Goal: Transaction & Acquisition: Purchase product/service

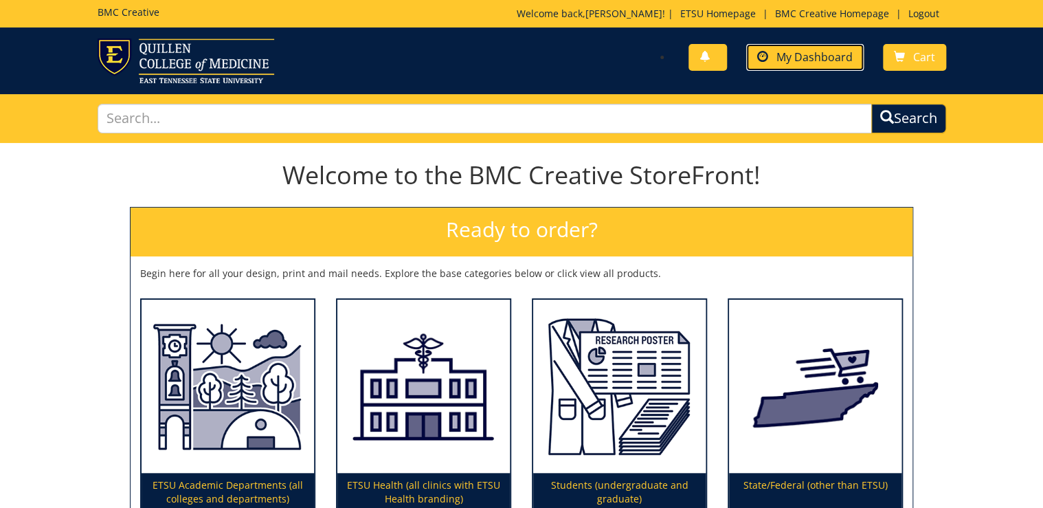
click at [812, 55] on span "My Dashboard" at bounding box center [814, 56] width 76 height 15
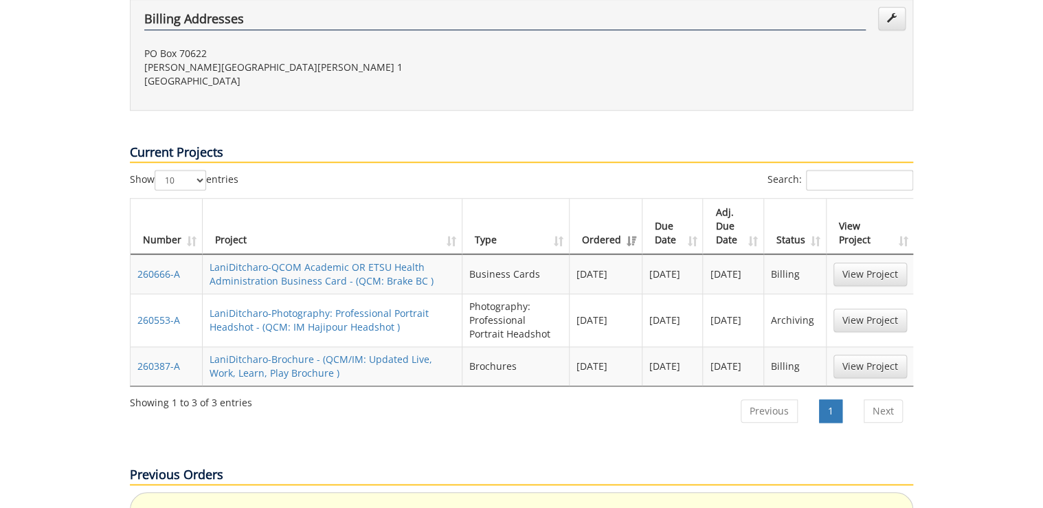
scroll to position [494, 0]
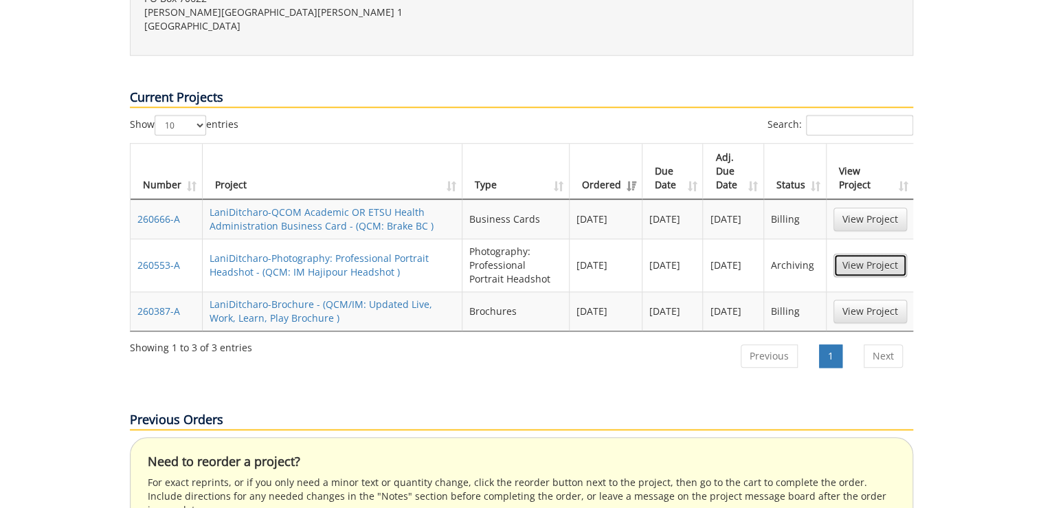
click at [874, 253] on link "View Project" at bounding box center [869, 264] width 73 height 23
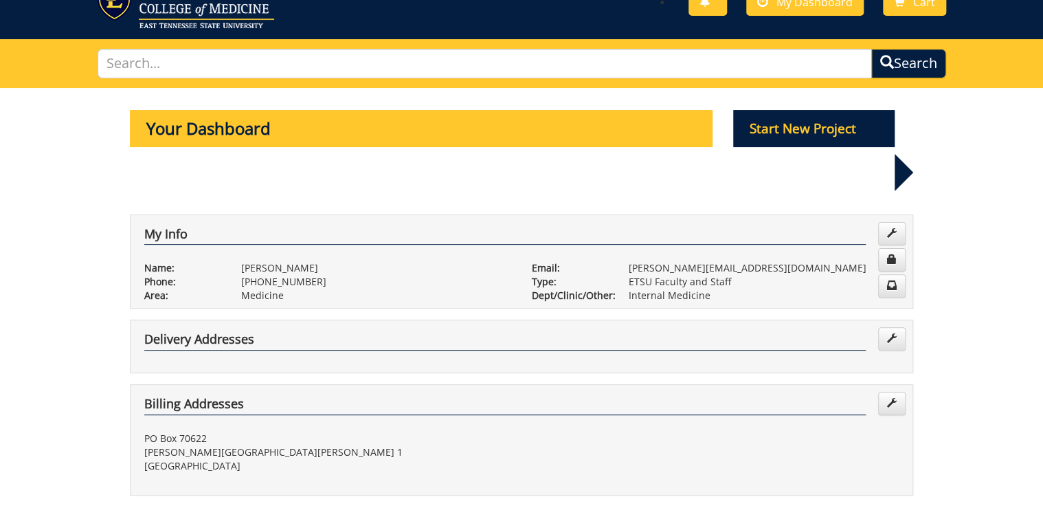
scroll to position [0, 0]
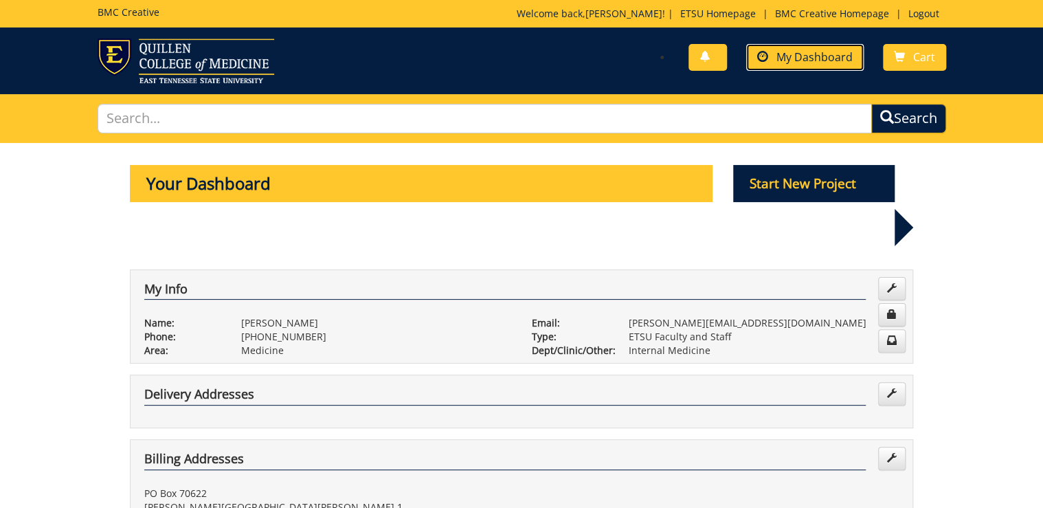
click at [819, 56] on span "My Dashboard" at bounding box center [814, 56] width 76 height 15
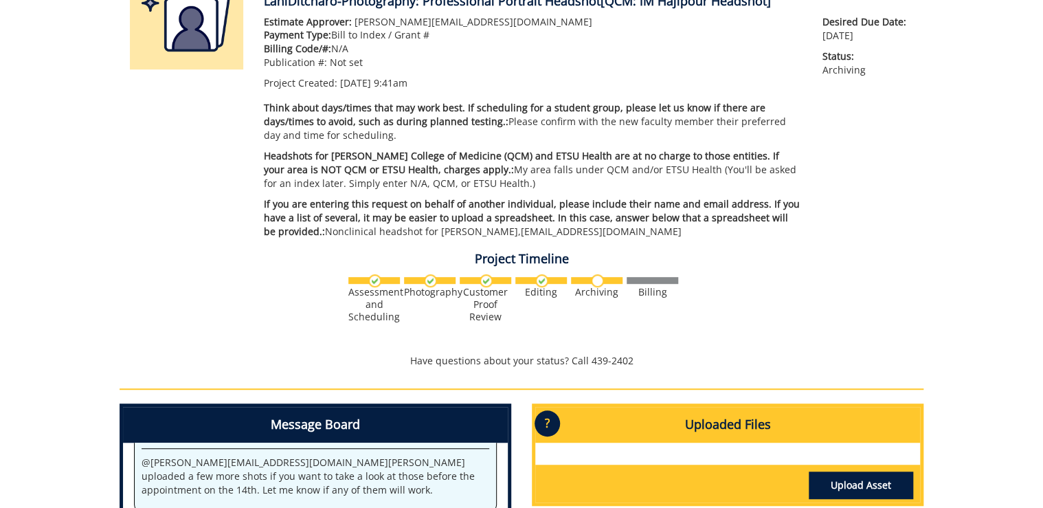
scroll to position [385, 0]
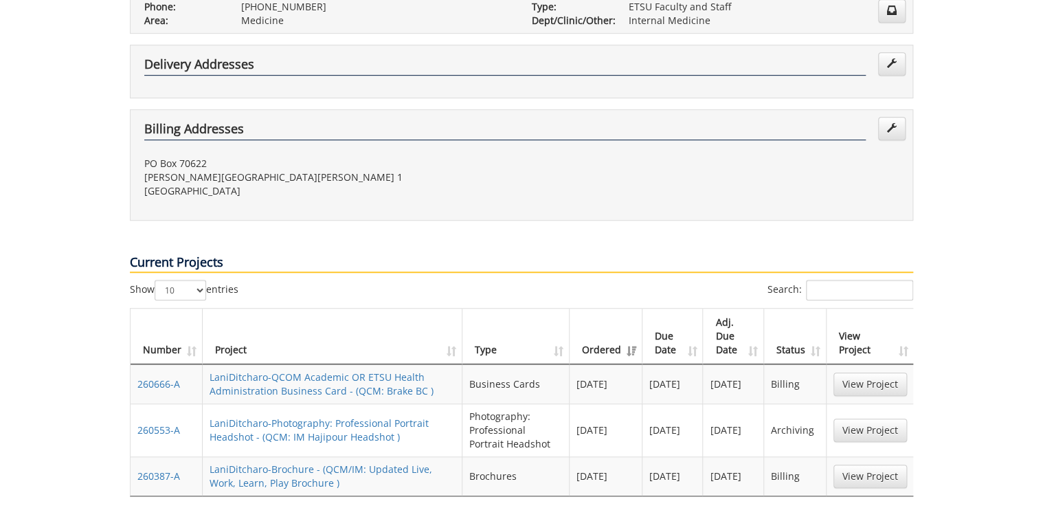
scroll to position [55, 0]
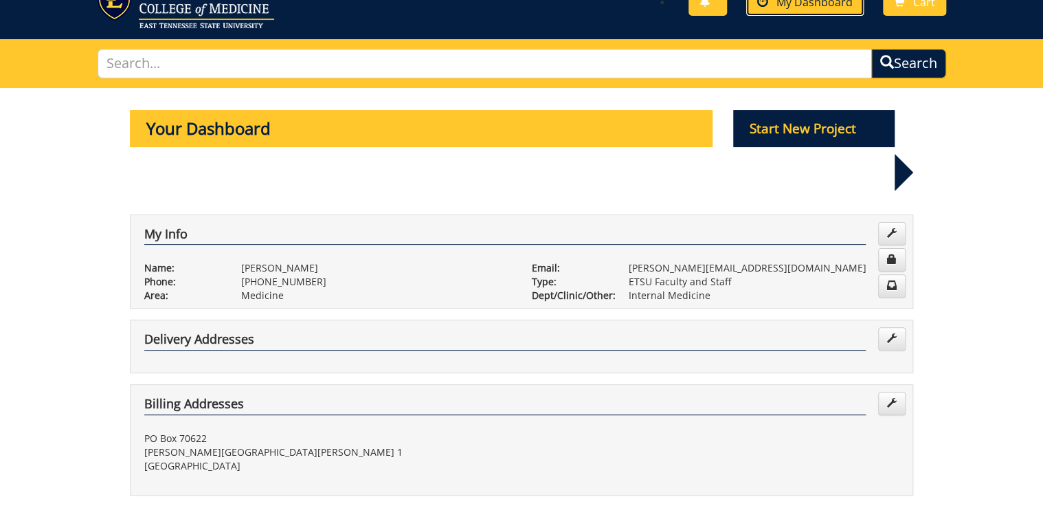
click at [815, 8] on span "My Dashboard" at bounding box center [814, 2] width 76 height 15
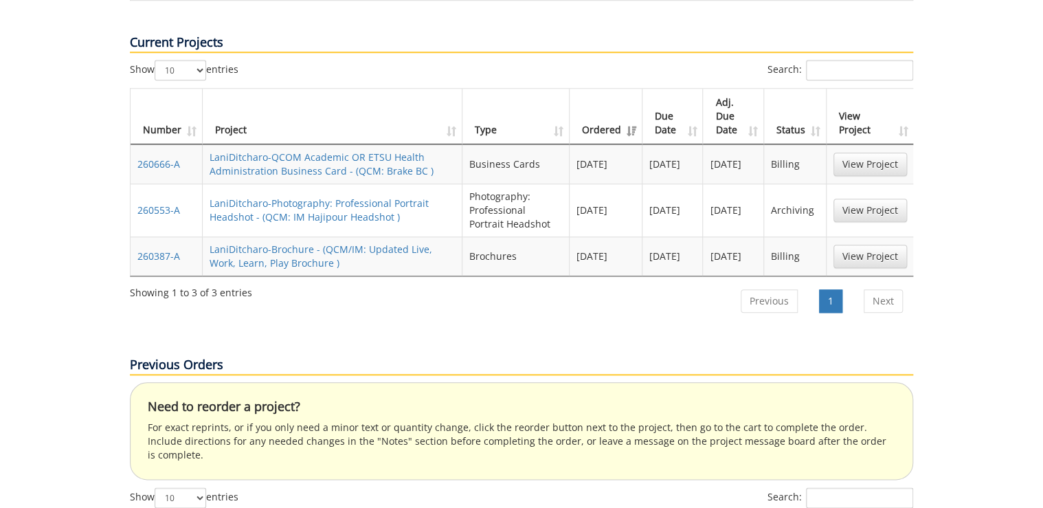
scroll to position [659, 0]
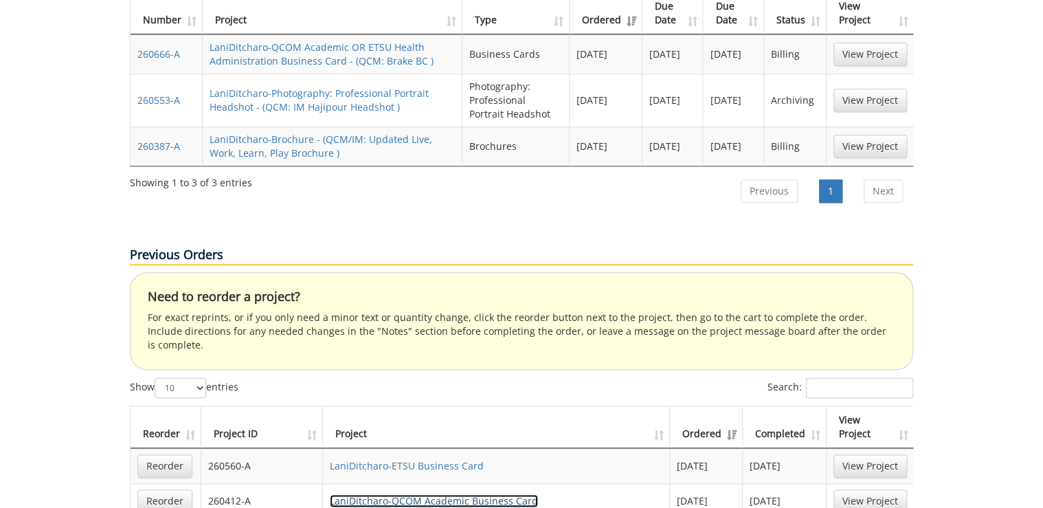
click at [410, 494] on link "LaniDitcharo-QCOM Academic Business Card" at bounding box center [434, 500] width 208 height 13
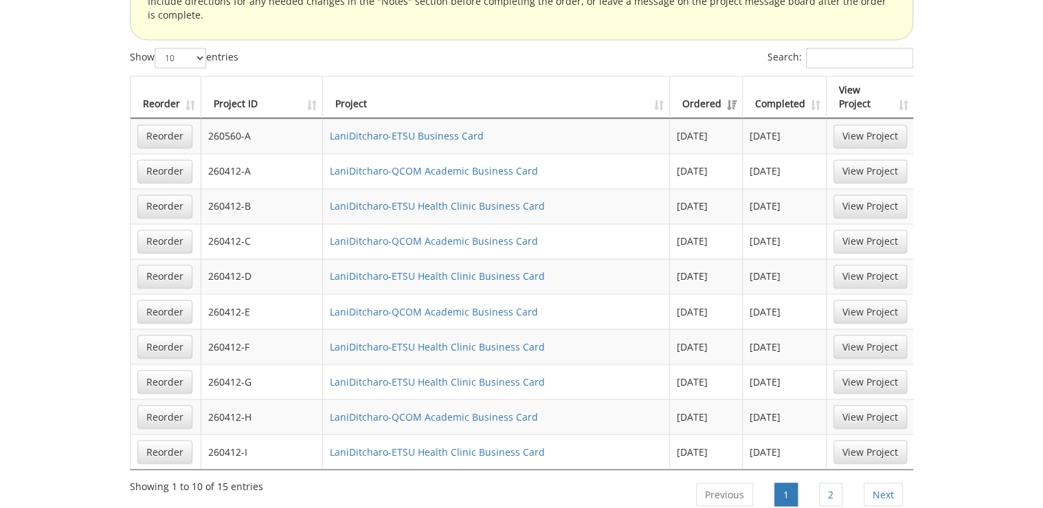
scroll to position [1044, 0]
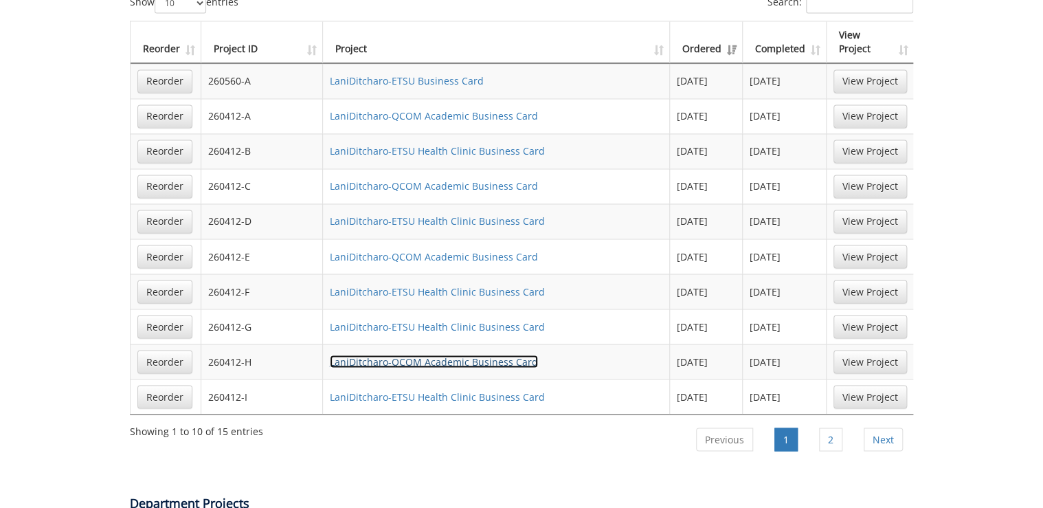
click at [481, 354] on link "LaniDitcharo-QCOM Academic Business Card" at bounding box center [434, 360] width 208 height 13
click at [475, 354] on link "LaniDitcharo-QCOM Academic Business Card" at bounding box center [434, 360] width 208 height 13
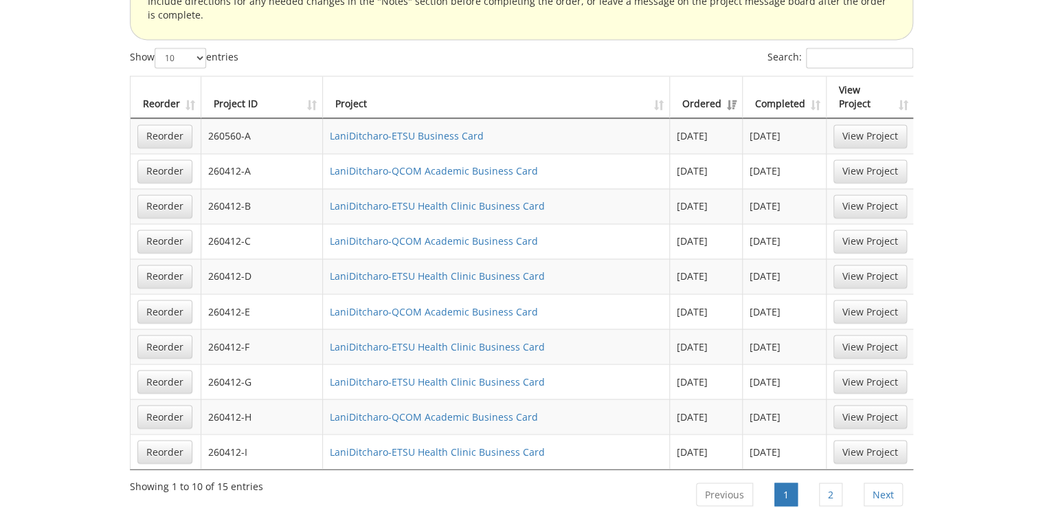
scroll to position [879, 0]
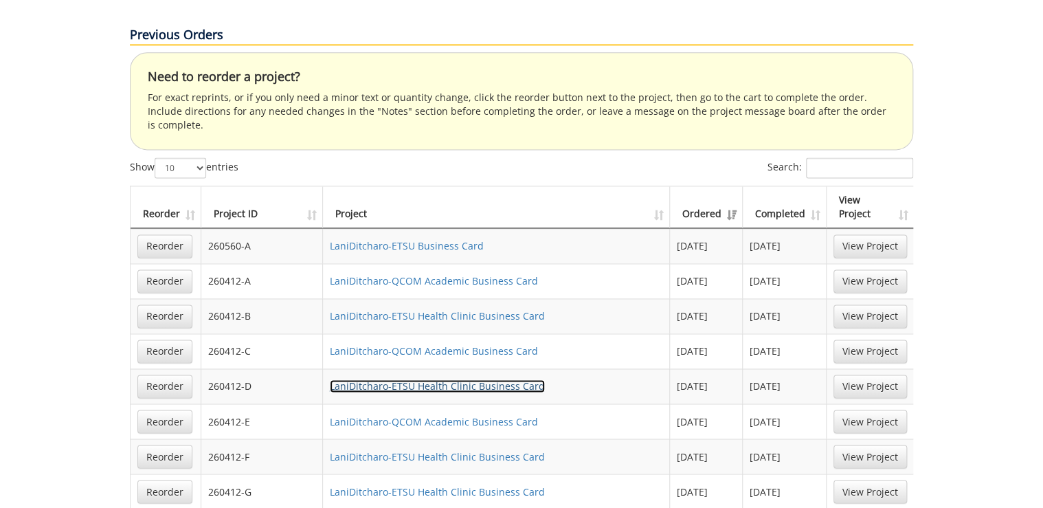
click at [429, 379] on link "LaniDitcharo-ETSU Health Clinic Business Card" at bounding box center [437, 385] width 215 height 13
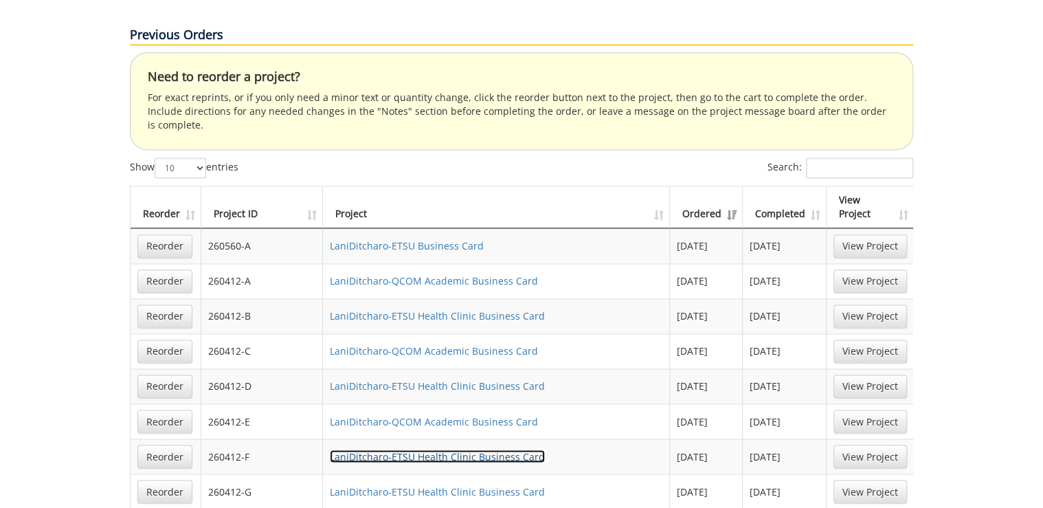
click at [429, 449] on link "LaniDitcharo-ETSU Health Clinic Business Card" at bounding box center [437, 455] width 215 height 13
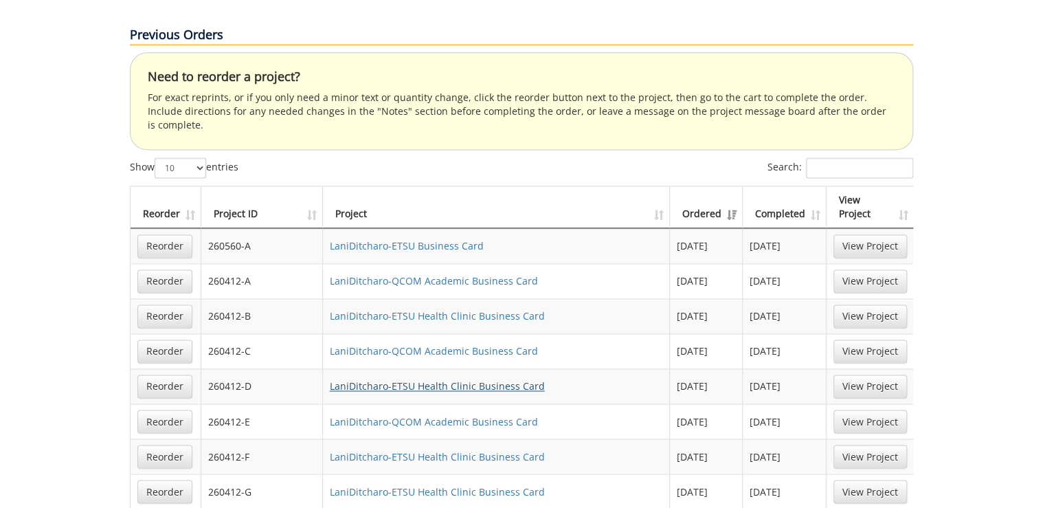
scroll to position [934, 0]
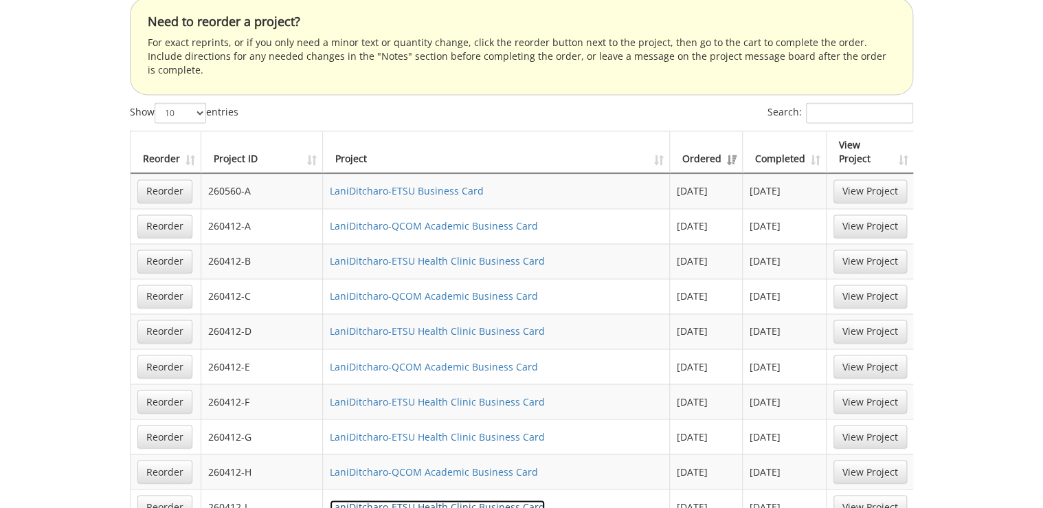
click at [446, 499] on link "LaniDitcharo-ETSU Health Clinic Business Card" at bounding box center [437, 505] width 215 height 13
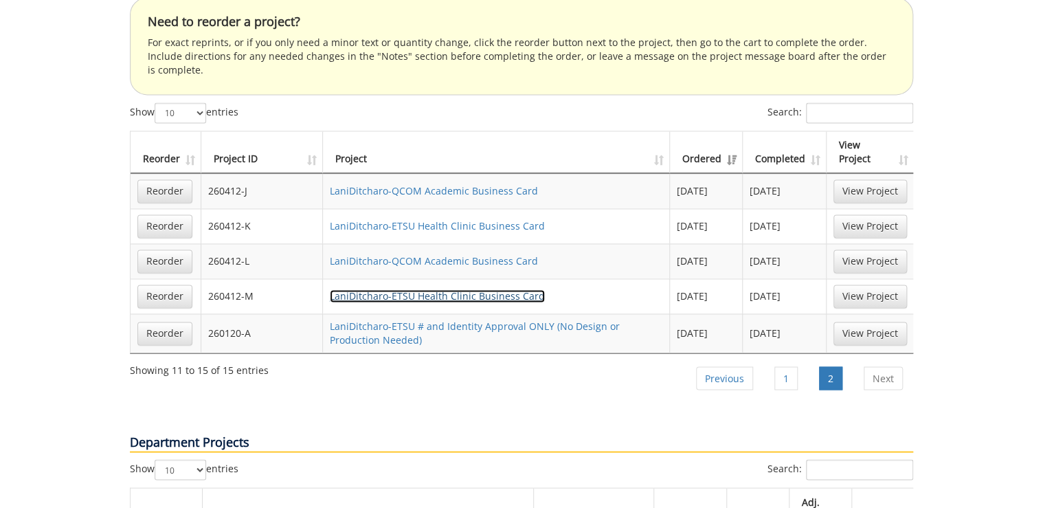
click at [389, 289] on link "LaniDitcharo-ETSU Health Clinic Business Card" at bounding box center [437, 295] width 215 height 13
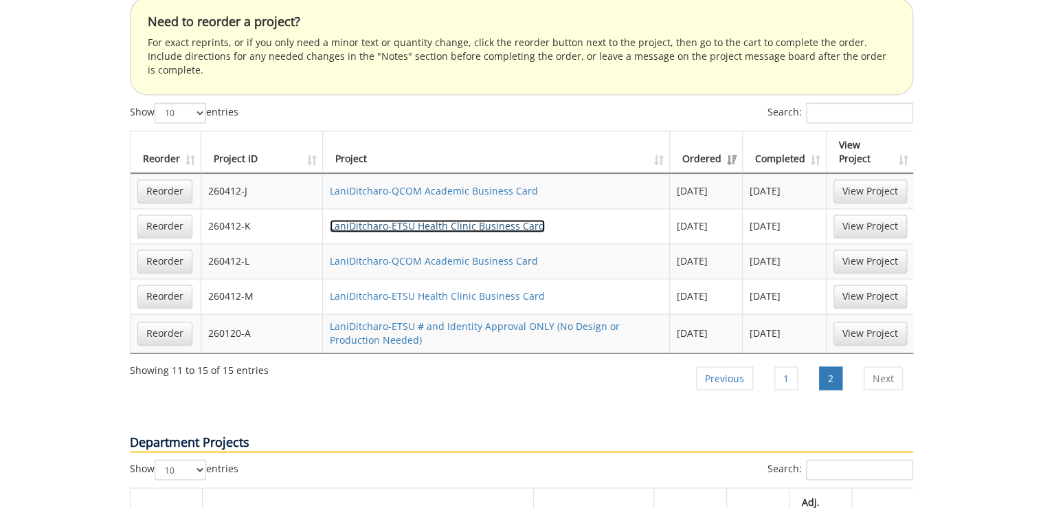
click at [433, 219] on link "LaniDitcharo-ETSU Health Clinic Business Card" at bounding box center [437, 225] width 215 height 13
click at [437, 219] on link "LaniDitcharo-ETSU Health Clinic Business Card" at bounding box center [437, 225] width 215 height 13
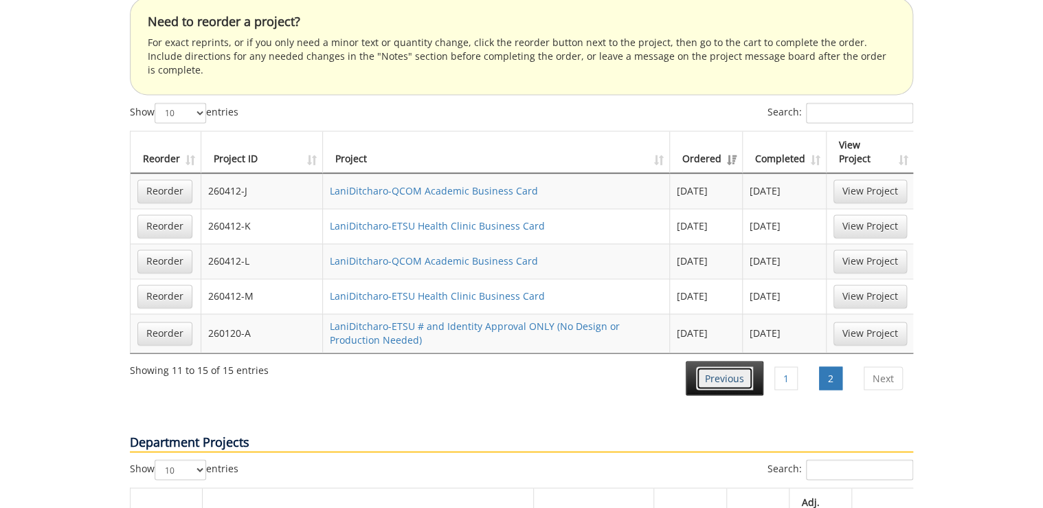
click at [727, 366] on link "Previous" at bounding box center [724, 377] width 57 height 23
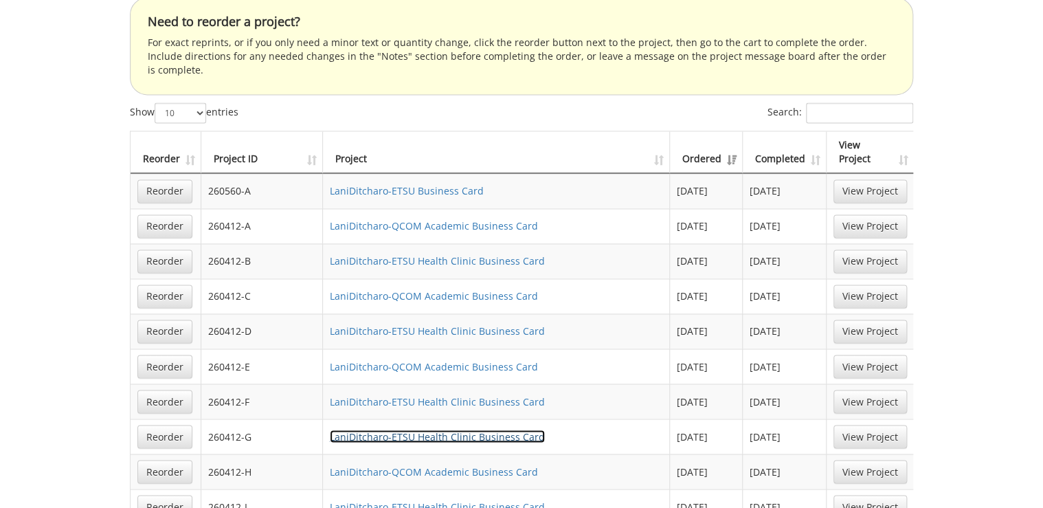
click at [473, 429] on link "LaniDitcharo-ETSU Health Clinic Business Card" at bounding box center [437, 435] width 215 height 13
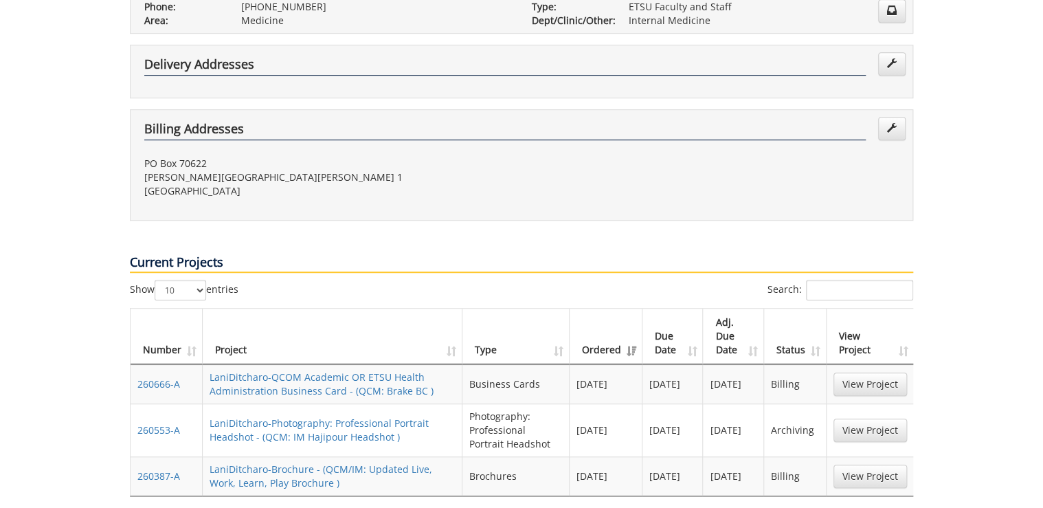
scroll to position [0, 0]
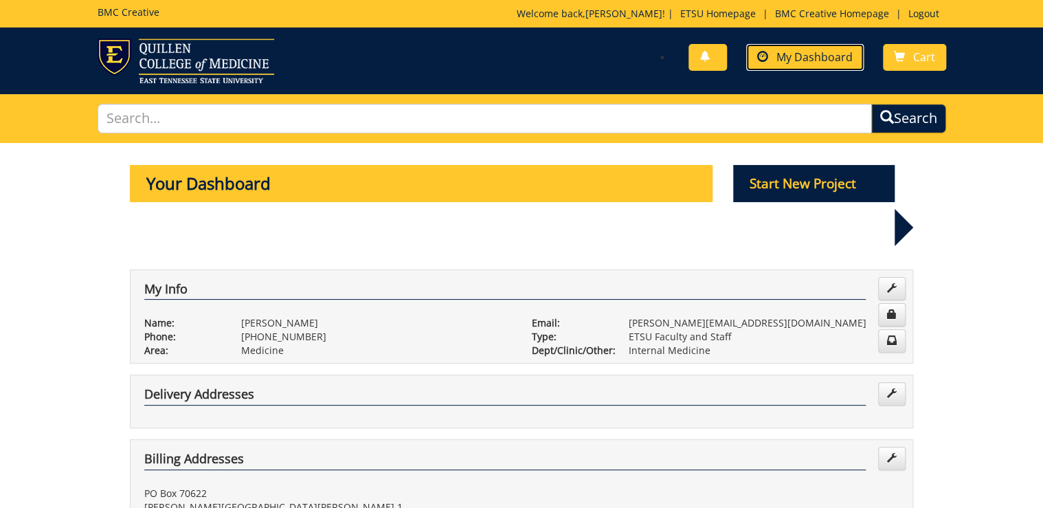
click at [821, 58] on span "My Dashboard" at bounding box center [814, 56] width 76 height 15
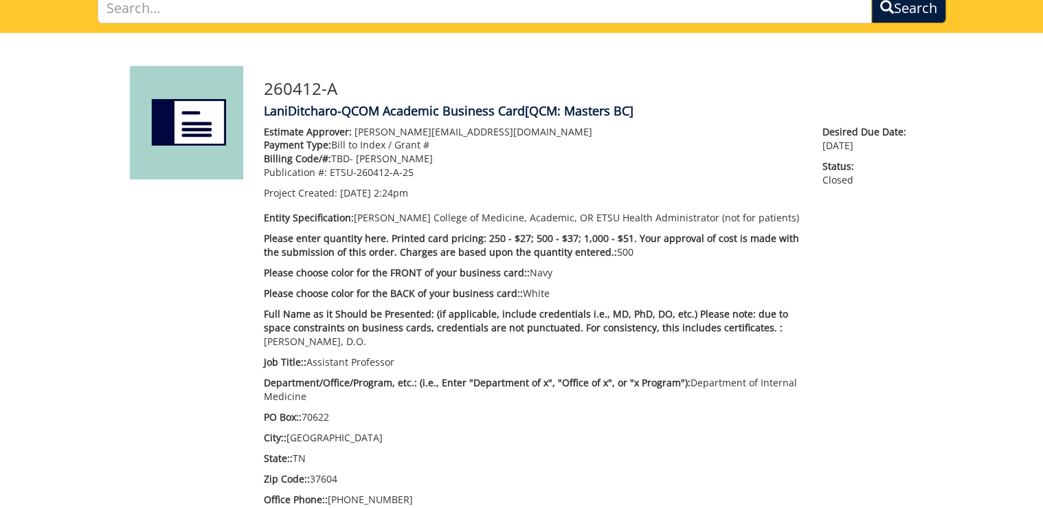
scroll to position [55, 0]
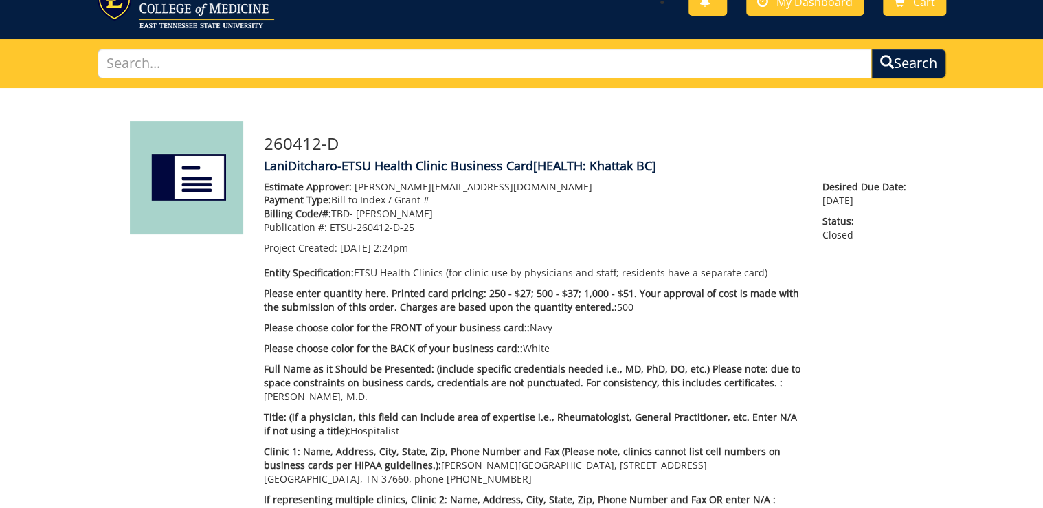
scroll to position [165, 0]
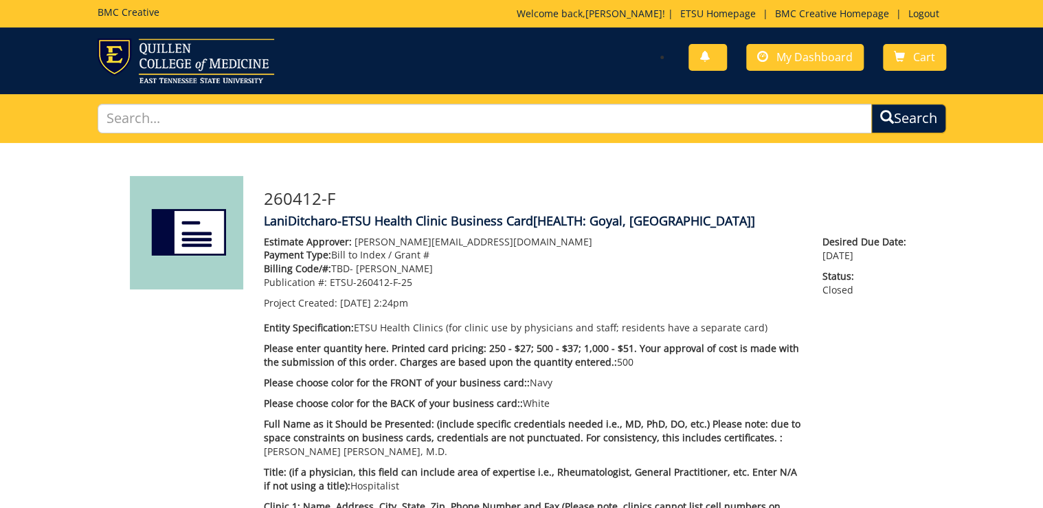
scroll to position [126, 0]
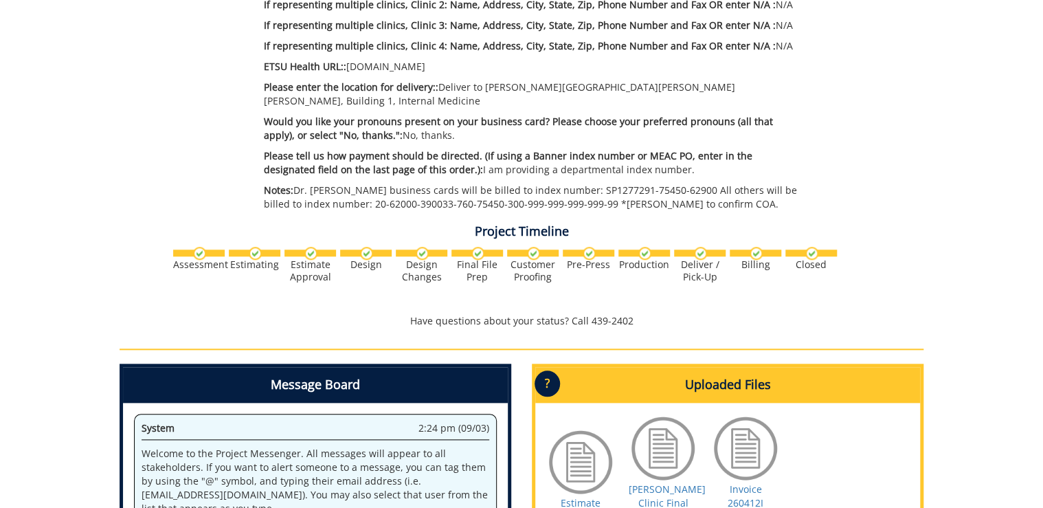
scroll to position [604, 0]
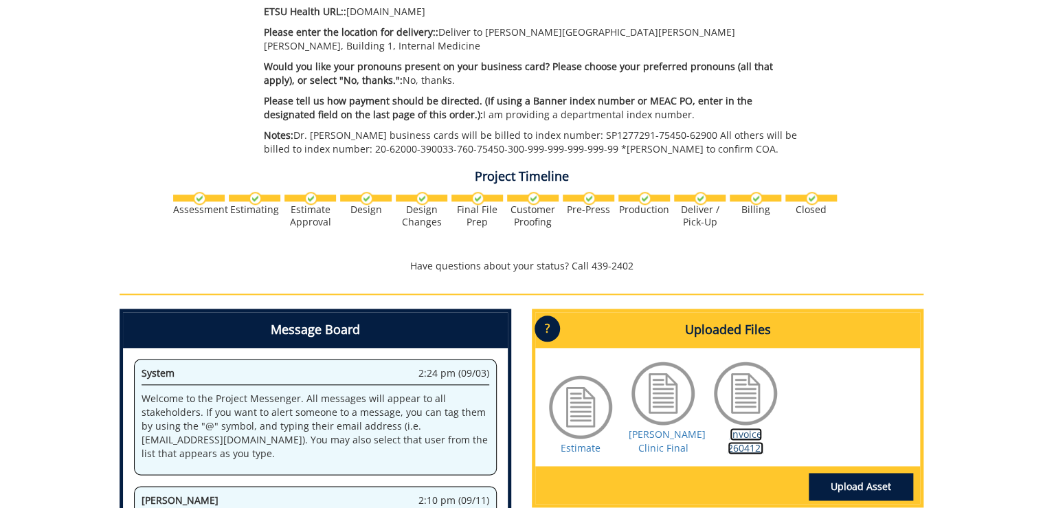
click at [758, 442] on link "Invoice 260412I" at bounding box center [745, 440] width 36 height 27
click at [661, 448] on link "[PERSON_NAME] Clinic Final" at bounding box center [666, 440] width 77 height 27
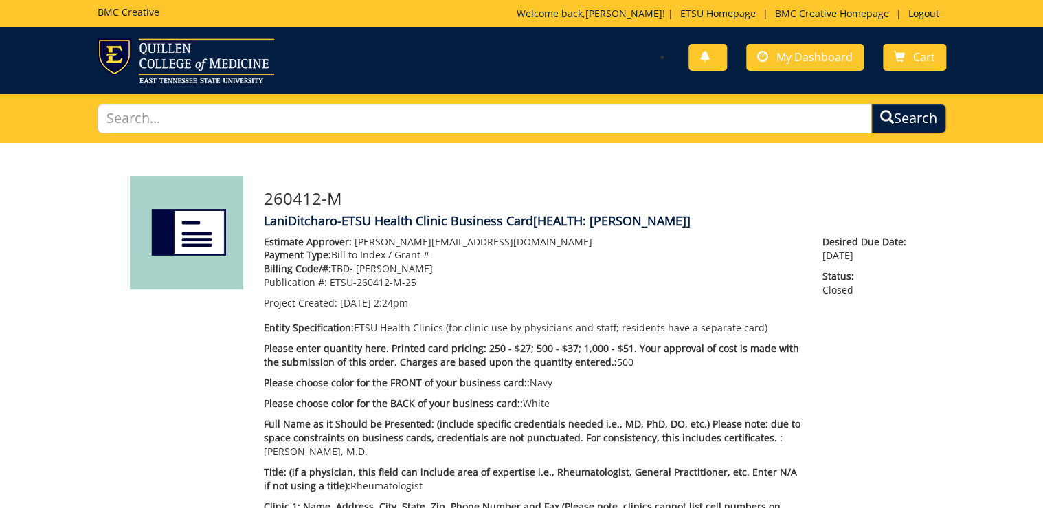
scroll to position [385, 0]
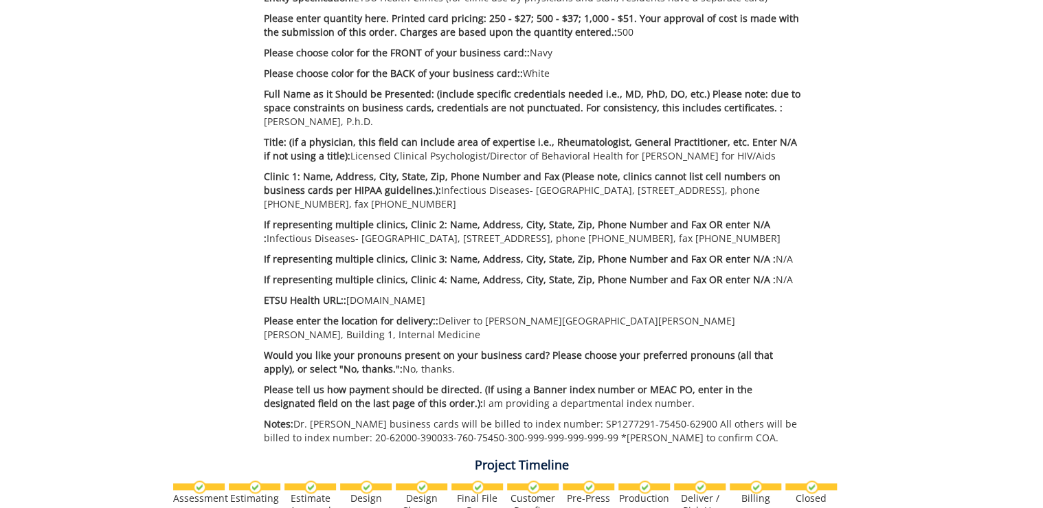
scroll to position [659, 0]
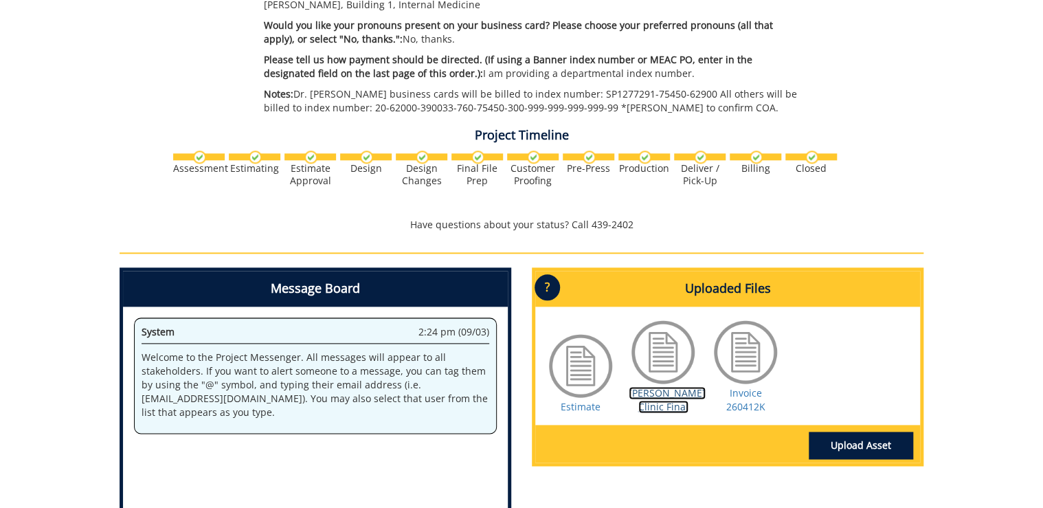
click at [658, 413] on link "Tierney Clinic Final" at bounding box center [666, 399] width 77 height 27
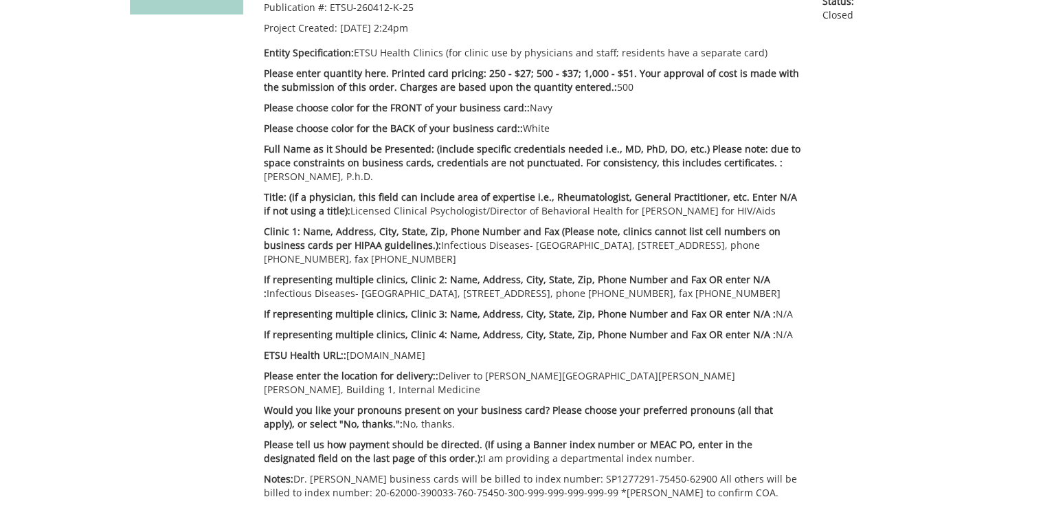
scroll to position [385, 0]
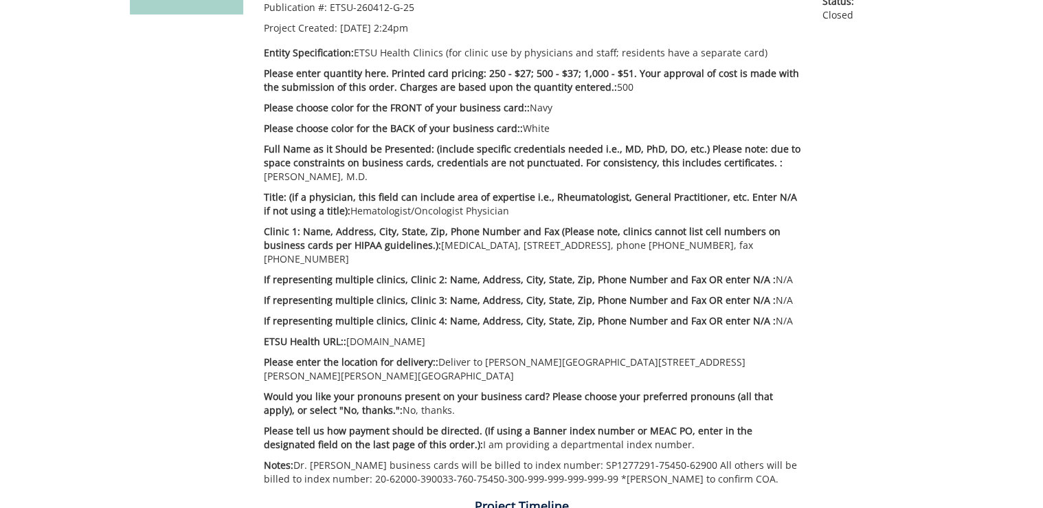
scroll to position [385, 0]
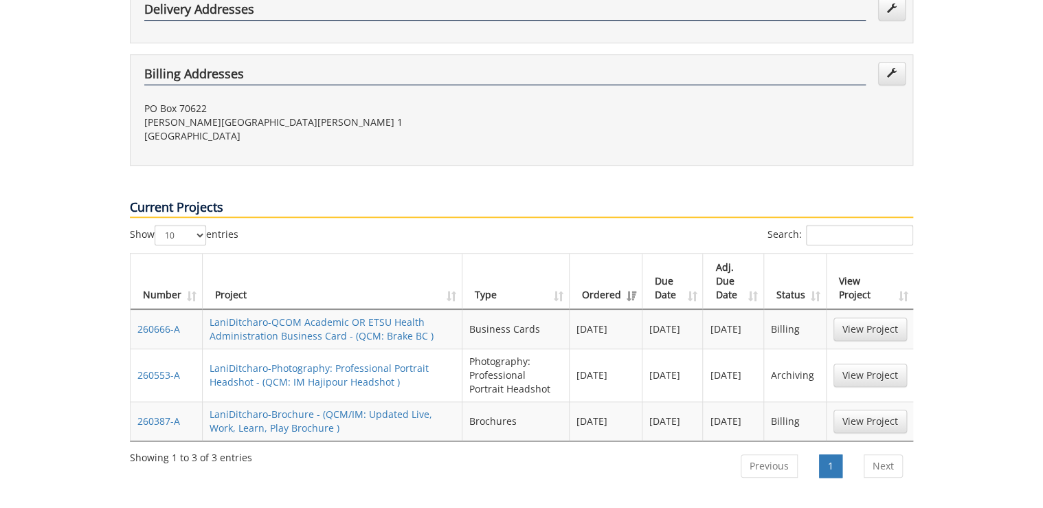
scroll to position [494, 0]
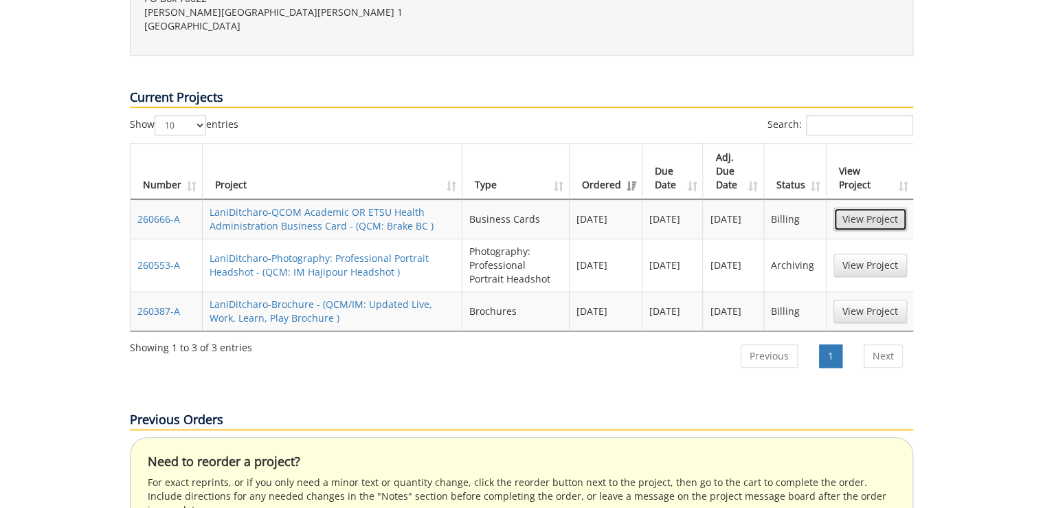
click at [874, 207] on link "View Project" at bounding box center [869, 218] width 73 height 23
click at [847, 291] on td "View Project" at bounding box center [869, 310] width 87 height 39
click at [848, 299] on link "View Project" at bounding box center [869, 310] width 73 height 23
click at [868, 253] on link "View Project" at bounding box center [869, 264] width 73 height 23
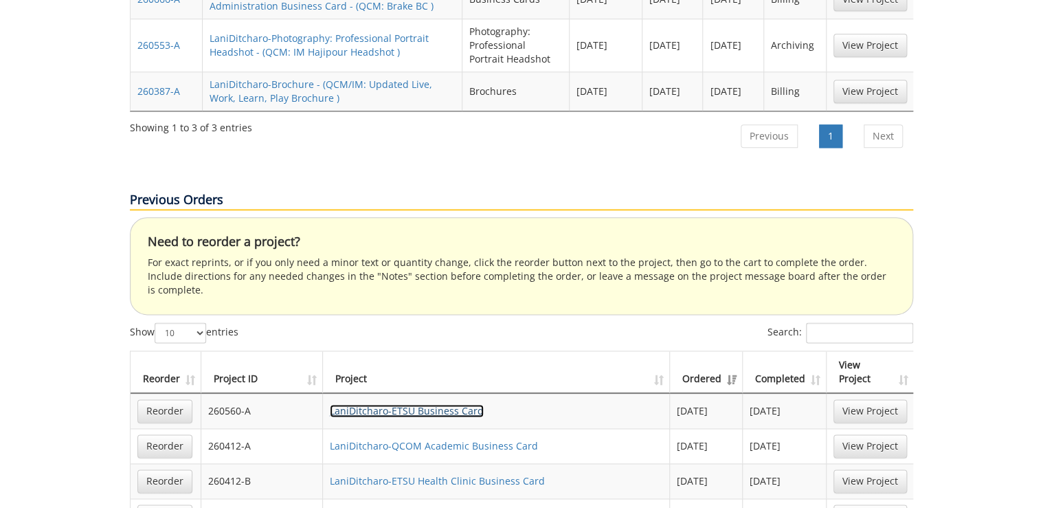
click at [379, 404] on link "LaniDitcharo-ETSU Business Card" at bounding box center [407, 410] width 154 height 13
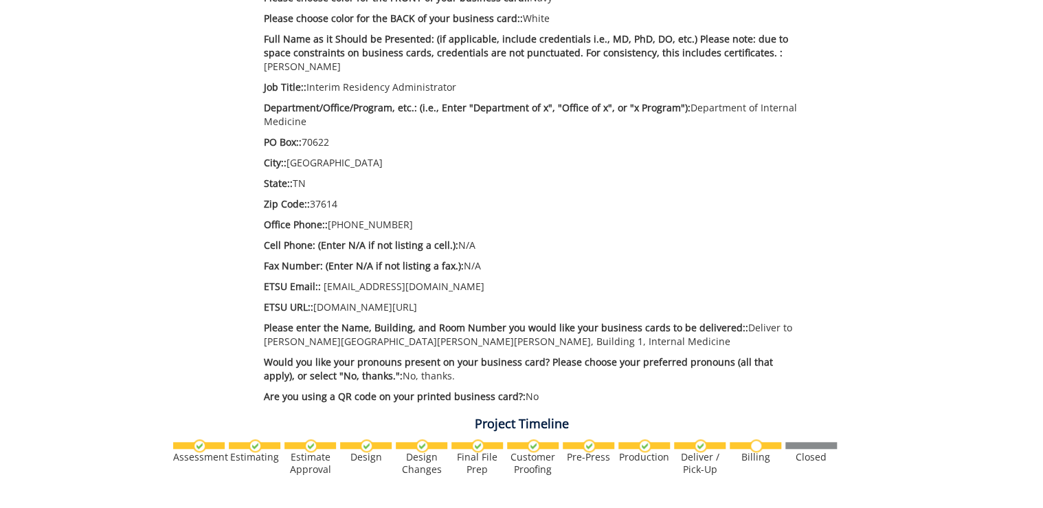
scroll to position [714, 0]
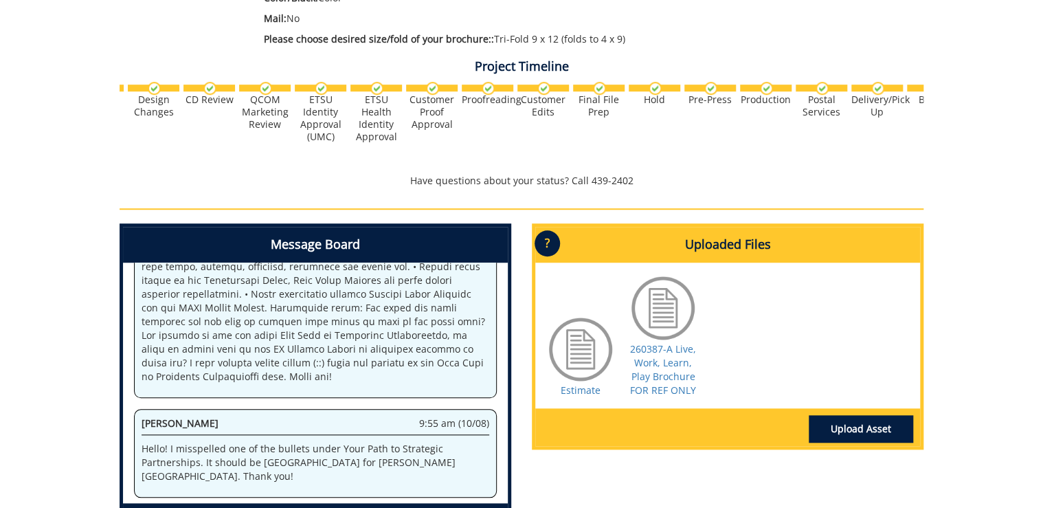
scroll to position [0, 538]
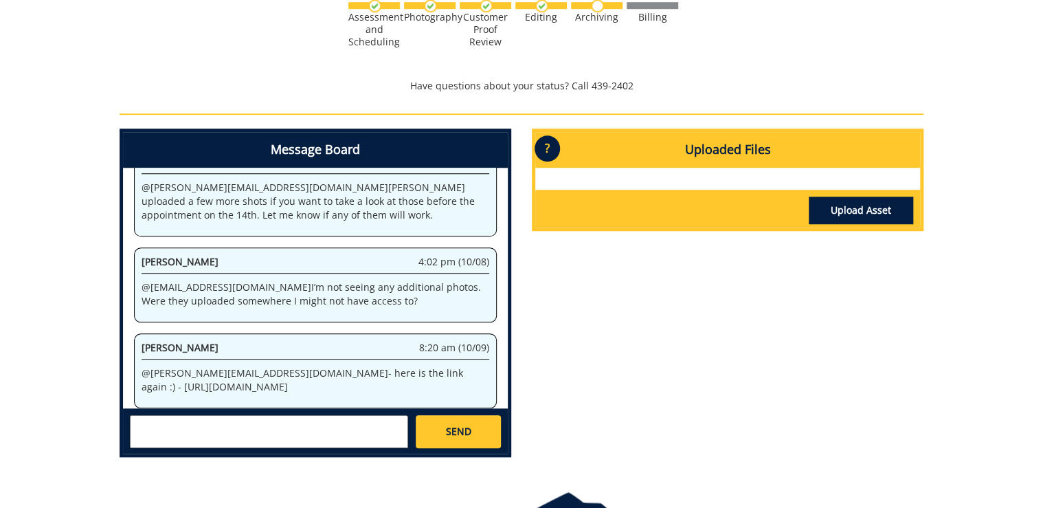
scroll to position [275, 0]
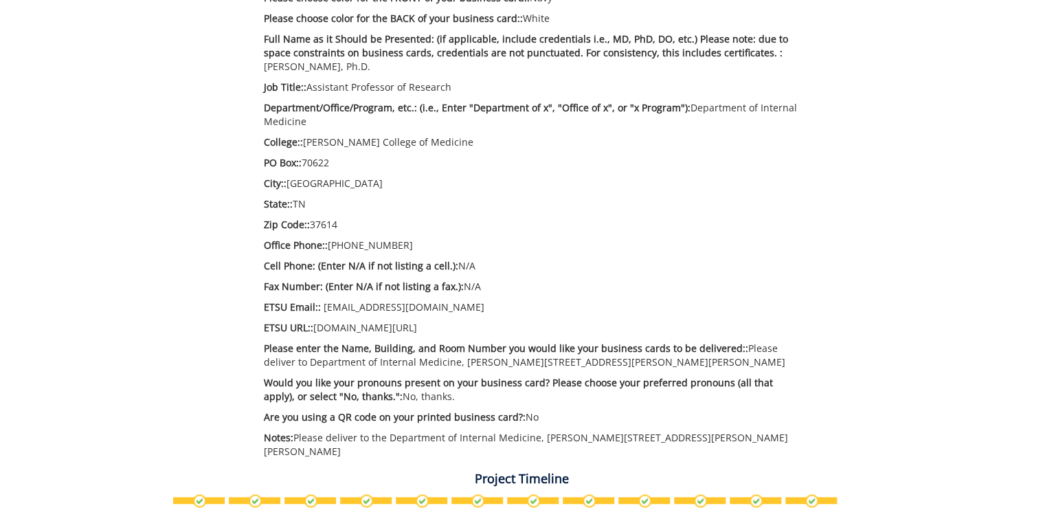
scroll to position [714, 0]
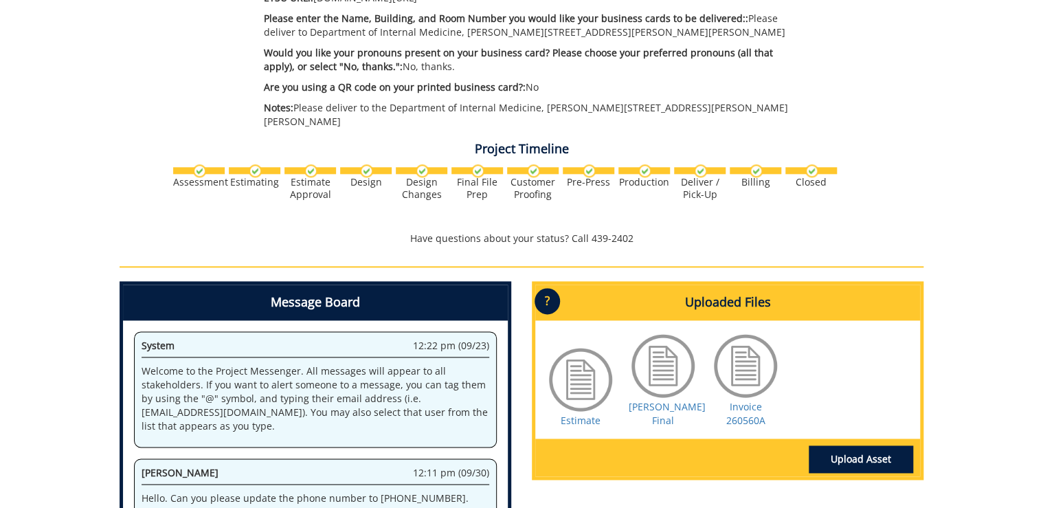
click at [649, 398] on div "Hajipour BC Final" at bounding box center [662, 379] width 69 height 96
click at [657, 400] on link "Hajipour BC Final" at bounding box center [666, 413] width 77 height 27
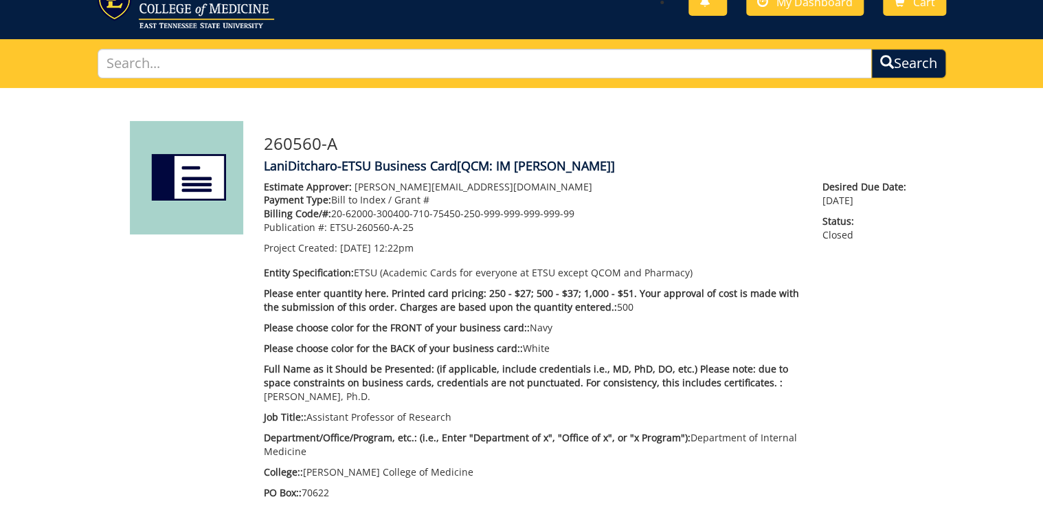
scroll to position [0, 0]
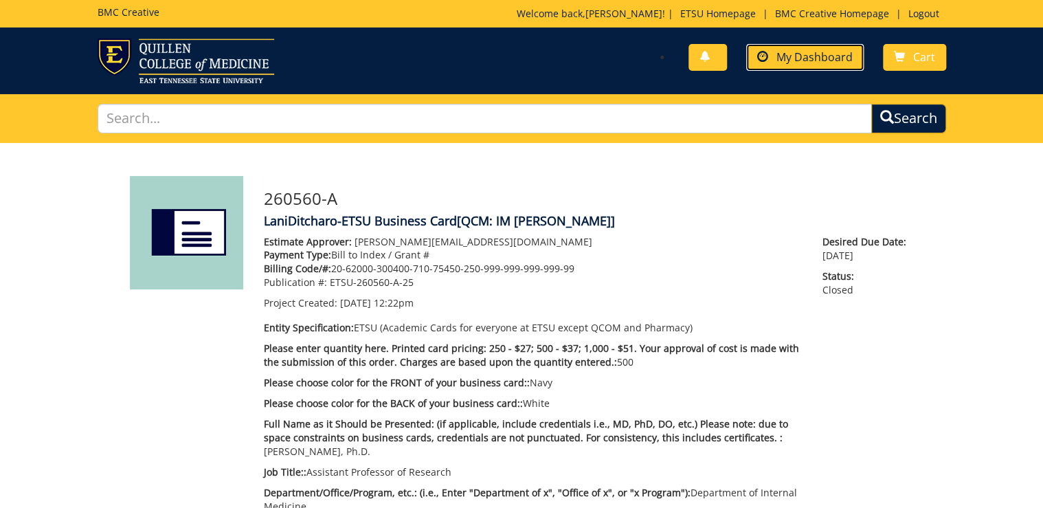
click at [819, 45] on link "My Dashboard" at bounding box center [804, 57] width 117 height 27
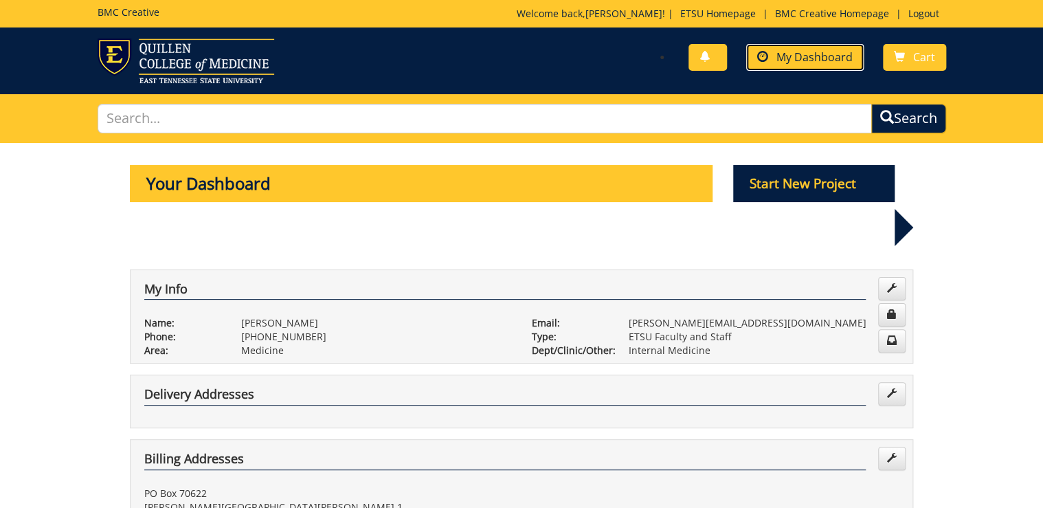
click at [771, 55] on link "My Dashboard" at bounding box center [804, 57] width 117 height 27
click at [823, 14] on link "BMC Creative Homepage" at bounding box center [832, 13] width 128 height 13
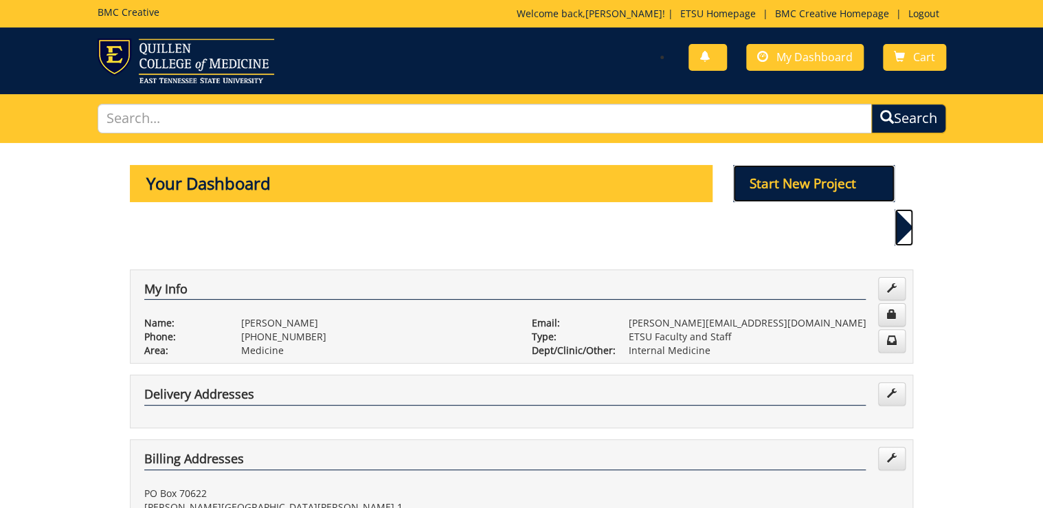
click at [821, 170] on p "Start New Project" at bounding box center [814, 183] width 162 height 37
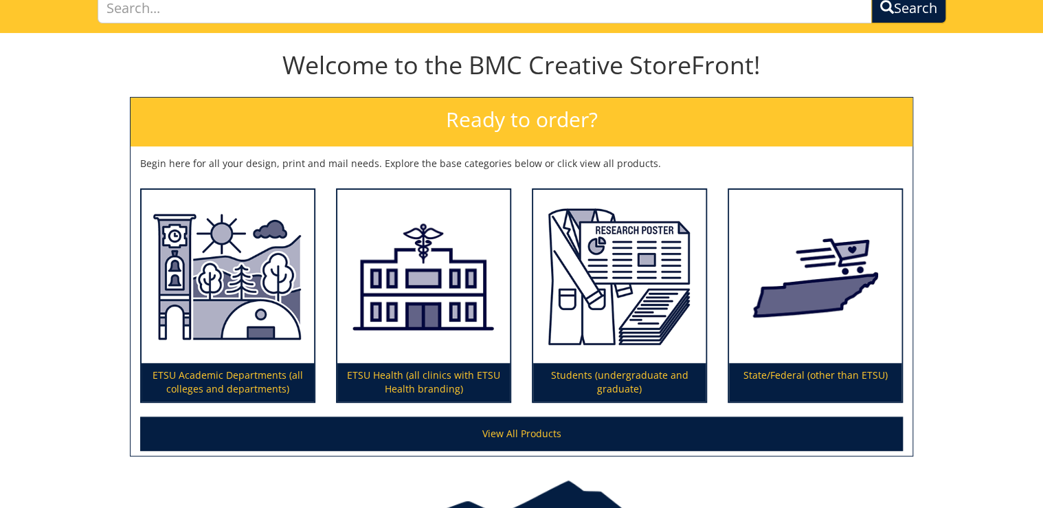
scroll to position [165, 0]
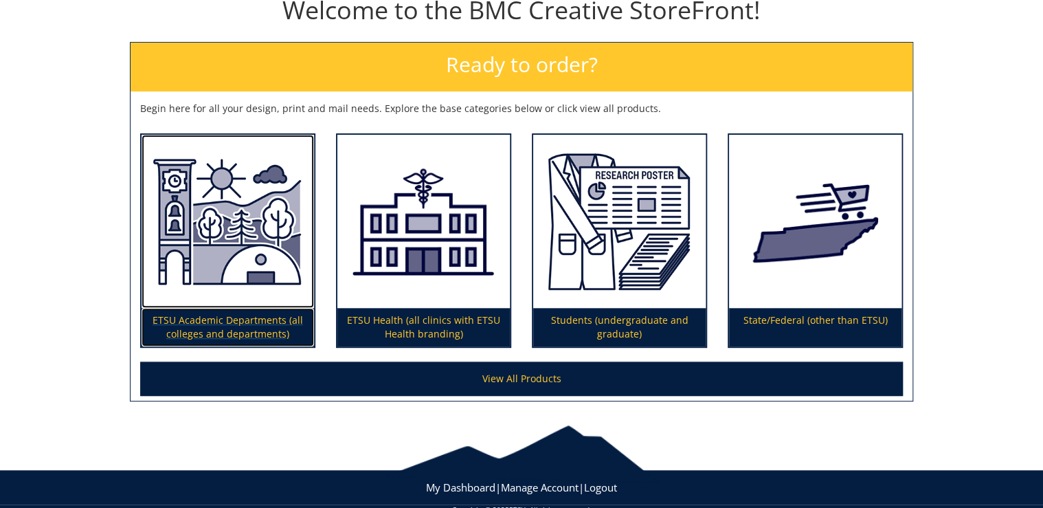
click at [228, 328] on p "ETSU Academic Departments (all colleges and departments)" at bounding box center [227, 327] width 172 height 38
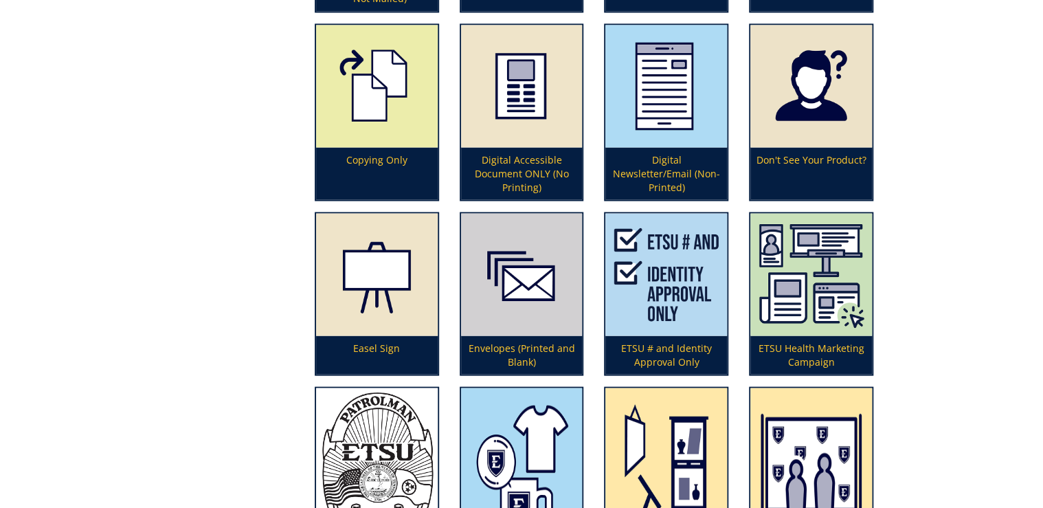
scroll to position [736, 0]
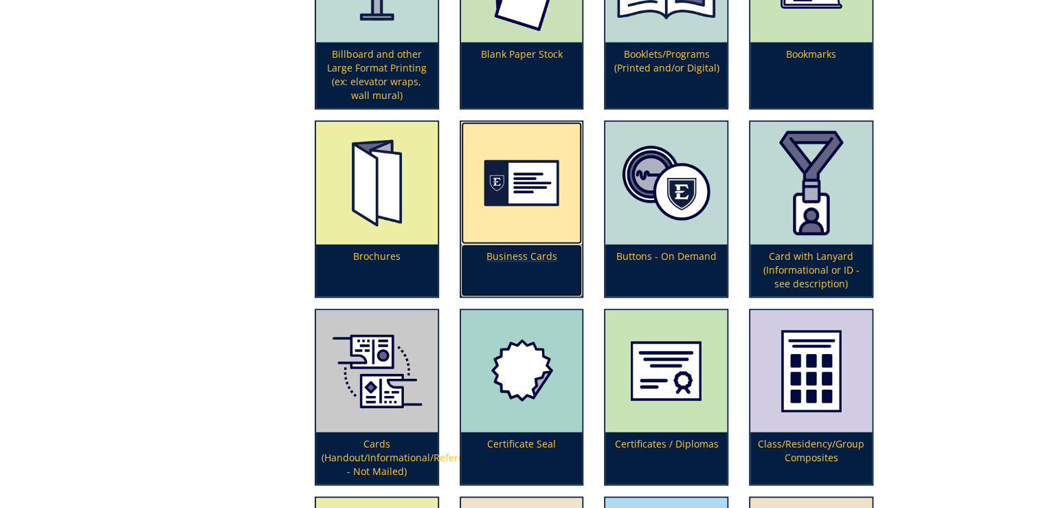
click at [525, 255] on p "Business Cards" at bounding box center [522, 270] width 122 height 52
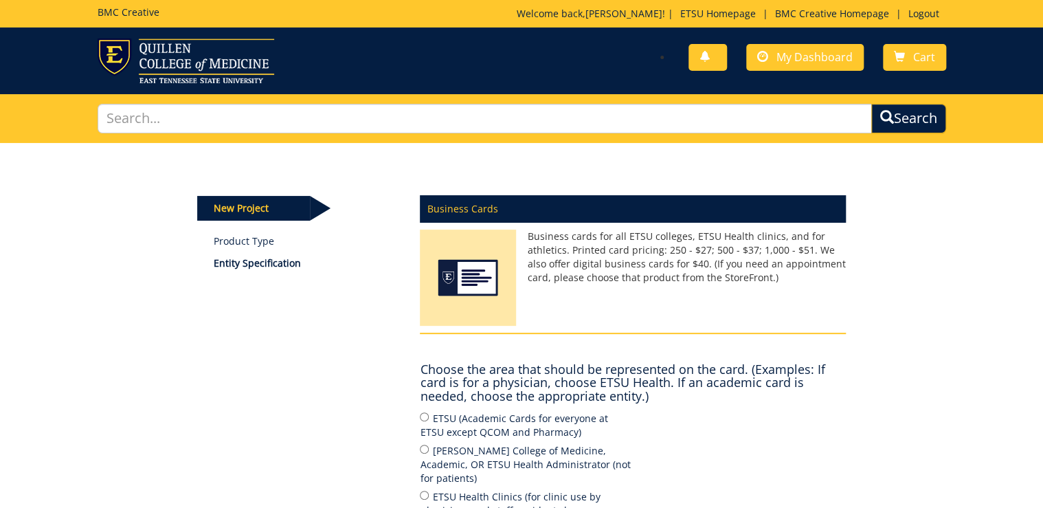
click at [794, 201] on p "Business Cards" at bounding box center [633, 208] width 426 height 27
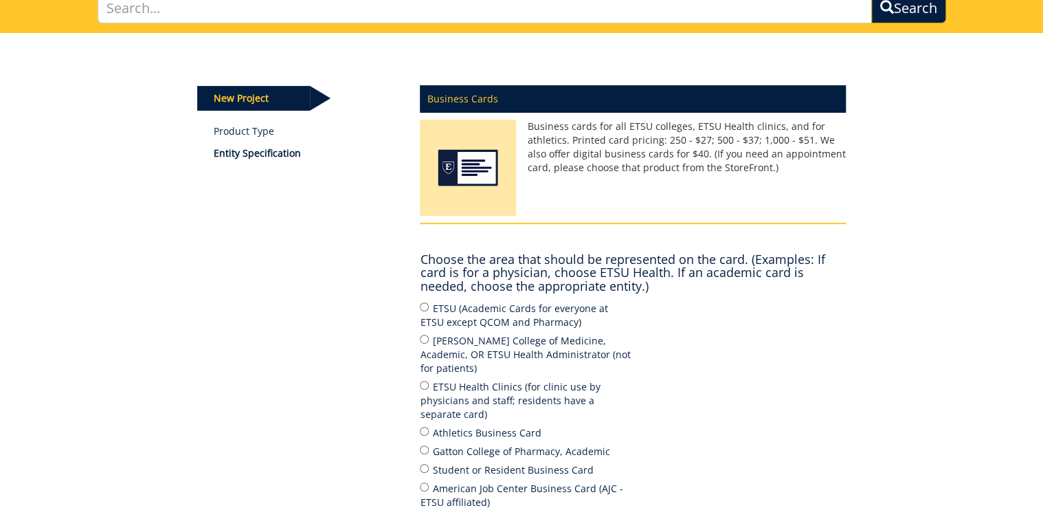
scroll to position [165, 0]
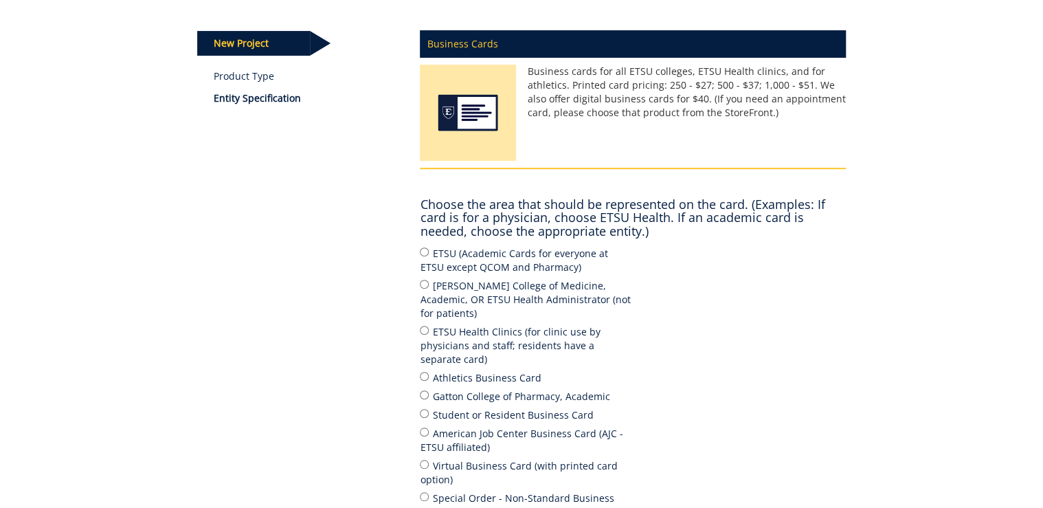
click at [509, 41] on p "Business Cards" at bounding box center [633, 43] width 426 height 27
click at [422, 283] on input "[PERSON_NAME] College of Medicine, Academic, OR ETSU Health Administrator (not …" at bounding box center [424, 284] width 9 height 9
radio input "true"
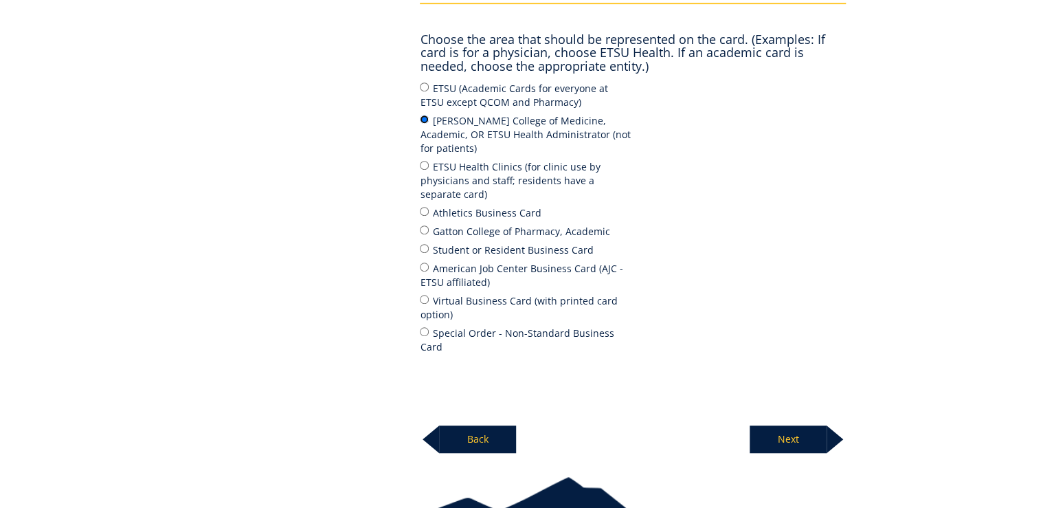
scroll to position [378, 0]
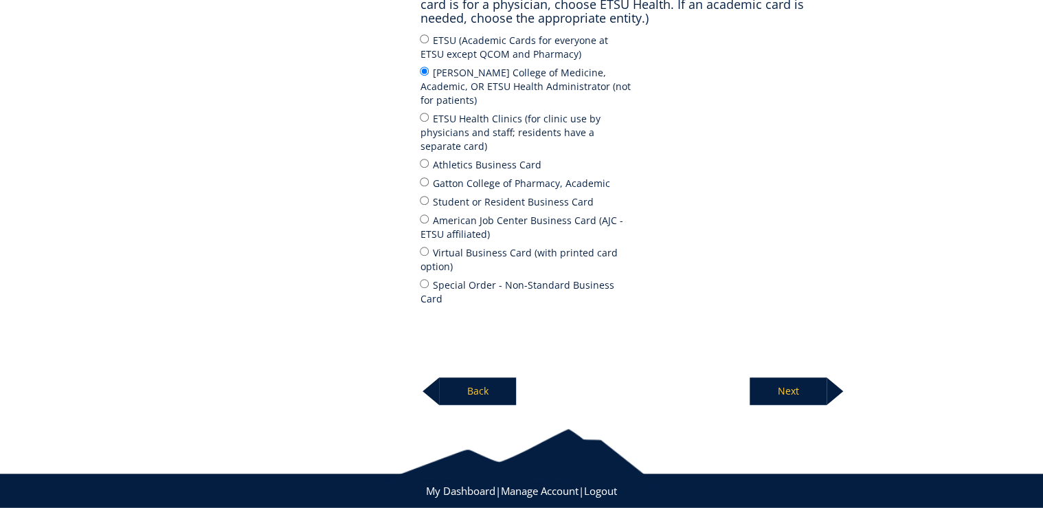
click at [781, 377] on p "Next" at bounding box center [787, 390] width 77 height 27
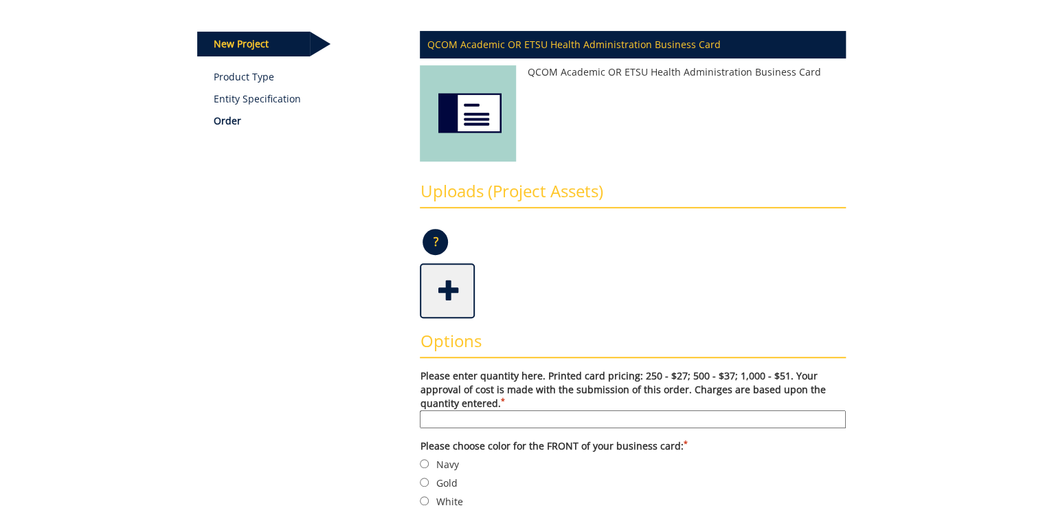
scroll to position [275, 0]
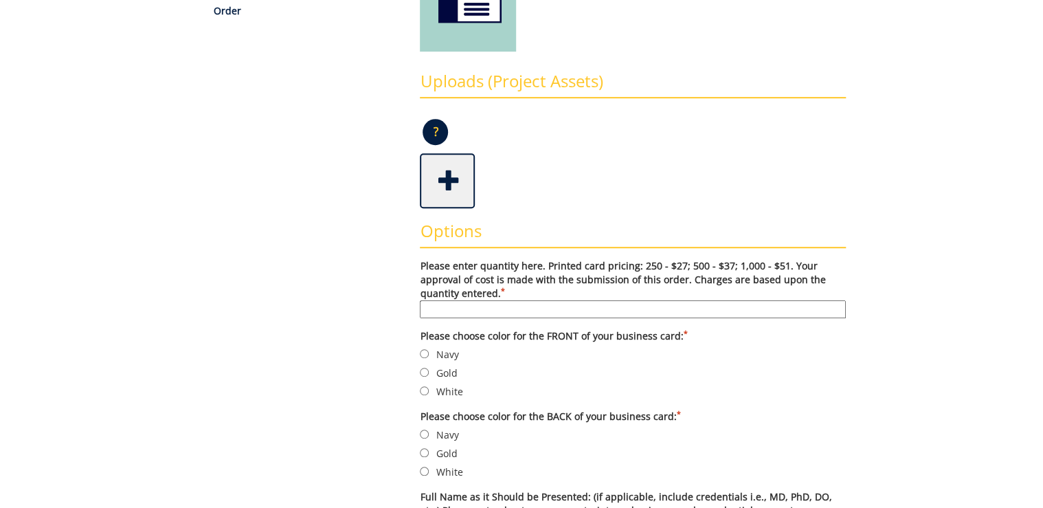
click at [599, 310] on input "Please enter quantity here. Printed card pricing: 250 - $27; 500 - $37; 1,000 -…" at bounding box center [633, 309] width 426 height 18
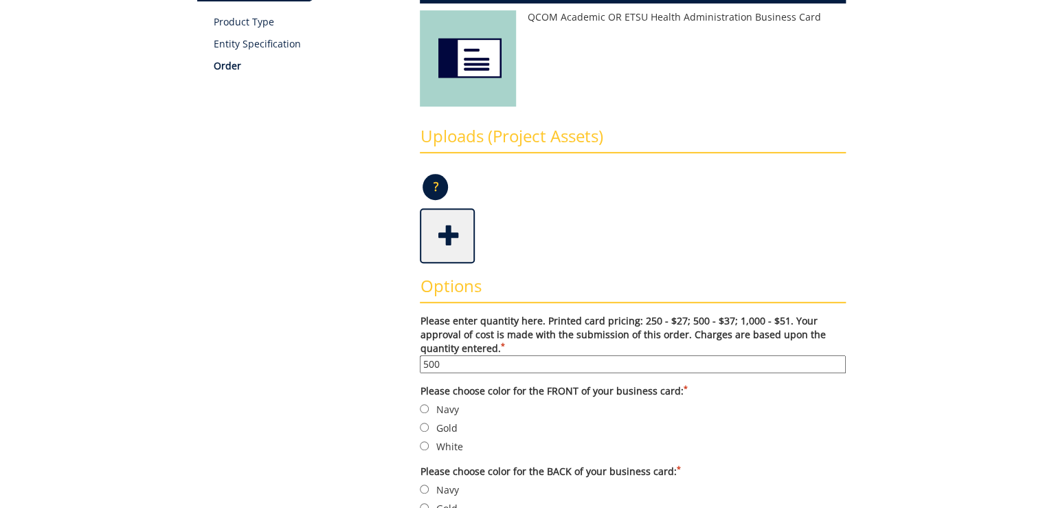
scroll to position [0, 0]
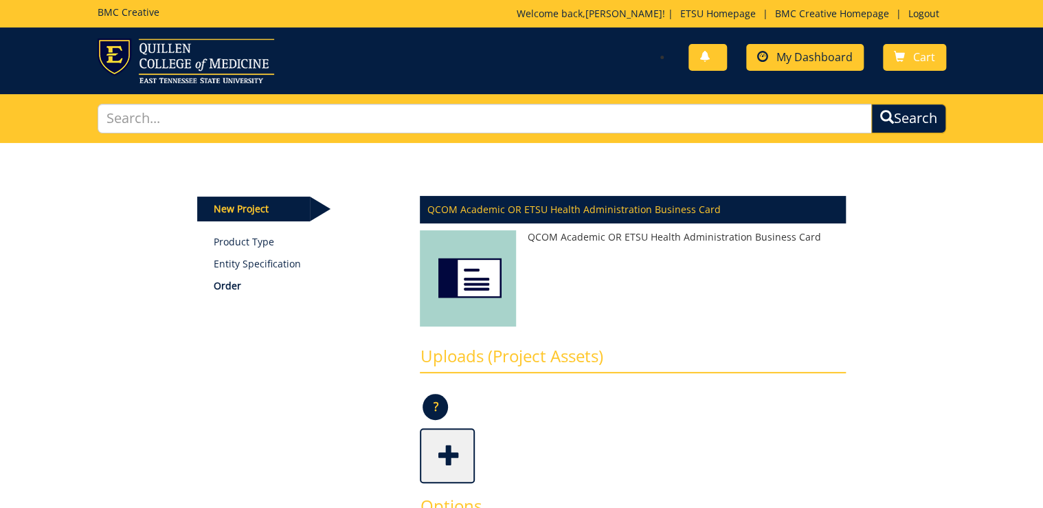
type input "500"
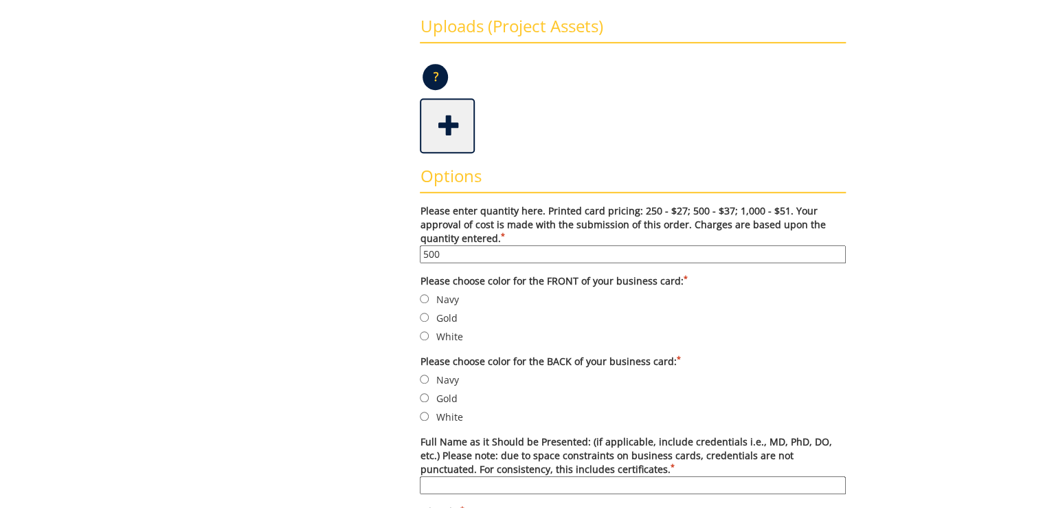
click at [453, 295] on label "Navy" at bounding box center [633, 298] width 426 height 15
click at [429, 295] on input "Navy" at bounding box center [424, 298] width 9 height 9
radio input "true"
click at [442, 413] on label "White" at bounding box center [633, 416] width 426 height 15
click at [429, 413] on input "White" at bounding box center [424, 415] width 9 height 9
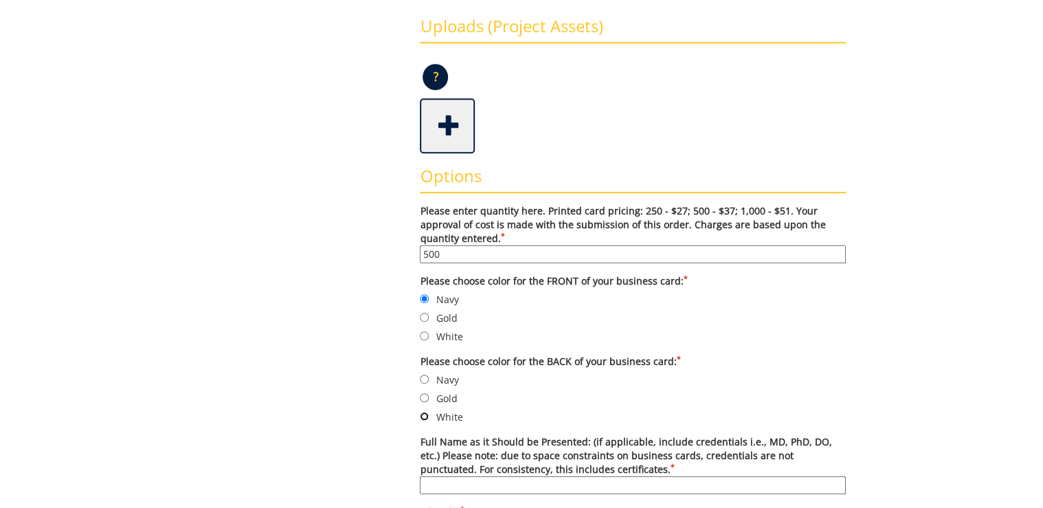
radio input "true"
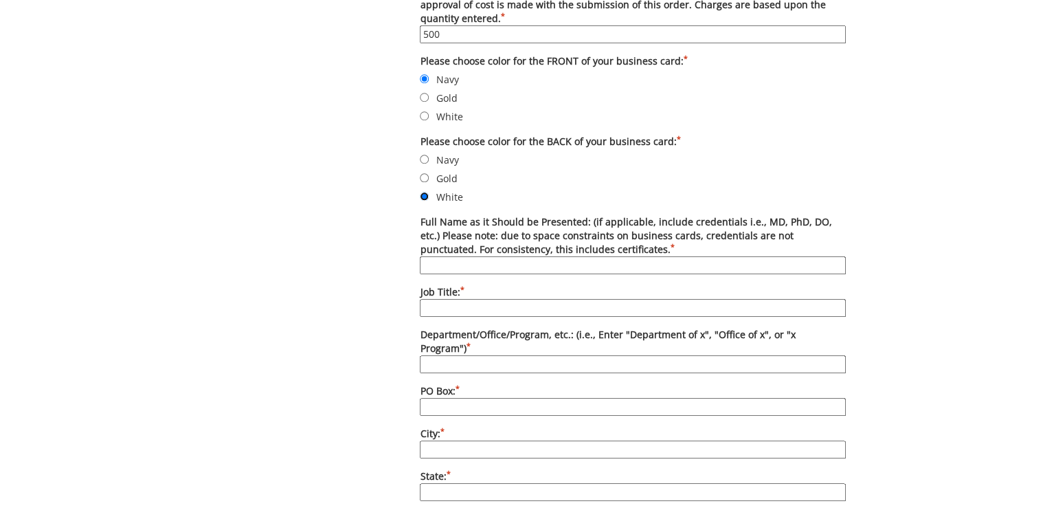
scroll to position [604, 0]
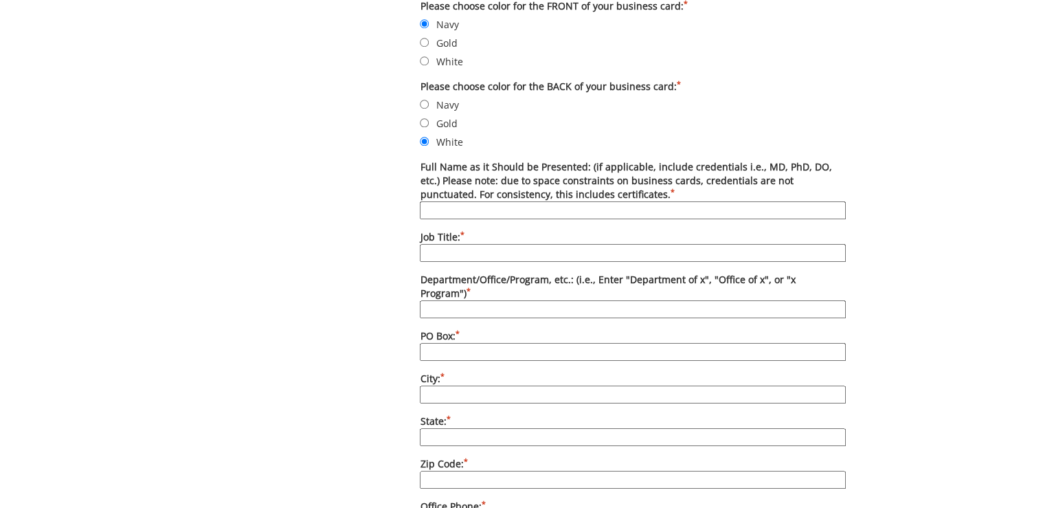
click at [507, 201] on input "Full Name as it Should be Presented: (if applicable, include credentials i.e., …" at bounding box center [633, 210] width 426 height 18
paste input "Stephen Sauer, MD"
type input "Stephen Sauer, M.D."
click at [451, 253] on input "Job Title: *" at bounding box center [633, 253] width 426 height 18
paste input "Assistant Professor"
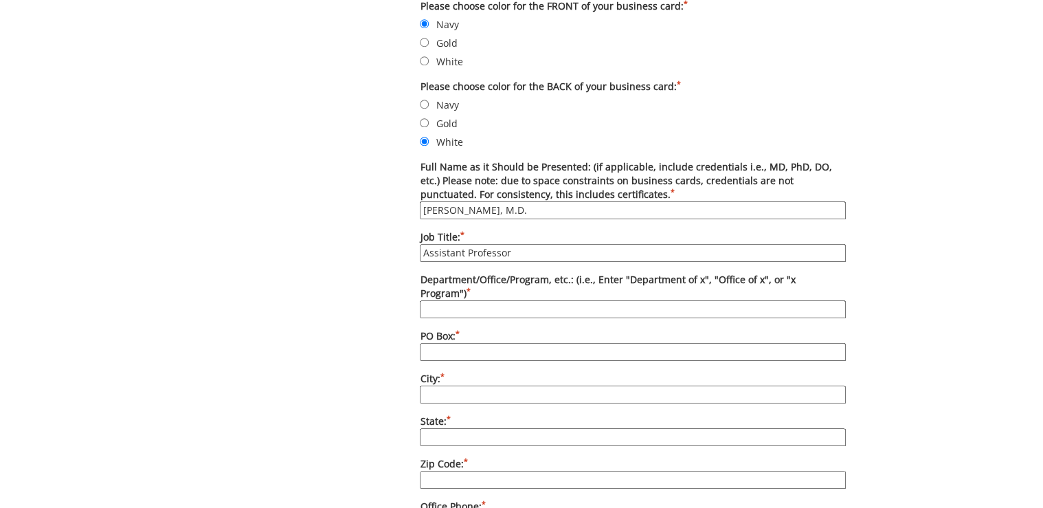
type input "Assistant Professor"
click at [500, 300] on input "Department/Office/Program, etc.: (i.e., Enter "Department of x", "Office of x",…" at bounding box center [633, 309] width 426 height 18
paste input "Department of Internal Medicine"
type input "Department of Internal Medicine"
paste input "70622"
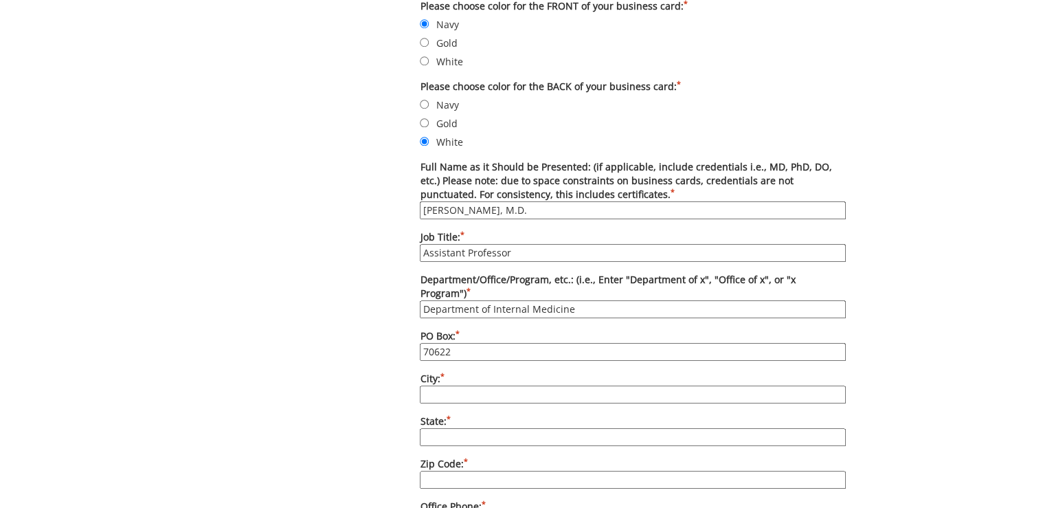
type input "70622"
paste input "Johnson City"
type input "Johnson City"
paste input "TN"
type input "TN"
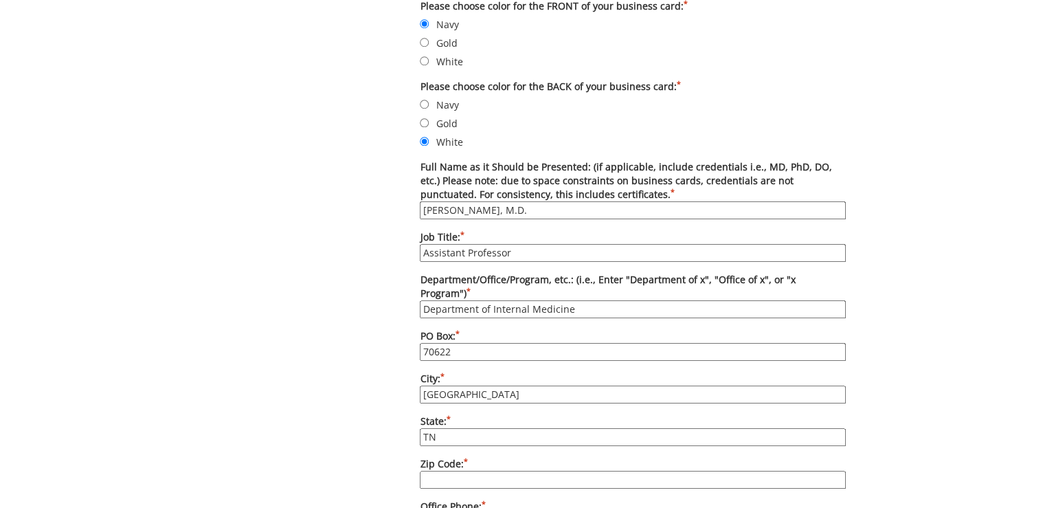
click at [351, 369] on div "Some kind of message here. New Project Product Type Entity Specification Order …" at bounding box center [522, 313] width 670 height 1551
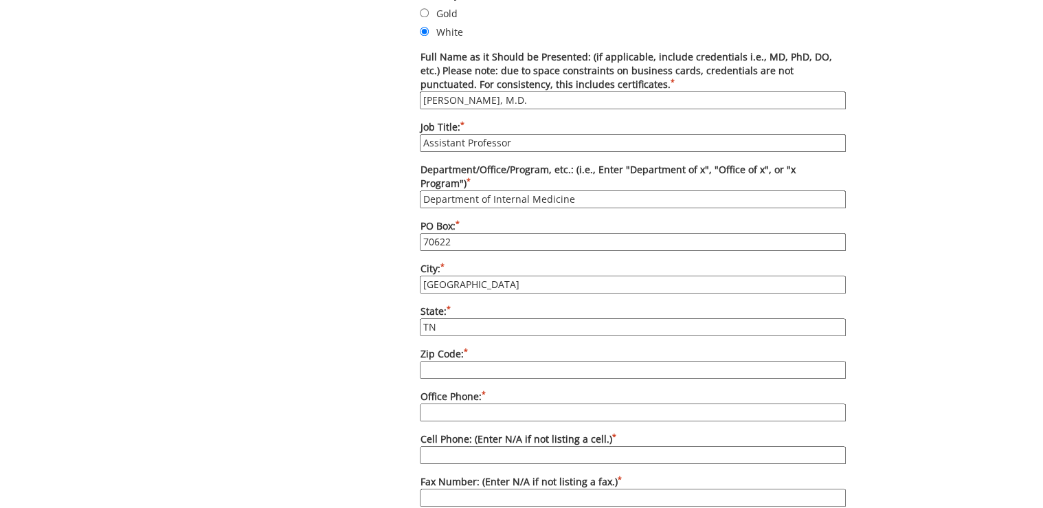
scroll to position [769, 0]
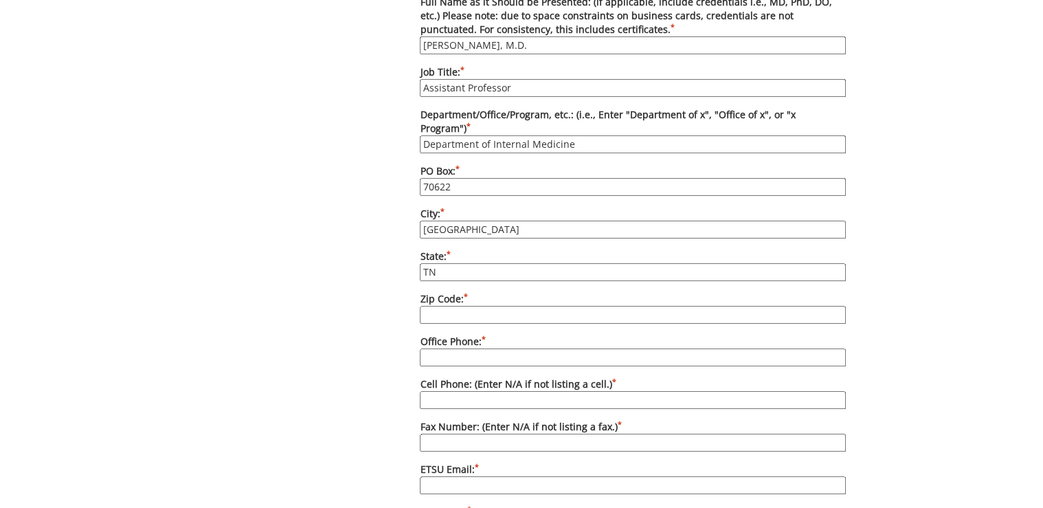
paste input "37604"
type input "37604"
click at [447, 348] on input "Office Phone: *" at bounding box center [633, 357] width 426 height 18
paste input "[PHONE_NUMBER]"
type input "[PHONE_NUMBER]"
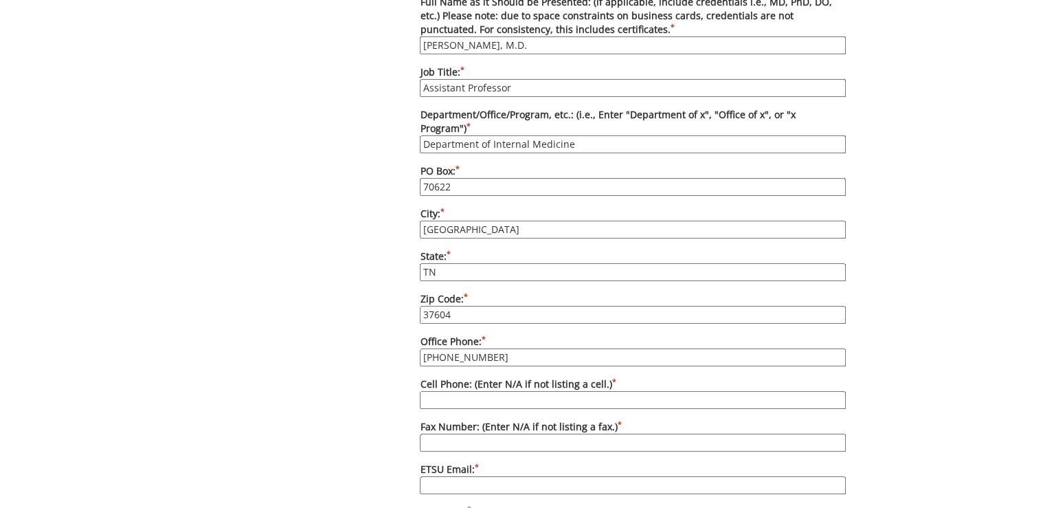
click at [443, 391] on input "Cell Phone: (Enter N/A if not listing a cell.) *" at bounding box center [633, 400] width 426 height 18
paste input "N/A"
type input "N/A"
paste input "N/A"
type input "N/A"
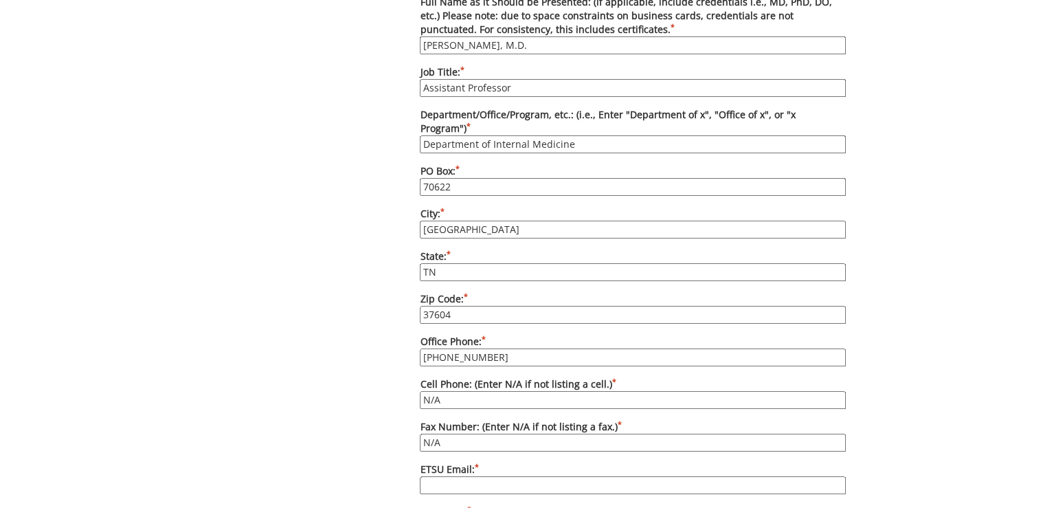
scroll to position [879, 0]
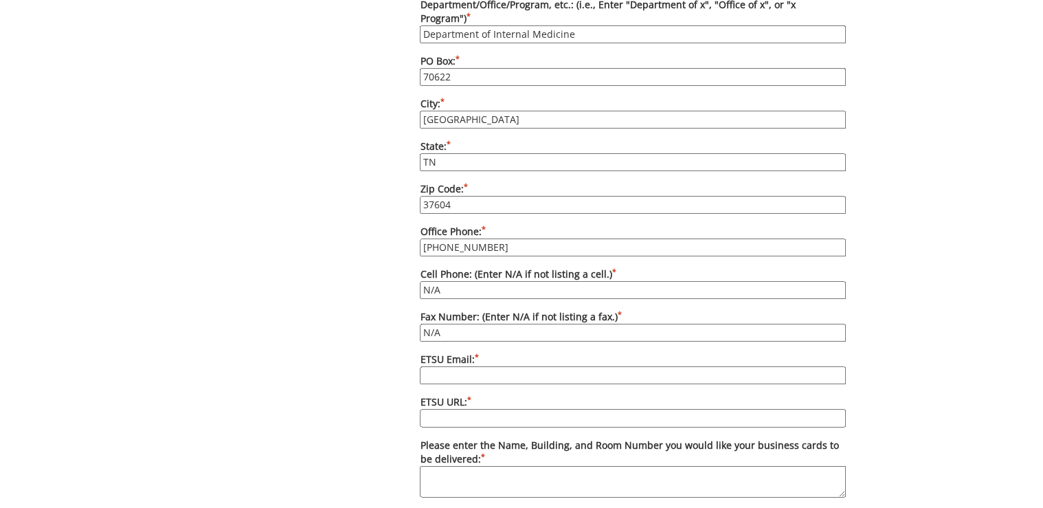
click at [475, 366] on input "ETSU Email: *" at bounding box center [633, 375] width 426 height 18
paste input "sauers@etsu.edu"
type input "sauers@etsu.edu"
click at [379, 343] on div "Some kind of message here. New Project Product Type Entity Specification Order …" at bounding box center [522, 39] width 670 height 1551
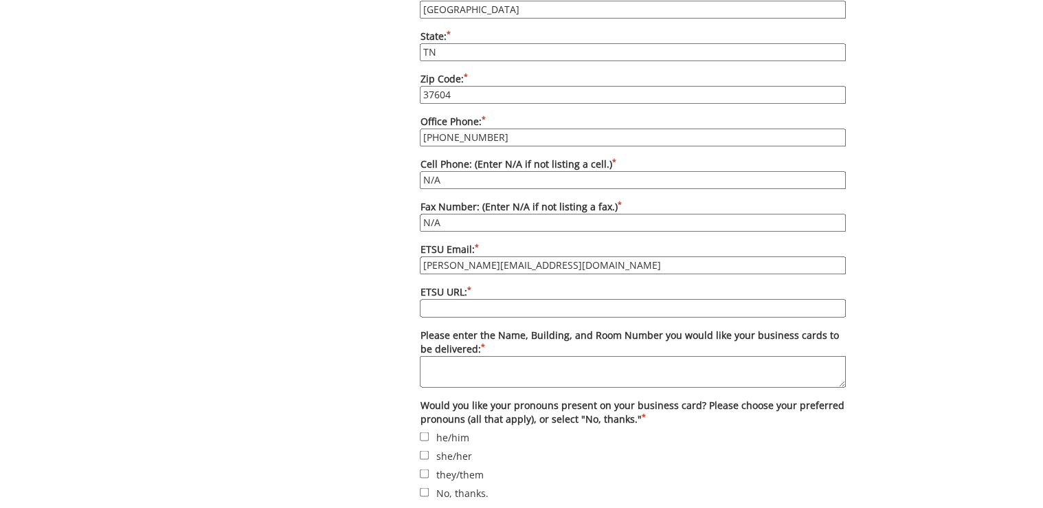
paste input "[DOMAIN_NAME][URL]"
type input "[DOMAIN_NAME][URL]"
paste textarea "Deliver to Lani Ditcharo, PO Box 70622, Carl A Jones Hall, Building 1, Internal…"
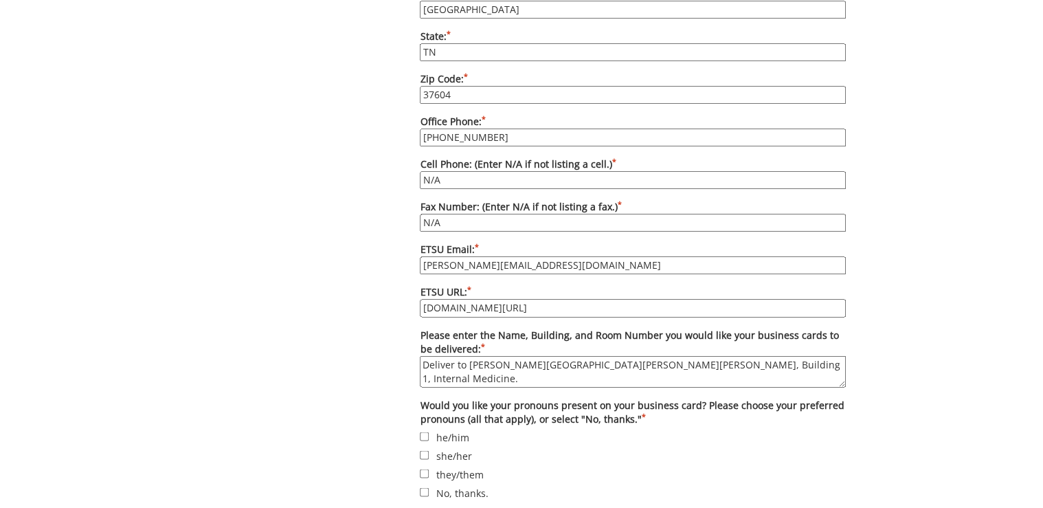
drag, startPoint x: 426, startPoint y: 341, endPoint x: 404, endPoint y: 338, distance: 22.8
type textarea "Please deliver to [PERSON_NAME][GEOGRAPHIC_DATA][PERSON_NAME][PERSON_NAME], Bui…"
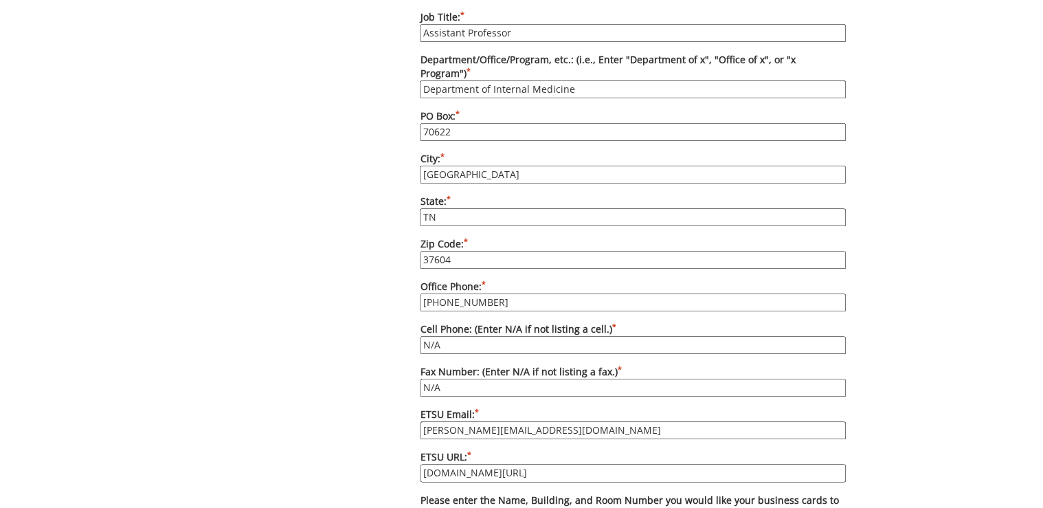
scroll to position [1154, 0]
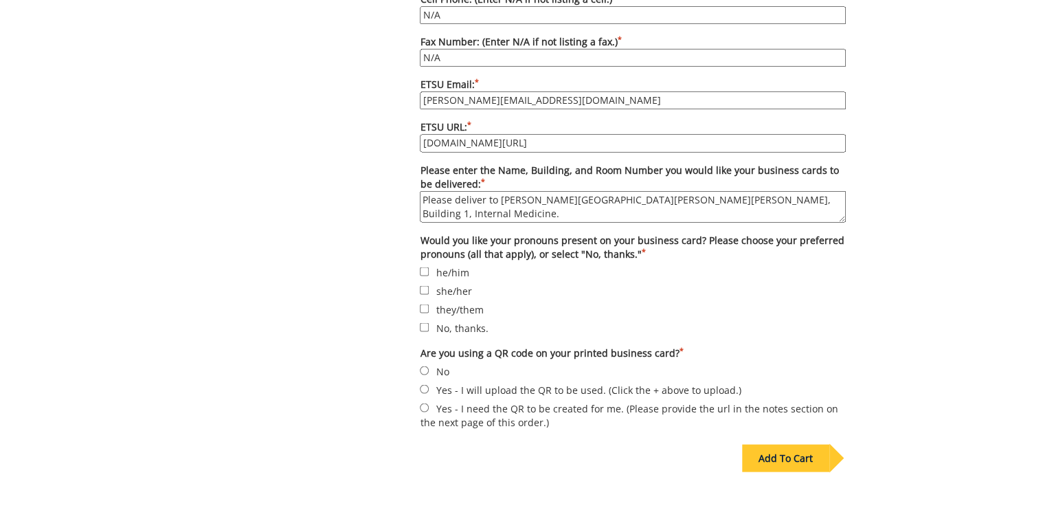
click at [457, 319] on label "No, thanks." at bounding box center [633, 326] width 426 height 15
click at [429, 322] on input "No, thanks." at bounding box center [424, 326] width 9 height 9
checkbox input "true"
click at [437, 363] on label "No" at bounding box center [633, 370] width 426 height 15
click at [429, 365] on input "No" at bounding box center [424, 369] width 9 height 9
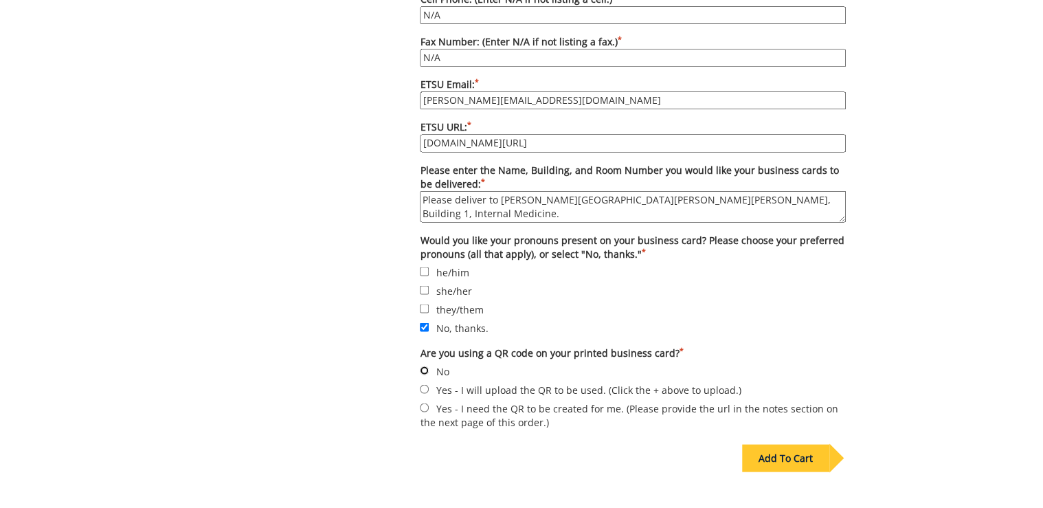
radio input "true"
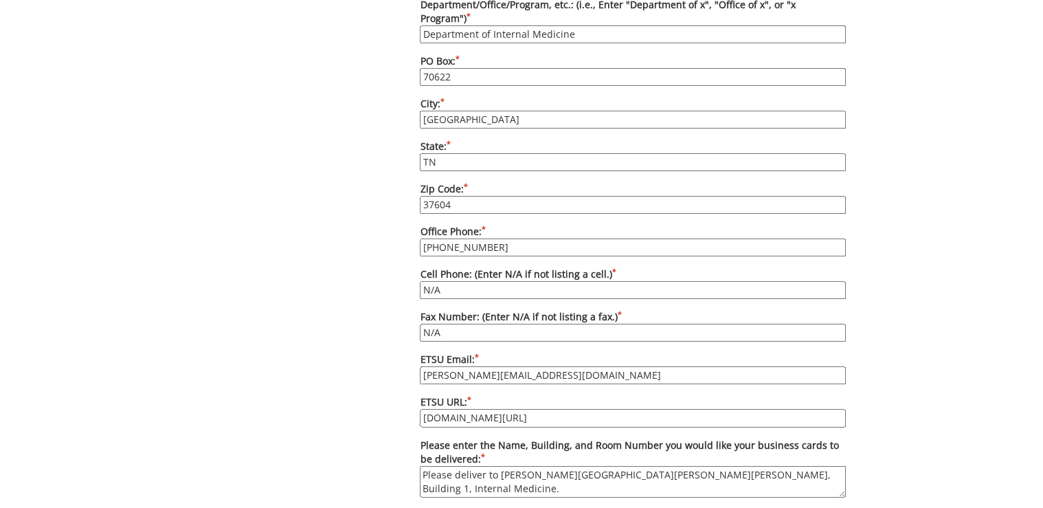
scroll to position [824, 0]
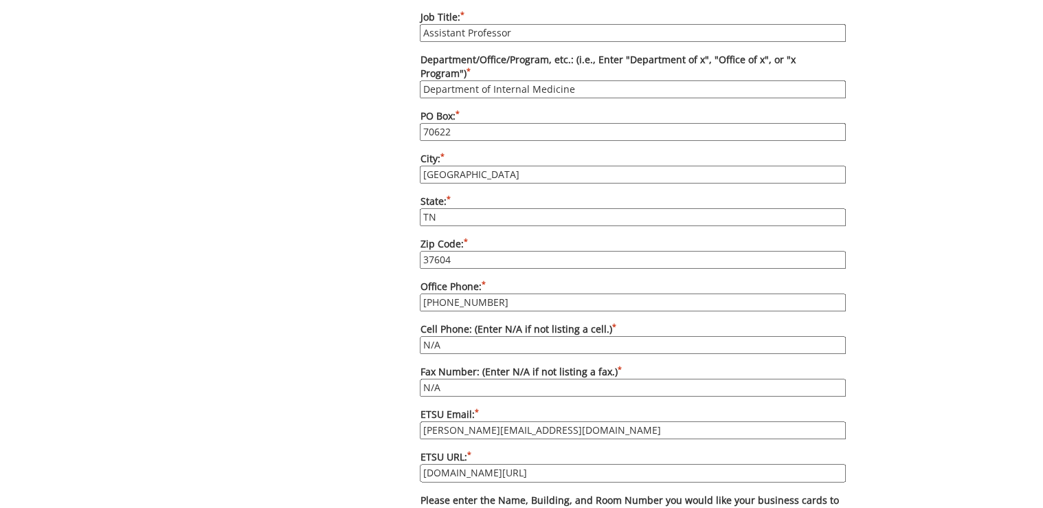
click at [445, 251] on input "37604" at bounding box center [633, 260] width 426 height 18
type input "37614"
click at [374, 242] on div "Some kind of message here. New Project Product Type Entity Specification Order …" at bounding box center [522, 94] width 670 height 1551
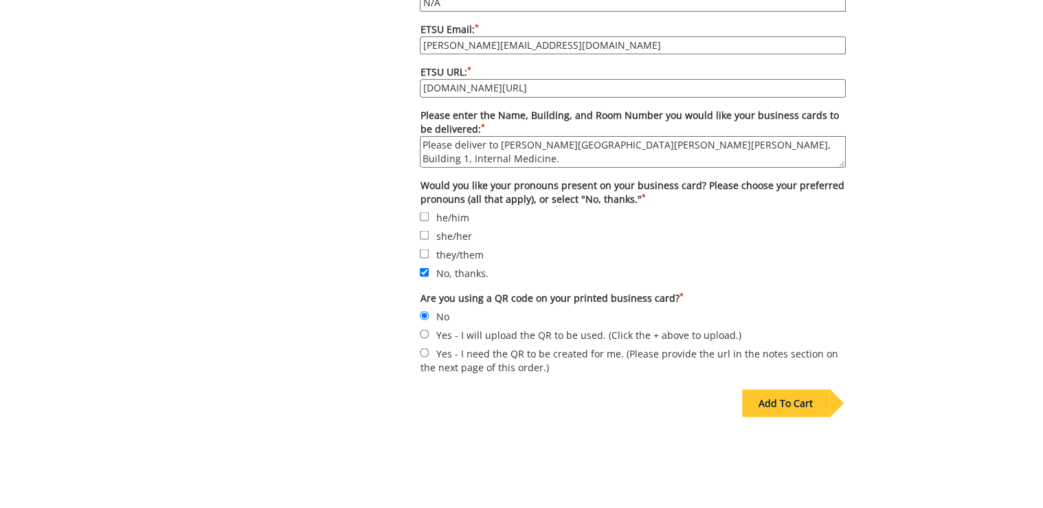
scroll to position [1264, 0]
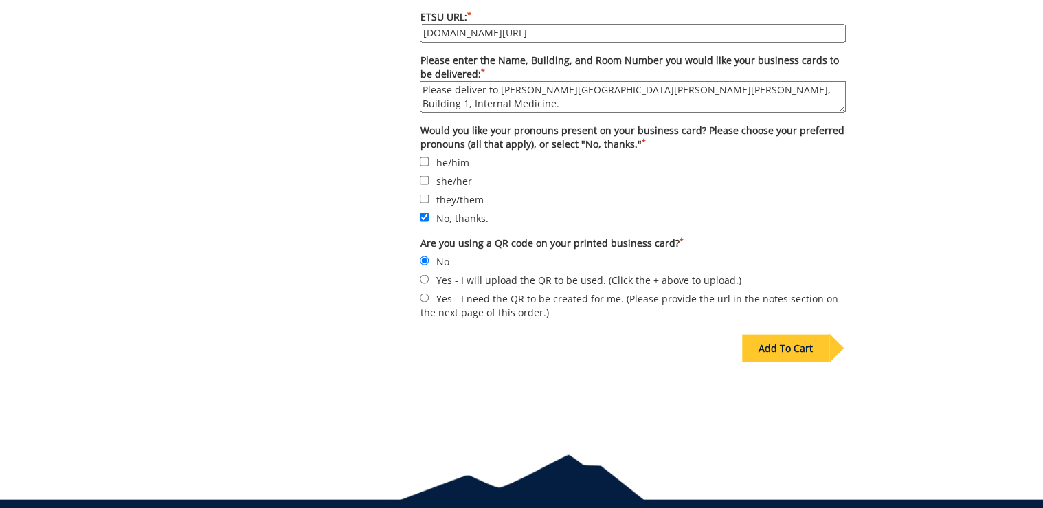
click at [773, 334] on div "Add To Cart" at bounding box center [785, 347] width 87 height 27
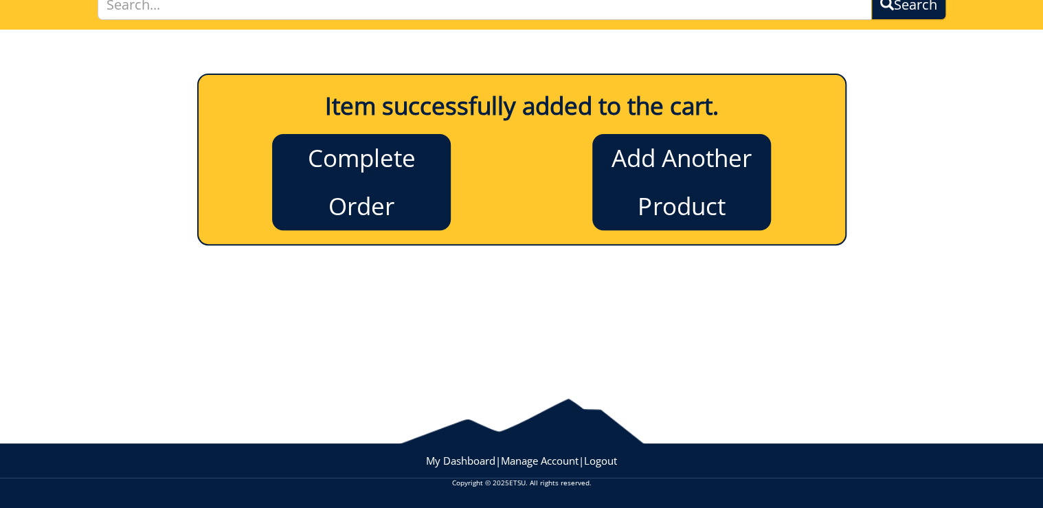
scroll to position [113, 0]
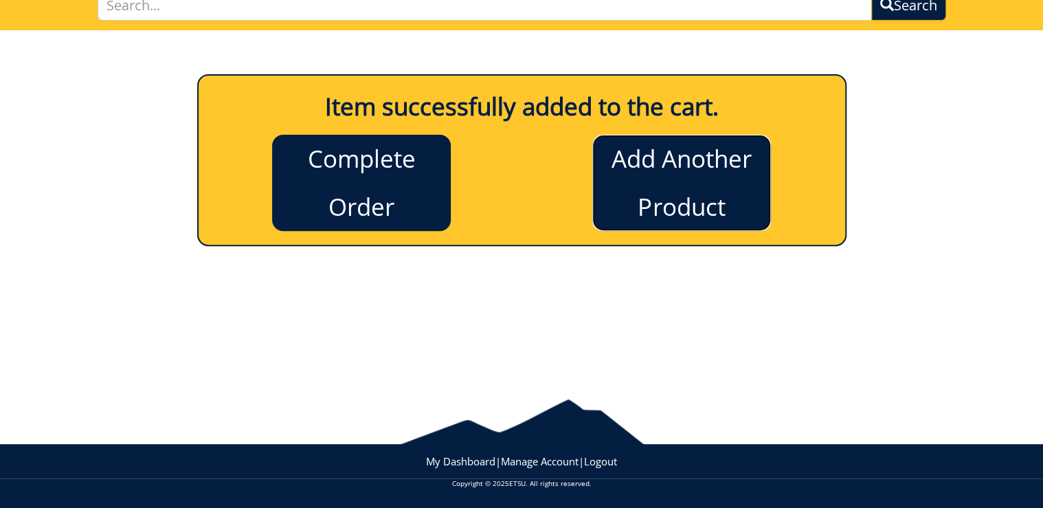
click at [683, 187] on link "Add Another Product" at bounding box center [681, 183] width 179 height 96
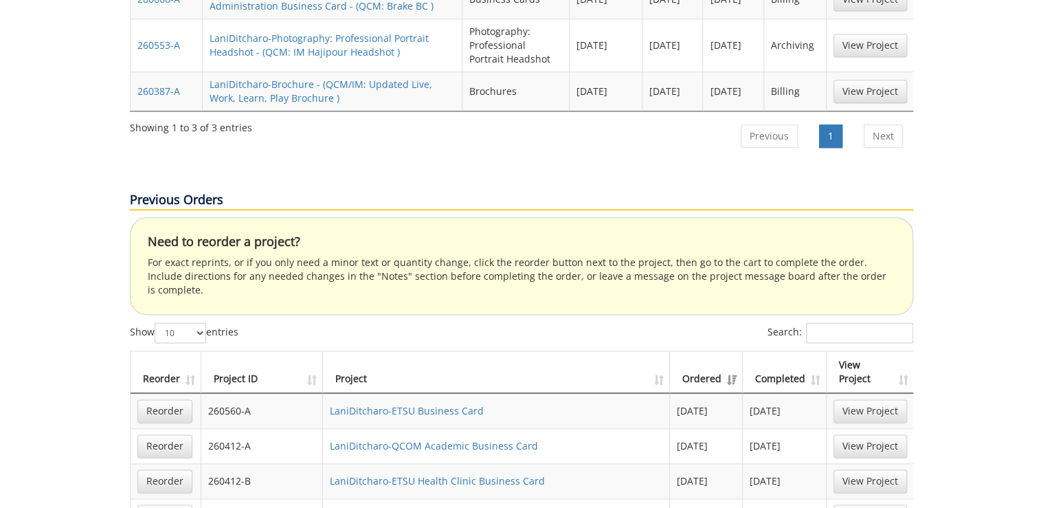
scroll to position [879, 0]
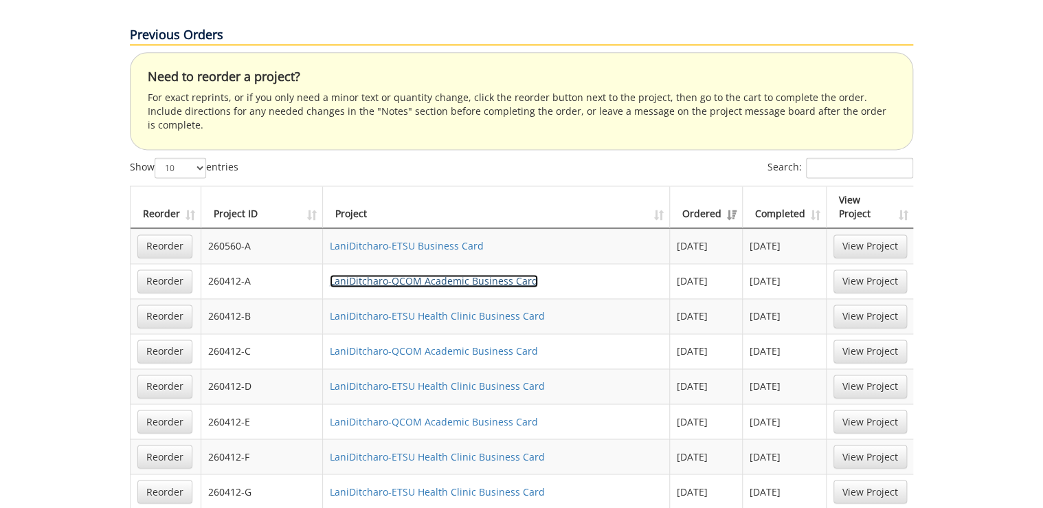
click at [464, 274] on link "LaniDitcharo-QCOM Academic Business Card" at bounding box center [434, 280] width 208 height 13
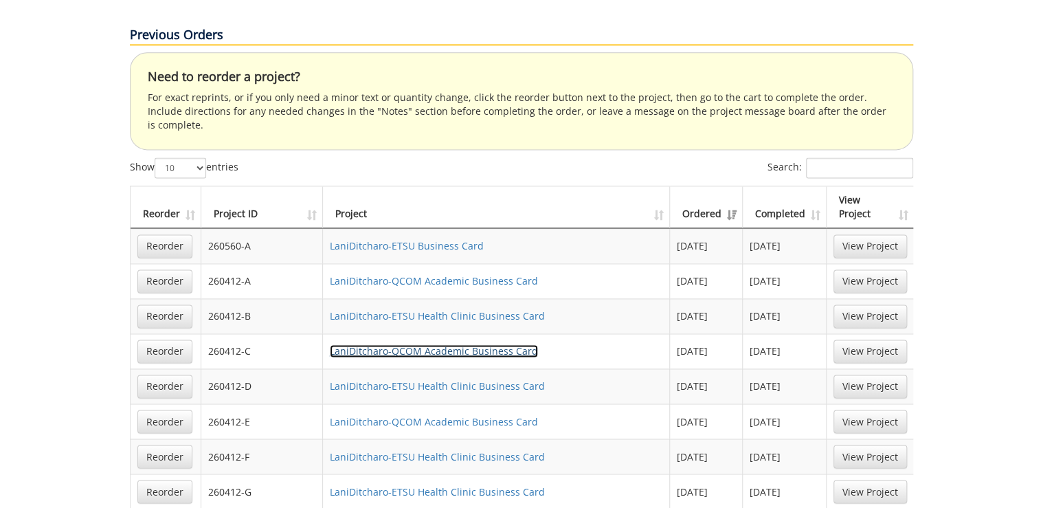
click at [468, 344] on link "LaniDitcharo-QCOM Academic Business Card" at bounding box center [434, 350] width 208 height 13
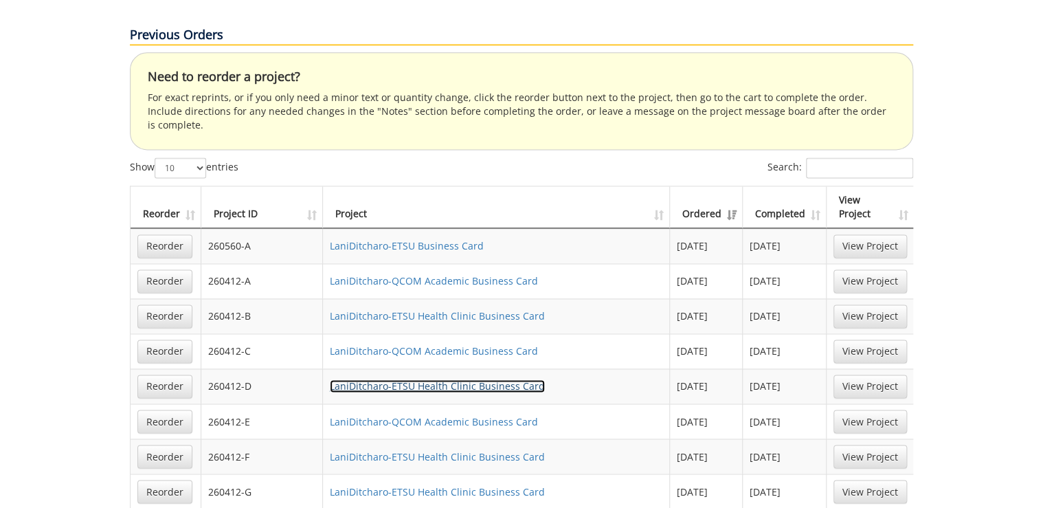
click at [383, 379] on link "LaniDitcharo-ETSU Health Clinic Business Card" at bounding box center [437, 385] width 215 height 13
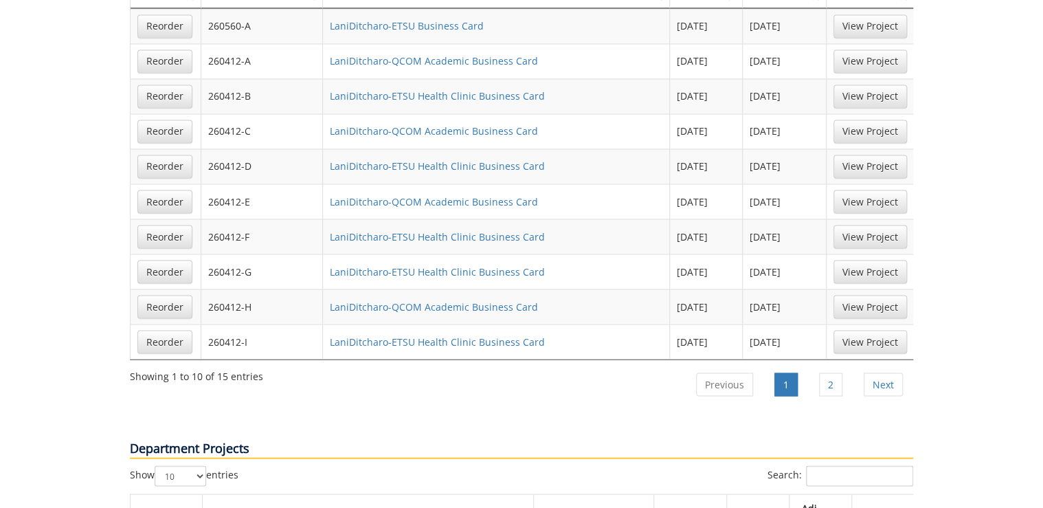
scroll to position [1154, 0]
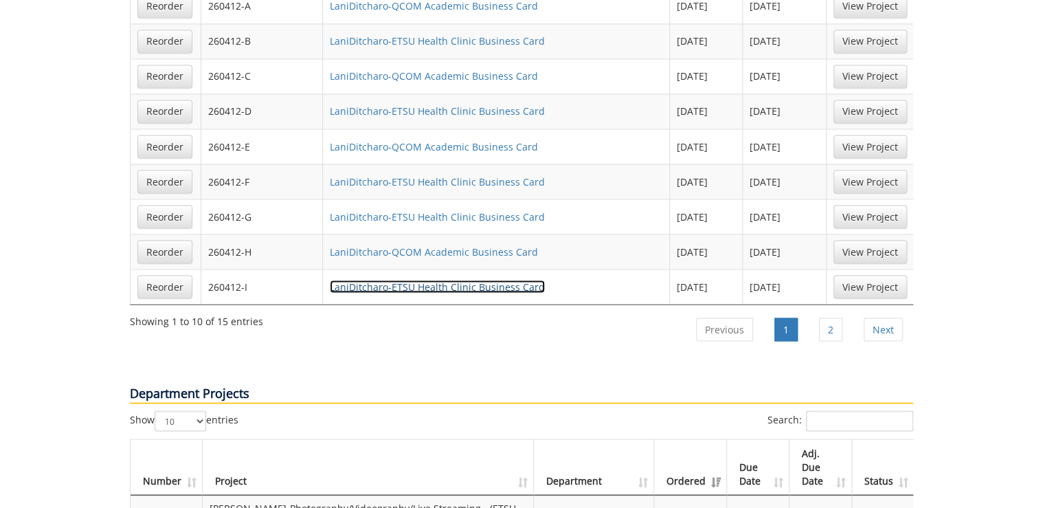
click at [475, 280] on link "LaniDitcharo-ETSU Health Clinic Business Card" at bounding box center [437, 286] width 215 height 13
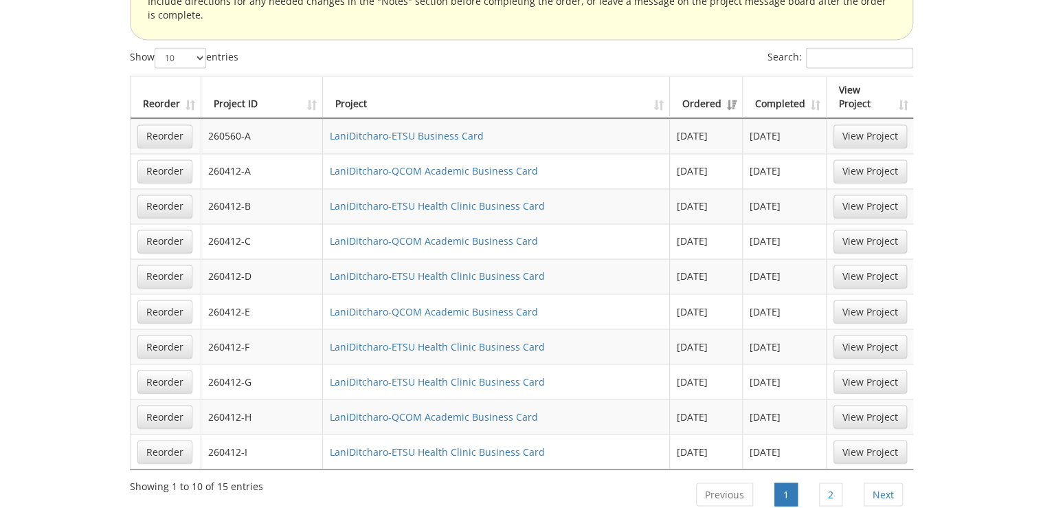
scroll to position [1099, 0]
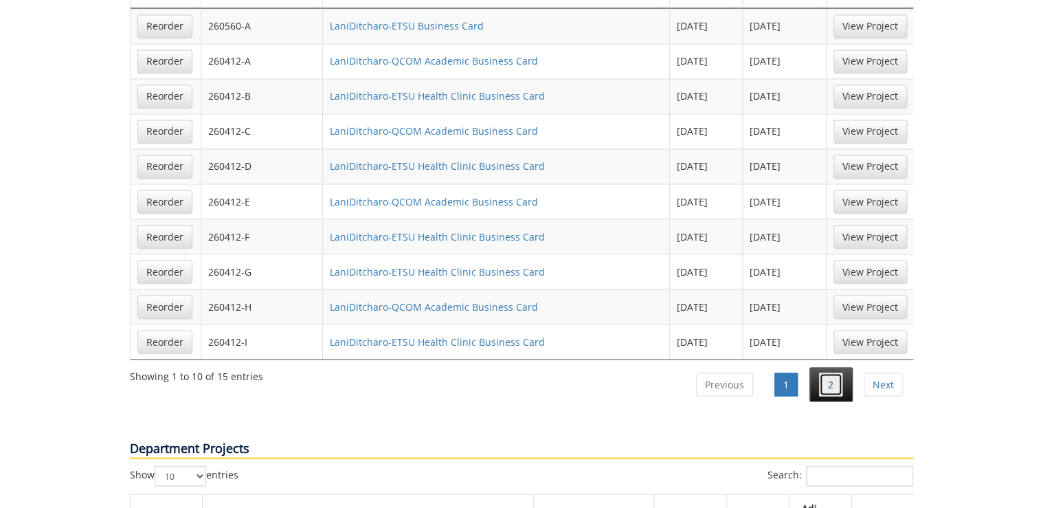
click at [835, 372] on link "2" at bounding box center [830, 383] width 23 height 23
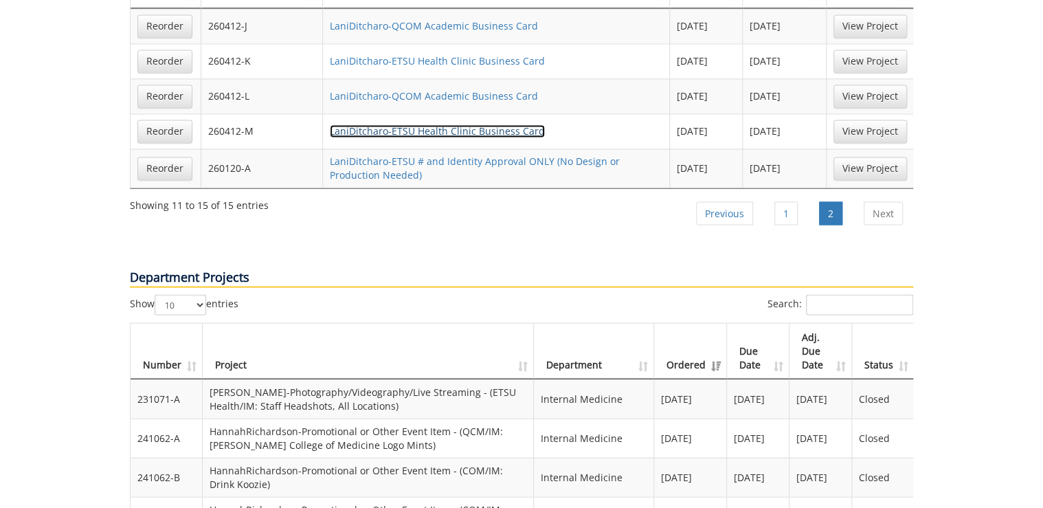
click at [431, 124] on link "LaniDitcharo-ETSU Health Clinic Business Card" at bounding box center [437, 130] width 215 height 13
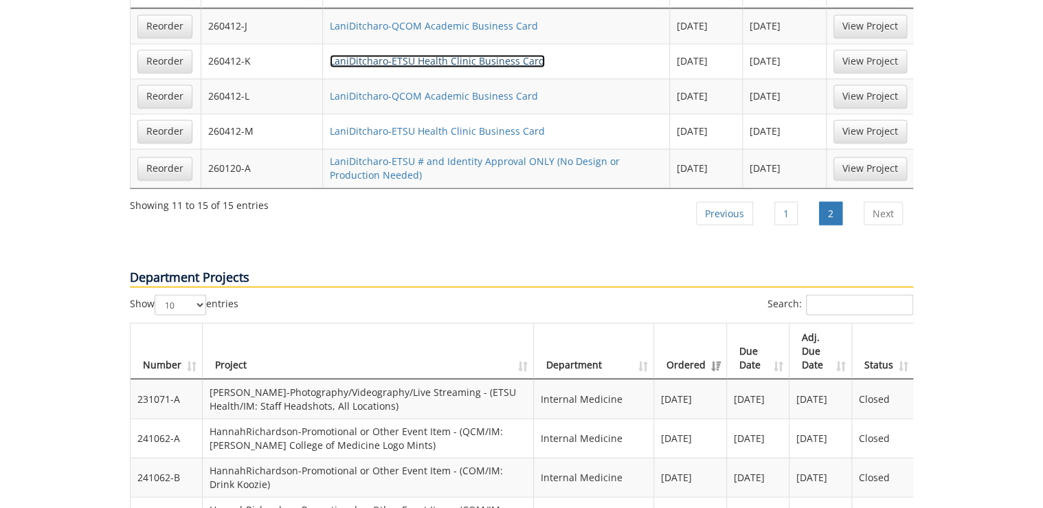
click at [470, 54] on link "LaniDitcharo-ETSU Health Clinic Business Card" at bounding box center [437, 60] width 215 height 13
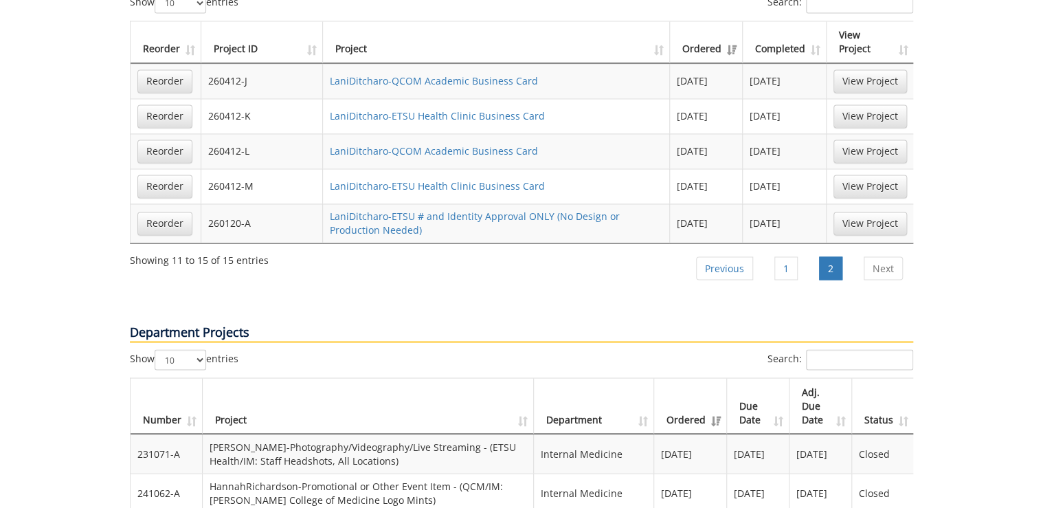
scroll to position [989, 0]
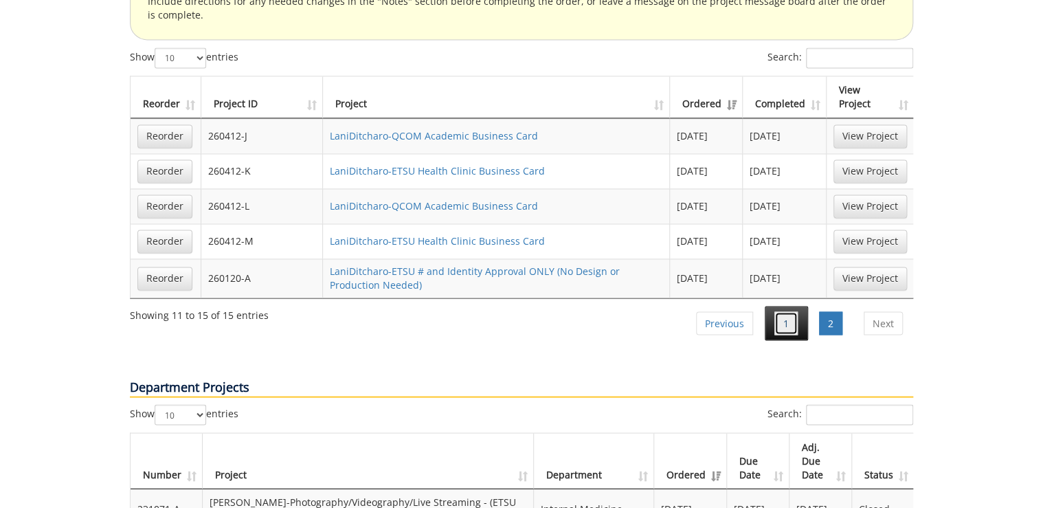
click at [797, 311] on link "1" at bounding box center [785, 322] width 23 height 23
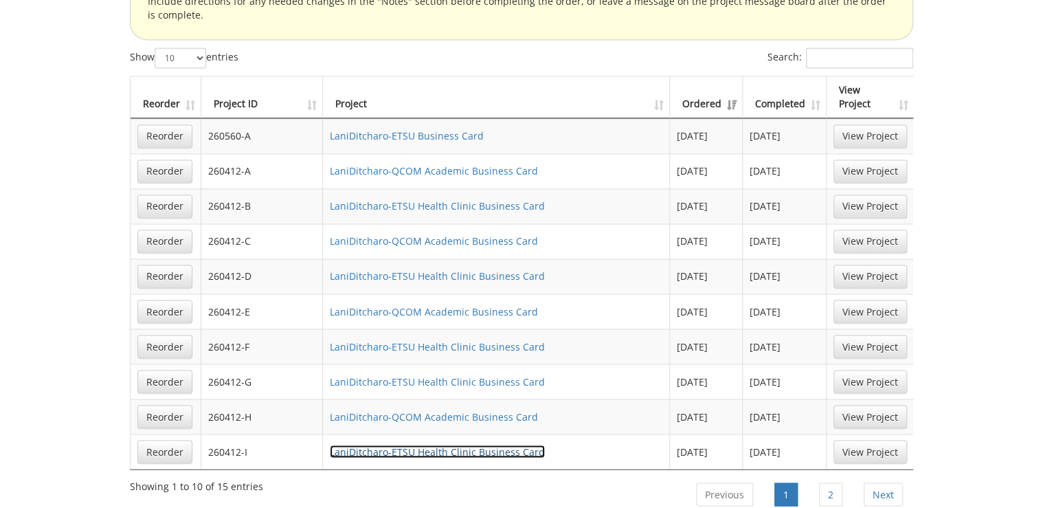
click at [485, 444] on link "LaniDitcharo-ETSU Health Clinic Business Card" at bounding box center [437, 450] width 215 height 13
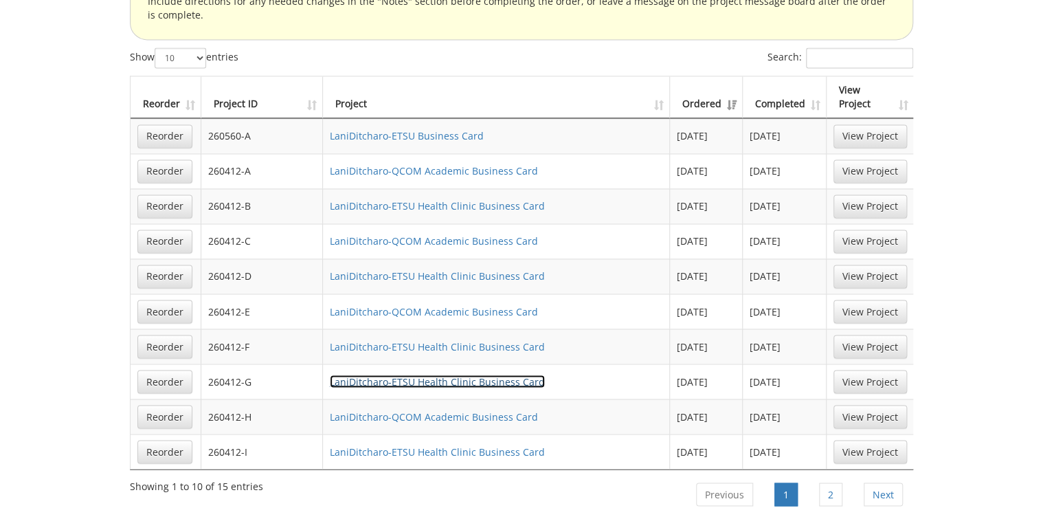
click at [467, 374] on link "LaniDitcharo-ETSU Health Clinic Business Card" at bounding box center [437, 380] width 215 height 13
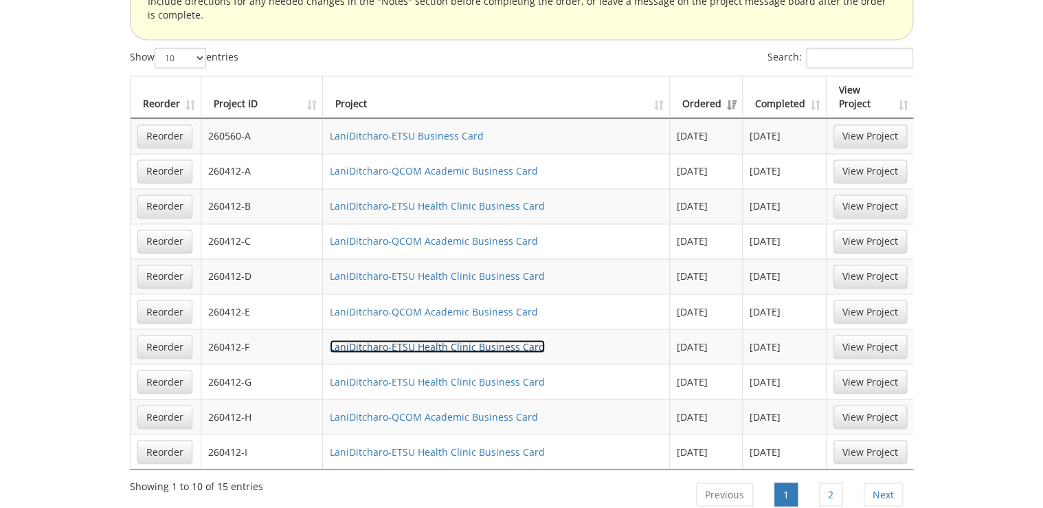
click at [477, 339] on link "LaniDitcharo-ETSU Health Clinic Business Card" at bounding box center [437, 345] width 215 height 13
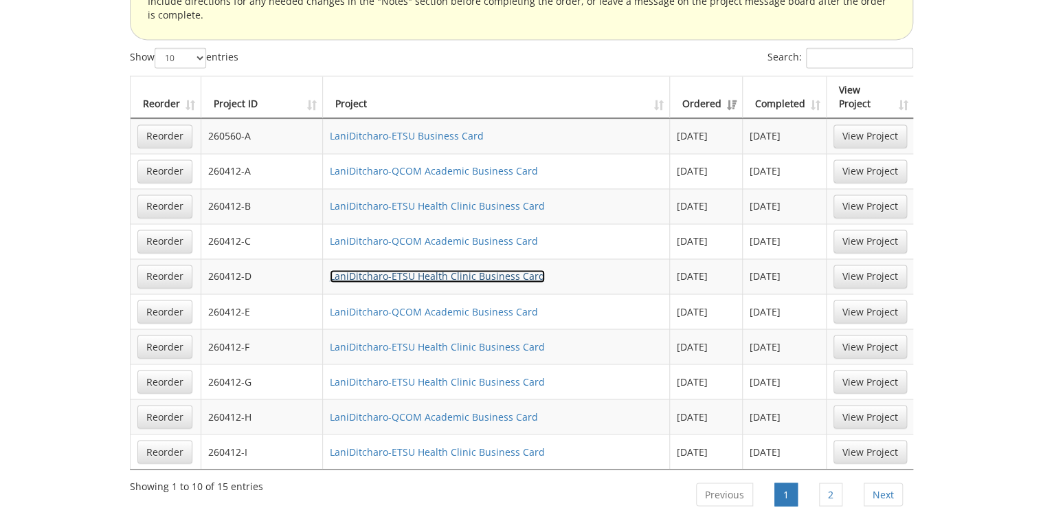
click at [464, 269] on link "LaniDitcharo-ETSU Health Clinic Business Card" at bounding box center [437, 275] width 215 height 13
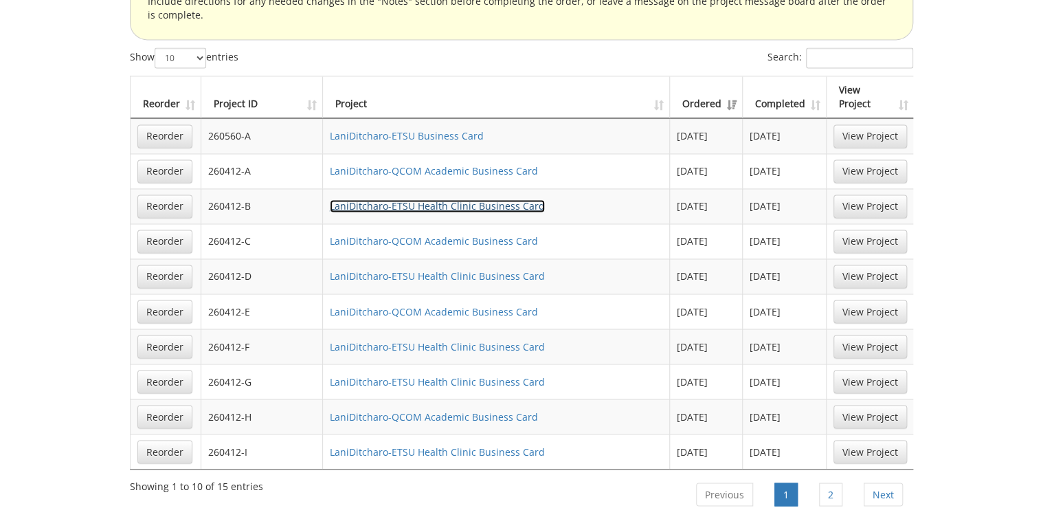
click at [430, 199] on link "LaniDitcharo-ETSU Health Clinic Business Card" at bounding box center [437, 205] width 215 height 13
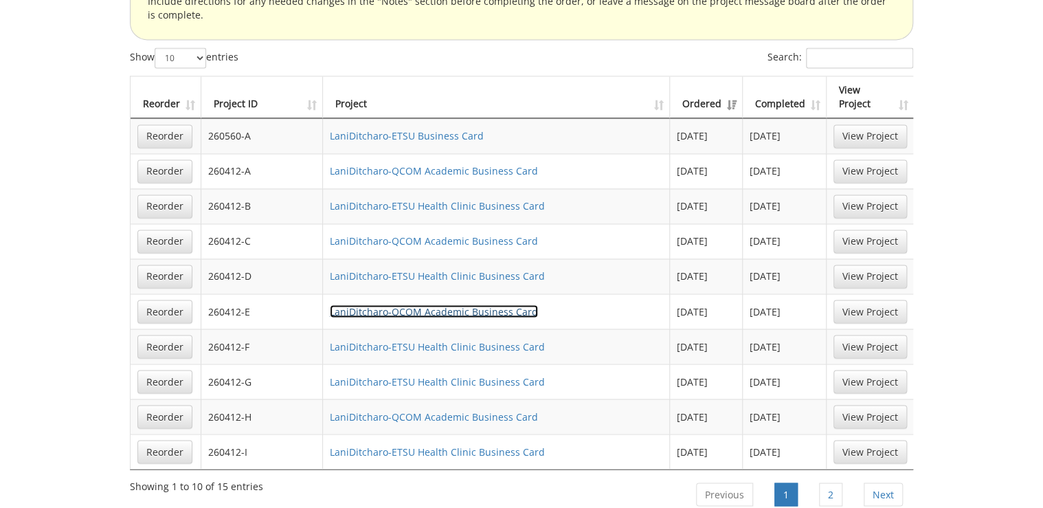
click at [442, 304] on link "LaniDitcharo-QCOM Academic Business Card" at bounding box center [434, 310] width 208 height 13
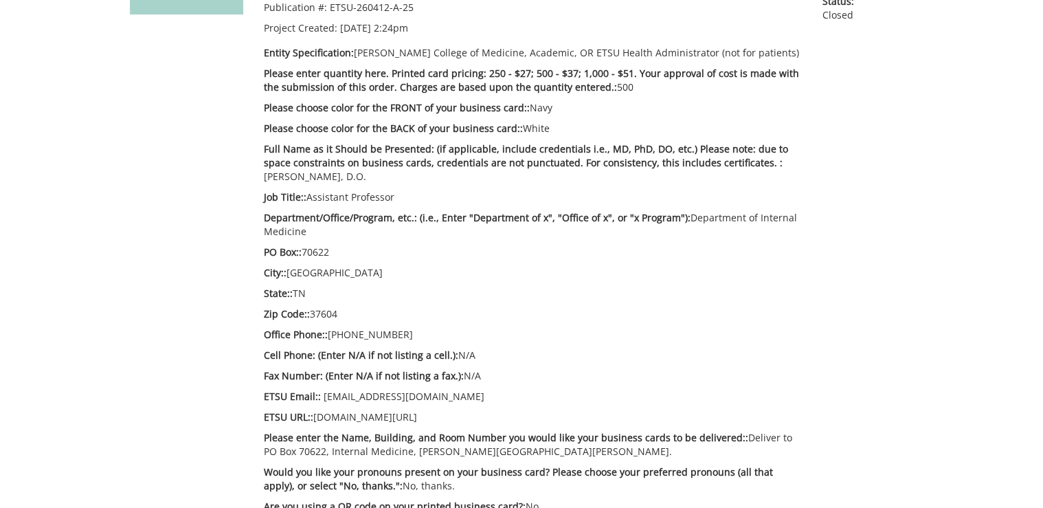
scroll to position [220, 0]
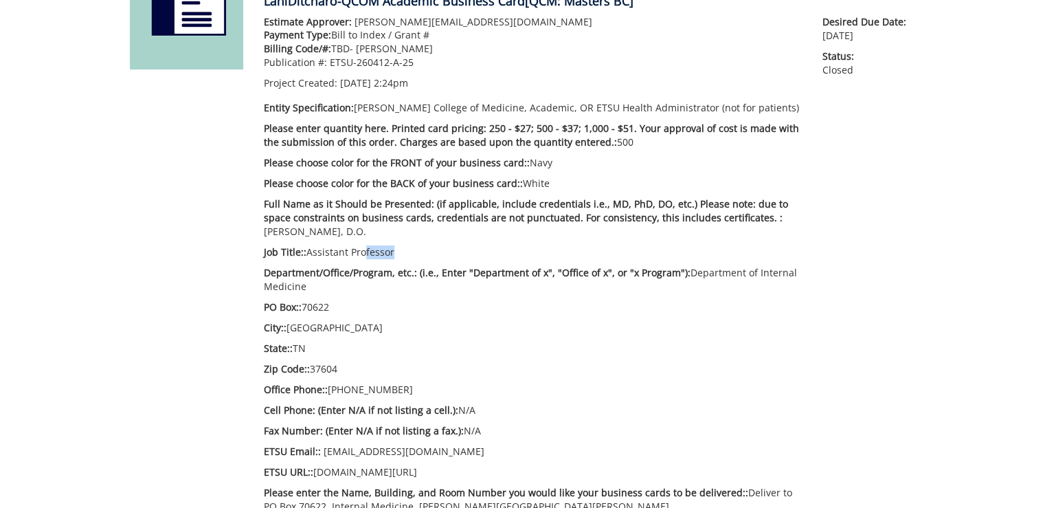
drag, startPoint x: 390, startPoint y: 253, endPoint x: 359, endPoint y: 253, distance: 30.9
click at [359, 253] on p "Job Title:: Assistant Professor" at bounding box center [533, 252] width 538 height 14
drag, startPoint x: 359, startPoint y: 253, endPoint x: 378, endPoint y: 253, distance: 18.5
click at [374, 253] on p "Job Title:: Assistant Professor" at bounding box center [533, 252] width 538 height 14
drag, startPoint x: 404, startPoint y: 254, endPoint x: 310, endPoint y: 251, distance: 94.1
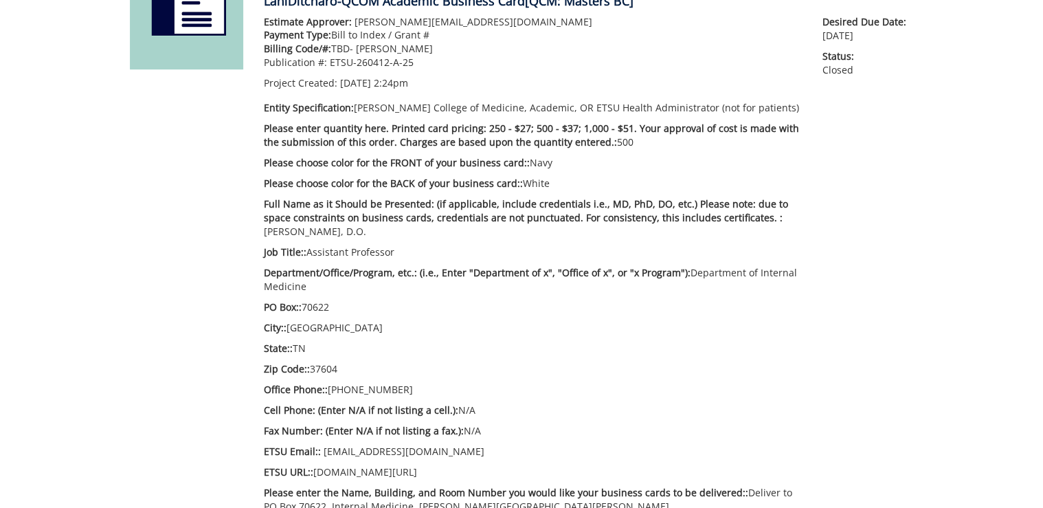
click at [310, 251] on p "Job Title:: Assistant Professor" at bounding box center [533, 252] width 538 height 14
copy p "Assistant Professor"
drag, startPoint x: 683, startPoint y: 273, endPoint x: 683, endPoint y: 280, distance: 6.9
click at [683, 280] on p "Department/Office/Program, etc.: (i.e., Enter "Department of x", "Office of x",…" at bounding box center [533, 279] width 538 height 27
drag, startPoint x: 683, startPoint y: 280, endPoint x: 742, endPoint y: 275, distance: 59.3
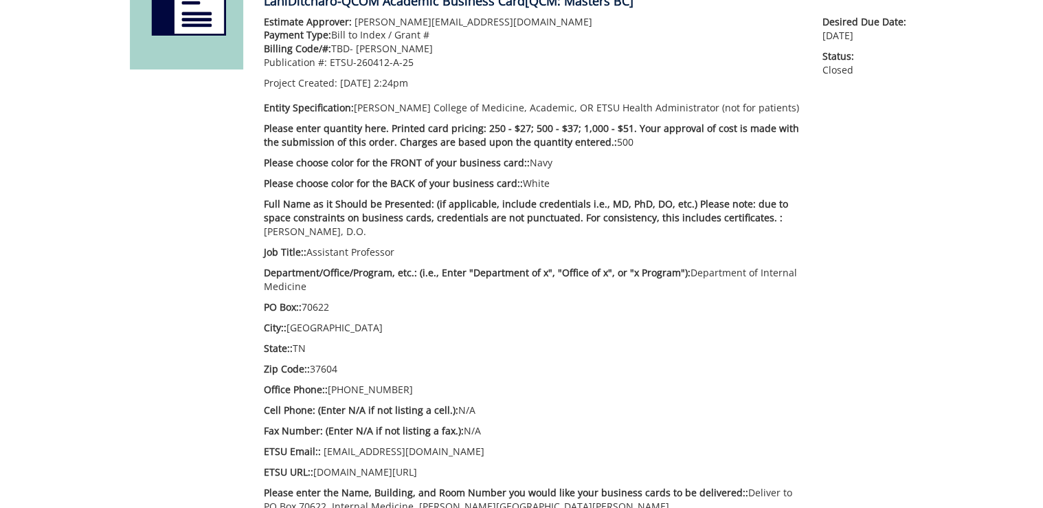
copy p "Department of Internal Medicine"
click at [522, 294] on div "Estimate Approver: [PERSON_NAME][EMAIL_ADDRESS][DOMAIN_NAME] Payment Type: Bill…" at bounding box center [532, 312] width 558 height 594
drag, startPoint x: 341, startPoint y: 307, endPoint x: 305, endPoint y: 308, distance: 35.7
click at [305, 308] on p "PO Box:: 70622" at bounding box center [533, 307] width 538 height 14
copy p "70622"
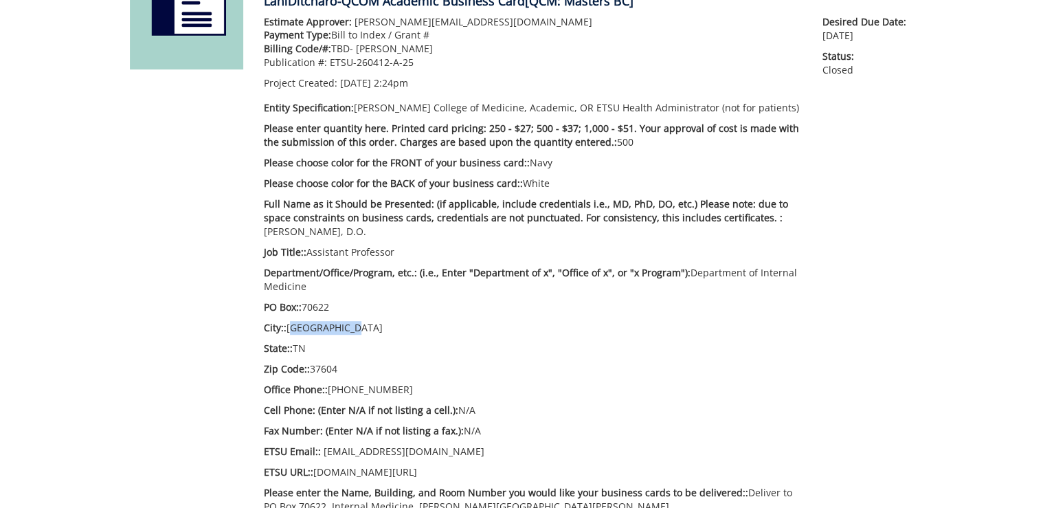
drag, startPoint x: 357, startPoint y: 332, endPoint x: 288, endPoint y: 328, distance: 69.5
click at [288, 328] on p "City:: [GEOGRAPHIC_DATA]" at bounding box center [533, 328] width 538 height 14
copy p "[GEOGRAPHIC_DATA]"
drag, startPoint x: 319, startPoint y: 343, endPoint x: 294, endPoint y: 344, distance: 24.7
click at [294, 344] on p "State:: [US_STATE]" at bounding box center [533, 348] width 538 height 14
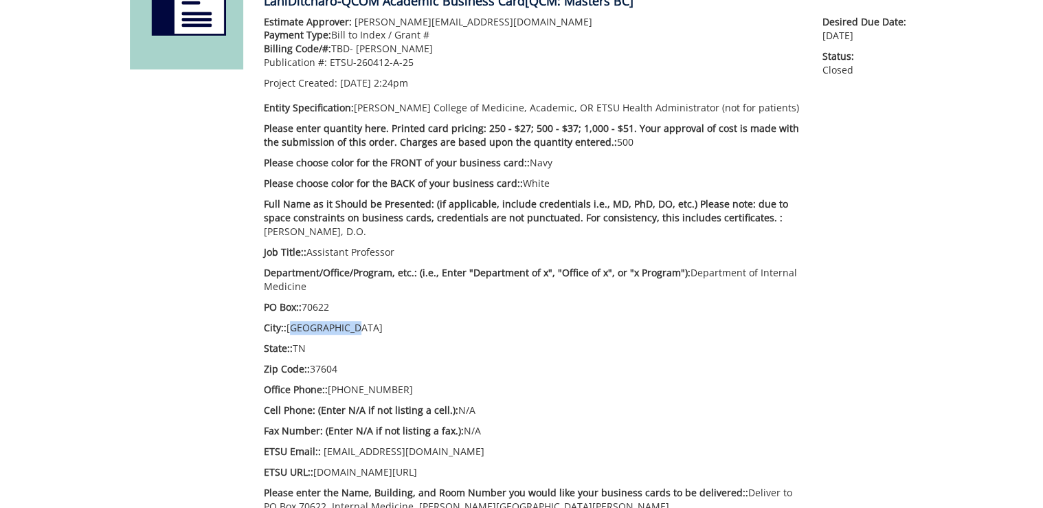
copy p "TN"
drag, startPoint x: 354, startPoint y: 371, endPoint x: 310, endPoint y: 367, distance: 44.1
click at [310, 367] on p "Zip Code:: 37604" at bounding box center [533, 369] width 538 height 14
copy p "37604"
drag, startPoint x: 396, startPoint y: 393, endPoint x: 330, endPoint y: 392, distance: 65.9
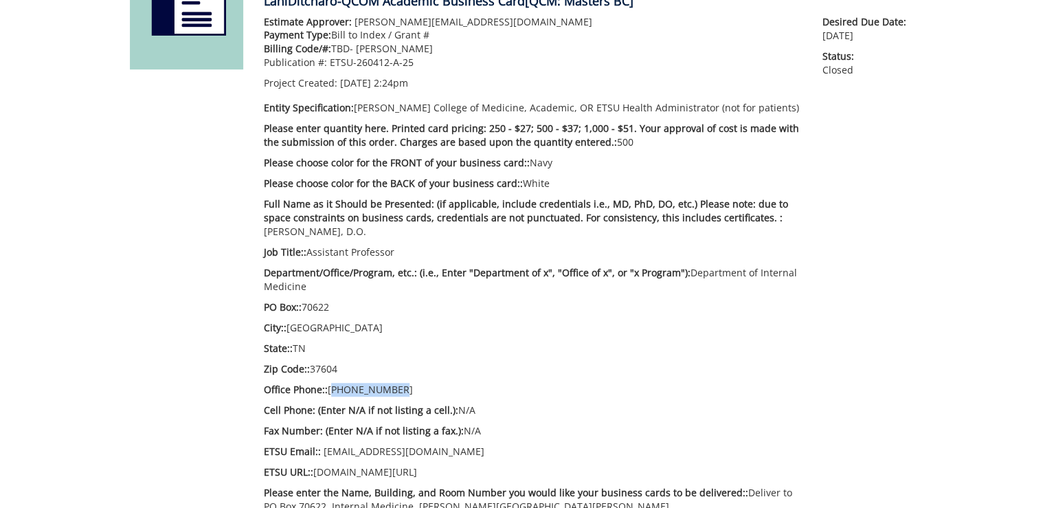
click at [330, 392] on p "Office Phone:: 423-439-6282" at bounding box center [533, 390] width 538 height 14
drag, startPoint x: 330, startPoint y: 392, endPoint x: 341, endPoint y: 392, distance: 11.0
copy p "[PHONE_NUMBER]"
click at [440, 369] on p "Zip Code:: 37604" at bounding box center [533, 369] width 538 height 14
drag, startPoint x: 479, startPoint y: 405, endPoint x: 453, endPoint y: 406, distance: 25.4
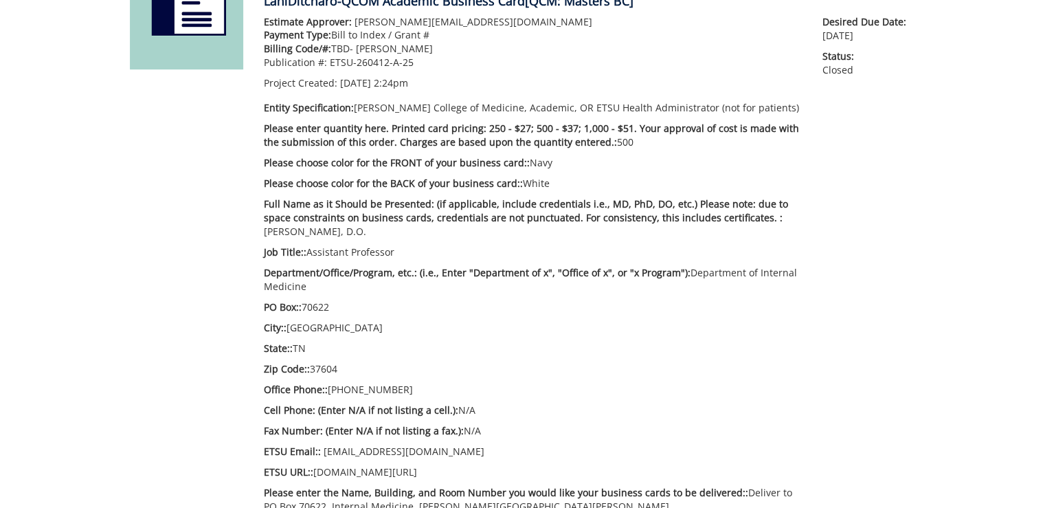
click at [453, 406] on p "Cell Phone: (Enter N/A if not listing a cell.): N/A" at bounding box center [533, 410] width 538 height 14
copy p "N/A"
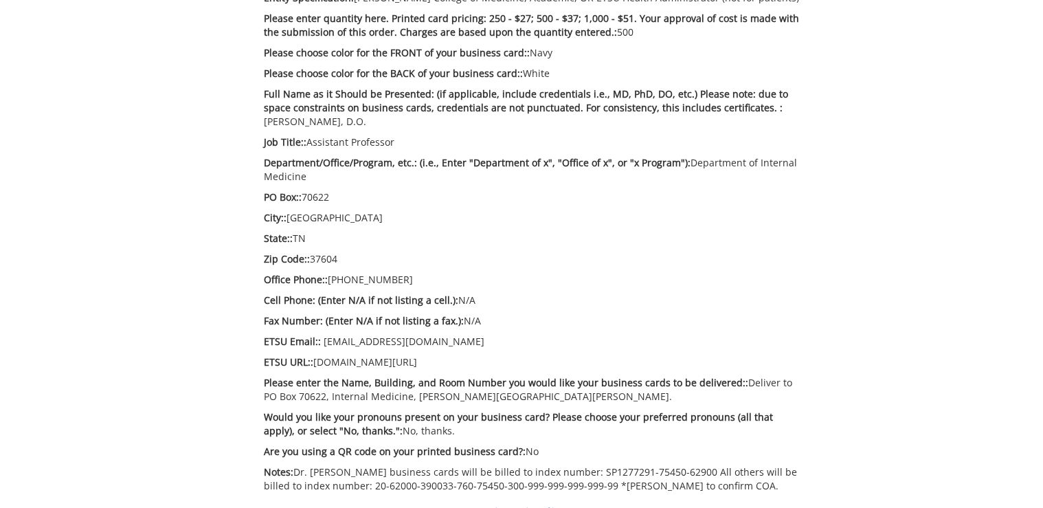
drag, startPoint x: 420, startPoint y: 360, endPoint x: 317, endPoint y: 360, distance: 103.0
click at [317, 360] on p "ETSU URL:: etsu.edu/com/intmed" at bounding box center [533, 362] width 538 height 14
drag, startPoint x: 317, startPoint y: 360, endPoint x: 354, endPoint y: 359, distance: 37.1
copy p "[DOMAIN_NAME][URL]"
click at [740, 378] on p "Please enter the Name, Building, and Room Number you would like your business c…" at bounding box center [533, 389] width 538 height 27
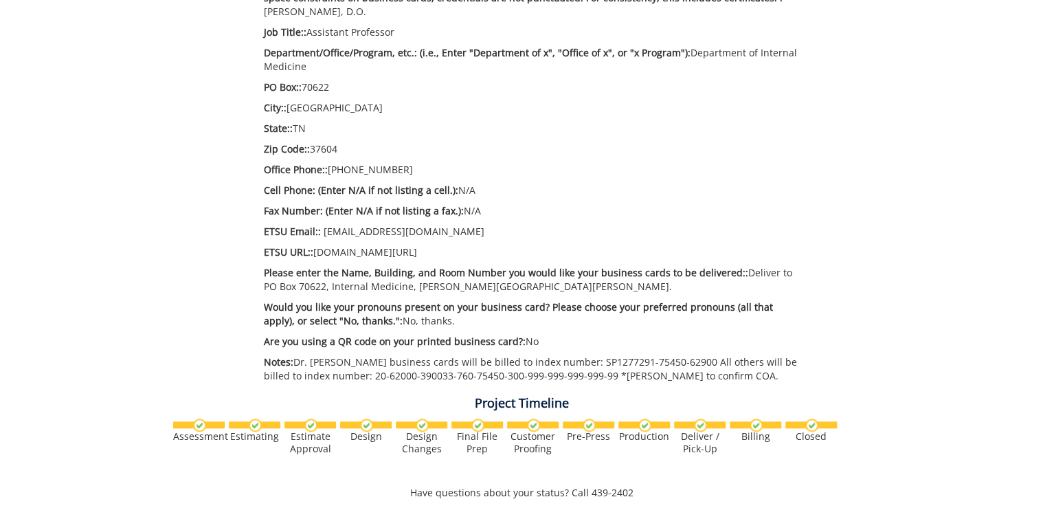
scroll to position [494, 0]
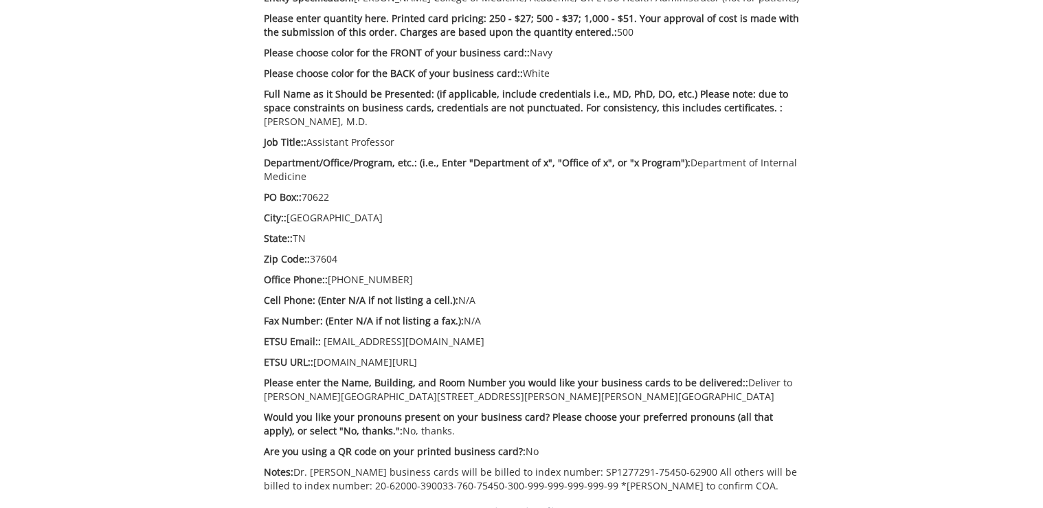
scroll to position [494, 0]
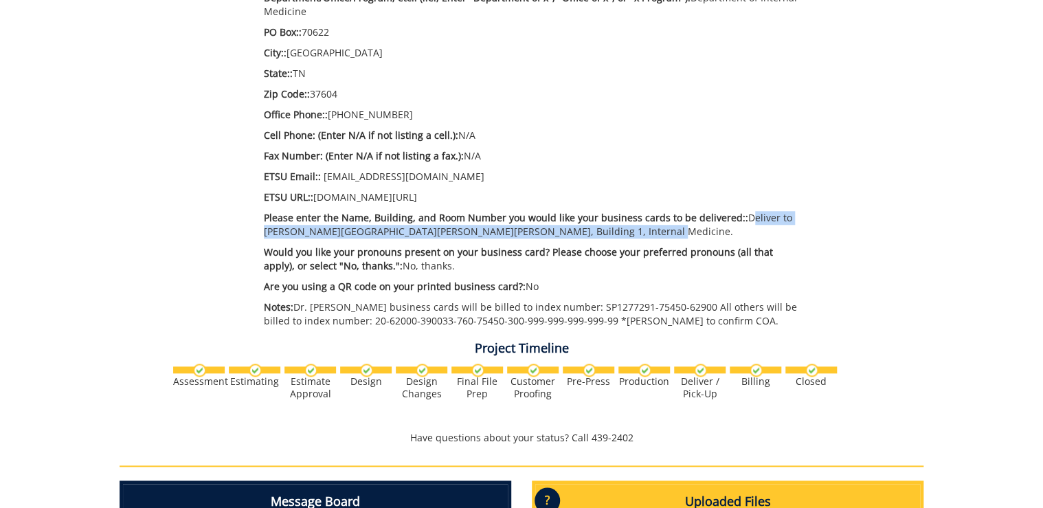
drag, startPoint x: 732, startPoint y: 217, endPoint x: 602, endPoint y: 231, distance: 130.5
click at [602, 231] on p "Please enter the Name, Building, and Room Number you would like your business c…" at bounding box center [533, 224] width 538 height 27
drag, startPoint x: 602, startPoint y: 231, endPoint x: 560, endPoint y: 232, distance: 42.6
copy p "Deliver to [PERSON_NAME][GEOGRAPHIC_DATA][PERSON_NAME][PERSON_NAME], Building 1…"
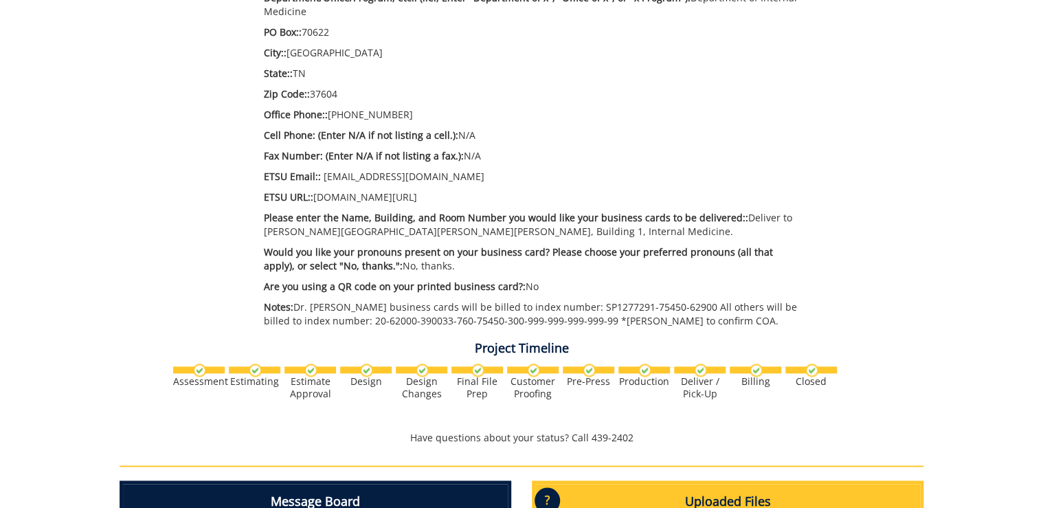
click at [160, 262] on div "Project Timeline Assessment Estimating" at bounding box center [521, 81] width 824 height 742
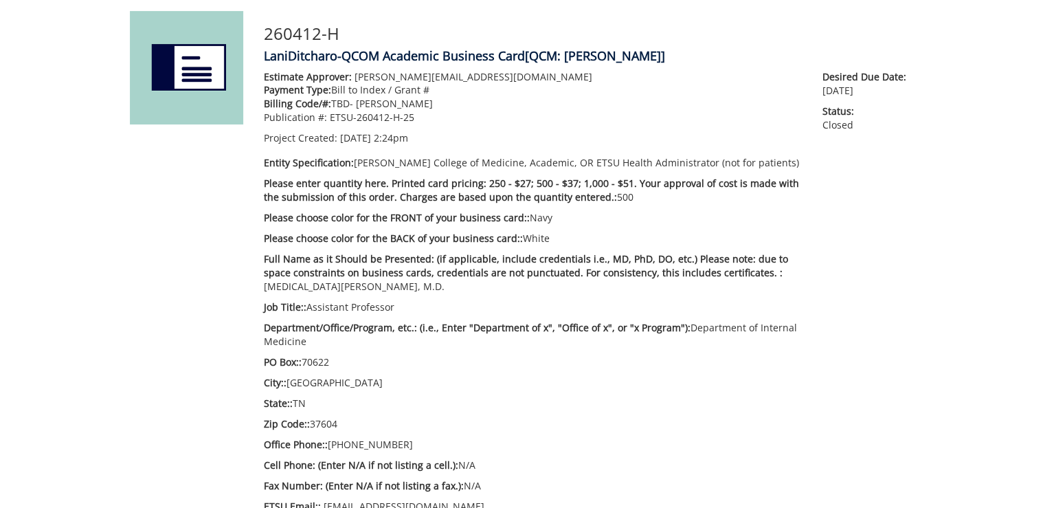
scroll to position [275, 0]
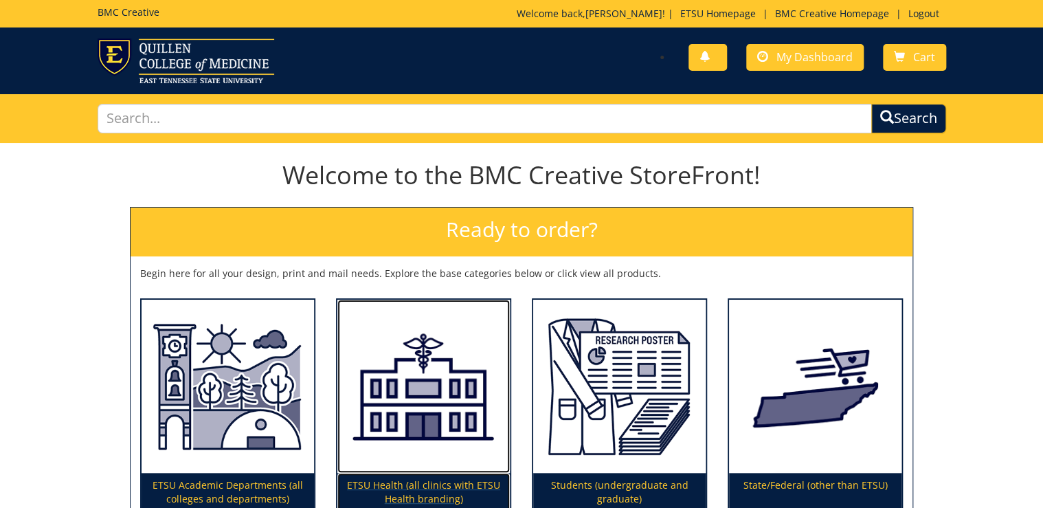
click at [429, 405] on img at bounding box center [423, 386] width 172 height 174
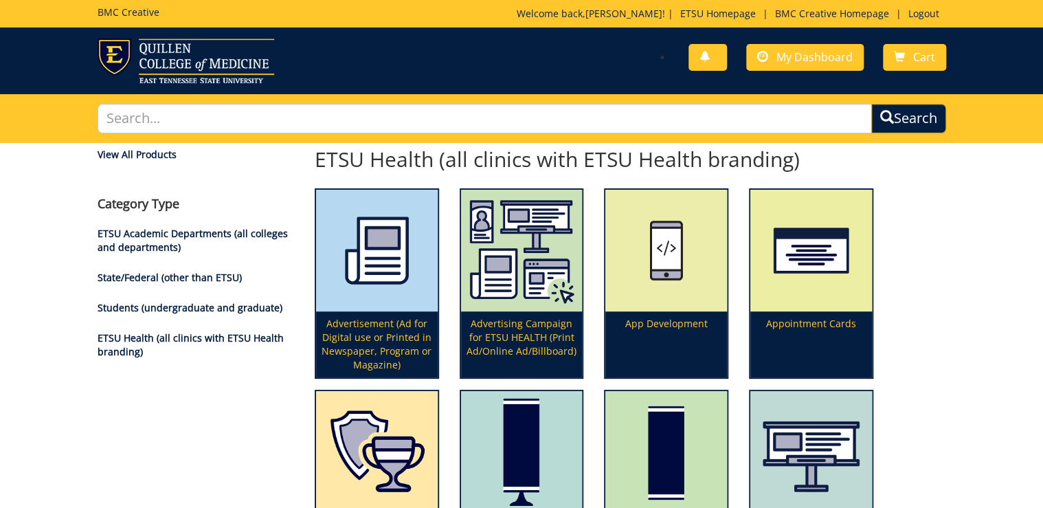
scroll to position [672, 0]
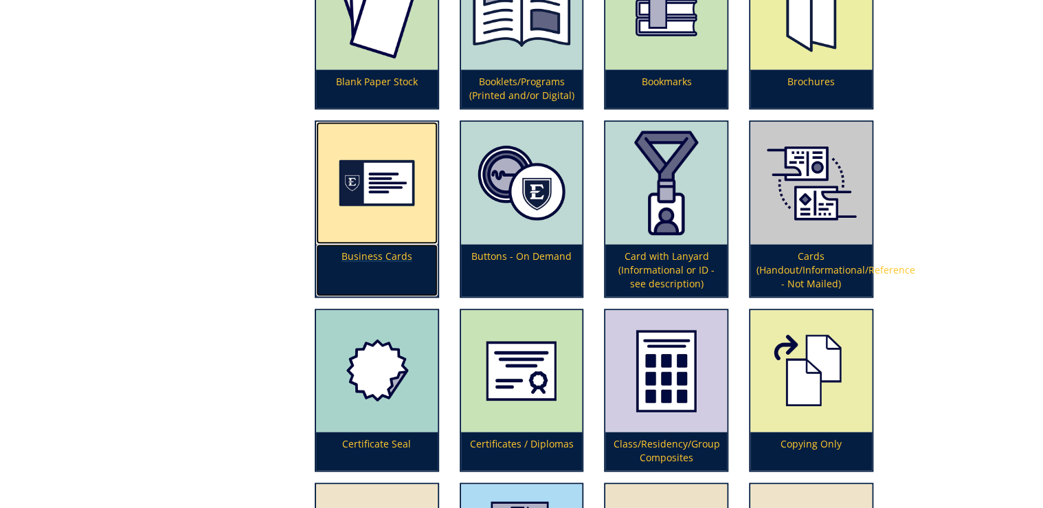
click at [384, 236] on img at bounding box center [377, 183] width 122 height 122
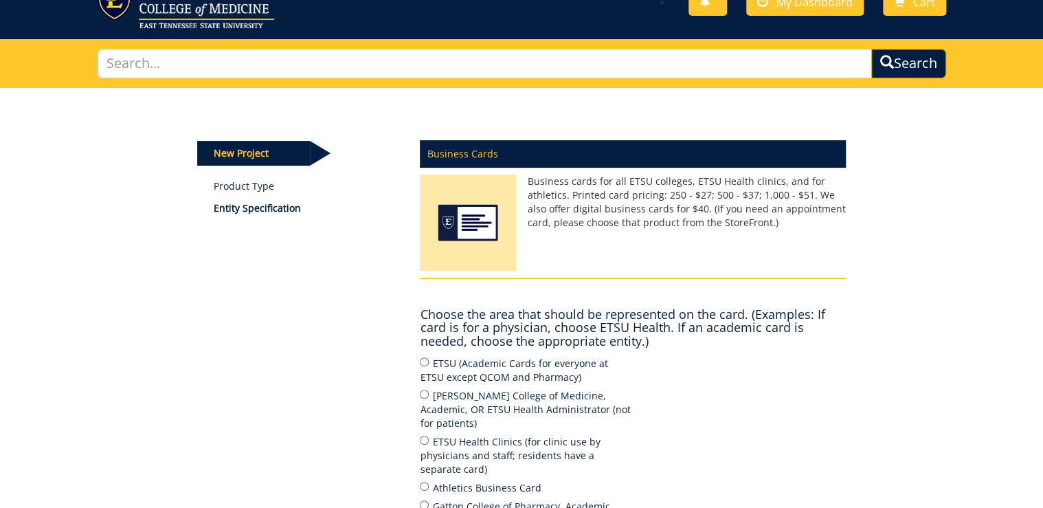
click at [325, 301] on div "New Project Product Type Entity Specification Business Cards Business cards for…" at bounding box center [522, 407] width 670 height 639
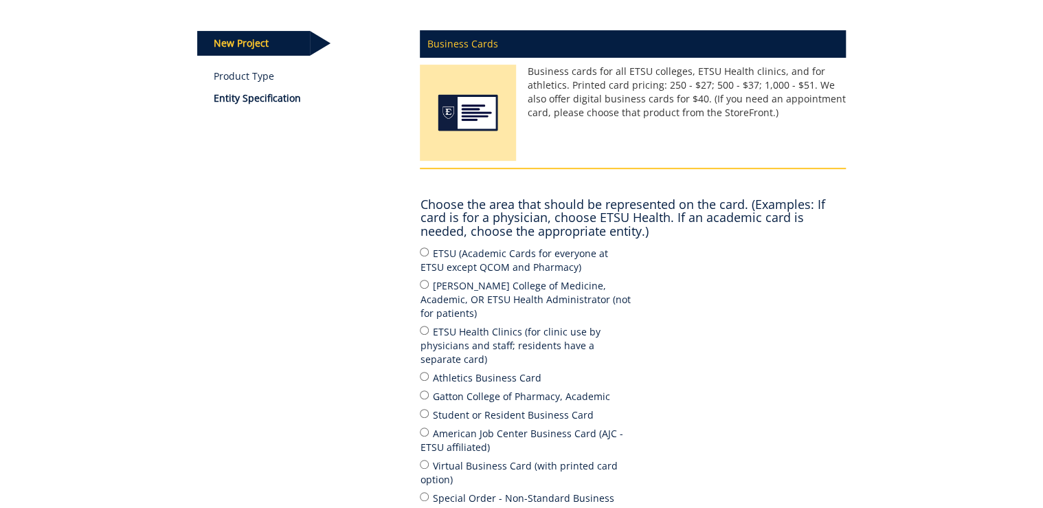
scroll to position [220, 0]
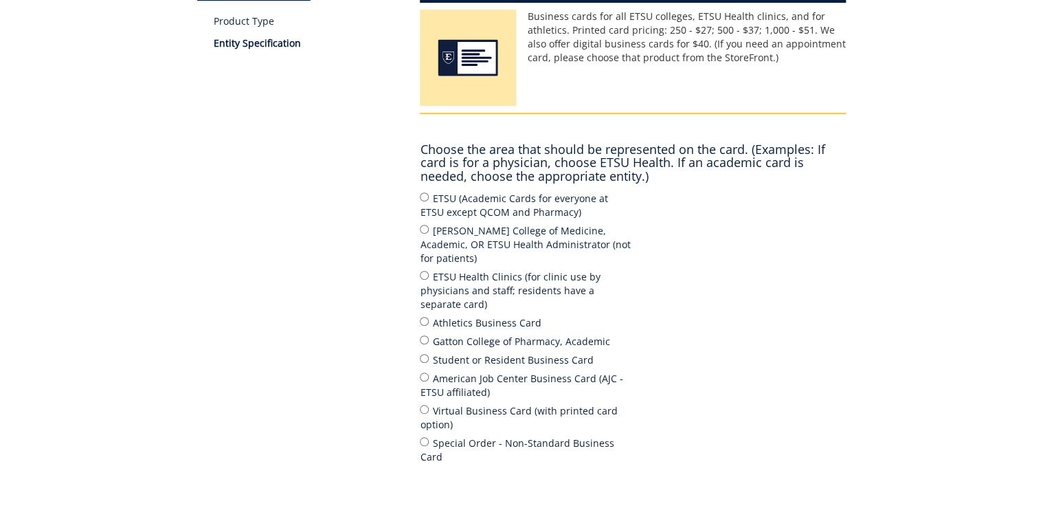
click at [294, 285] on div "New Project Product Type Entity Specification Business Cards Business cards for…" at bounding box center [522, 242] width 670 height 639
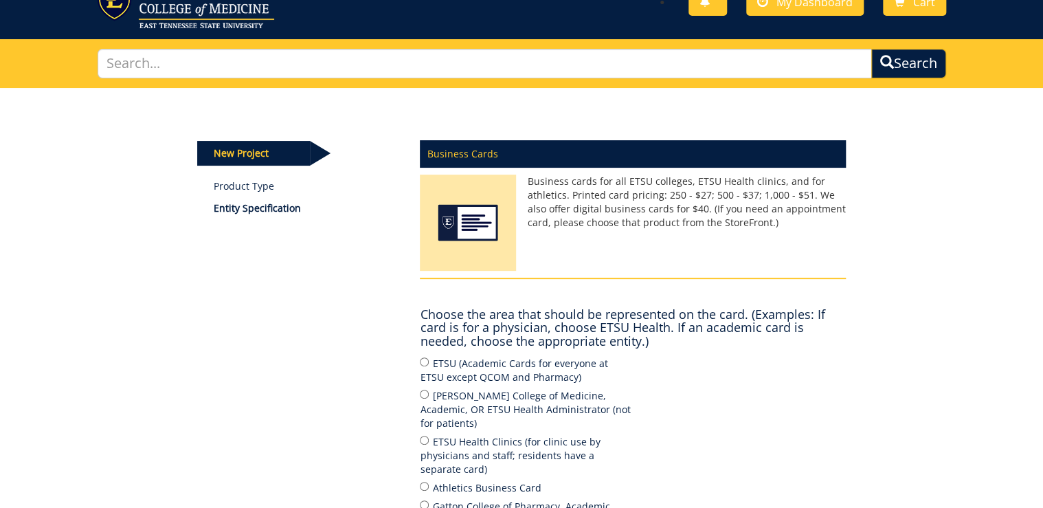
scroll to position [165, 0]
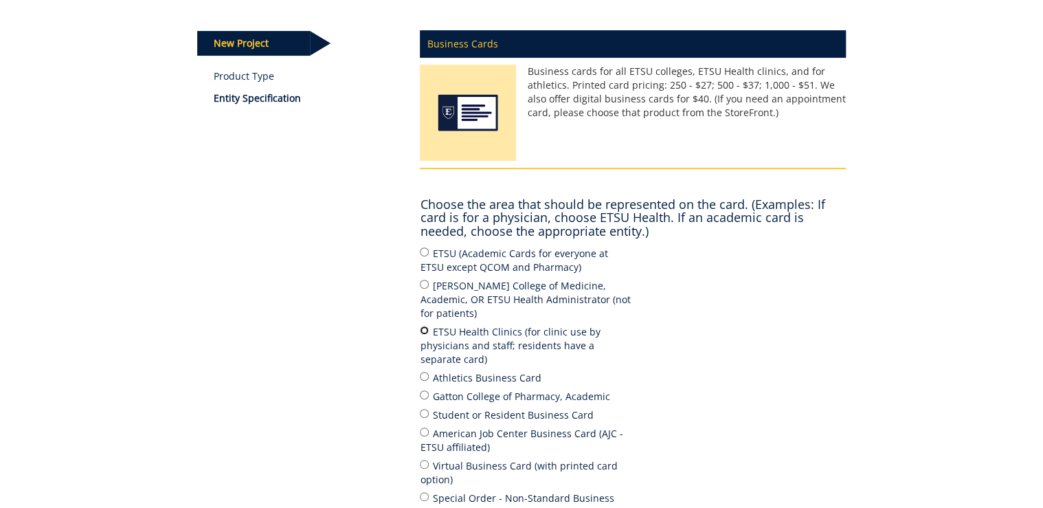
click at [421, 326] on input "ETSU Health Clinics (for clinic use by physicians and staff; residents have a s…" at bounding box center [424, 330] width 9 height 9
radio input "true"
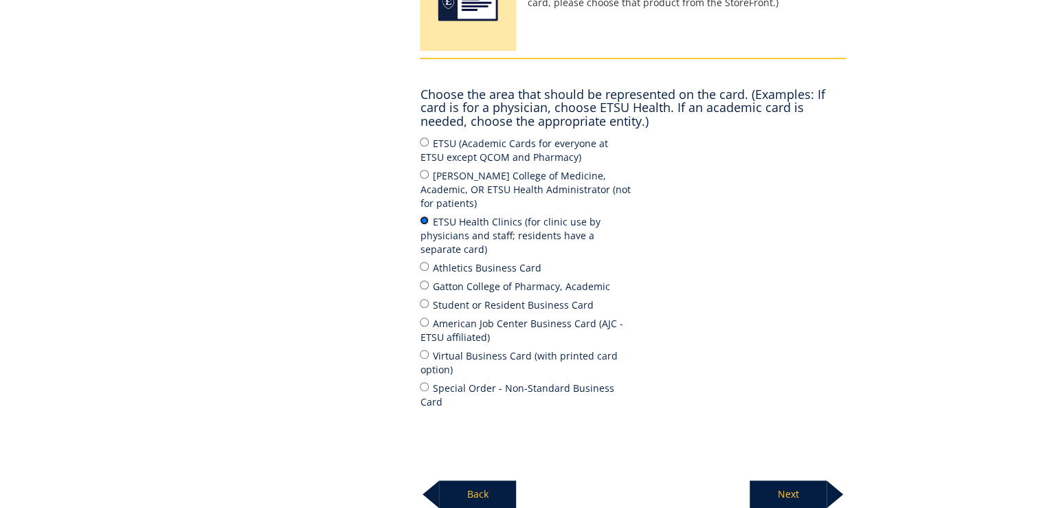
scroll to position [378, 0]
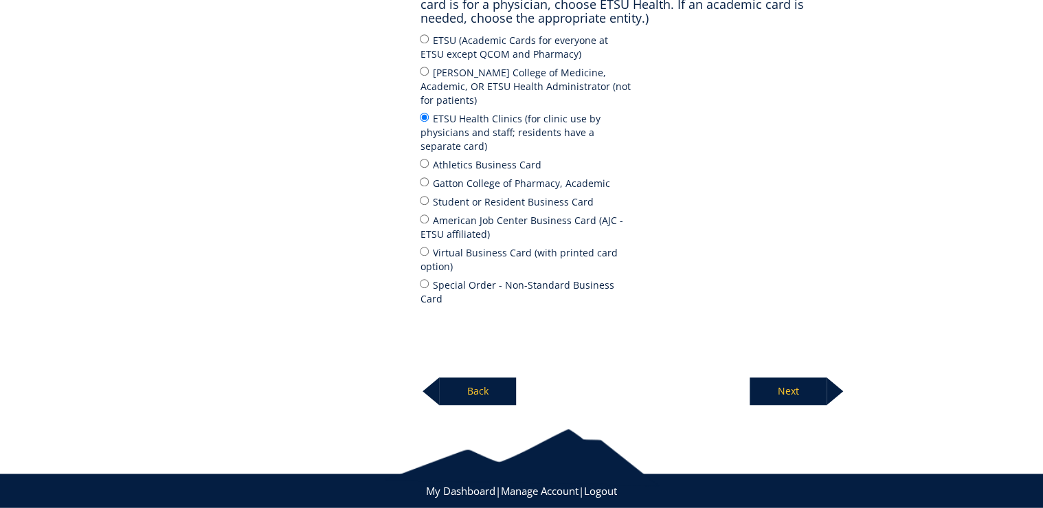
click at [810, 377] on p "Next" at bounding box center [787, 390] width 77 height 27
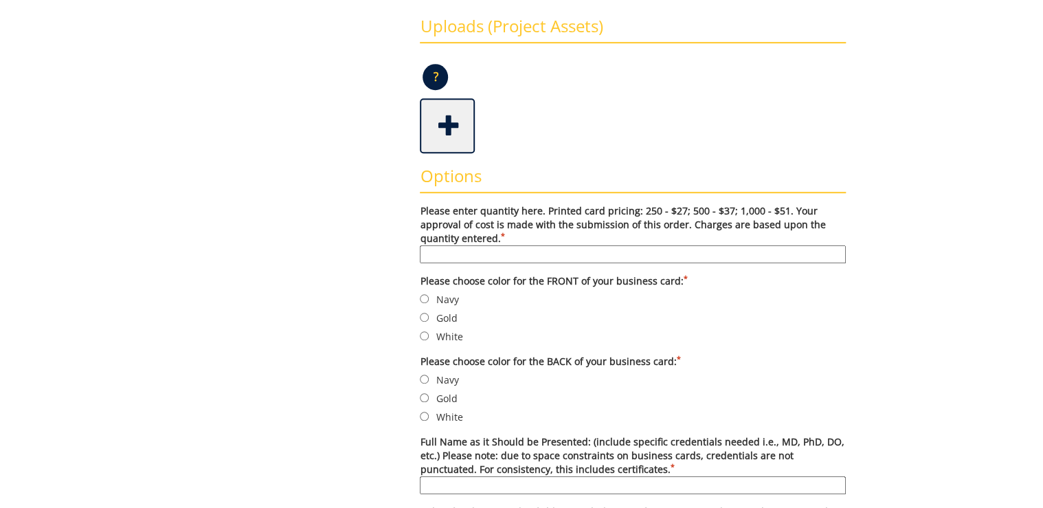
scroll to position [385, 0]
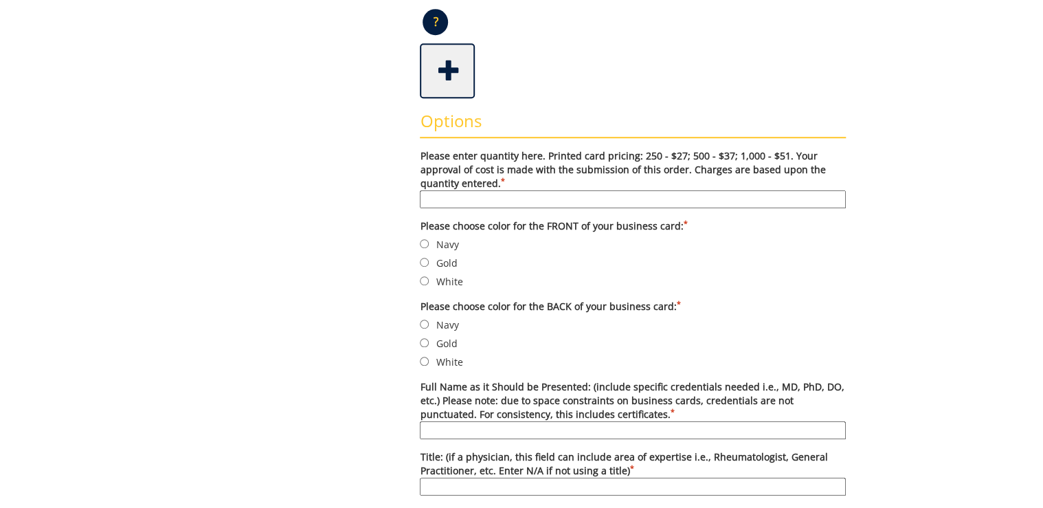
click at [512, 193] on input "Please enter quantity here. Printed card pricing: 250 - $27; 500 - $37; 1,000 -…" at bounding box center [633, 199] width 426 height 18
type input "500"
click at [269, 251] on div "Some kind of message here. New Project Product Type Entity Specification Order …" at bounding box center [522, 464] width 670 height 1412
click at [444, 244] on label "Navy" at bounding box center [633, 243] width 426 height 15
click at [429, 244] on input "Navy" at bounding box center [424, 243] width 9 height 9
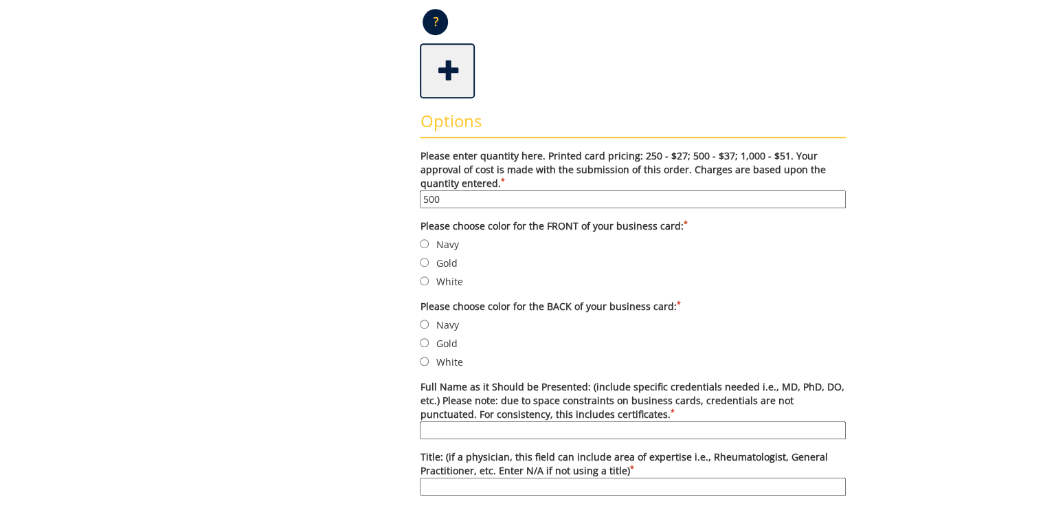
radio input "true"
click at [443, 356] on label "White" at bounding box center [633, 361] width 426 height 15
click at [429, 356] on input "White" at bounding box center [424, 360] width 9 height 9
radio input "true"
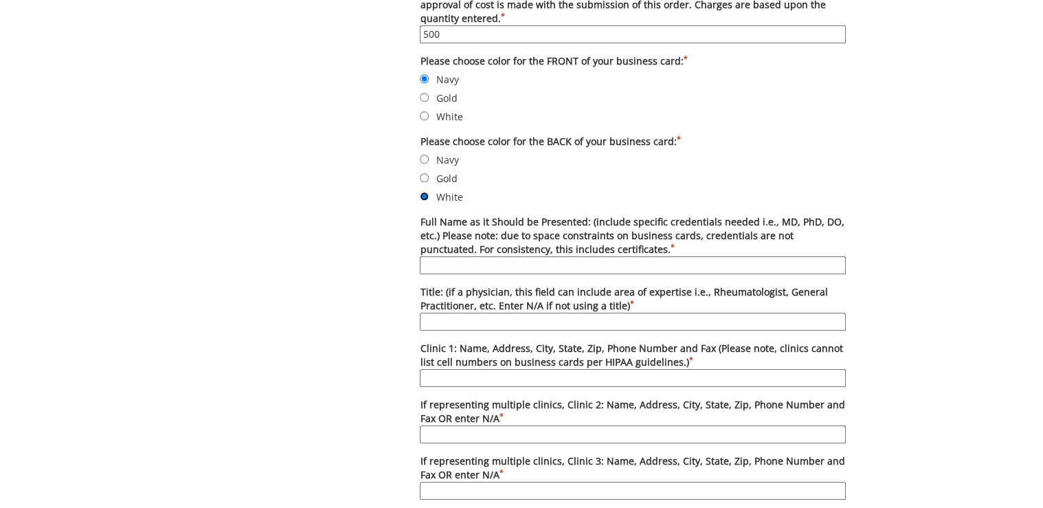
scroll to position [604, 0]
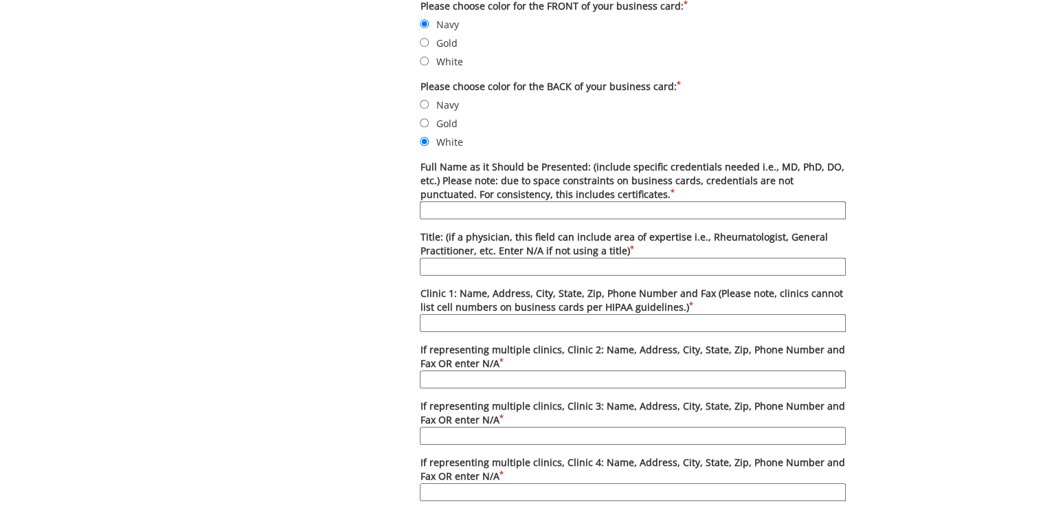
click at [581, 212] on input "Full Name as it Should be Presented: (include specific credentials needed i.e.,…" at bounding box center [633, 210] width 426 height 18
type input "Stephen Sauer, M.D."
click at [541, 258] on input "Title: (if a physician, this field can include area of expertise i.e., Rheumato…" at bounding box center [633, 267] width 426 height 18
type input "General Internal Medicine Physician"
paste input "ETSU Health Internal Medicine-Johnson City, 325 North State of Franklin Rd., 2n…"
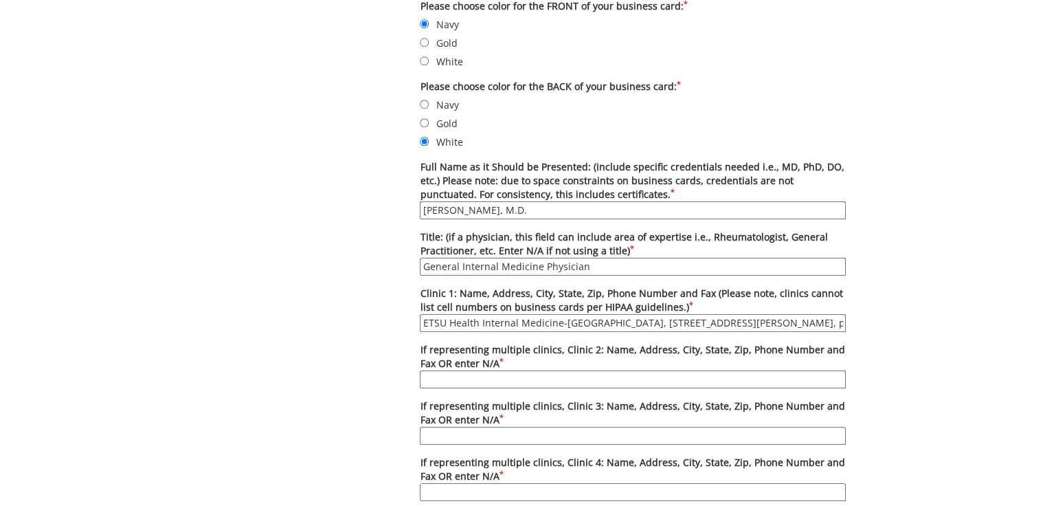
scroll to position [0, 264]
type input "ETSU Health Internal Medicine-Johnson City, 325 North State of Franklin Rd., 2n…"
click at [264, 356] on div "Some kind of message here. New Project Product Type Entity Specification Order …" at bounding box center [522, 244] width 670 height 1412
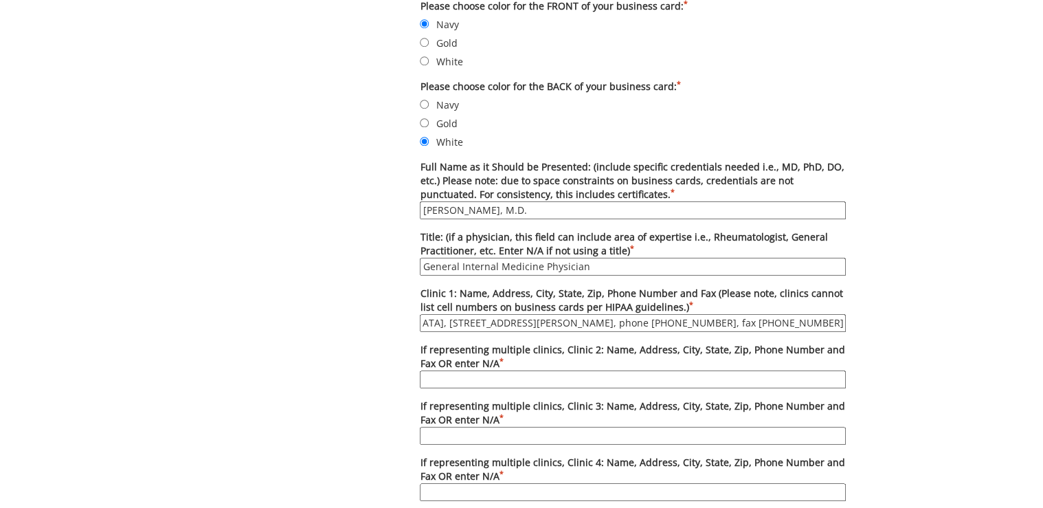
drag, startPoint x: 777, startPoint y: 324, endPoint x: 852, endPoint y: 324, distance: 74.2
click at [852, 324] on div "Options Please enter quantity here. Printed card pricing: 250 - $27; 500 - $37;…" at bounding box center [632, 360] width 446 height 964
click at [784, 327] on input "ETSU Health Internal Medicine-Johnson City, 325 North State of Franklin Rd., 2n…" at bounding box center [633, 323] width 426 height 18
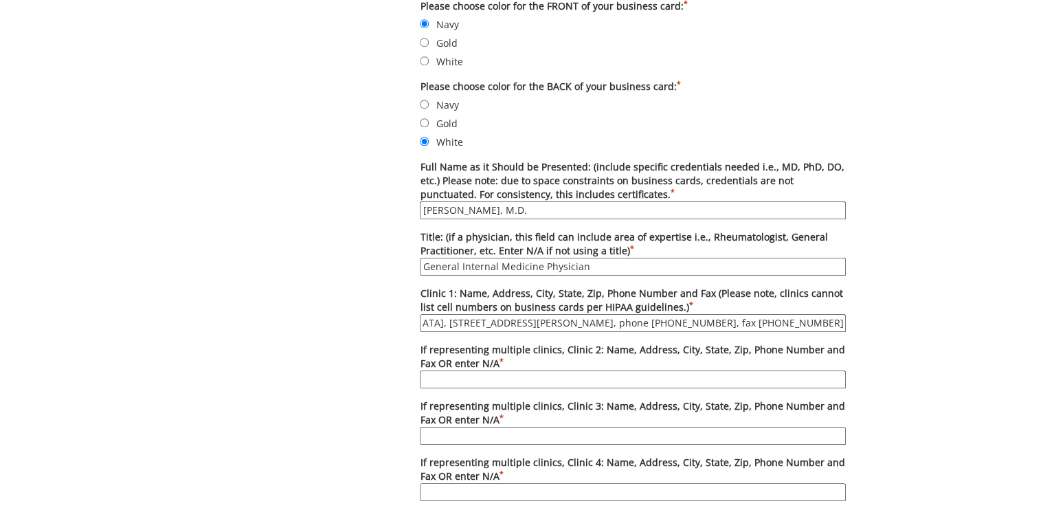
drag, startPoint x: 783, startPoint y: 324, endPoint x: 837, endPoint y: 324, distance: 54.3
click at [837, 324] on input "ETSU Health Internal Medicine-Johnson City, 325 North State of Franklin Rd., 2n…" at bounding box center [633, 323] width 426 height 18
click at [626, 324] on input "ETSU Health Internal Medicine-Johnson City, 325 North State of Franklin Rd., 2n…" at bounding box center [633, 323] width 426 height 18
drag, startPoint x: 724, startPoint y: 321, endPoint x: 863, endPoint y: 321, distance: 139.4
click at [863, 321] on div "Some kind of message here. New Project Product Type Entity Specification Order …" at bounding box center [522, 244] width 804 height 1412
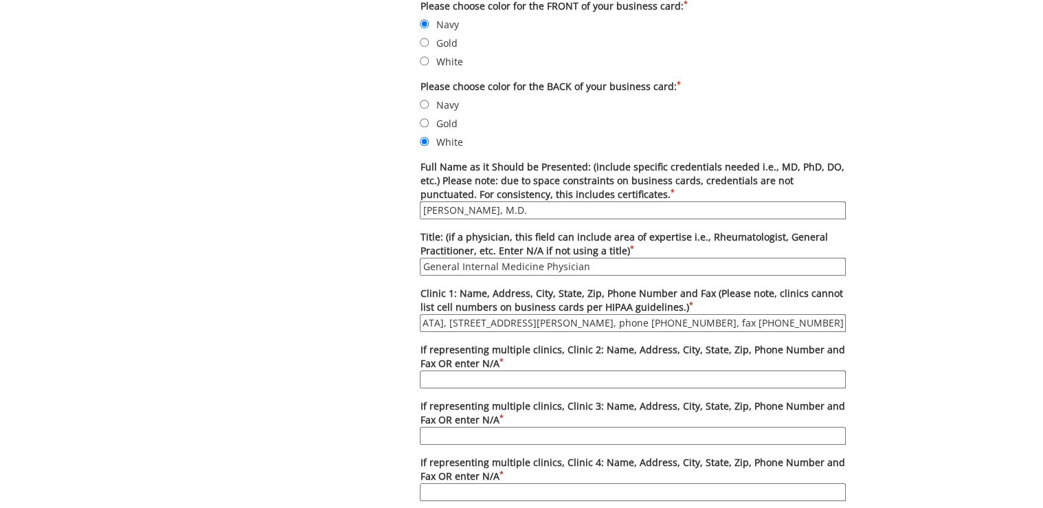
click at [843, 321] on input "ETSU Health Internal Medicine-[GEOGRAPHIC_DATA], [STREET_ADDRESS][PERSON_NAME],…" at bounding box center [633, 323] width 426 height 18
drag, startPoint x: 491, startPoint y: 371, endPoint x: 452, endPoint y: 341, distance: 49.0
click at [491, 370] on input "If representing multiple clinics, Clinic 2: Name, Address, City, State, Zip, Ph…" at bounding box center [633, 379] width 426 height 18
type input "N/A"
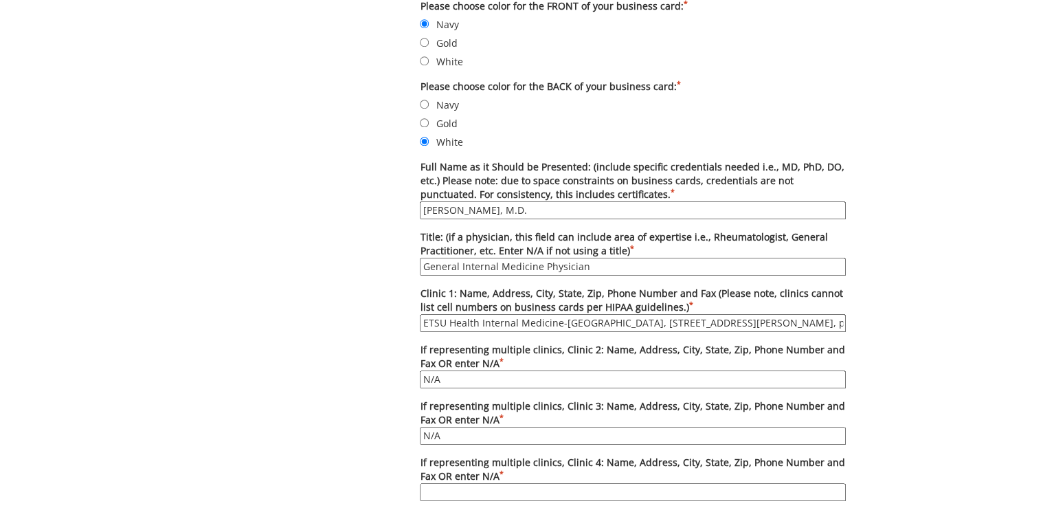
type input "N/A"
click at [393, 378] on div "Some kind of message here. New Project Product Type Entity Specification Order …" at bounding box center [522, 244] width 670 height 1412
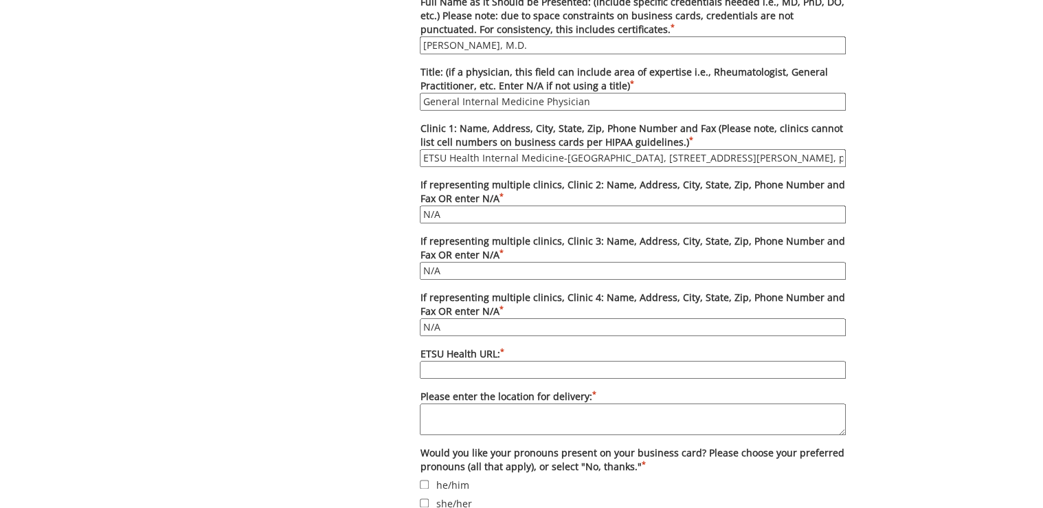
scroll to position [824, 0]
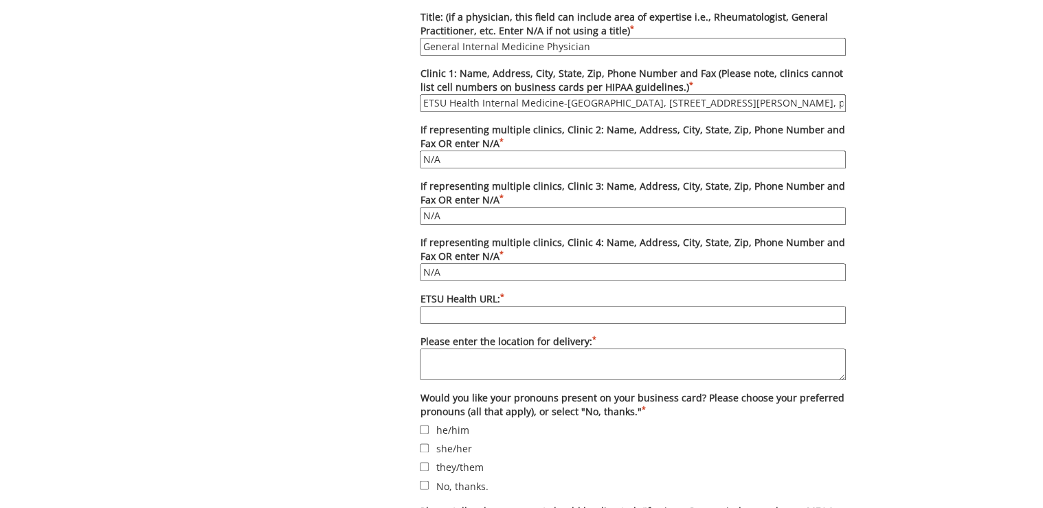
paste input "etsuhealth.org"
type input "etsuhealth.org"
click at [474, 363] on textarea "Please enter the location for delivery: *" at bounding box center [633, 364] width 426 height 32
paste textarea "Deliver to Lani Ditcharo, PO Box 70622, Carl A Jones Hall, Building 1, Internal…"
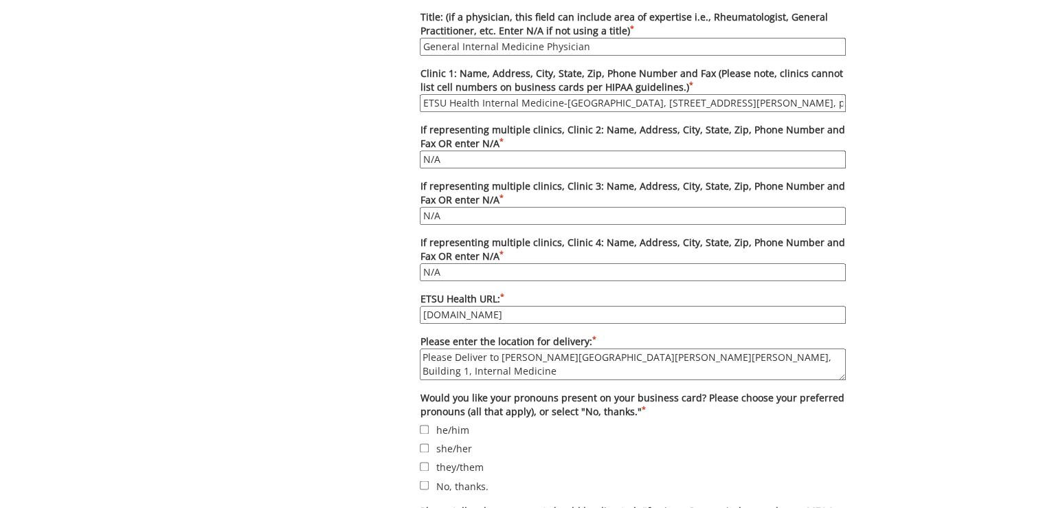
click at [459, 350] on textarea "Please Deliver to Lani Ditcharo, PO Box 70622, Carl A Jones Hall, Building 1, I…" at bounding box center [633, 364] width 426 height 32
type textarea "Please deliver to Lani Ditcharo, PO Box 70622, Carl A Jones Hall, Building 1, I…"
click at [470, 480] on label "No, thanks." at bounding box center [633, 484] width 426 height 15
click at [429, 480] on input "No, thanks." at bounding box center [424, 484] width 9 height 9
checkbox input "true"
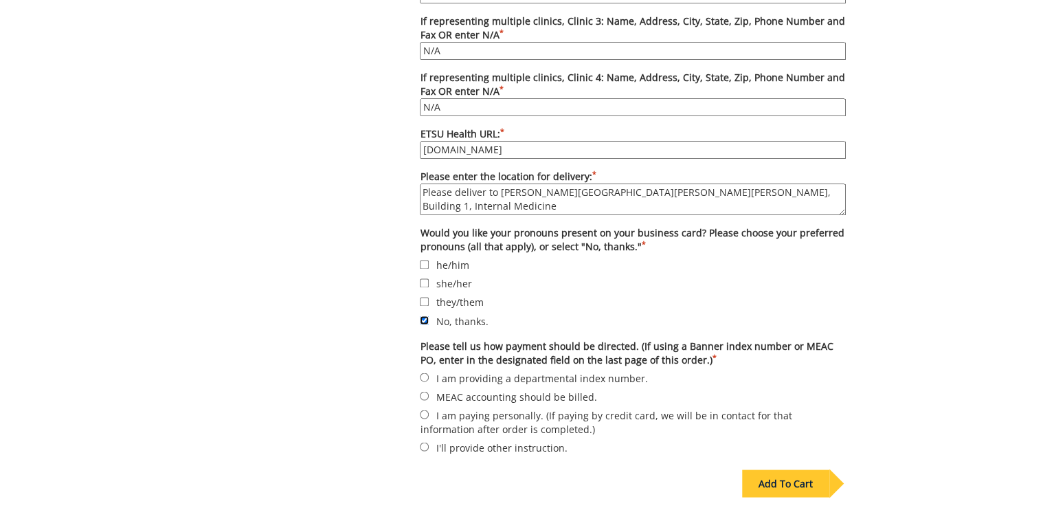
scroll to position [1044, 0]
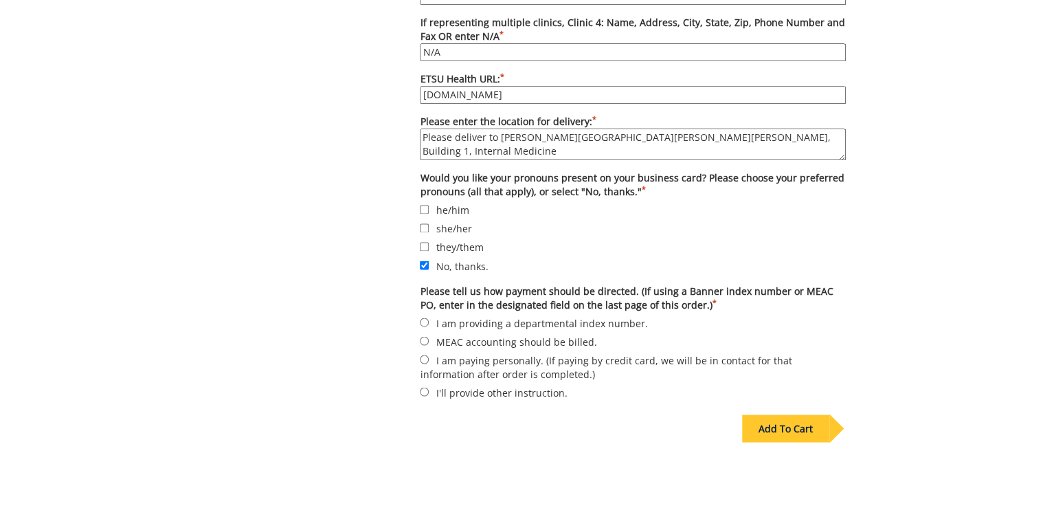
click at [476, 316] on label "I am providing a departmental index number." at bounding box center [633, 322] width 426 height 15
click at [429, 317] on input "I am providing a departmental index number." at bounding box center [424, 321] width 9 height 9
radio input "true"
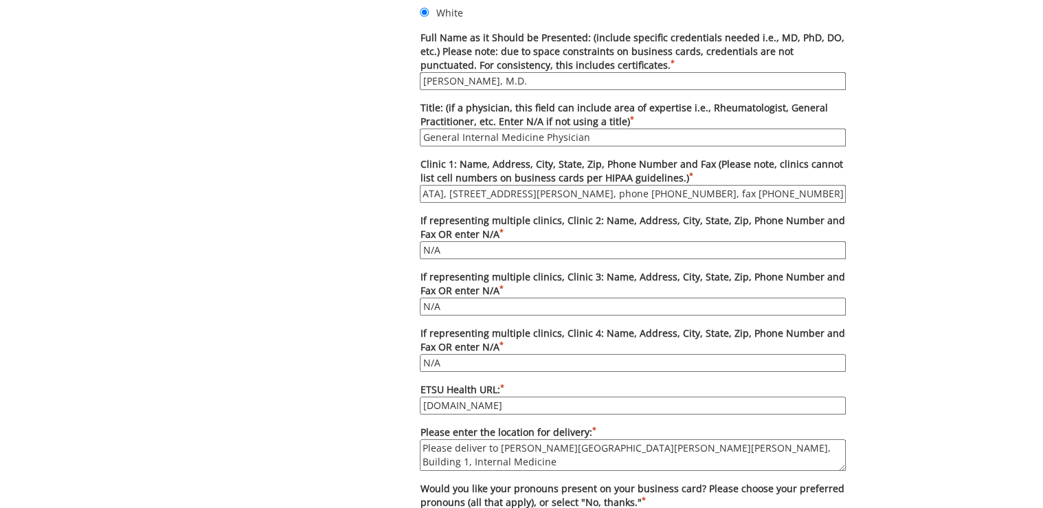
scroll to position [0, 264]
drag, startPoint x: 778, startPoint y: 191, endPoint x: 841, endPoint y: 192, distance: 62.5
click at [841, 192] on input "ETSU Health Internal Medicine-Johnson City, 325 North State of Franklin Rd., 2n…" at bounding box center [633, 194] width 426 height 18
click at [785, 192] on input "ETSU Health Internal Medicine-Johnson City, 325 North State of Franklin Rd., 2n…" at bounding box center [633, 194] width 426 height 18
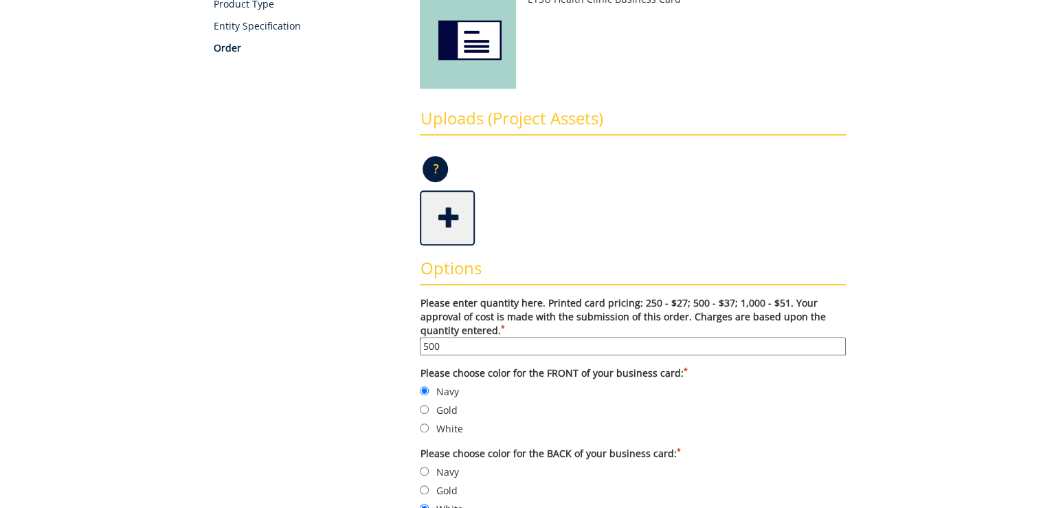
scroll to position [18, 0]
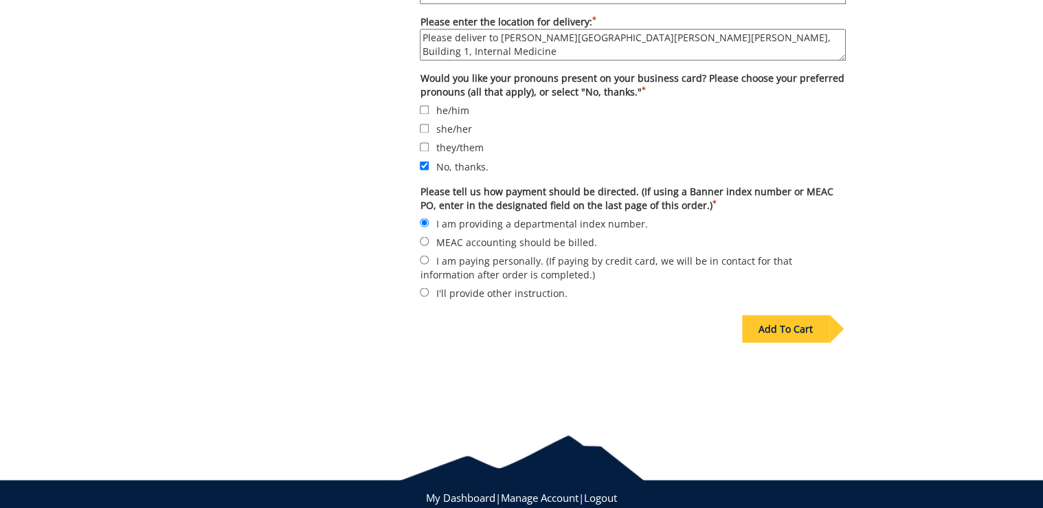
click at [786, 325] on div "Add To Cart" at bounding box center [785, 328] width 87 height 27
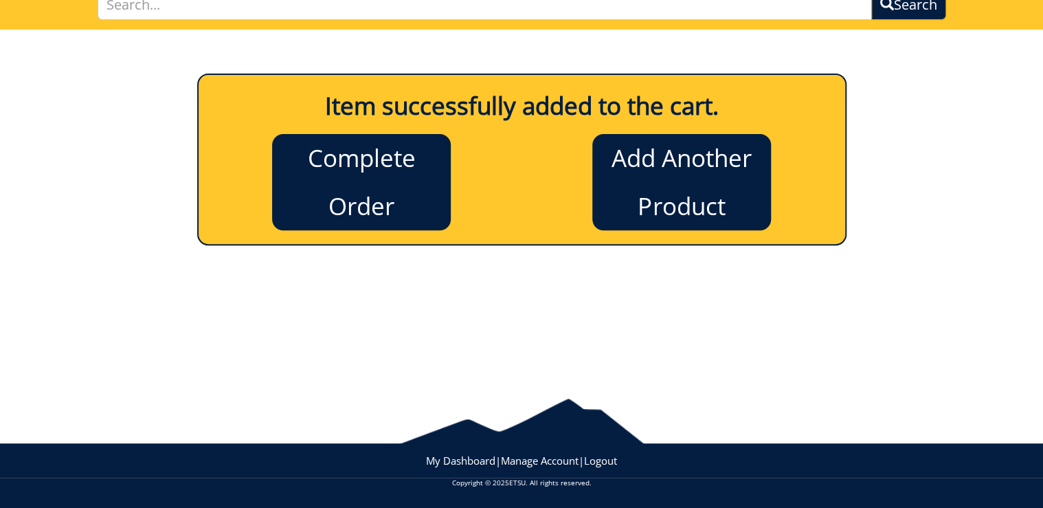
scroll to position [113, 0]
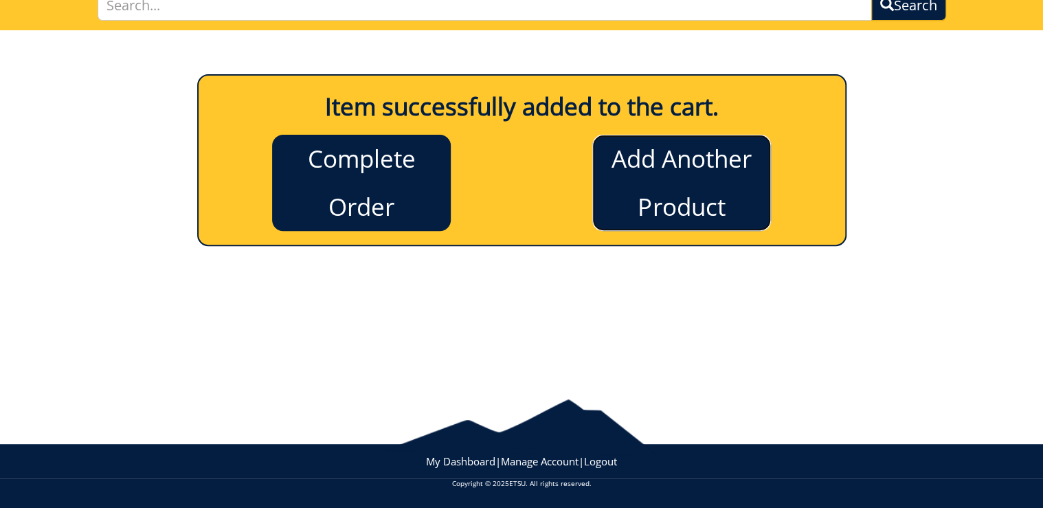
drag, startPoint x: 668, startPoint y: 190, endPoint x: 670, endPoint y: 205, distance: 14.7
click at [668, 190] on link "Add Another Product" at bounding box center [681, 183] width 179 height 96
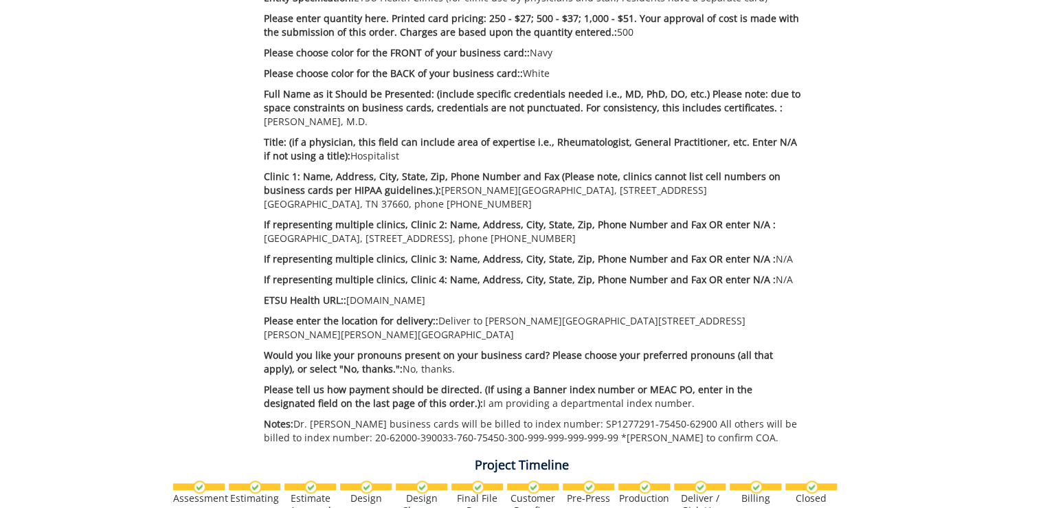
scroll to position [275, 0]
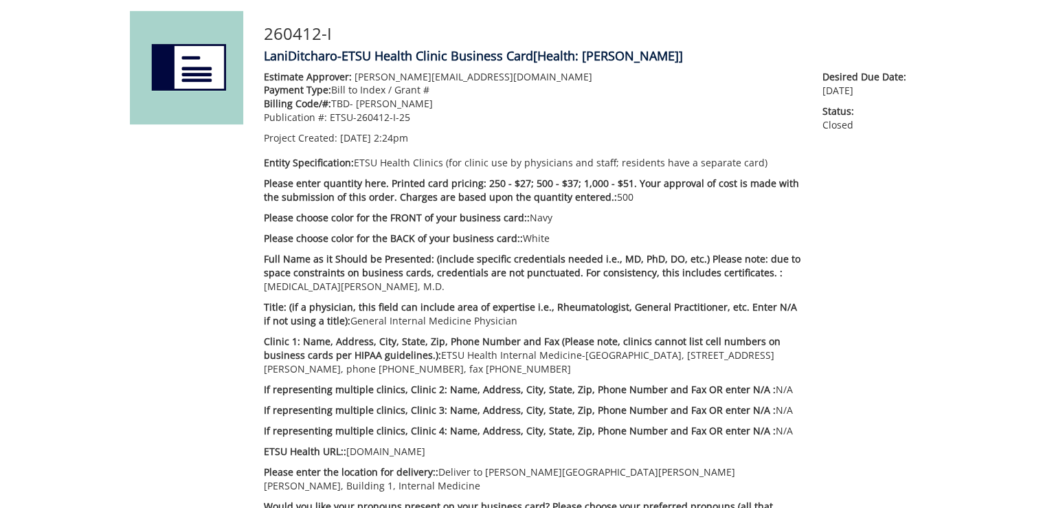
scroll to position [330, 0]
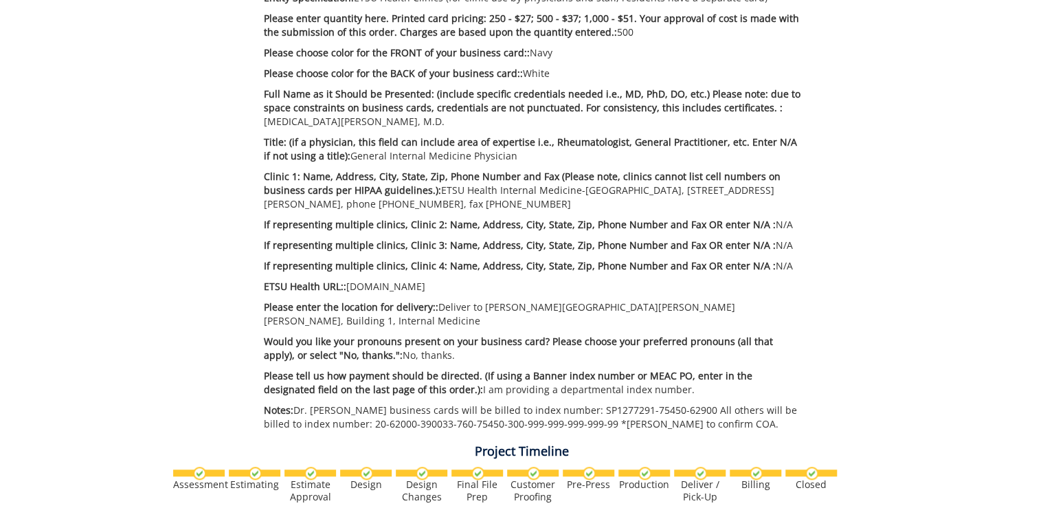
drag, startPoint x: 436, startPoint y: 189, endPoint x: 588, endPoint y: 208, distance: 153.0
click at [588, 208] on p "Clinic 1: Name, Address, City, State, Zip, Phone Number and Fax (Please note, c…" at bounding box center [533, 190] width 538 height 41
drag, startPoint x: 588, startPoint y: 208, endPoint x: 569, endPoint y: 200, distance: 20.9
copy p "ETSU Health Internal Medicine-Johnson City, 325 North State of Franklin Rd., 2n…"
drag, startPoint x: 416, startPoint y: 288, endPoint x: 348, endPoint y: 288, distance: 67.3
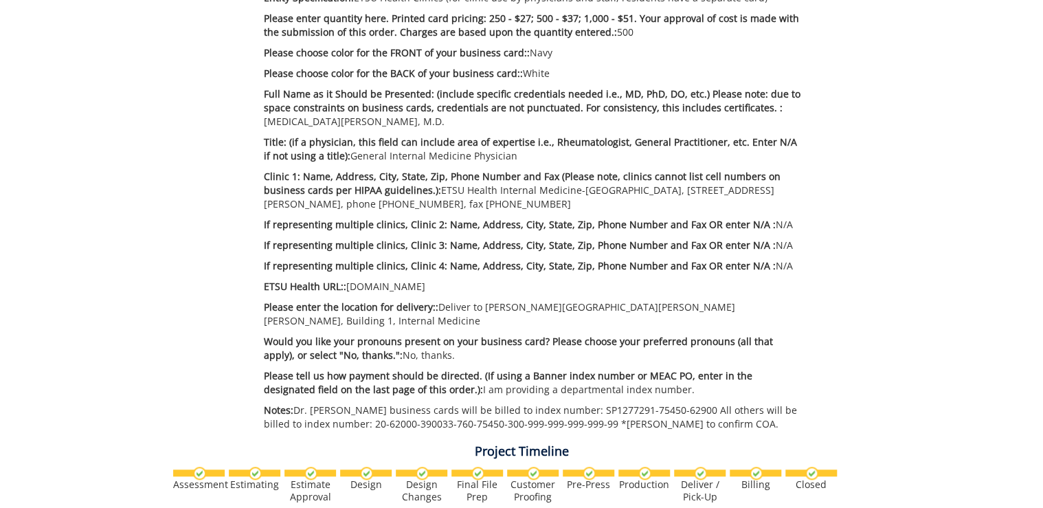
click at [348, 288] on p "ETSU Health URL:: etsuhealth.org" at bounding box center [533, 287] width 538 height 14
copy p "etsuhealth.org"
click at [630, 318] on p "Please enter the location for delivery:: Deliver to Lani Ditcharo, PO Box 70622…" at bounding box center [533, 313] width 538 height 27
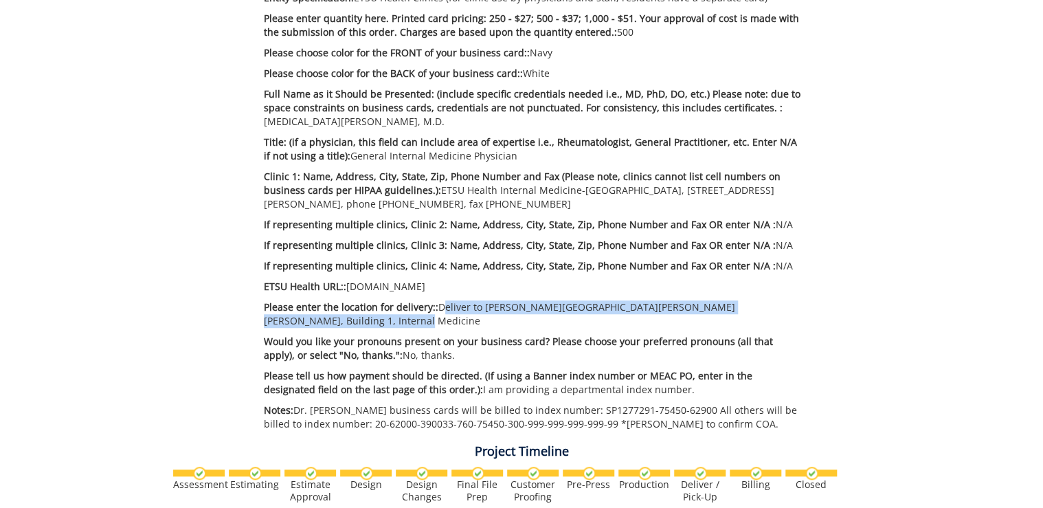
drag, startPoint x: 435, startPoint y: 308, endPoint x: 441, endPoint y: 315, distance: 9.2
click at [441, 315] on p "Please enter the location for delivery:: Deliver to Lani Ditcharo, PO Box 70622…" at bounding box center [533, 313] width 538 height 27
drag, startPoint x: 441, startPoint y: 315, endPoint x: 446, endPoint y: 308, distance: 8.4
copy p "Deliver to Lani Ditcharo, PO Box 70622, Carl A Jones Hall, Building 1, Internal…"
click at [463, 317] on p "Please enter the location for delivery:: Deliver to Lani Ditcharo, PO Box 70622…" at bounding box center [533, 313] width 538 height 27
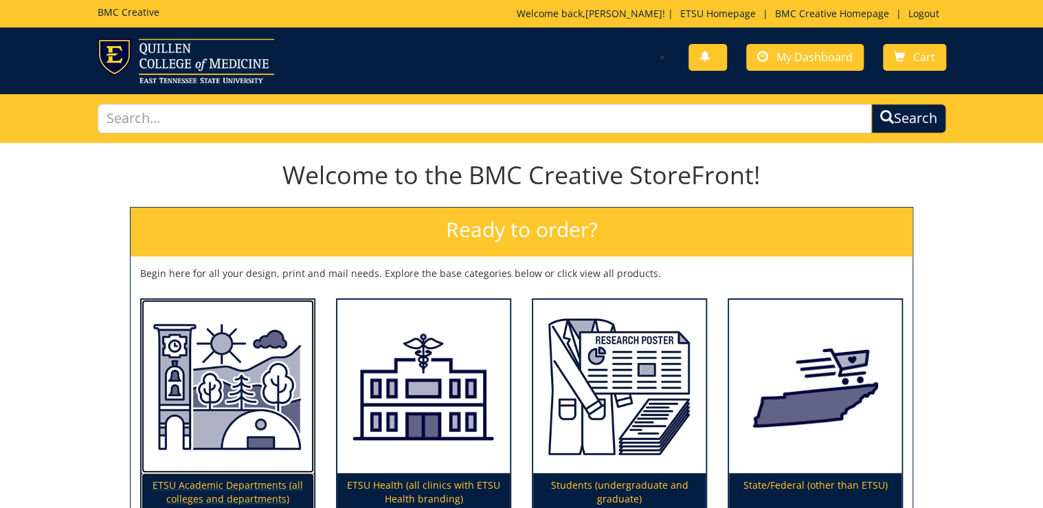
click at [148, 401] on img at bounding box center [227, 386] width 172 height 174
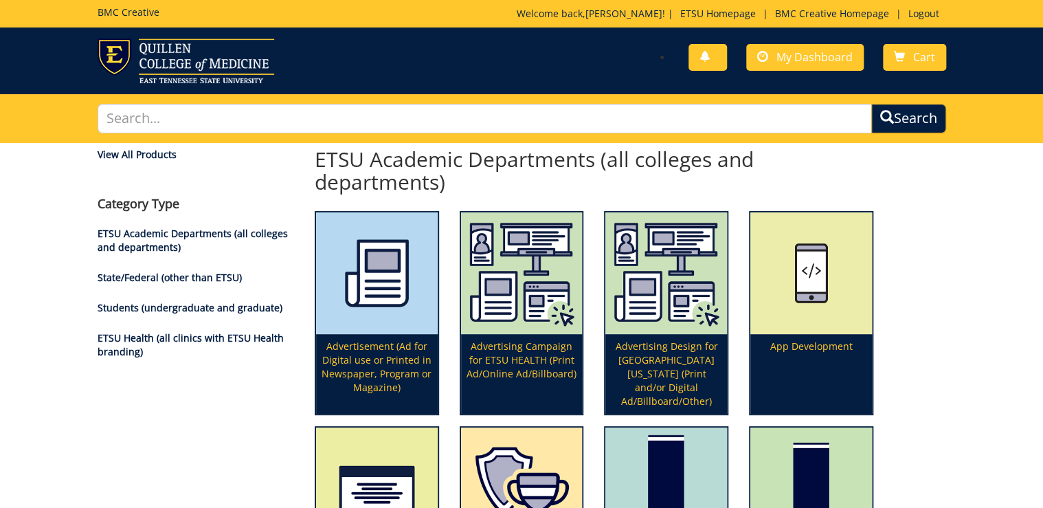
scroll to position [736, 0]
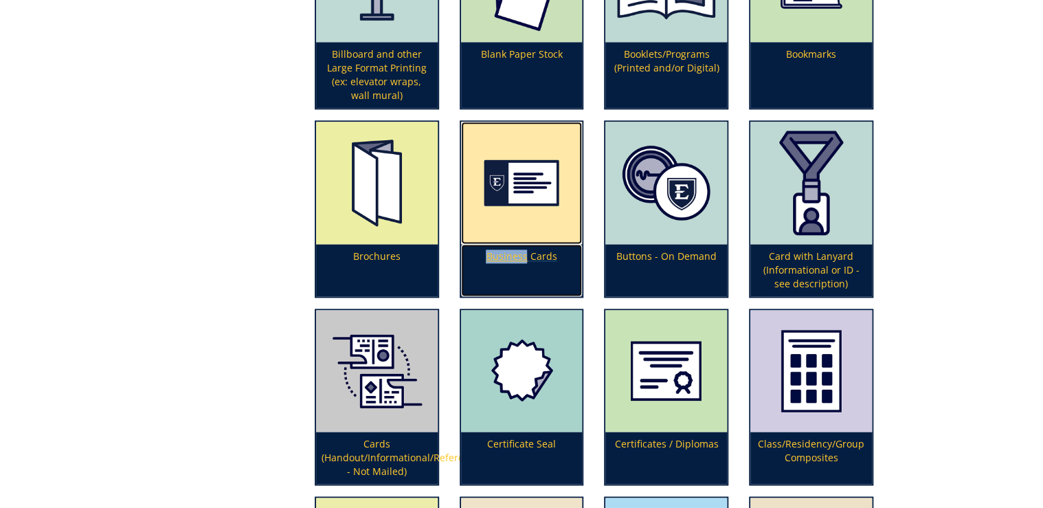
click at [523, 248] on p "Business Cards" at bounding box center [522, 270] width 122 height 52
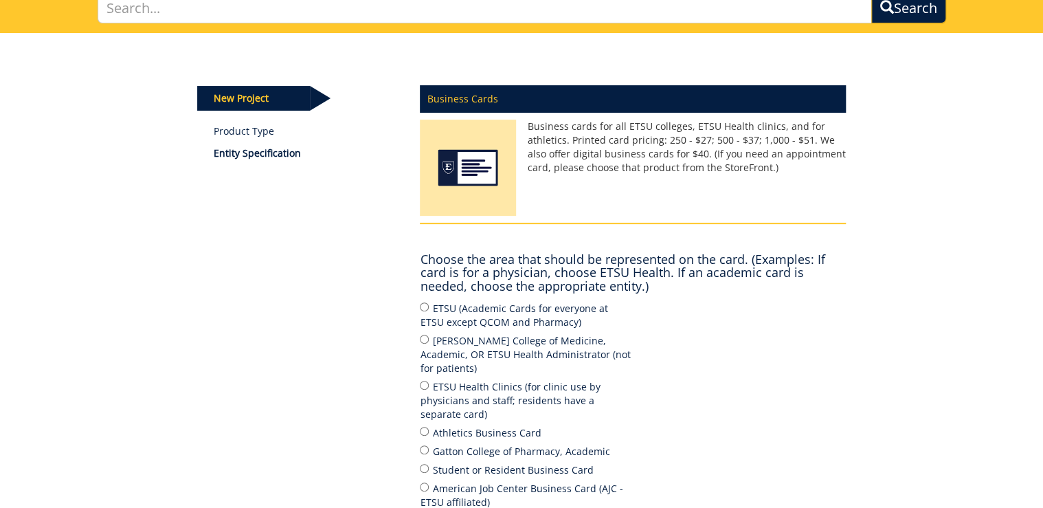
scroll to position [165, 0]
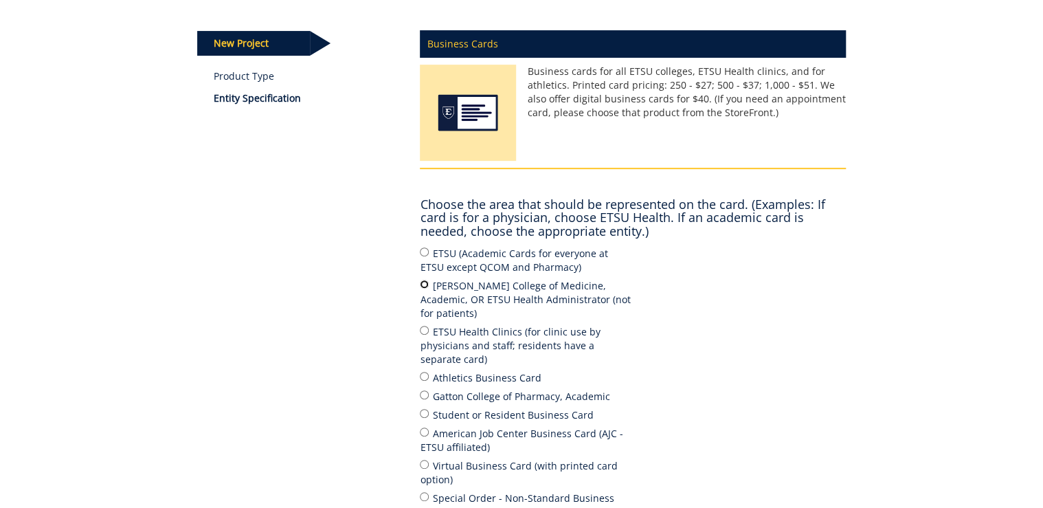
click at [426, 286] on input "Quillen College of Medicine, Academic, OR ETSU Health Administrator (not for pa…" at bounding box center [424, 284] width 9 height 9
radio input "true"
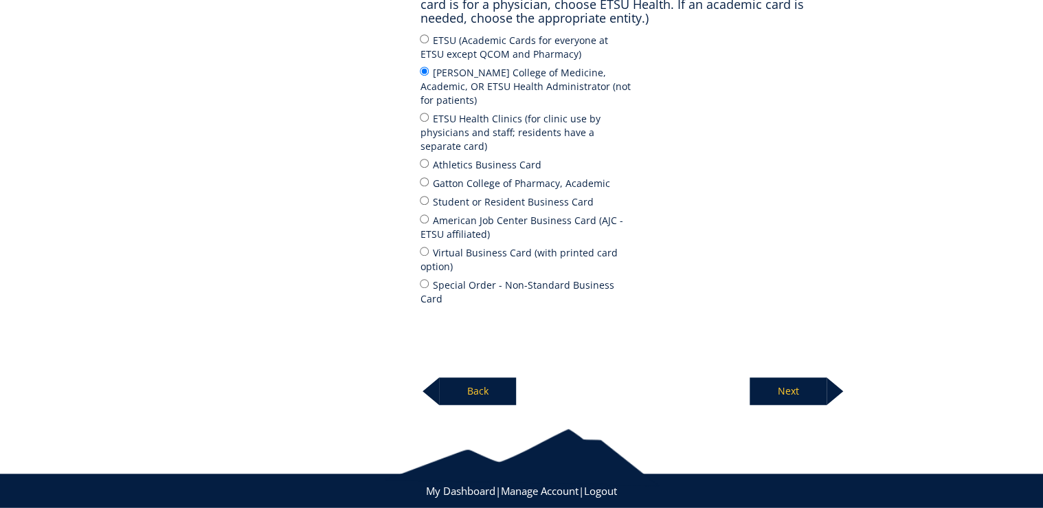
click at [786, 377] on p "Next" at bounding box center [787, 390] width 77 height 27
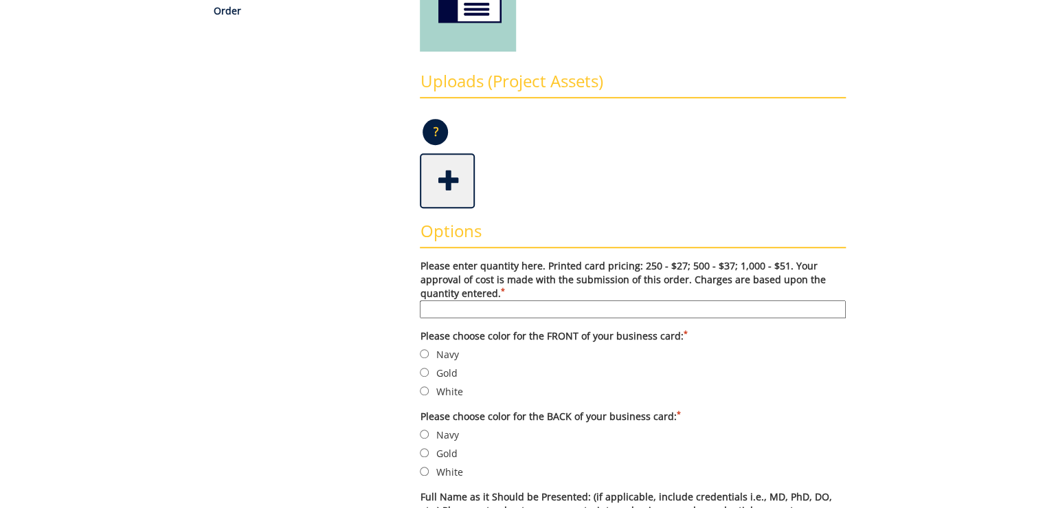
scroll to position [385, 0]
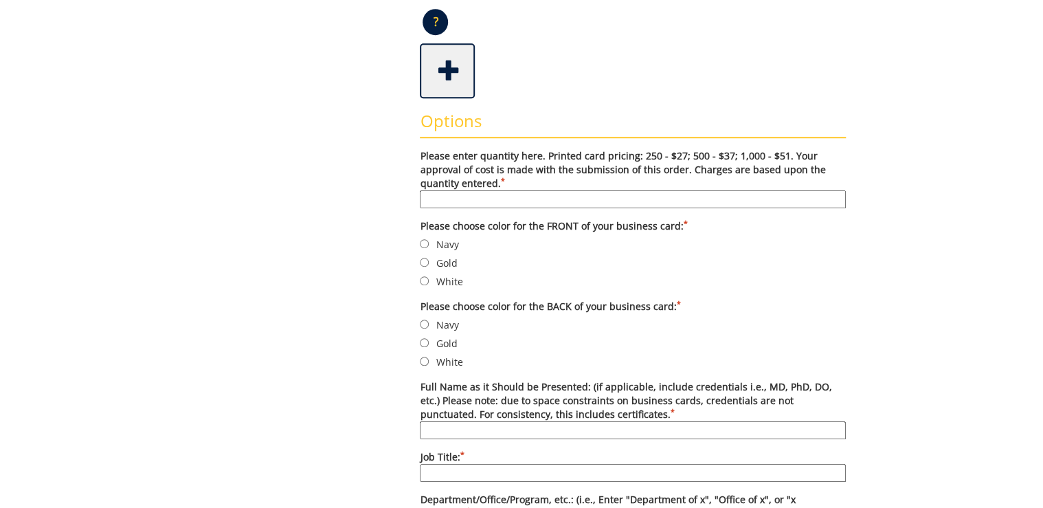
click at [555, 202] on input "Please enter quantity here. Printed card pricing: 250 - $27; 500 - $37; 1,000 -…" at bounding box center [633, 199] width 426 height 18
type input "500"
click at [454, 241] on label "Navy" at bounding box center [633, 243] width 426 height 15
click at [429, 241] on input "Navy" at bounding box center [424, 243] width 9 height 9
radio input "true"
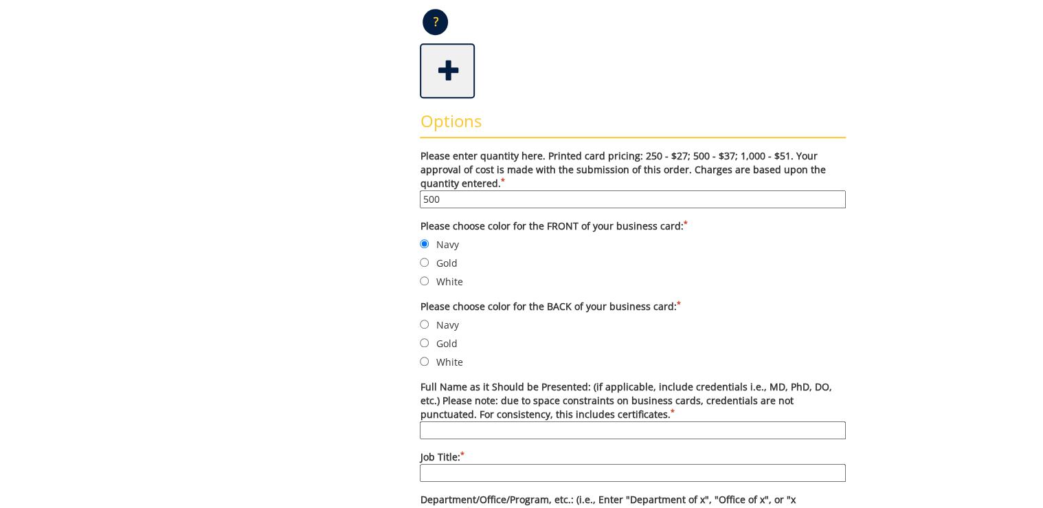
click at [442, 357] on label "White" at bounding box center [633, 361] width 426 height 15
click at [429, 357] on input "White" at bounding box center [424, 360] width 9 height 9
radio input "true"
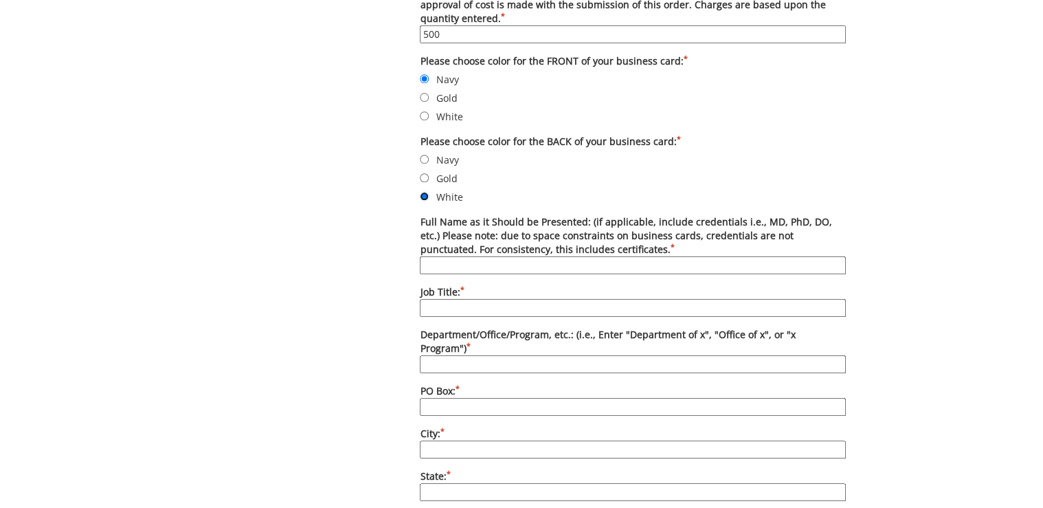
scroll to position [604, 0]
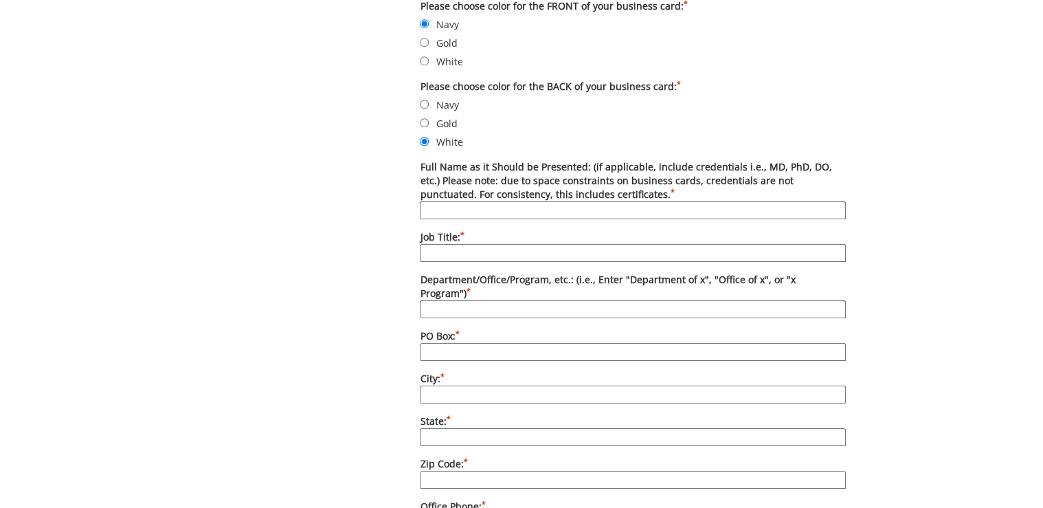
click at [490, 206] on input "Full Name as it Should be Presented: (if applicable, include credentials i.e., …" at bounding box center [633, 210] width 426 height 18
type input "[PERSON_NAME],"
type input "M.D."
drag, startPoint x: 487, startPoint y: 251, endPoint x: 420, endPoint y: 251, distance: 66.6
click at [420, 251] on input "M.D." at bounding box center [633, 253] width 426 height 18
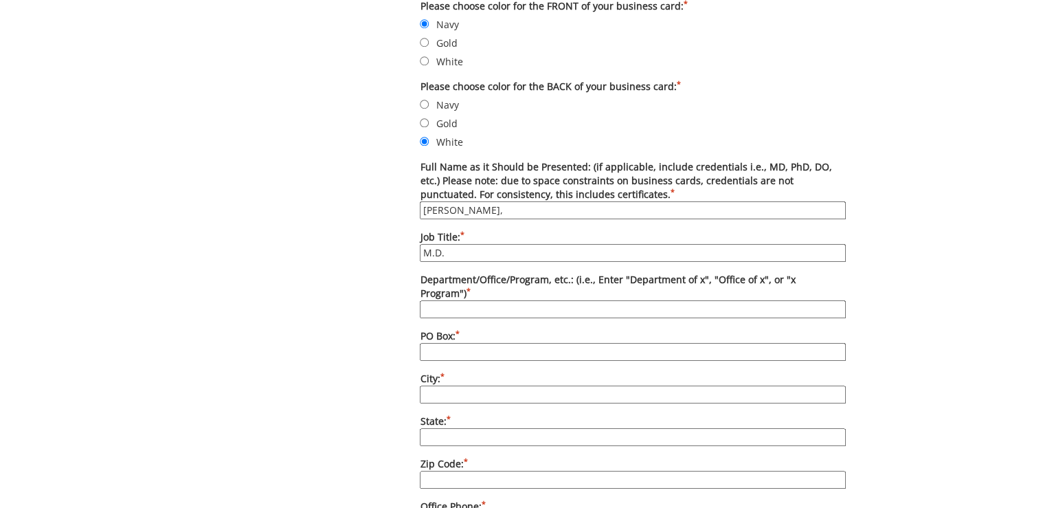
type input "[PERSON_NAME], M.D."
type input "Tu Nguyen, M.D."
click at [484, 253] on input "Job Title: *" at bounding box center [633, 253] width 426 height 18
click at [319, 197] on div "Some kind of message here. New Project Product Type Entity Specification Order …" at bounding box center [522, 313] width 670 height 1551
click at [479, 251] on input "Job Title: *" at bounding box center [633, 253] width 426 height 18
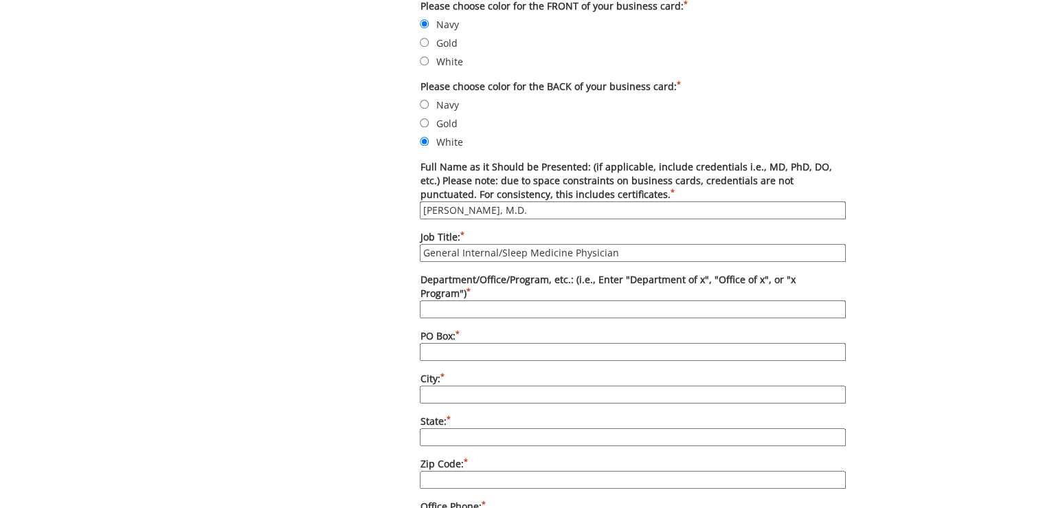
click at [448, 253] on input "General Internal/Sleep Medicine Physician" at bounding box center [633, 253] width 426 height 18
click at [456, 247] on input "Internal/Sleep Medicine Physician" at bounding box center [633, 253] width 426 height 18
type input "General Internal Medicine/Sleep Medicine Physician"
click at [602, 300] on input "Department/Office/Program, etc.: (i.e., Enter "Department of x", "Office of x",…" at bounding box center [633, 309] width 426 height 18
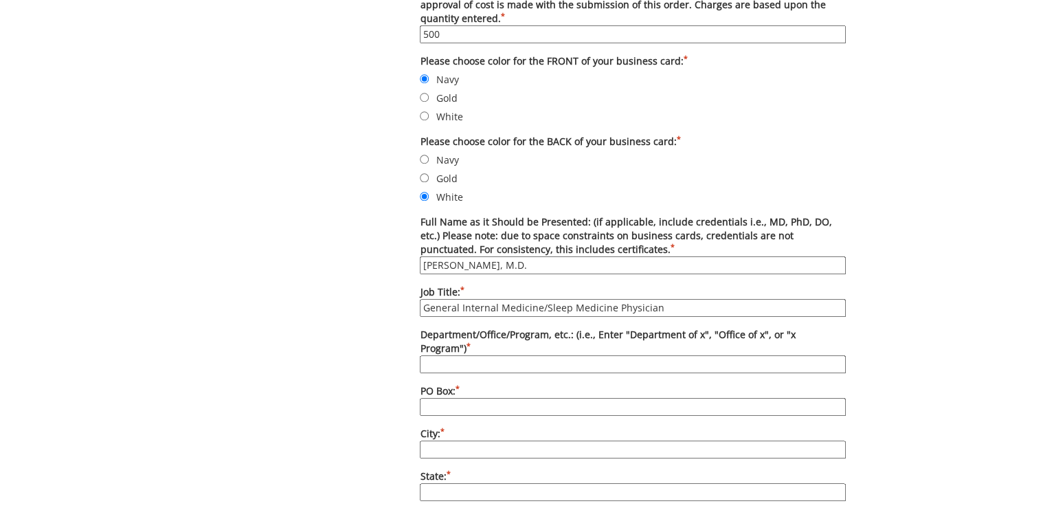
scroll to position [714, 0]
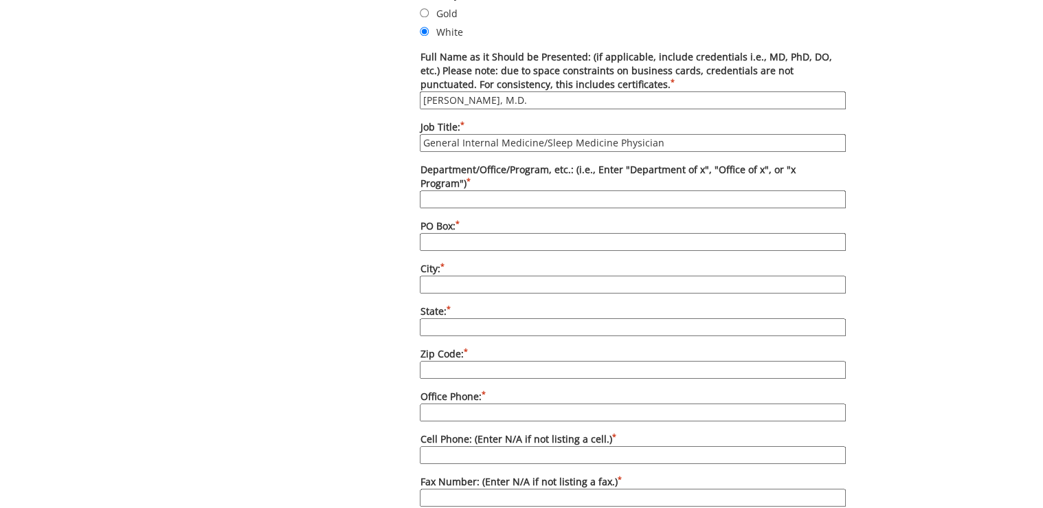
paste input "Department of Internal Medicine"
type input "Department of Internal Medicine"
click at [444, 233] on input "PO Box: *" at bounding box center [633, 242] width 426 height 18
paste input "70622"
type input "70622"
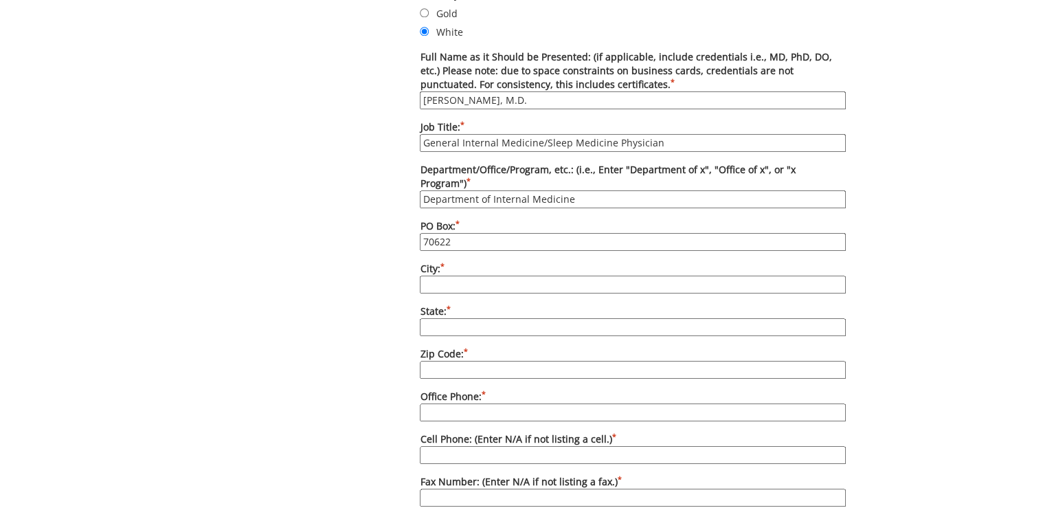
paste input "Johnson City"
type input "Johnson City"
paste input "TN"
type input "TN"
click at [433, 361] on input "Zip Code: *" at bounding box center [633, 370] width 426 height 18
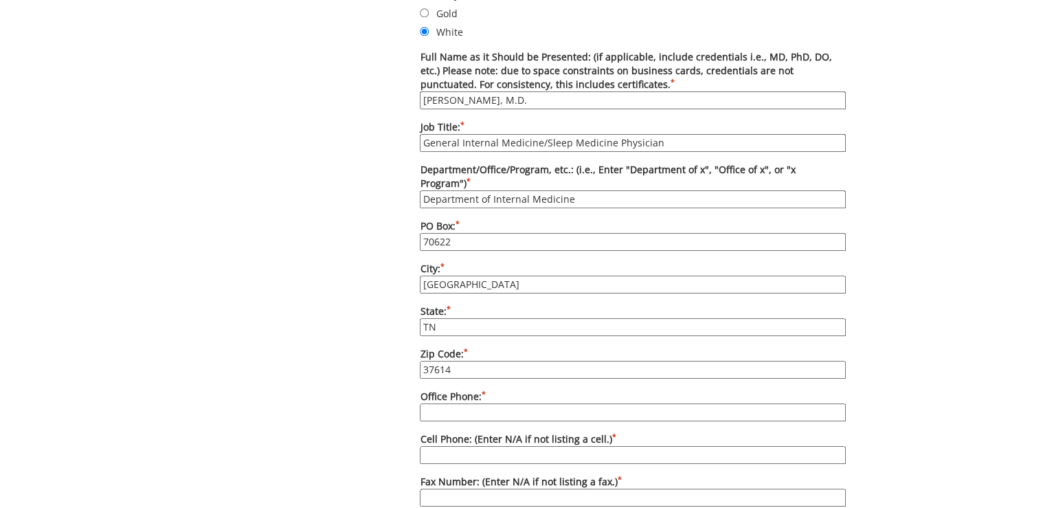
type input "37614"
paste input "423-439-6282"
type input "423-439-6282"
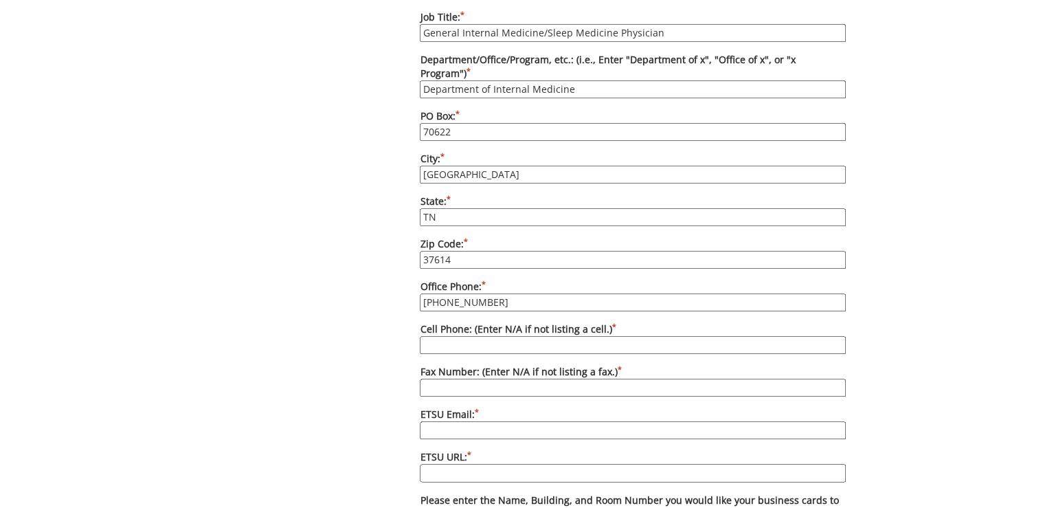
drag, startPoint x: 484, startPoint y: 408, endPoint x: 500, endPoint y: 448, distance: 43.1
paste input "etsu.edu/com/intmed"
type input "etsu.edu/com/intmed"
click at [489, 322] on label "Cell Phone: (Enter N/A if not listing a cell.) *" at bounding box center [633, 338] width 426 height 32
click at [489, 336] on input "Cell Phone: (Enter N/A if not listing a cell.) *" at bounding box center [633, 345] width 426 height 18
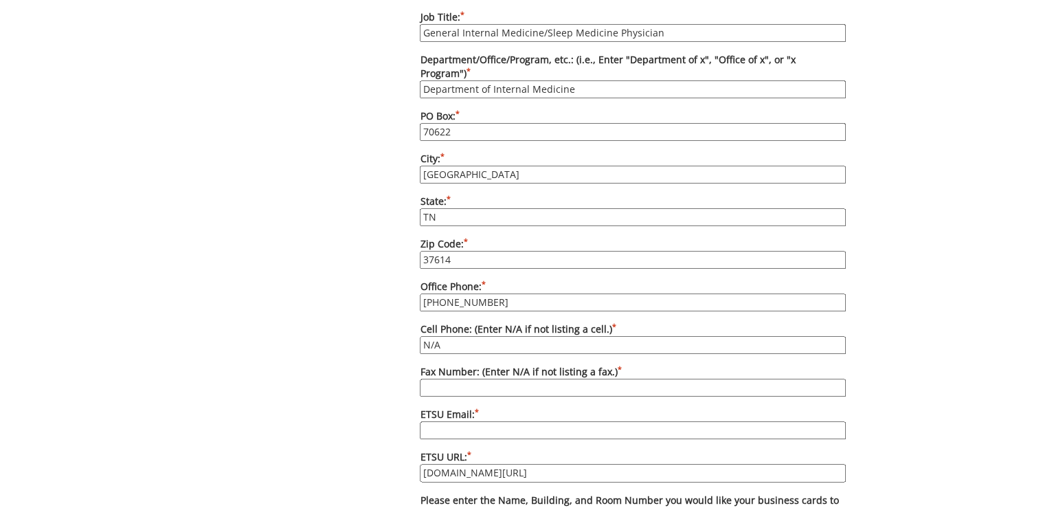
type input "N/A"
click at [331, 299] on div "Some kind of message here. New Project Product Type Entity Specification Order …" at bounding box center [522, 94] width 670 height 1551
paste input "nguyentn1@etsu.edu"
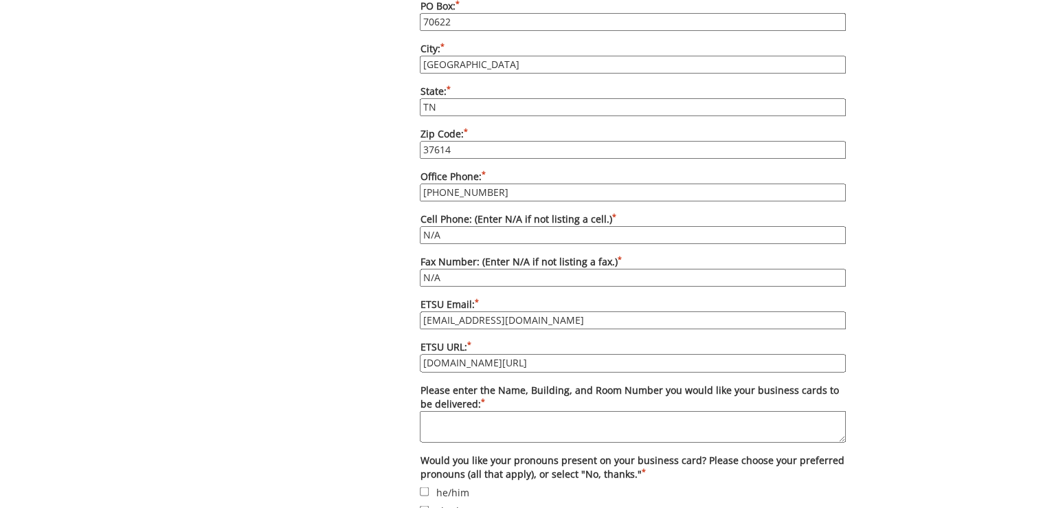
scroll to position [989, 0]
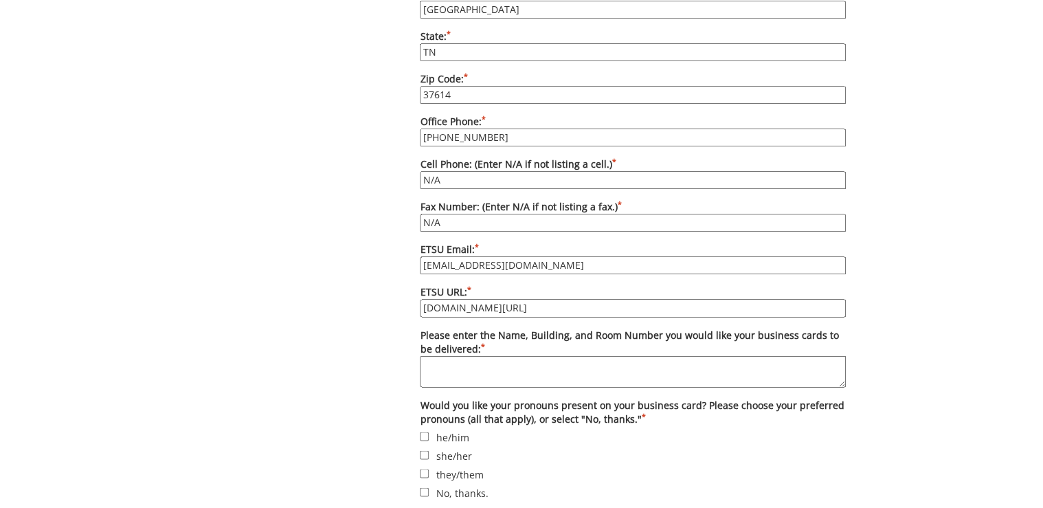
type input "nguyentn1@etsu.edu"
click at [484, 355] on textarea "Please enter the Name, Building, and Room Number you would like your business c…" at bounding box center [633, 371] width 426 height 32
paste textarea "Deliver to [PERSON_NAME][GEOGRAPHIC_DATA][STREET_ADDRESS][PERSON_NAME][PERSON_N…"
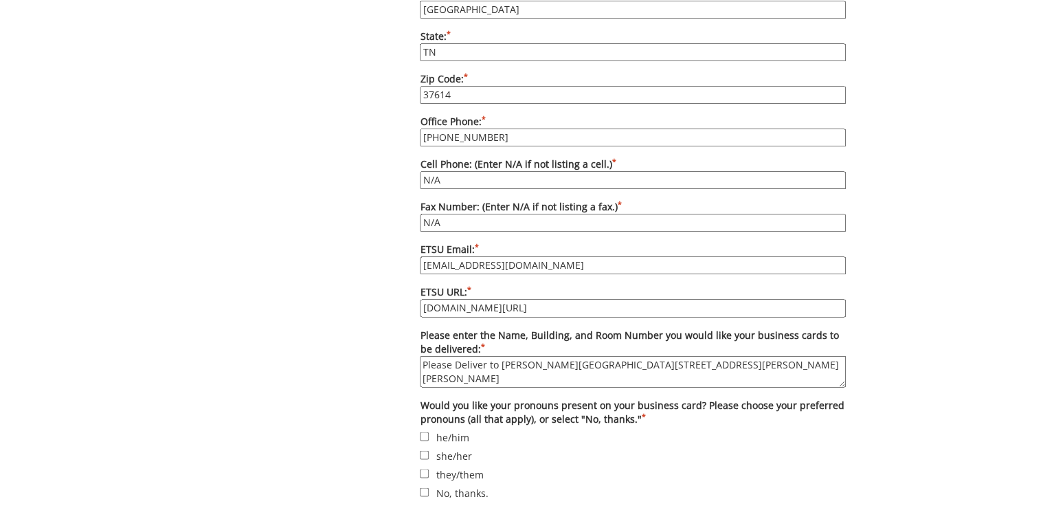
click at [462, 355] on textarea "Please Deliver to Lani Ditcharo, PO Box 70622, Carl A Jones Hall, Building 1" at bounding box center [633, 371] width 426 height 32
type textarea "Please deliver to Lani Ditcharo, PO Box 70622, Carl A Jones Hall, Building 1"
click at [450, 484] on label "No, thanks." at bounding box center [633, 491] width 426 height 15
click at [429, 487] on input "No, thanks." at bounding box center [424, 491] width 9 height 9
checkbox input "true"
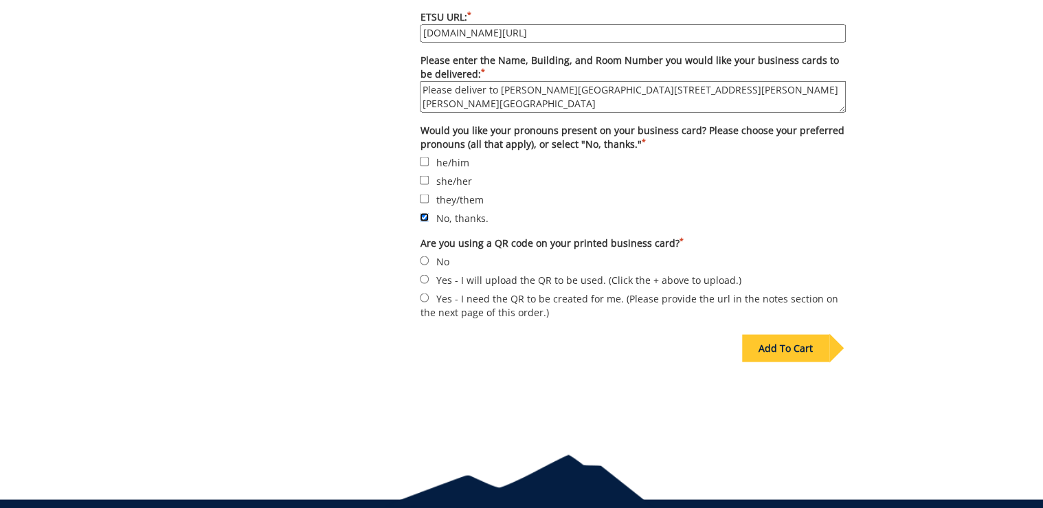
scroll to position [1295, 0]
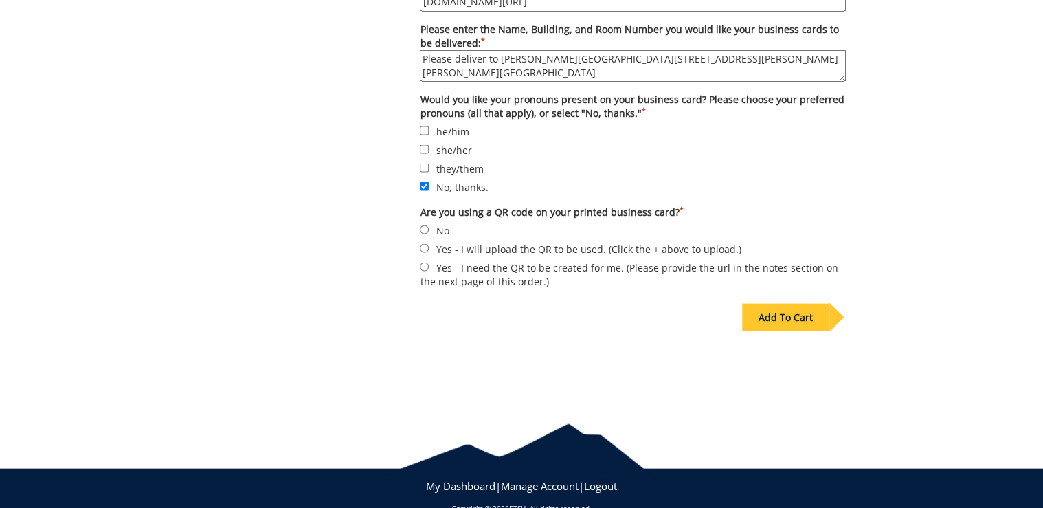
click at [429, 222] on label "No" at bounding box center [633, 229] width 426 height 15
click at [429, 225] on input "No" at bounding box center [424, 229] width 9 height 9
radio input "true"
click at [791, 303] on div "Add To Cart" at bounding box center [785, 316] width 87 height 27
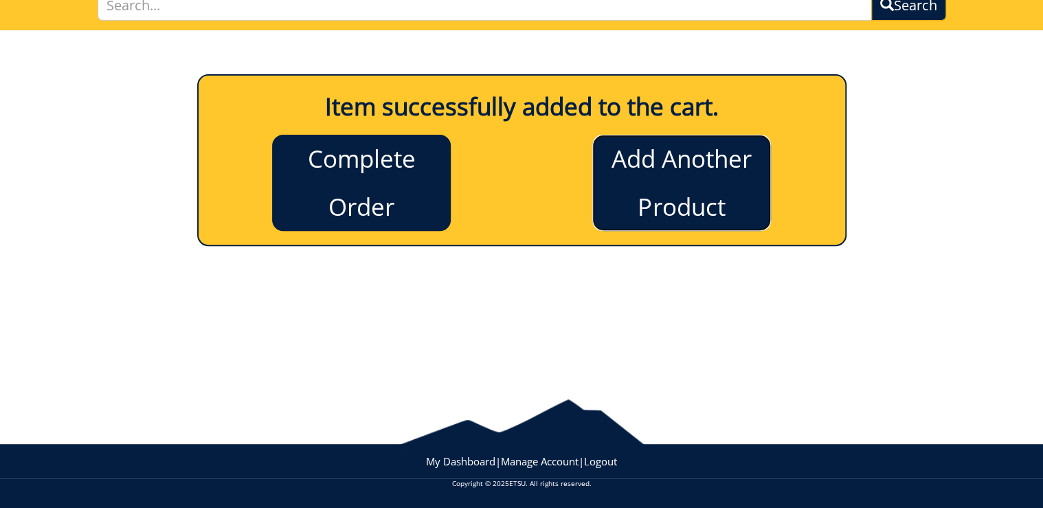
click at [654, 135] on link "Add Another Product" at bounding box center [681, 183] width 179 height 96
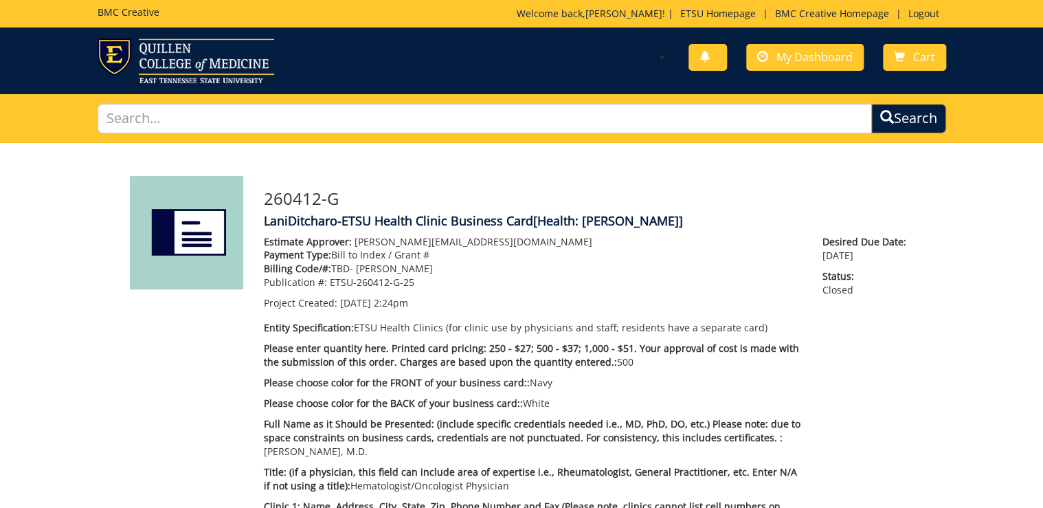
scroll to position [385, 0]
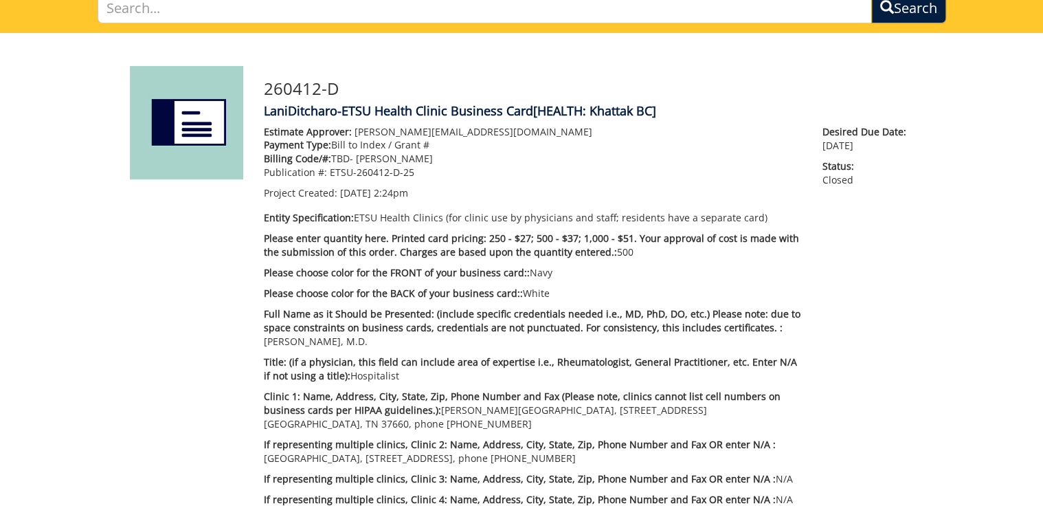
scroll to position [220, 0]
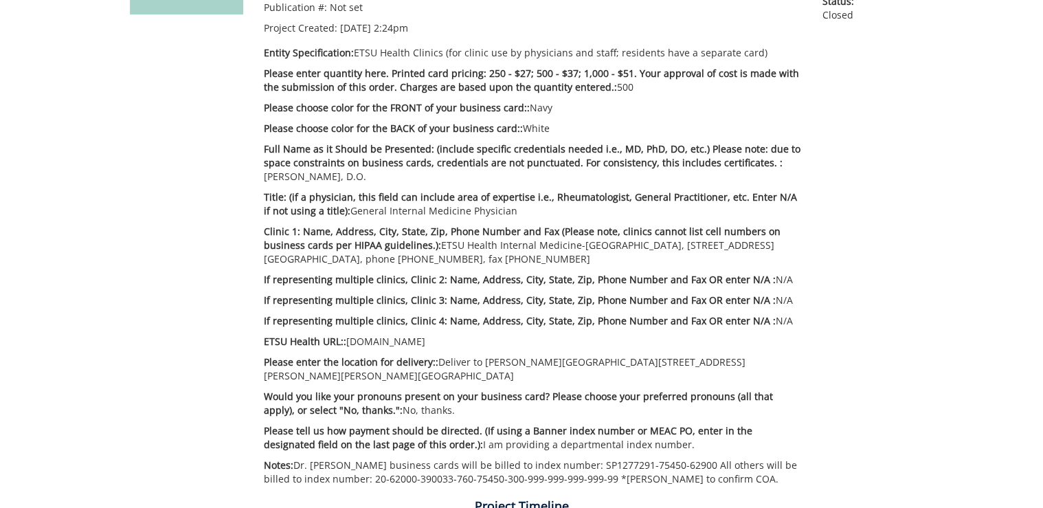
scroll to position [220, 0]
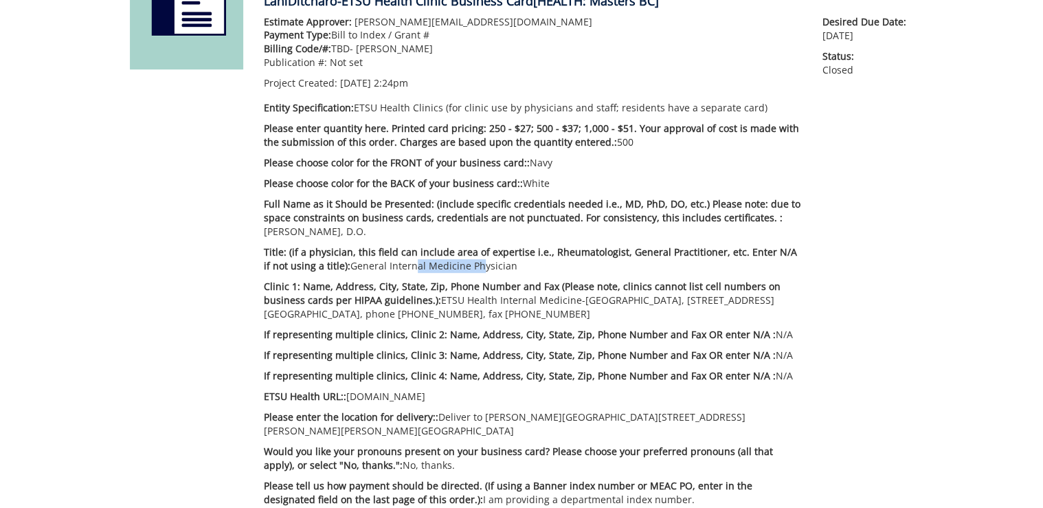
drag, startPoint x: 464, startPoint y: 266, endPoint x: 399, endPoint y: 266, distance: 65.2
click at [399, 266] on p "Title: (if a physician, this field can include area of expertise i.e., Rheumato…" at bounding box center [533, 258] width 538 height 27
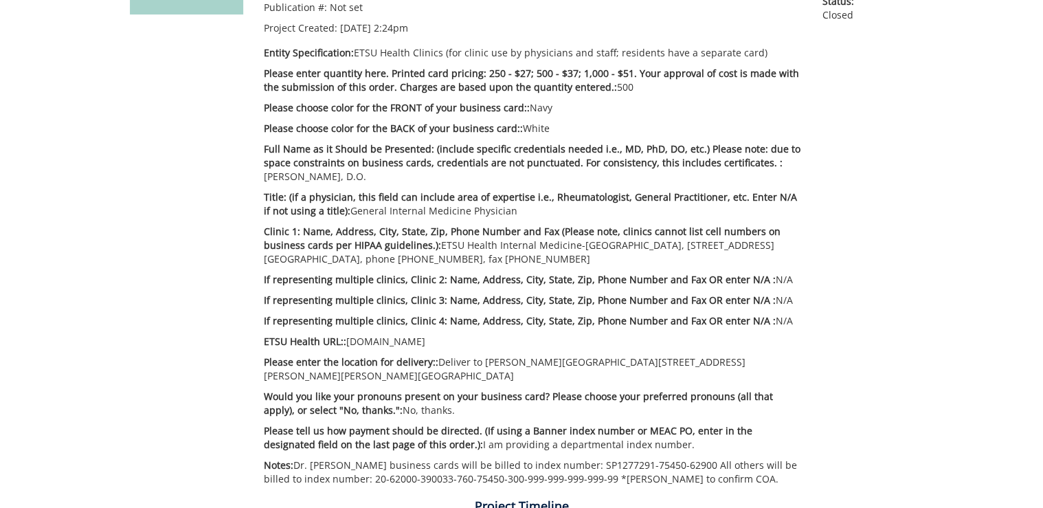
scroll to position [220, 0]
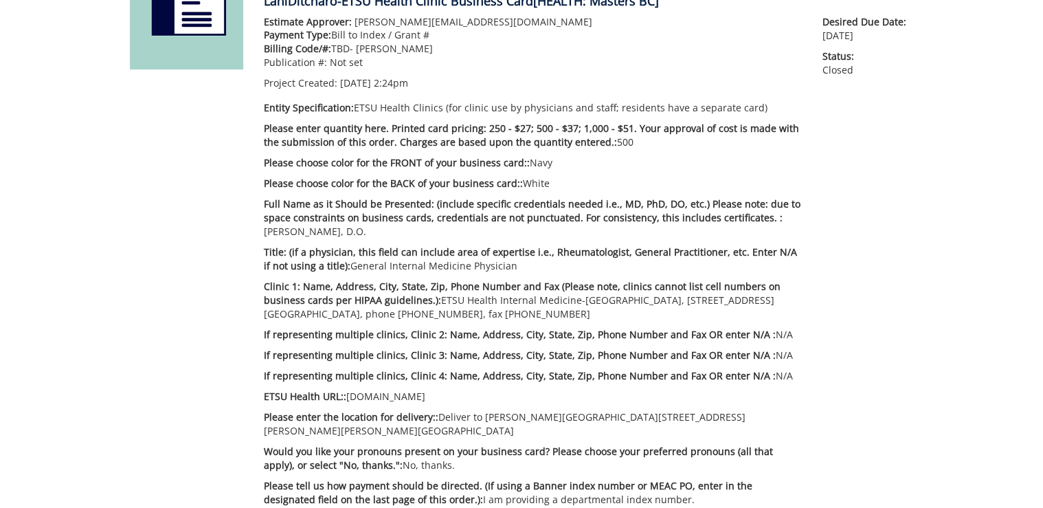
drag, startPoint x: 437, startPoint y: 297, endPoint x: 473, endPoint y: 313, distance: 40.0
click at [473, 313] on p "Clinic 1: Name, Address, City, State, Zip, Phone Number and Fax (Please note, c…" at bounding box center [533, 300] width 538 height 41
copy p "ETSU Health Internal Medicine-[GEOGRAPHIC_DATA], [STREET_ADDRESS] [GEOGRAPHIC_D…"
drag, startPoint x: 428, startPoint y: 400, endPoint x: 348, endPoint y: 396, distance: 79.8
click at [348, 396] on p "ETSU Health URL:: [DOMAIN_NAME]" at bounding box center [533, 396] width 538 height 14
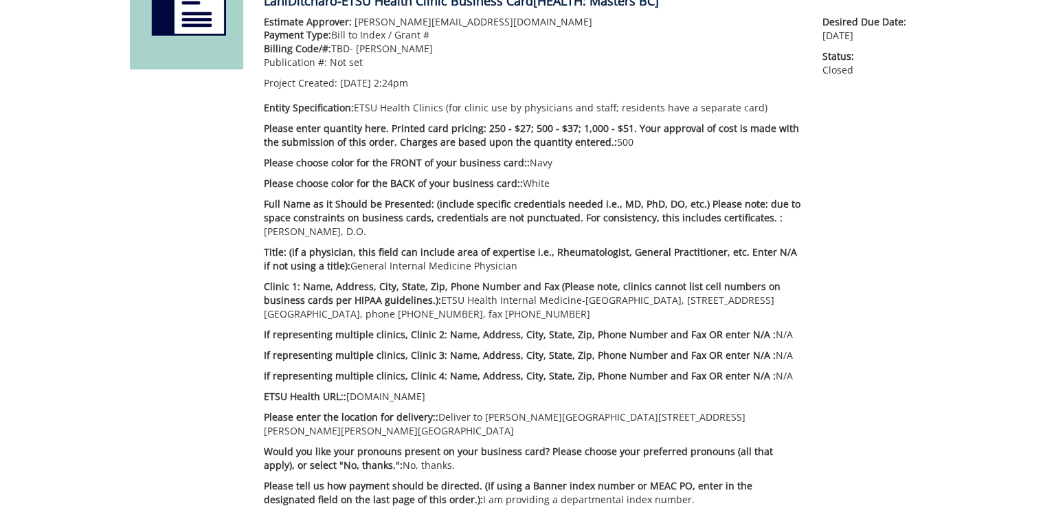
copy p "[DOMAIN_NAME]"
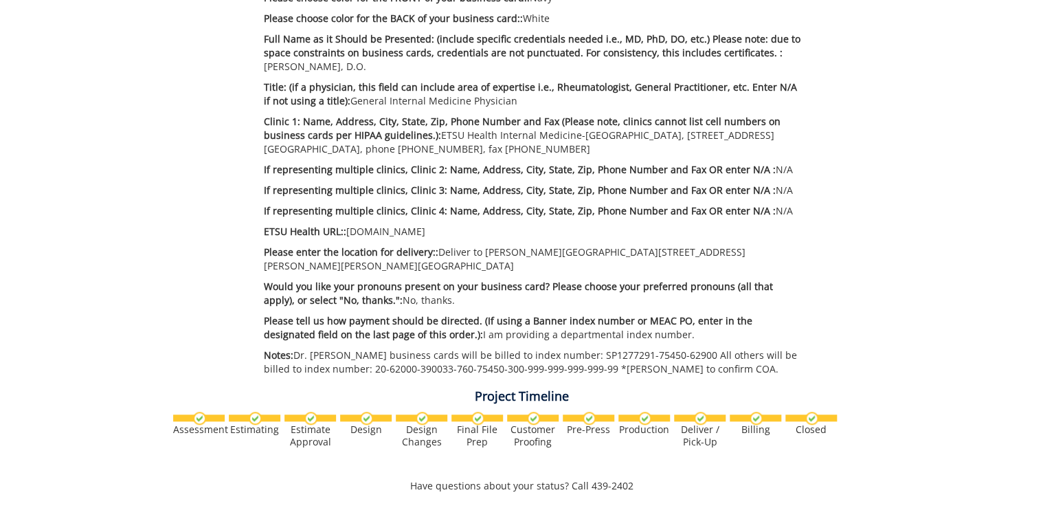
scroll to position [440, 0]
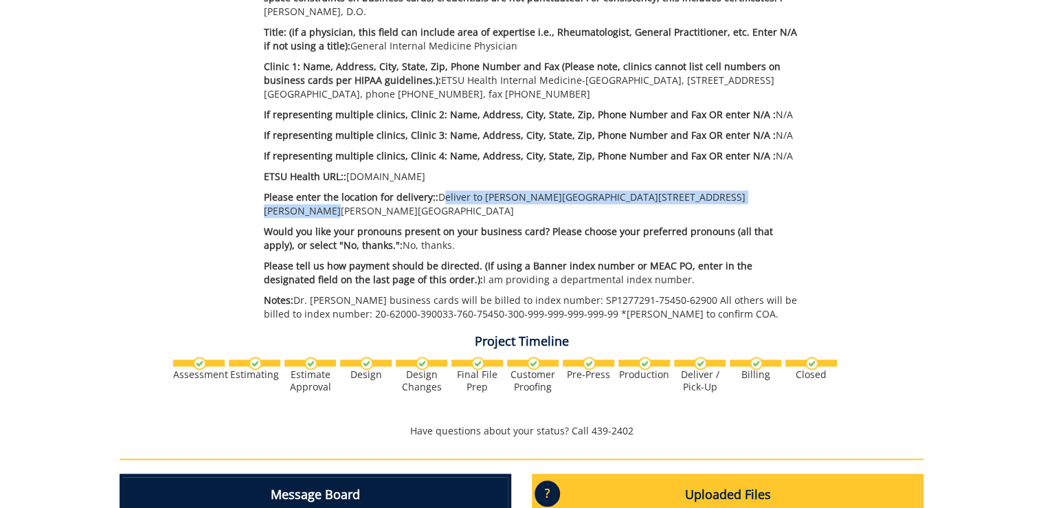
drag, startPoint x: 434, startPoint y: 196, endPoint x: 736, endPoint y: 196, distance: 301.5
click at [736, 196] on p "Please enter the location for delivery:: Deliver to [PERSON_NAME][GEOGRAPHIC_DA…" at bounding box center [533, 203] width 538 height 27
drag, startPoint x: 736, startPoint y: 196, endPoint x: 712, endPoint y: 198, distance: 24.1
copy p "Deliver to [PERSON_NAME][GEOGRAPHIC_DATA][STREET_ADDRESS][PERSON_NAME][PERSON_N…"
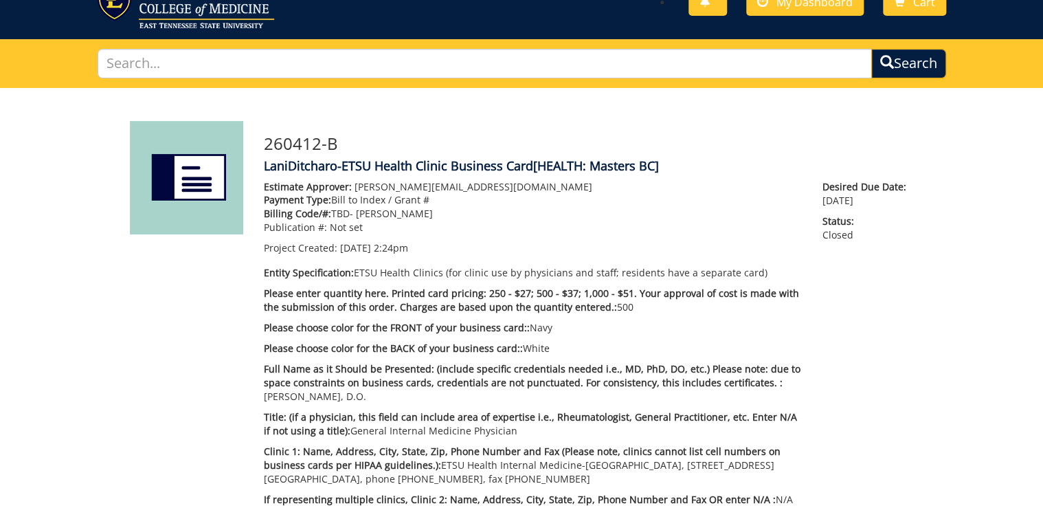
scroll to position [0, 0]
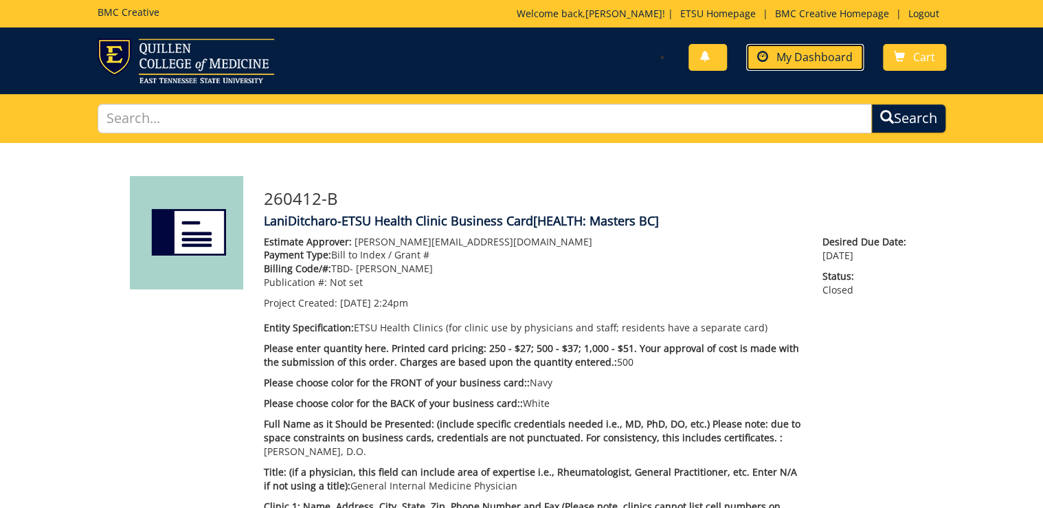
click at [816, 54] on span "My Dashboard" at bounding box center [814, 56] width 76 height 15
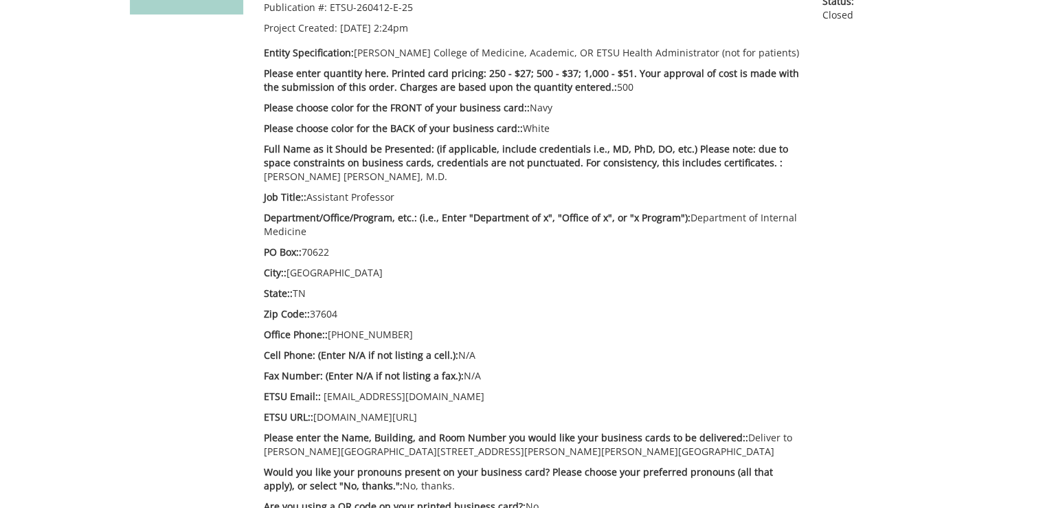
scroll to position [385, 0]
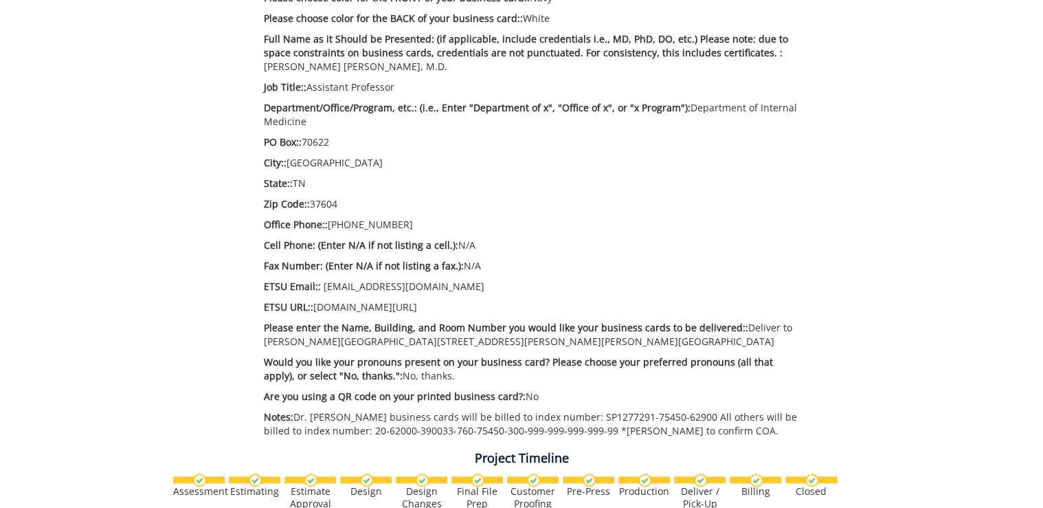
click at [683, 115] on p "Department/Office/Program, etc.: (i.e., Enter "Department of x", "Office of x",…" at bounding box center [533, 114] width 538 height 27
drag, startPoint x: 683, startPoint y: 115, endPoint x: 692, endPoint y: 109, distance: 10.9
copy p "Department of Internal Medicine"
drag, startPoint x: 352, startPoint y: 144, endPoint x: 305, endPoint y: 142, distance: 46.7
click at [305, 142] on p "PO Box:: 70622" at bounding box center [533, 142] width 538 height 14
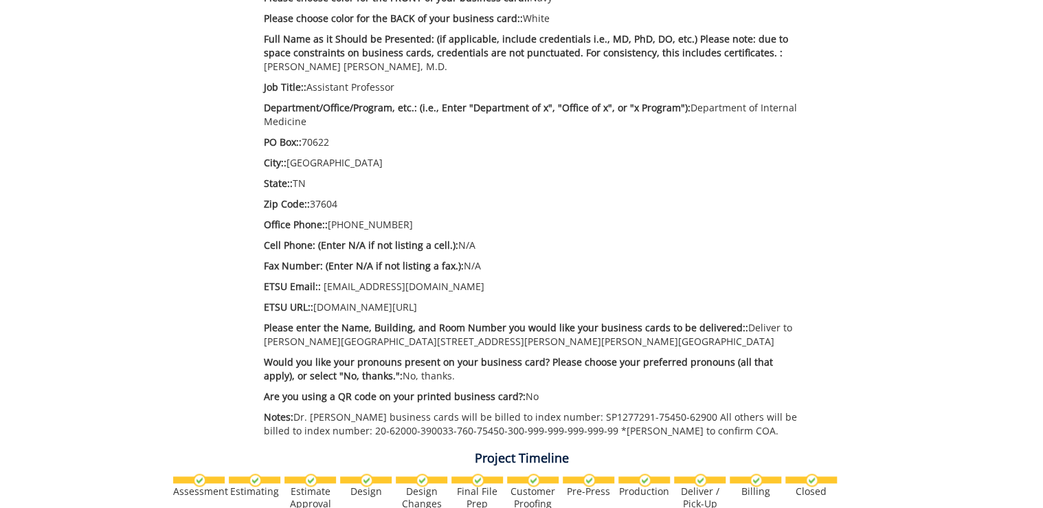
copy p "70622"
drag, startPoint x: 352, startPoint y: 167, endPoint x: 288, endPoint y: 164, distance: 64.6
click at [288, 164] on p "City:: Johnson City" at bounding box center [533, 163] width 538 height 14
copy p "Johnson City"
drag, startPoint x: 315, startPoint y: 181, endPoint x: 296, endPoint y: 183, distance: 18.7
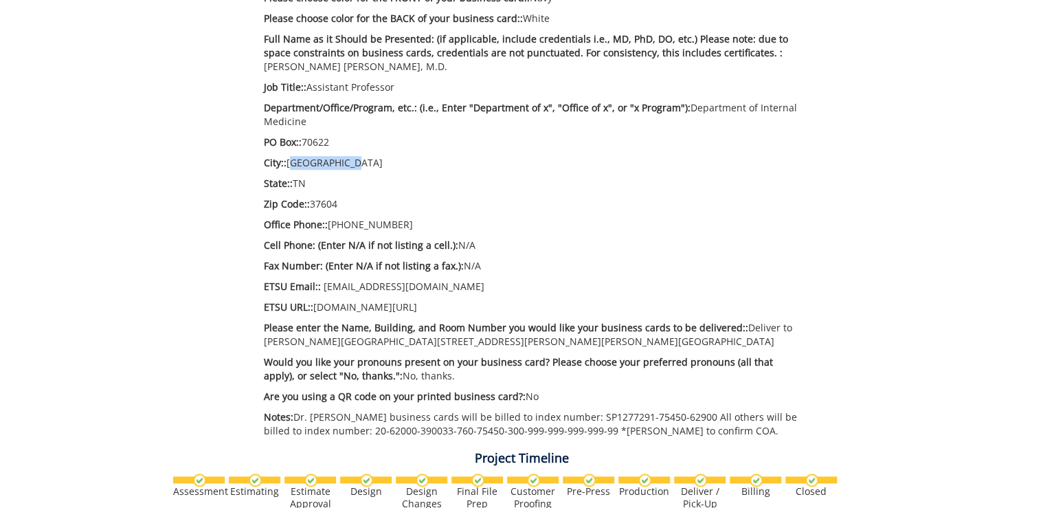
click at [296, 183] on p "State:: TN" at bounding box center [533, 184] width 538 height 14
copy p "TN"
drag, startPoint x: 400, startPoint y: 225, endPoint x: 328, endPoint y: 225, distance: 72.1
click at [328, 225] on p "Office Phone:: 423-439-6282" at bounding box center [533, 225] width 538 height 14
drag, startPoint x: 328, startPoint y: 225, endPoint x: 337, endPoint y: 225, distance: 8.9
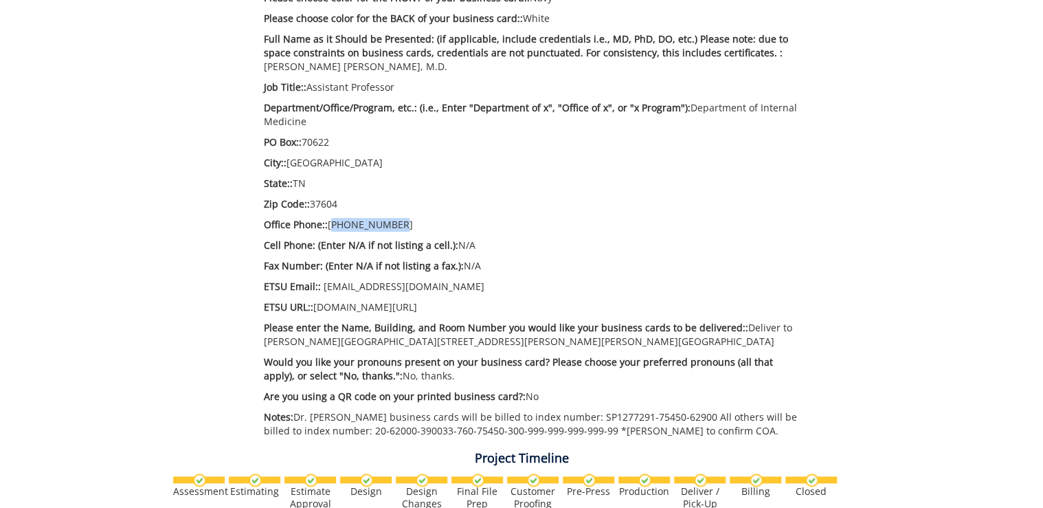
copy p "423-439-6282"
drag, startPoint x: 416, startPoint y: 310, endPoint x: 315, endPoint y: 306, distance: 101.0
click at [315, 306] on p "ETSU URL:: etsu.edu/com/intmed" at bounding box center [533, 307] width 538 height 14
copy p "etsu.edu/com/intmed"
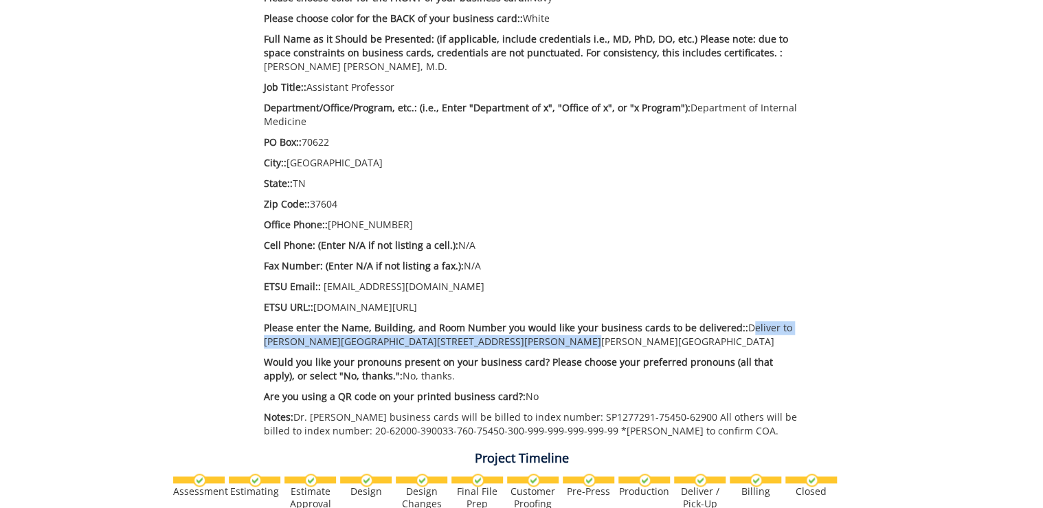
click at [738, 334] on p "Please enter the Name, Building, and Room Number you would like your business c…" at bounding box center [533, 334] width 538 height 27
drag, startPoint x: 738, startPoint y: 334, endPoint x: 741, endPoint y: 328, distance: 7.1
copy p "Deliver to Lani Ditcharo, PO Box 70622, Carl A Jones Hall, Building 1"
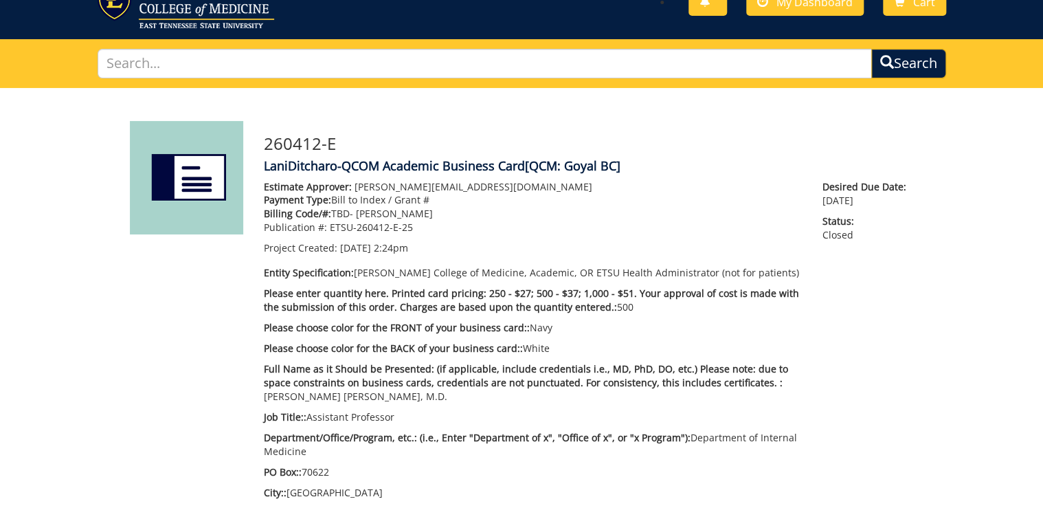
scroll to position [0, 0]
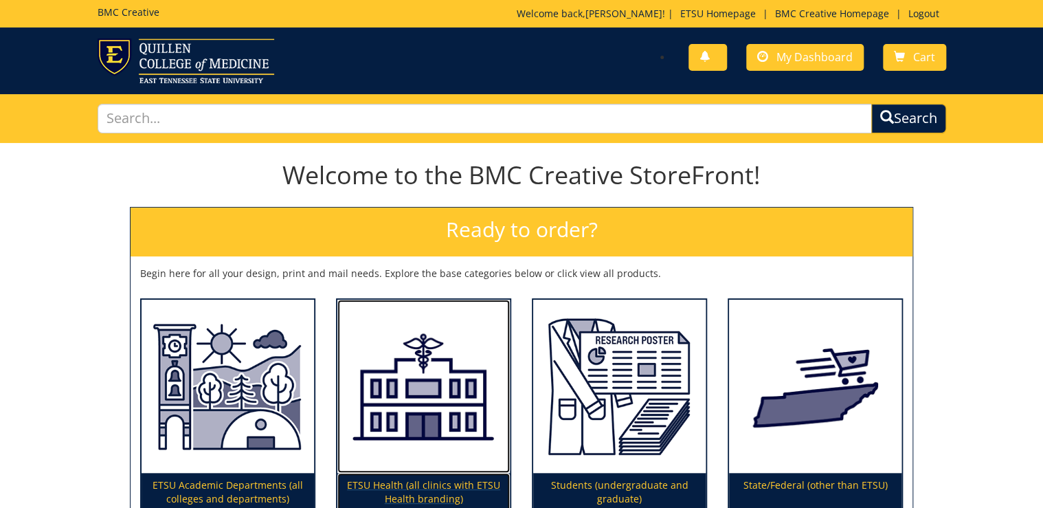
click at [419, 401] on img at bounding box center [423, 386] width 172 height 174
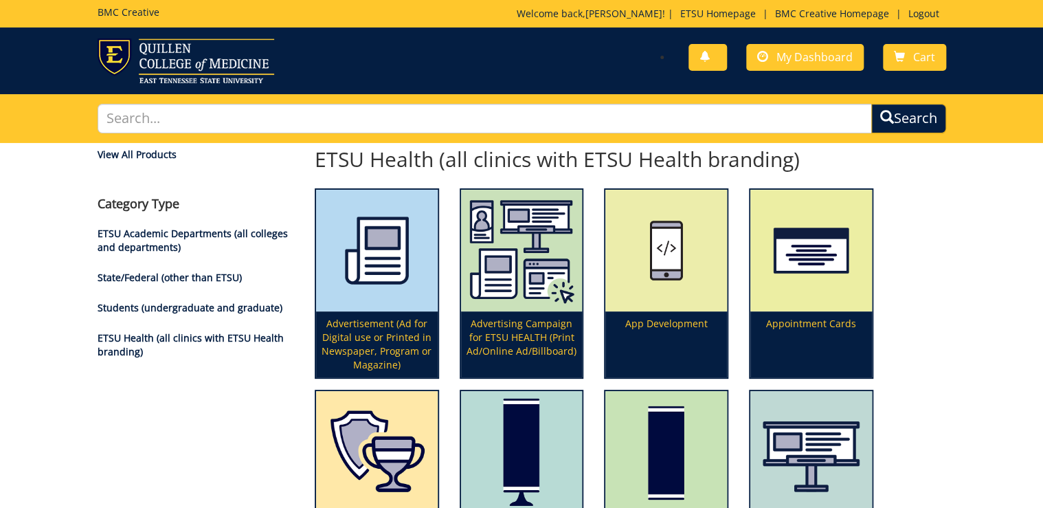
scroll to position [672, 0]
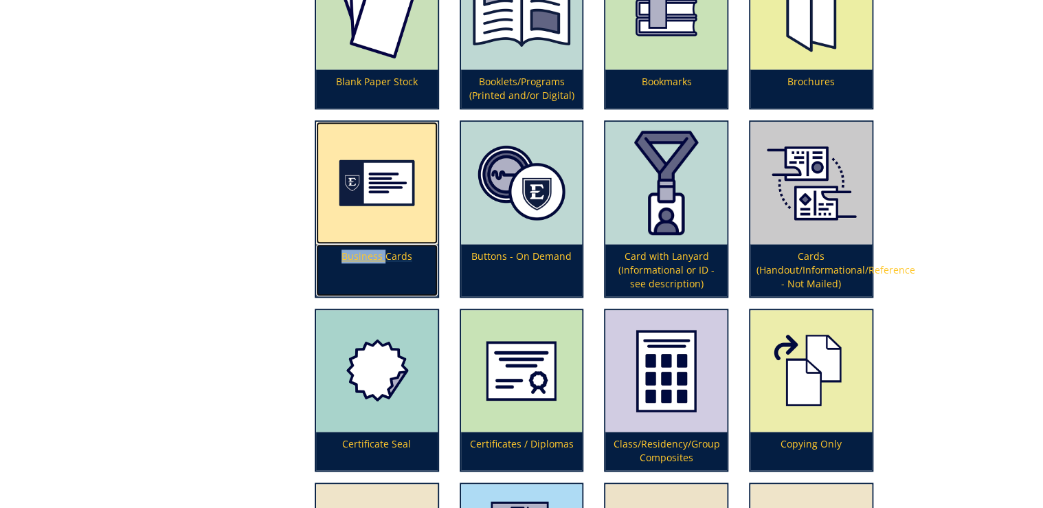
click at [389, 188] on img at bounding box center [377, 183] width 122 height 122
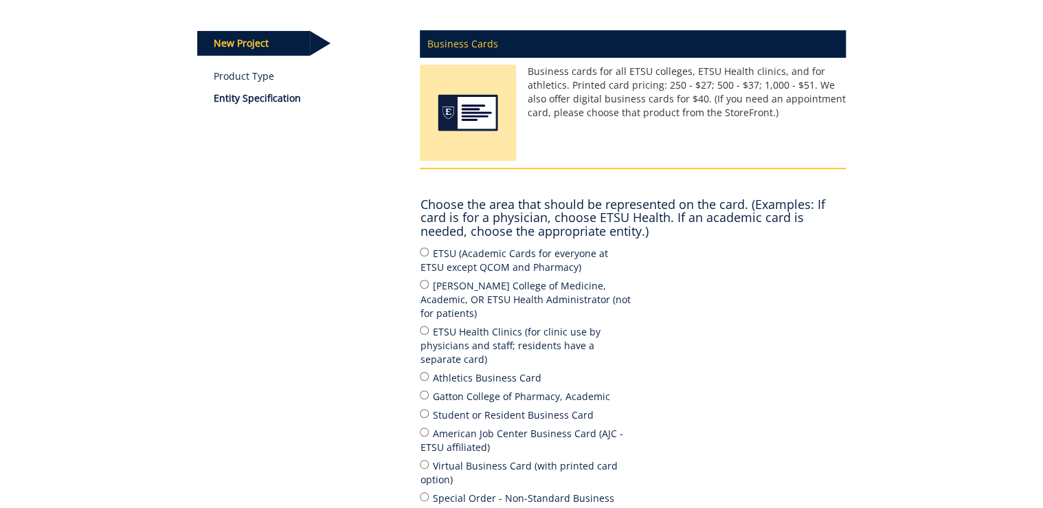
scroll to position [220, 0]
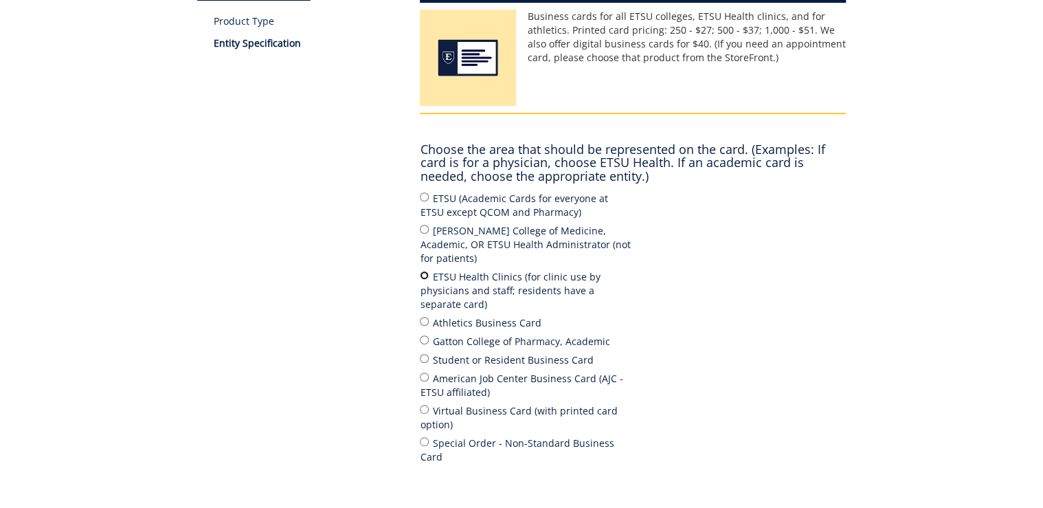
click at [422, 271] on input "ETSU Health Clinics (for clinic use by physicians and staff; residents have a s…" at bounding box center [424, 275] width 9 height 9
radio input "true"
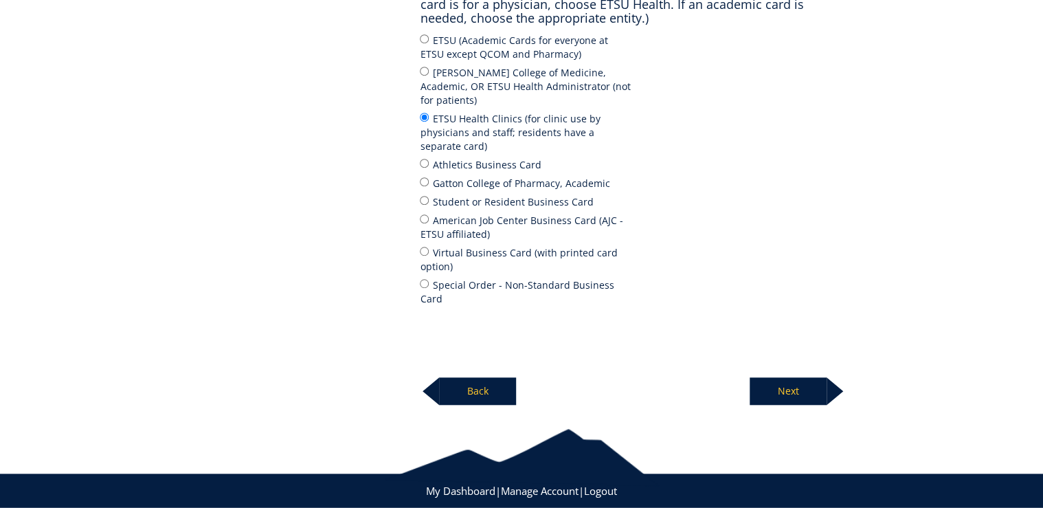
click at [788, 377] on p "Next" at bounding box center [787, 390] width 77 height 27
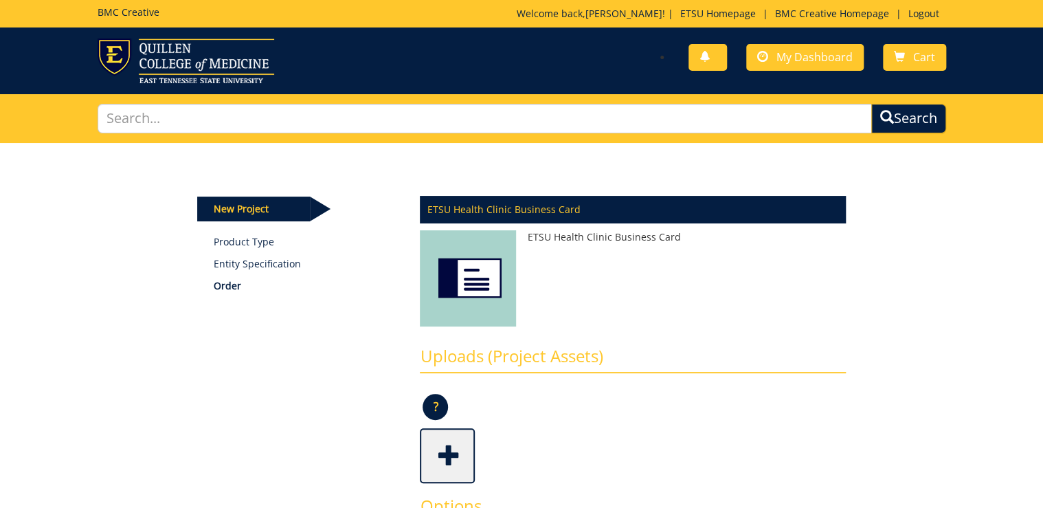
scroll to position [385, 0]
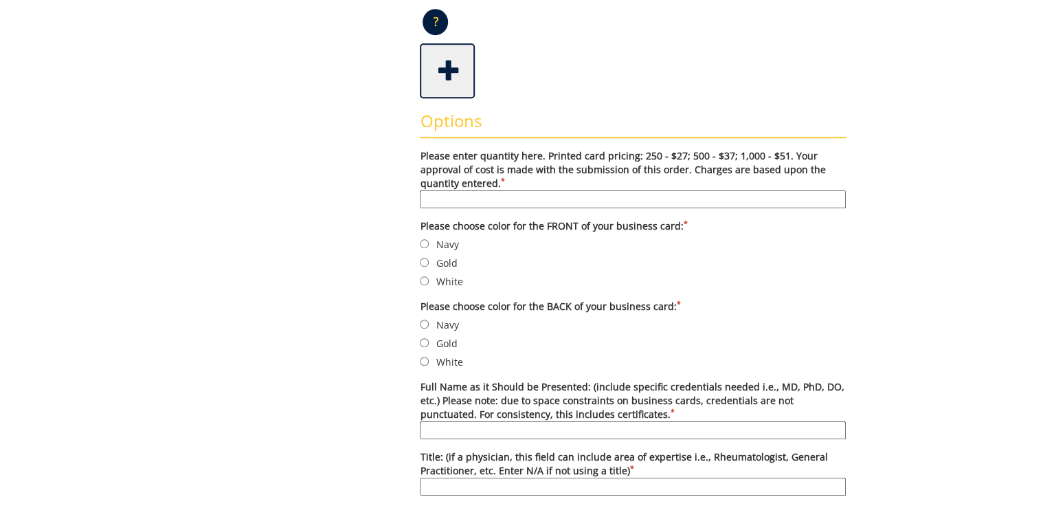
click at [528, 198] on input "Please enter quantity here. Printed card pricing: 250 - $27; 500 - $37; 1,000 -…" at bounding box center [633, 199] width 426 height 18
type input "500"
click at [433, 241] on label "Navy" at bounding box center [633, 243] width 426 height 15
click at [429, 241] on input "Navy" at bounding box center [424, 243] width 9 height 9
radio input "true"
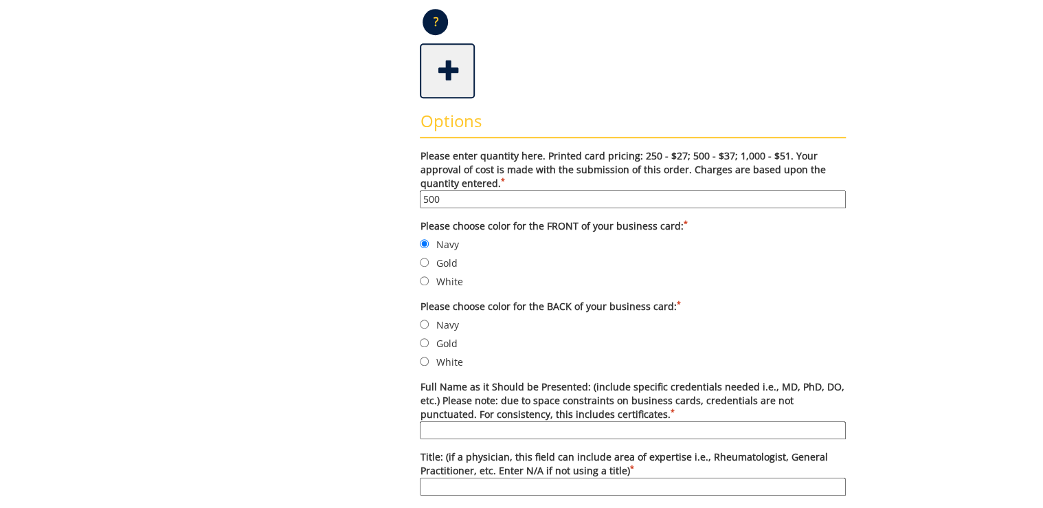
click at [444, 361] on label "White" at bounding box center [633, 361] width 426 height 15
click at [429, 361] on input "White" at bounding box center [424, 360] width 9 height 9
radio input "true"
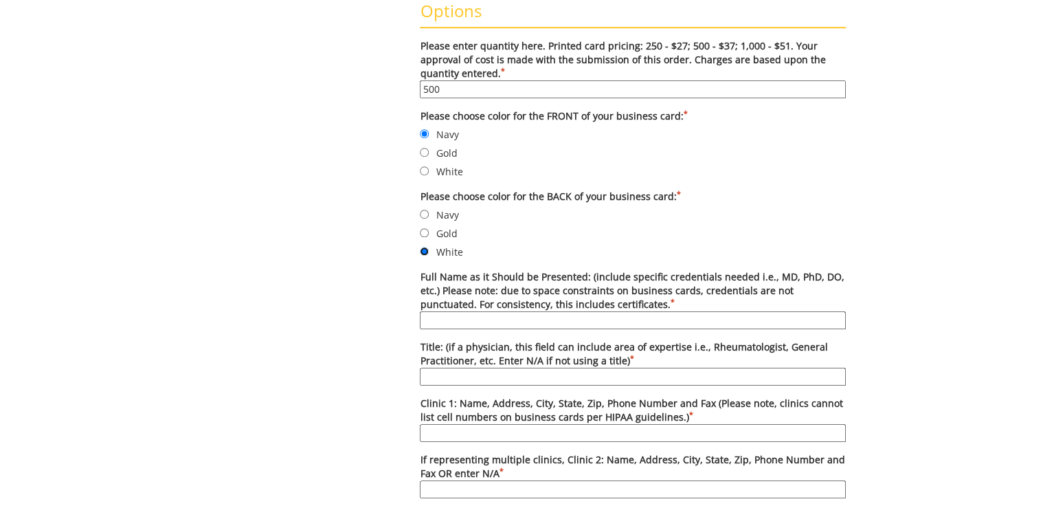
scroll to position [549, 0]
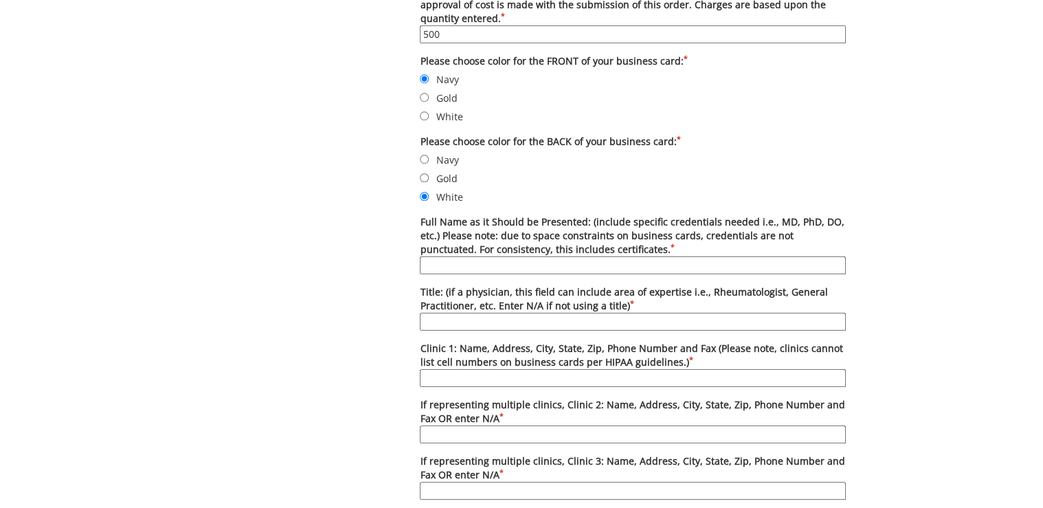
click at [643, 256] on input "Full Name as it Should be Presented: (include specific credentials needed i.e.,…" at bounding box center [633, 265] width 426 height 18
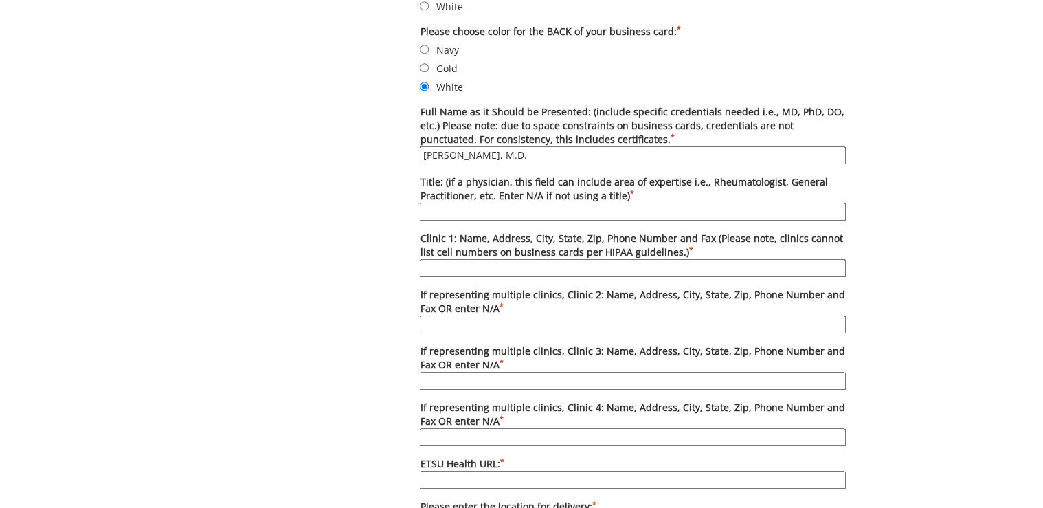
type input "[PERSON_NAME], M.D."
click at [490, 206] on input "Title: (if a physician, this field can include area of expertise i.e., Rheumato…" at bounding box center [633, 212] width 426 height 18
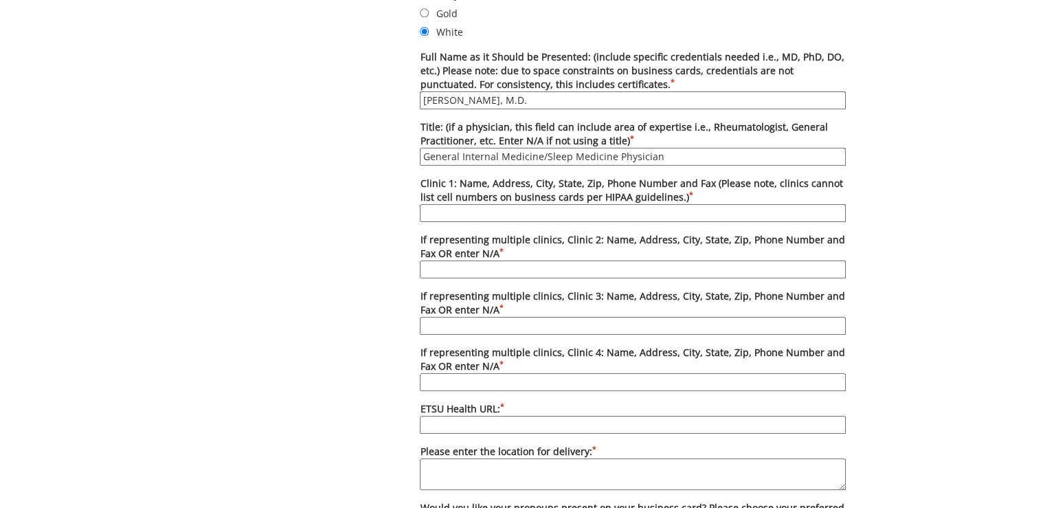
type input "General Internal Medicine/Sleep Medicine Physician"
click at [476, 207] on input "Clinic 1: Name, Address, City, State, Zip, Phone Number and Fax (Please note, c…" at bounding box center [633, 213] width 426 height 18
paste input "ETSU Health Internal Medicine-[GEOGRAPHIC_DATA], [STREET_ADDRESS] [GEOGRAPHIC_D…"
type input "ETSU Health Internal Medicine-[GEOGRAPHIC_DATA], [STREET_ADDRESS] [GEOGRAPHIC_D…"
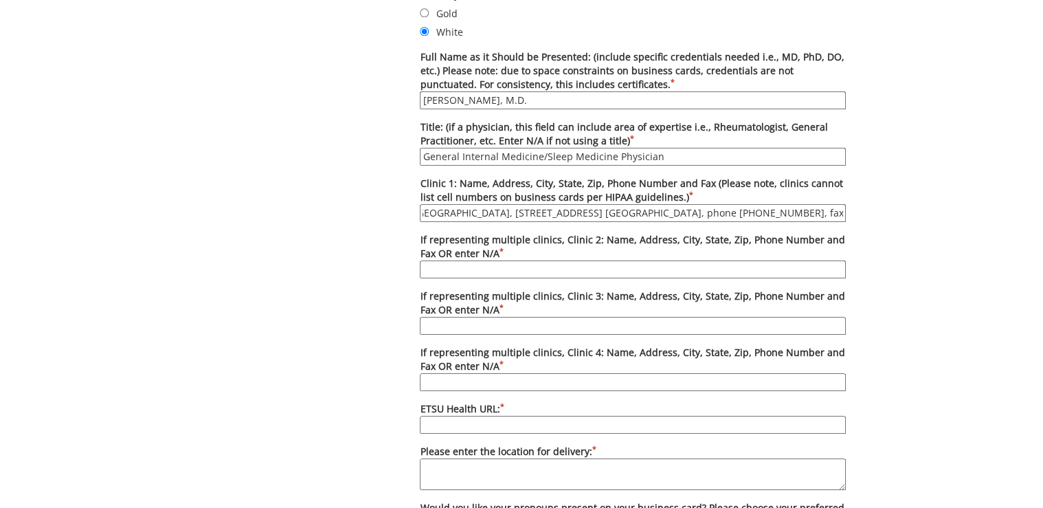
drag, startPoint x: 498, startPoint y: 264, endPoint x: 486, endPoint y: 264, distance: 12.4
click at [498, 264] on input "If representing multiple clinics, Clinic 2: Name, Address, City, State, Zip, Ph…" at bounding box center [633, 269] width 426 height 18
type input "N/A"
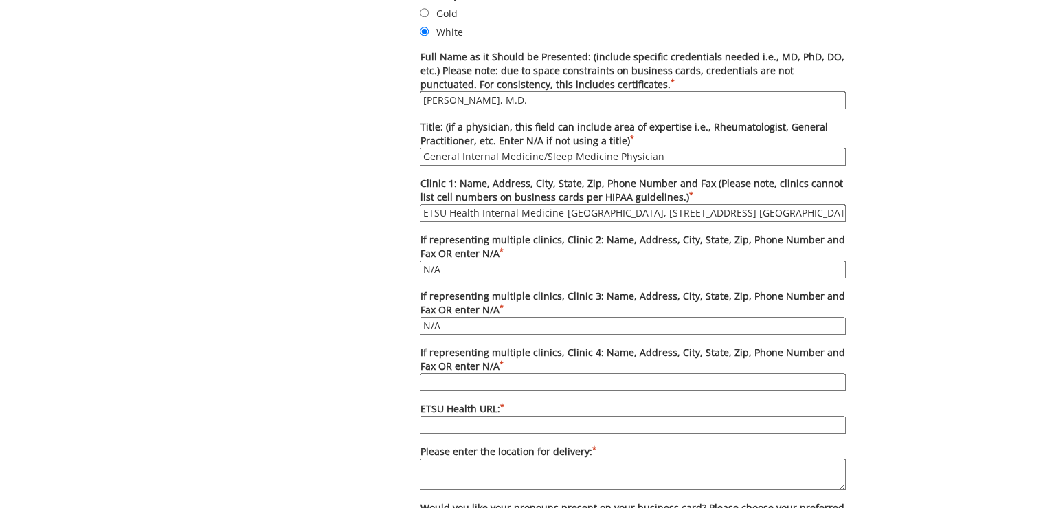
click at [230, 154] on div "Some kind of message here. New Project Product Type Entity Specification Order …" at bounding box center [522, 135] width 670 height 1412
click at [503, 379] on input "If representing multiple clinics, Clinic 4: Name, Address, City, State, Zip, Ph…" at bounding box center [633, 382] width 426 height 18
type input "N/A"
paste input "[DOMAIN_NAME]"
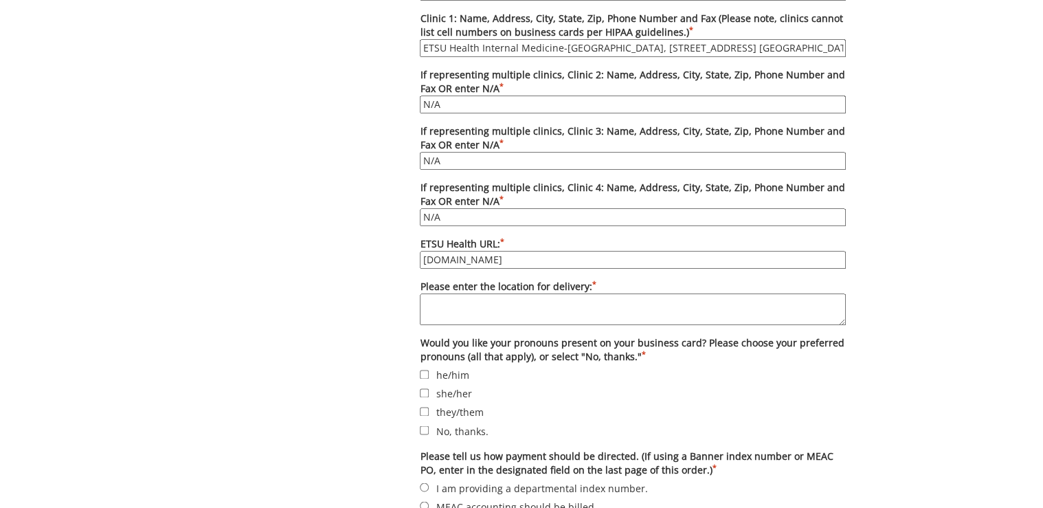
scroll to position [934, 0]
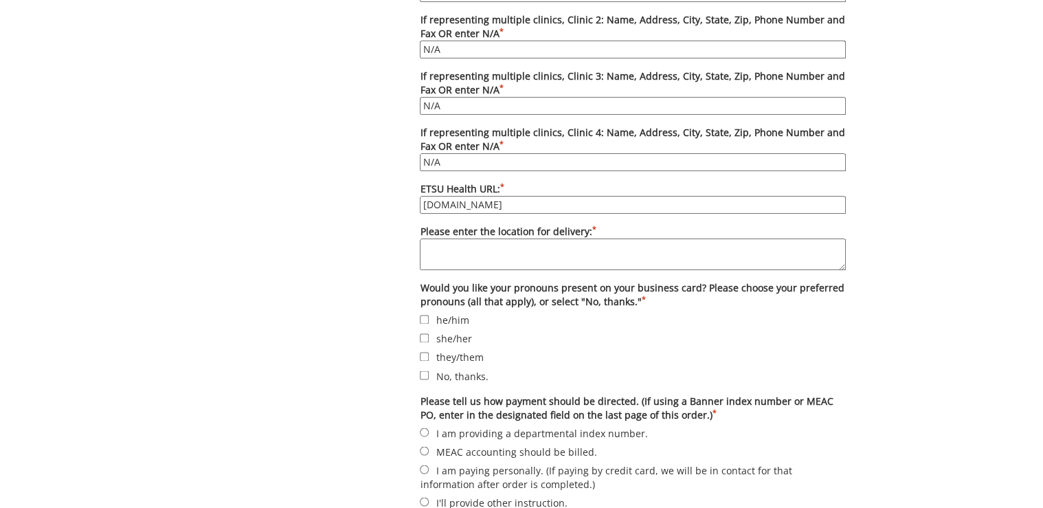
type input "[DOMAIN_NAME]"
click at [560, 244] on textarea "Please enter the location for delivery: *" at bounding box center [633, 254] width 426 height 32
paste textarea "Deliver to Lani Ditcharo, PO Box 70622, Carl A Jones Hall, Building 1"
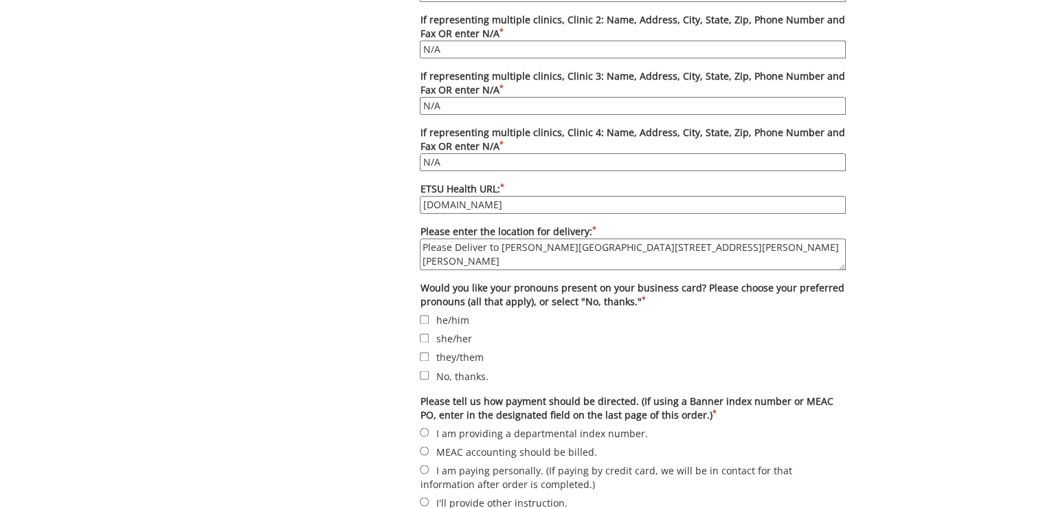
click at [462, 240] on textarea "Please Deliver to Lani Ditcharo, PO Box 70622, Carl A Jones Hall, Building 1" at bounding box center [633, 254] width 426 height 32
type textarea "Please deliver to [PERSON_NAME][GEOGRAPHIC_DATA][STREET_ADDRESS][PERSON_NAME][P…"
click at [451, 372] on label "No, thanks." at bounding box center [633, 374] width 426 height 15
click at [429, 372] on input "No, thanks." at bounding box center [424, 374] width 9 height 9
checkbox input "true"
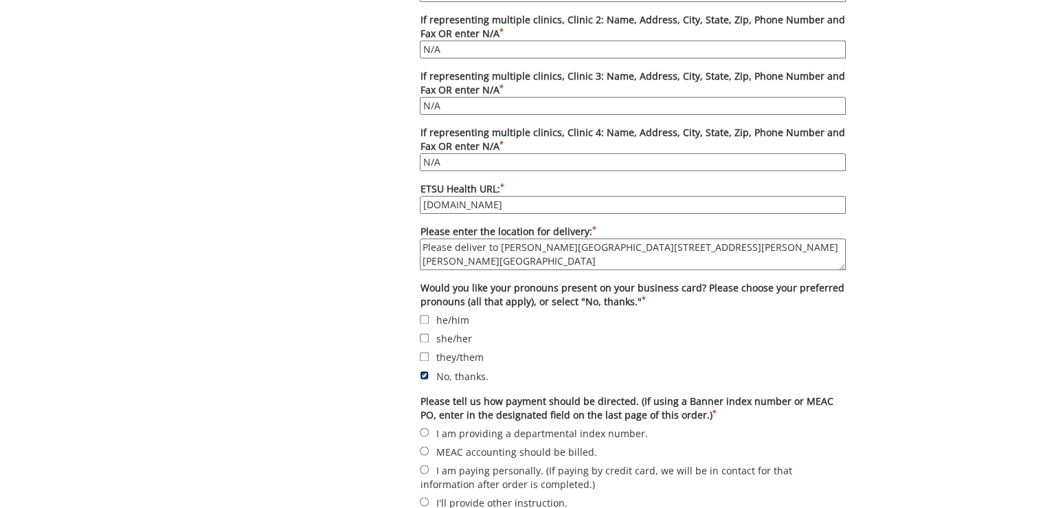
scroll to position [1172, 0]
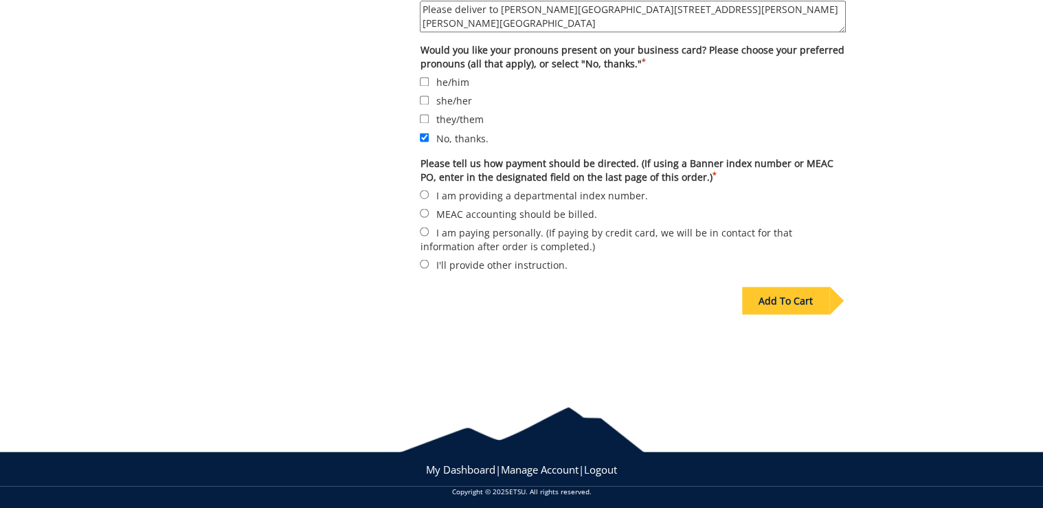
click at [461, 187] on label "I am providing a departmental index number." at bounding box center [633, 194] width 426 height 15
click at [429, 190] on input "I am providing a departmental index number." at bounding box center [424, 194] width 9 height 9
radio input "true"
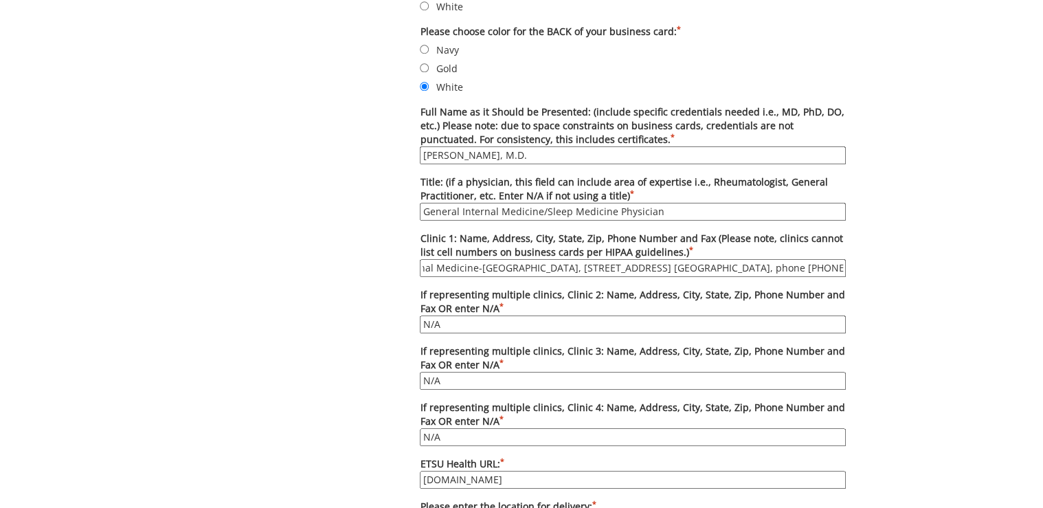
scroll to position [0, 154]
drag, startPoint x: 716, startPoint y: 264, endPoint x: 838, endPoint y: 262, distance: 122.3
click at [838, 262] on input "ETSU Health Internal Medicine-Kingsport, 4 Sheridan Sq. Suite 200, Kingsport, T…" at bounding box center [633, 268] width 426 height 18
click at [755, 264] on input "ETSU Health Internal Medicine-Kingsport, 4 Sheridan Sq. Suite 200, Kingsport, T…" at bounding box center [633, 268] width 426 height 18
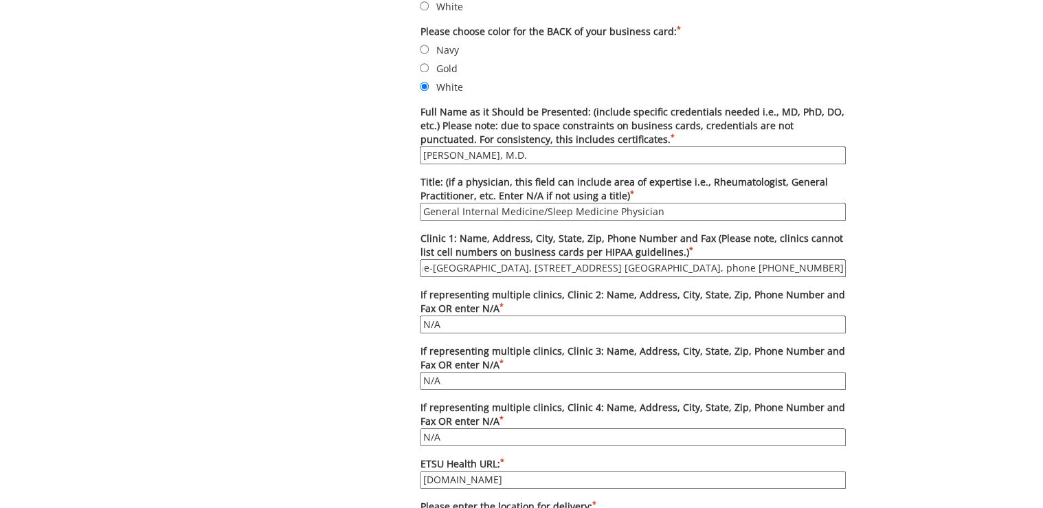
scroll to position [0, 154]
drag, startPoint x: 785, startPoint y: 265, endPoint x: 858, endPoint y: 268, distance: 73.5
click at [858, 268] on div "Some kind of message here. New Project Product Type Entity Specification Order …" at bounding box center [522, 190] width 804 height 1412
click at [783, 259] on input "ETSU Health Internal Medicine-Kingsport, 4 Sheridan Sq. Suite 200, Kingsport, T…" at bounding box center [633, 268] width 426 height 18
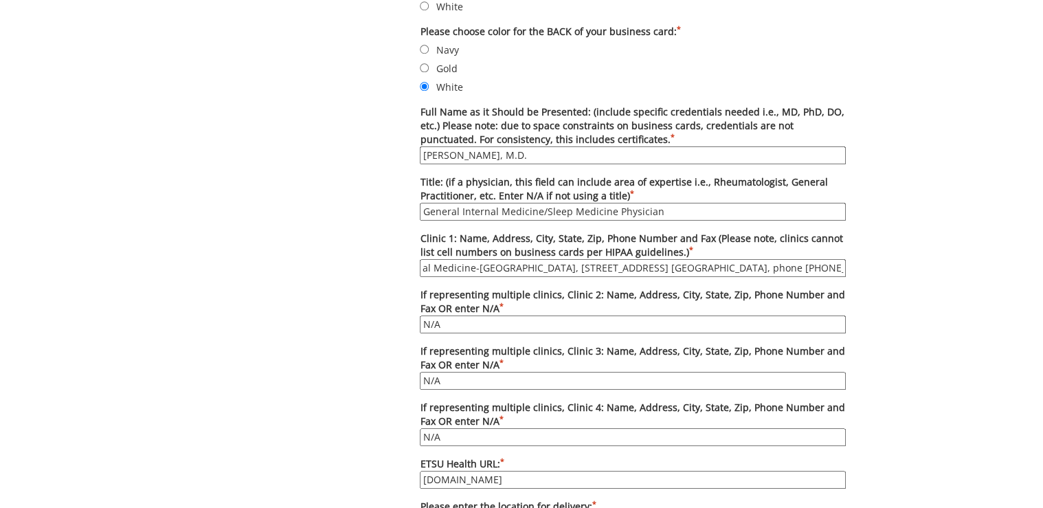
scroll to position [0, 154]
drag, startPoint x: 805, startPoint y: 266, endPoint x: 858, endPoint y: 271, distance: 53.7
click at [858, 271] on div "Some kind of message here. New Project Product Type Entity Specification Order …" at bounding box center [522, 190] width 804 height 1412
click at [844, 270] on input "ETSU Health Internal Medicine-Kingsport, 4 Sheridan Sq. Suite 200, Kingsport, T…" at bounding box center [633, 268] width 426 height 18
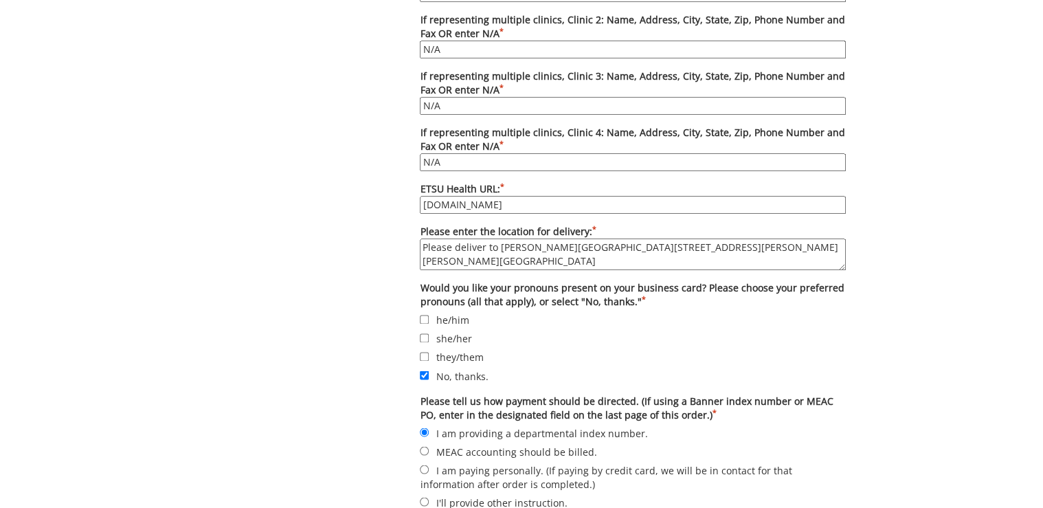
scroll to position [1044, 0]
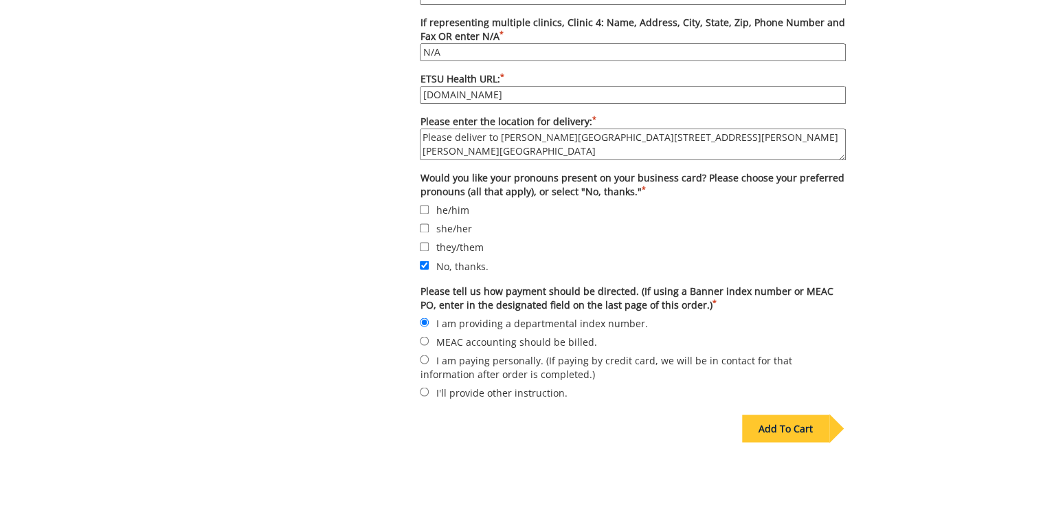
click at [791, 414] on div "Add To Cart" at bounding box center [785, 427] width 87 height 27
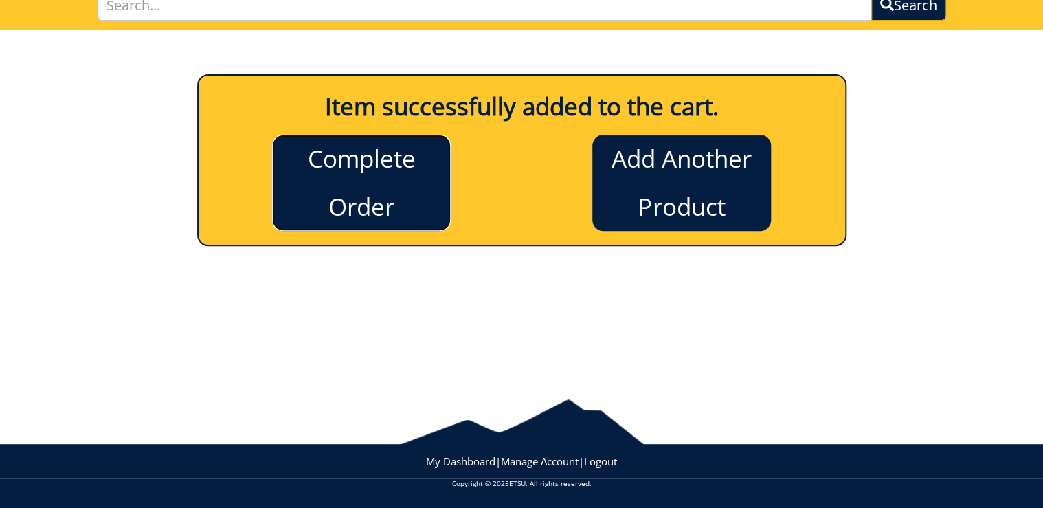
click at [362, 187] on link "Complete Order" at bounding box center [361, 183] width 179 height 96
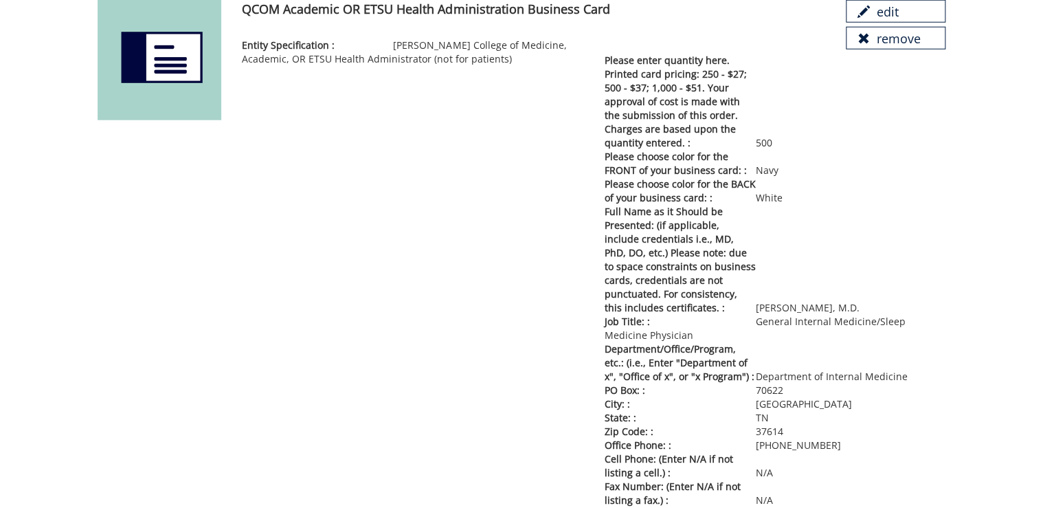
scroll to position [1923, 0]
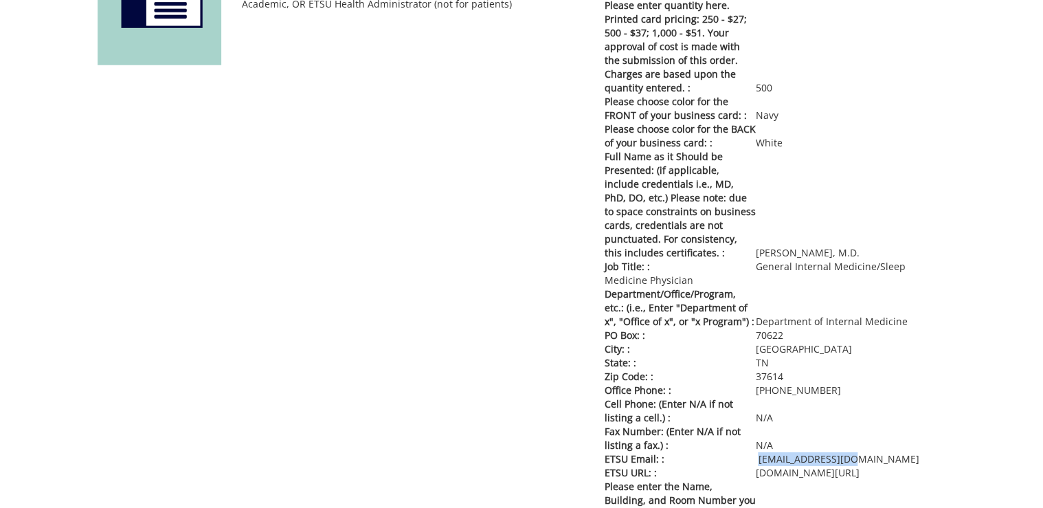
drag, startPoint x: 861, startPoint y: 409, endPoint x: 757, endPoint y: 419, distance: 104.8
click at [757, 452] on p "ETSU Email: : [EMAIL_ADDRESS][DOMAIN_NAME]" at bounding box center [774, 459] width 341 height 14
drag, startPoint x: 757, startPoint y: 419, endPoint x: 766, endPoint y: 416, distance: 10.0
copy p "[EMAIL_ADDRESS][DOMAIN_NAME]"
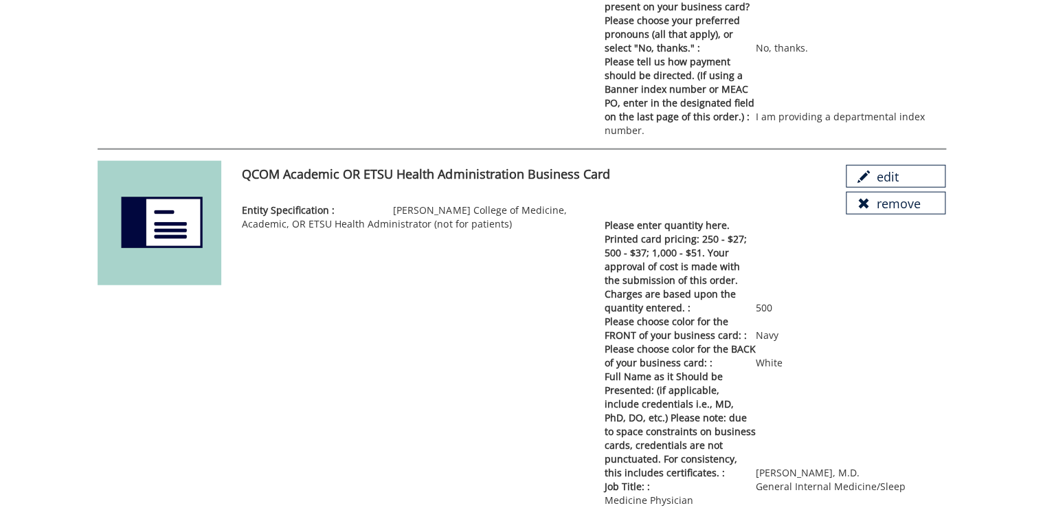
scroll to position [1648, 0]
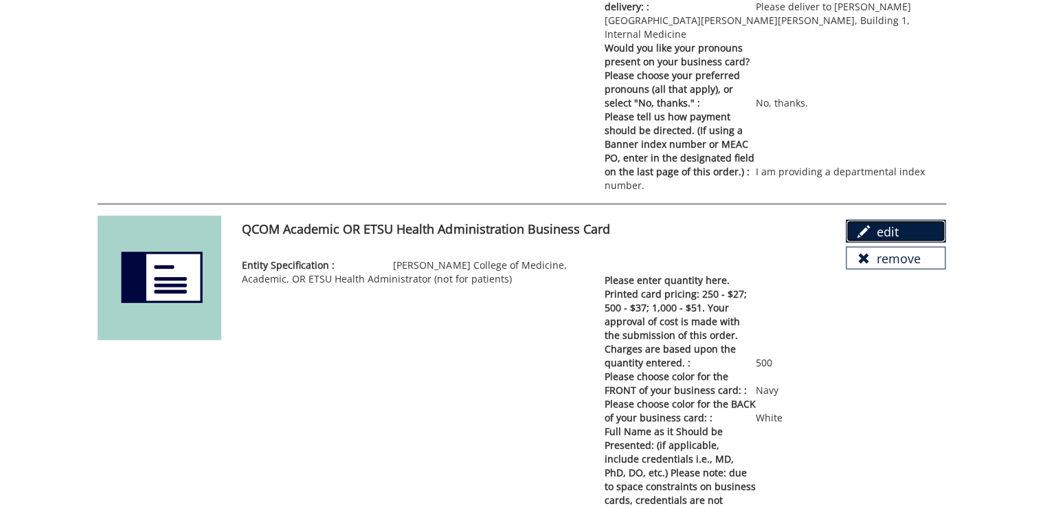
click at [896, 220] on link "edit" at bounding box center [895, 231] width 100 height 23
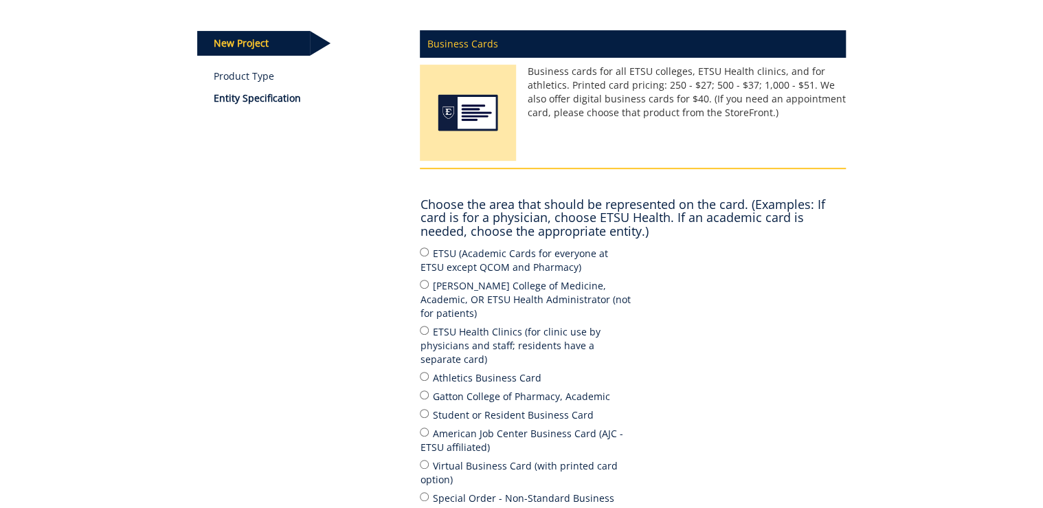
scroll to position [220, 0]
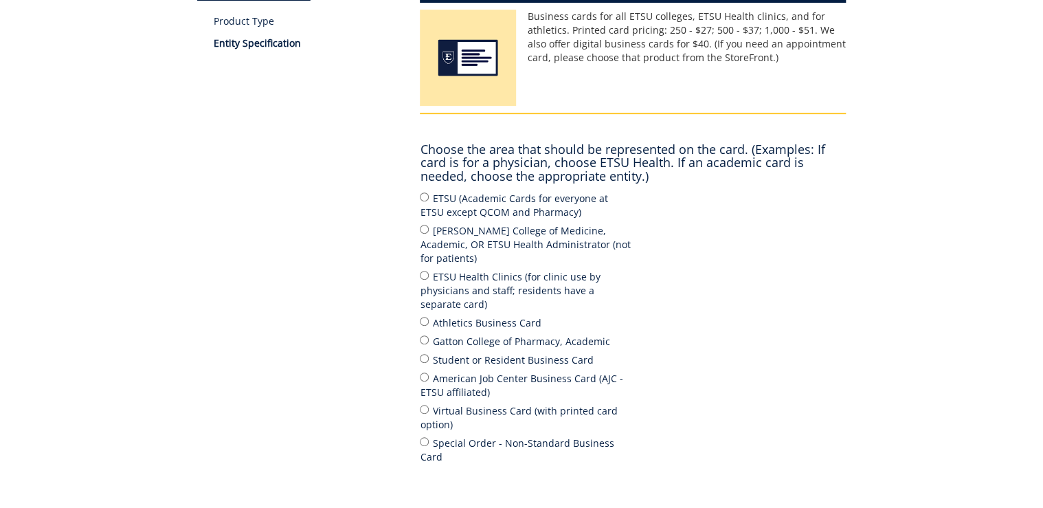
click at [515, 231] on label "[PERSON_NAME] College of Medicine, Academic, OR ETSU Health Administrator (not …" at bounding box center [526, 244] width 213 height 43
click at [429, 231] on input "[PERSON_NAME] College of Medicine, Academic, OR ETSU Health Administrator (not …" at bounding box center [424, 229] width 9 height 9
radio input "true"
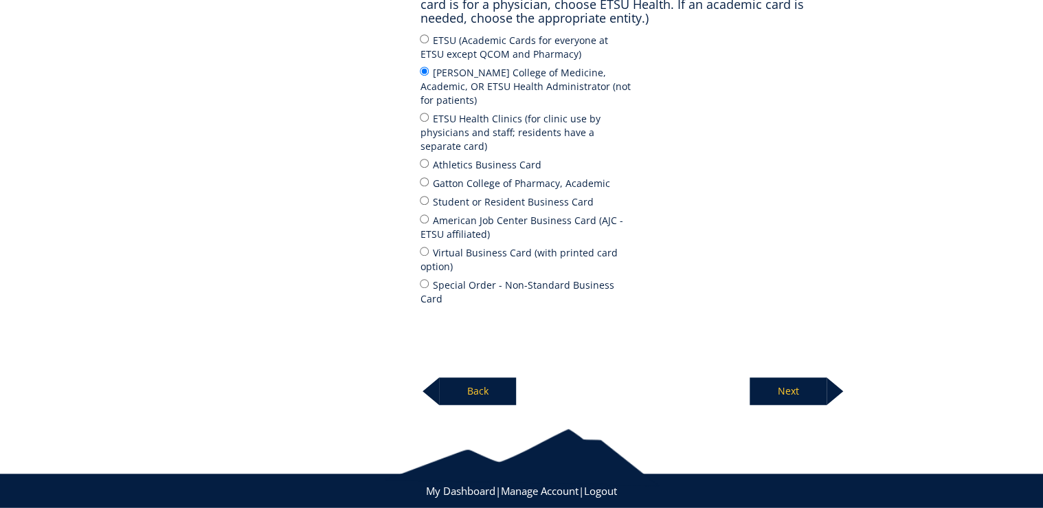
click at [770, 377] on p "Next" at bounding box center [787, 390] width 77 height 27
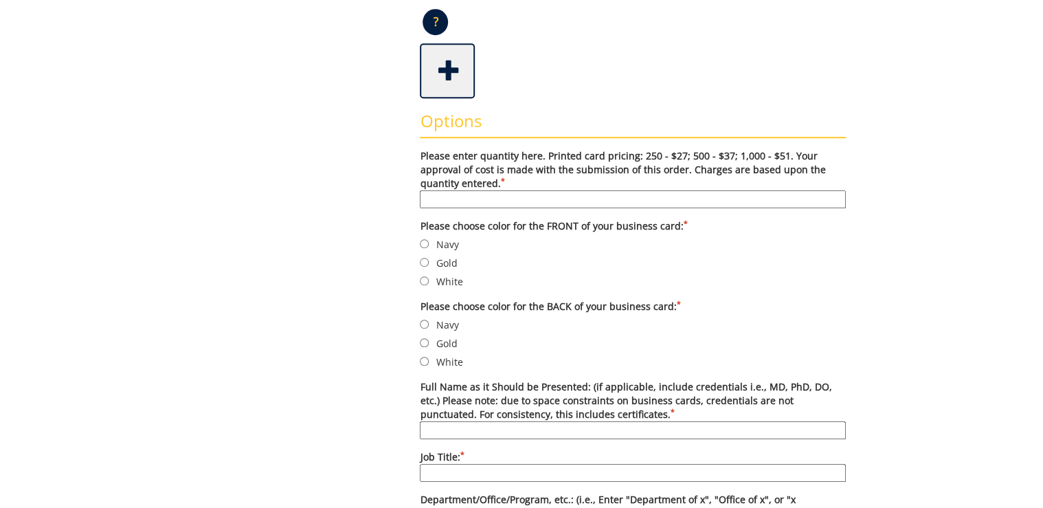
scroll to position [440, 0]
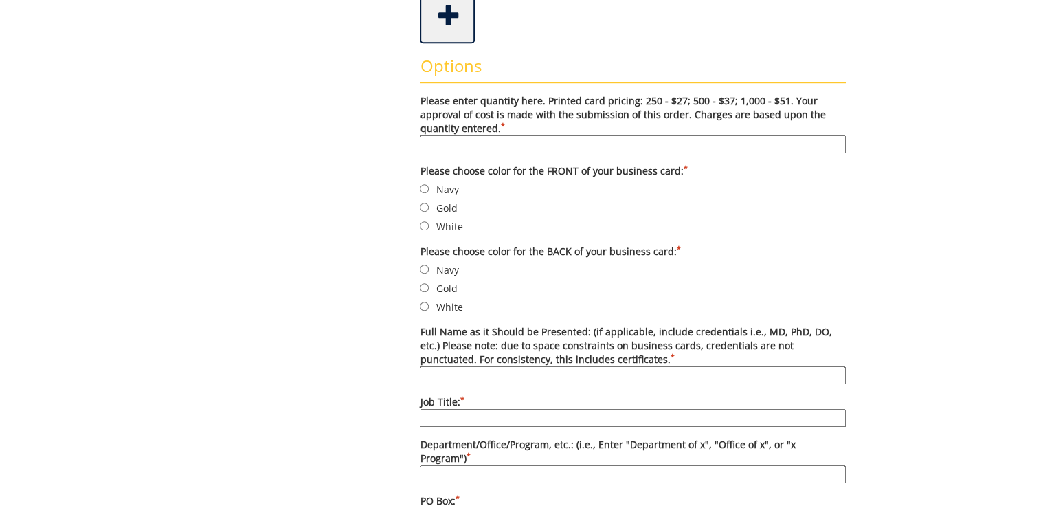
click at [545, 141] on input "Please enter quantity here. Printed card pricing: 250 - $27; 500 - $37; 1,000 -…" at bounding box center [633, 144] width 426 height 18
type input "500"
click at [449, 190] on label "Navy" at bounding box center [633, 188] width 426 height 15
click at [429, 190] on input "Navy" at bounding box center [424, 188] width 9 height 9
radio input "true"
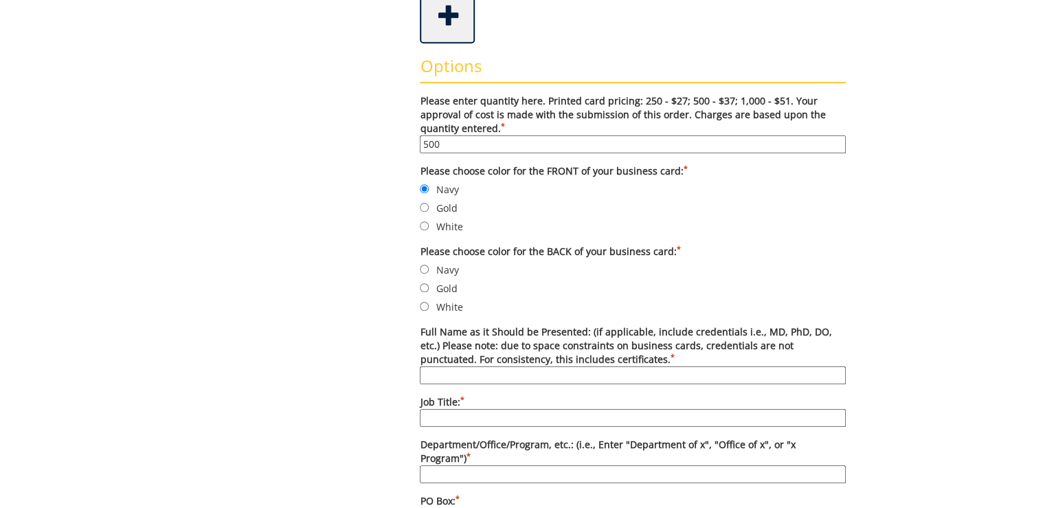
click at [453, 305] on label "White" at bounding box center [633, 306] width 426 height 15
click at [429, 305] on input "White" at bounding box center [424, 306] width 9 height 9
radio input "true"
click at [467, 372] on input "Full Name as it Should be Presented: (if applicable, include credentials i.e., …" at bounding box center [633, 375] width 426 height 18
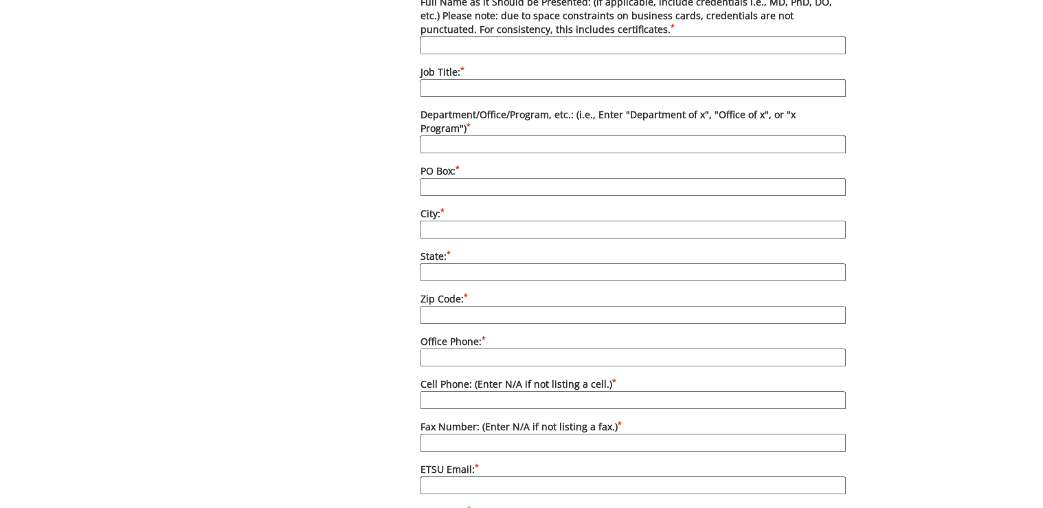
scroll to position [824, 0]
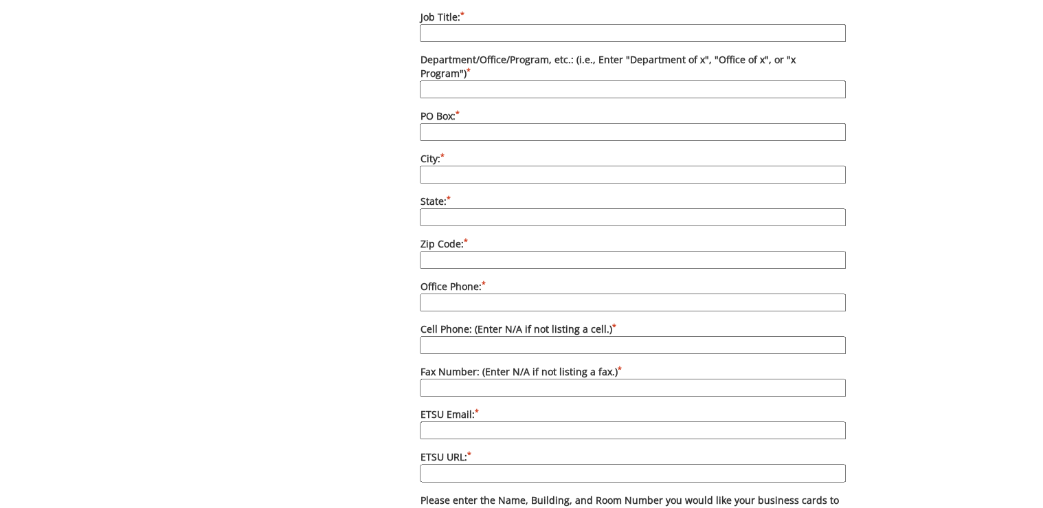
click at [454, 421] on input "ETSU Email: *" at bounding box center [633, 430] width 426 height 18
paste input "[EMAIL_ADDRESS][DOMAIN_NAME]"
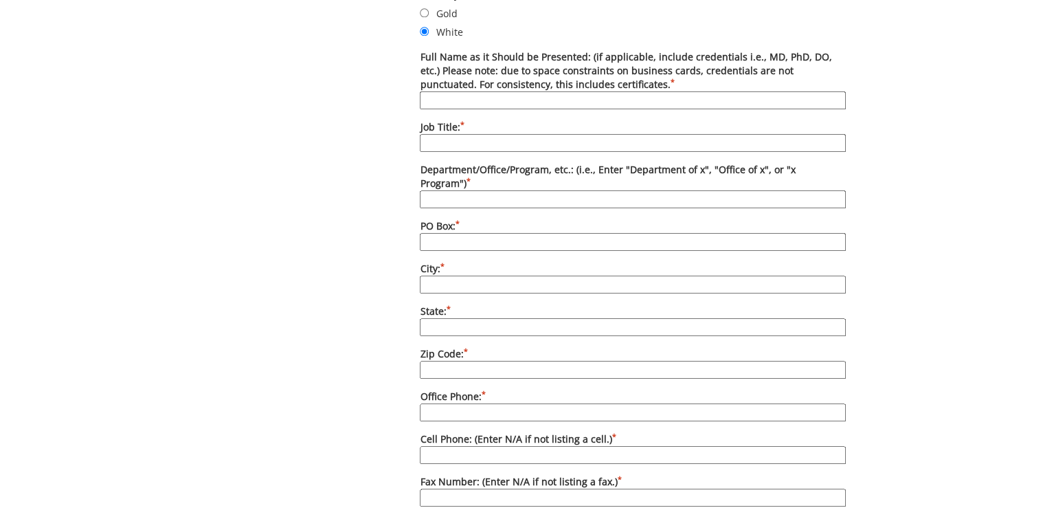
type input "[EMAIL_ADDRESS][DOMAIN_NAME]"
click at [486, 140] on input "Job Title: *" at bounding box center [633, 143] width 426 height 18
type input "Assistant Professor"
click at [501, 100] on input "Full Name as it Should be Presented: (if applicable, include credentials i.e., …" at bounding box center [633, 100] width 426 height 18
type input "Tu Nguyen, M.D."
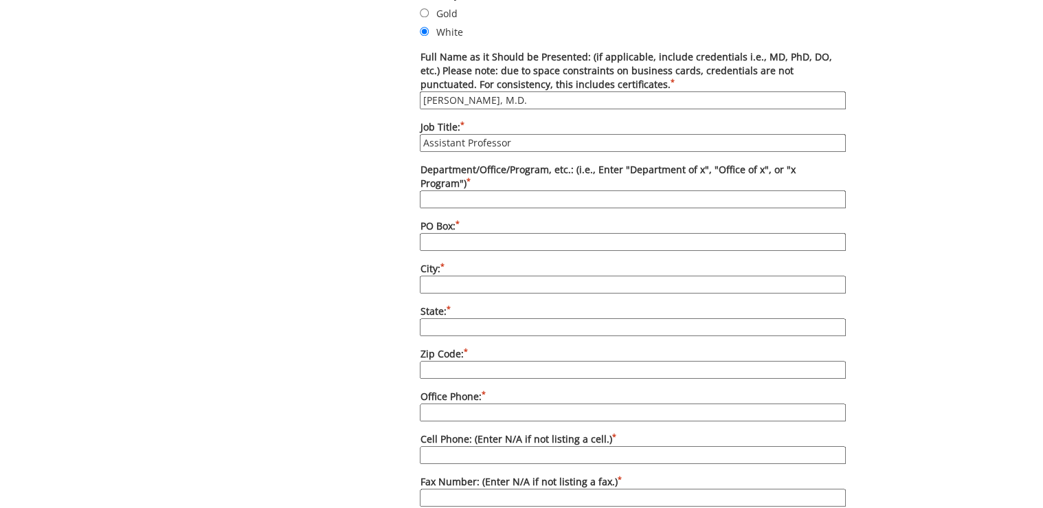
click at [400, 147] on div "Some kind of message here. New Project Product Type Entity Specification Order …" at bounding box center [522, 204] width 670 height 1551
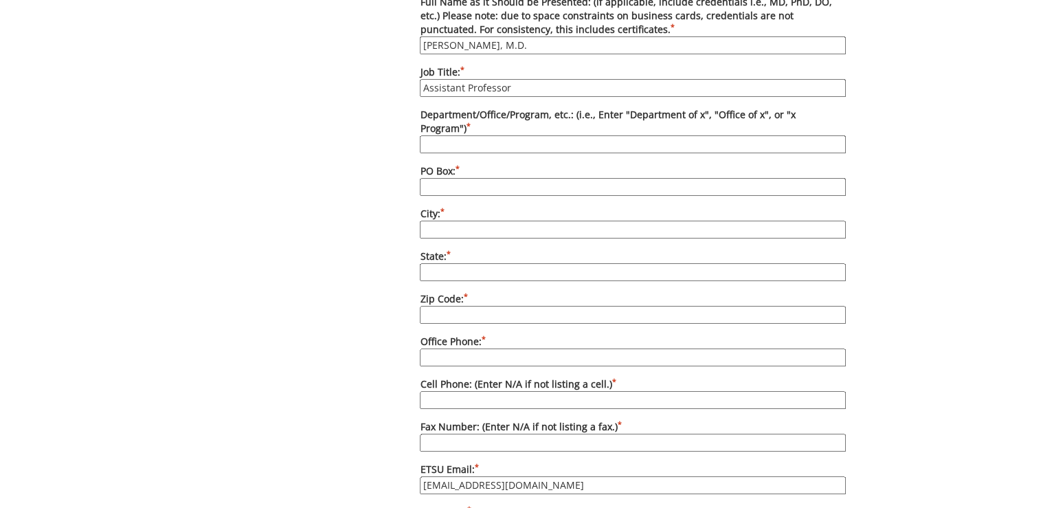
drag, startPoint x: 512, startPoint y: 117, endPoint x: 489, endPoint y: 126, distance: 24.4
click at [489, 135] on input "Department/Office/Program, etc.: (i.e., Enter "Department of x", "Office of x",…" at bounding box center [633, 144] width 426 height 18
paste input "Department of Internal Medicine"
type input "Department of Internal Medicine"
click at [457, 178] on input "PO Box: *" at bounding box center [633, 187] width 426 height 18
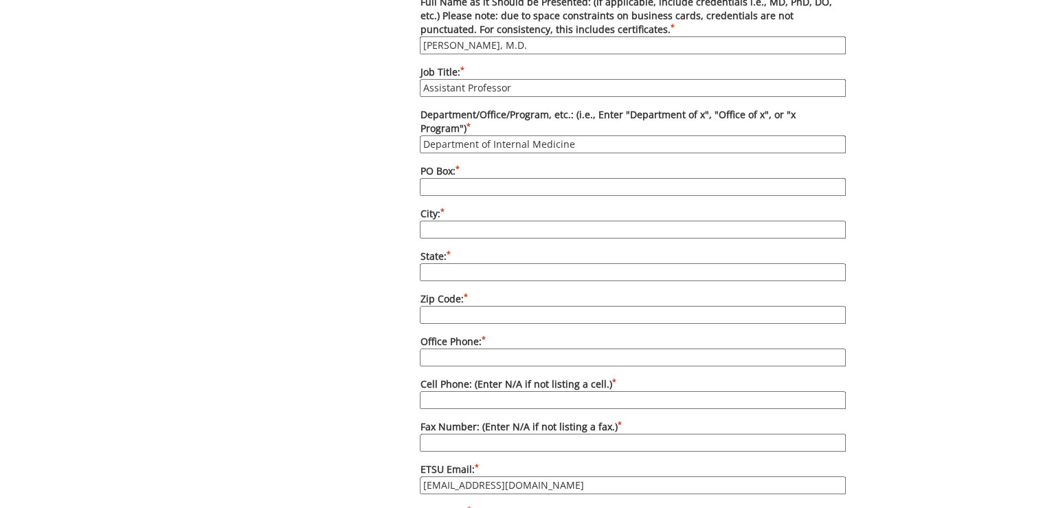
paste input "70622"
type input "70622"
click at [473, 220] on input "City: *" at bounding box center [633, 229] width 426 height 18
paste input "Johnson City"
type input "Johnson City"
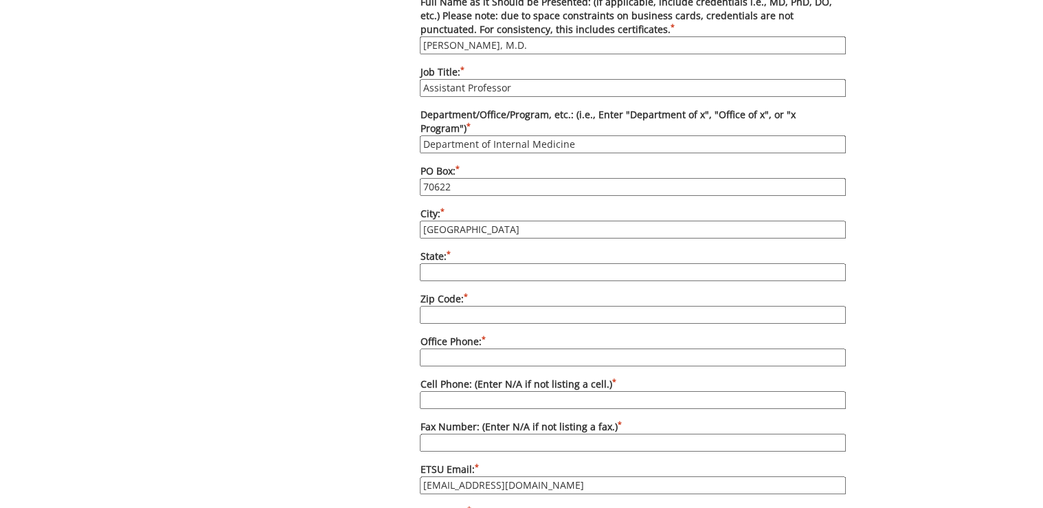
click at [481, 263] on input "State: *" at bounding box center [633, 272] width 426 height 18
type input "TN"
click at [524, 306] on input "Zip Code: *" at bounding box center [633, 315] width 426 height 18
type input "37614"
click at [483, 348] on input "Office Phone: *" at bounding box center [633, 357] width 426 height 18
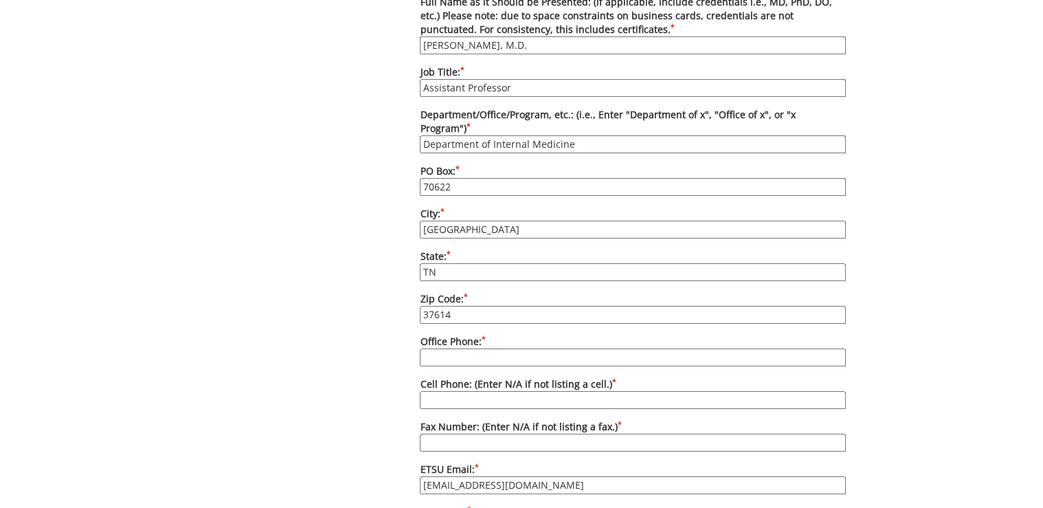
click at [492, 348] on input "Office Phone: *" at bounding box center [633, 357] width 426 height 18
paste input "[PHONE_NUMBER]"
type input "[PHONE_NUMBER]"
click at [305, 198] on div "Some kind of message here. New Project Product Type Entity Specification Order …" at bounding box center [522, 149] width 670 height 1551
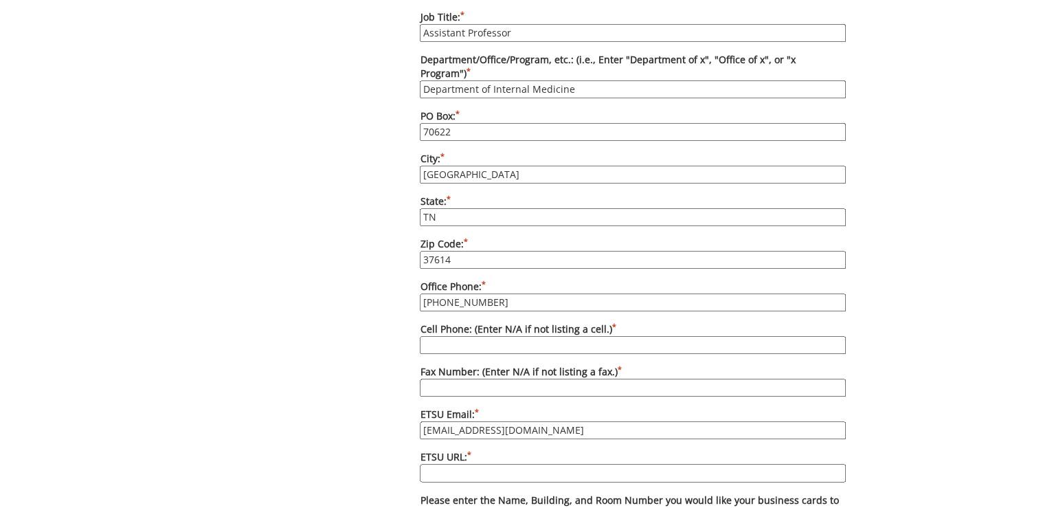
drag, startPoint x: 443, startPoint y: 328, endPoint x: 423, endPoint y: 308, distance: 28.7
click at [443, 336] on input "Cell Phone: (Enter N/A if not listing a cell.) *" at bounding box center [633, 345] width 426 height 18
type input "N/A"
click at [363, 218] on div "Some kind of message here. New Project Product Type Entity Specification Order …" at bounding box center [522, 94] width 670 height 1551
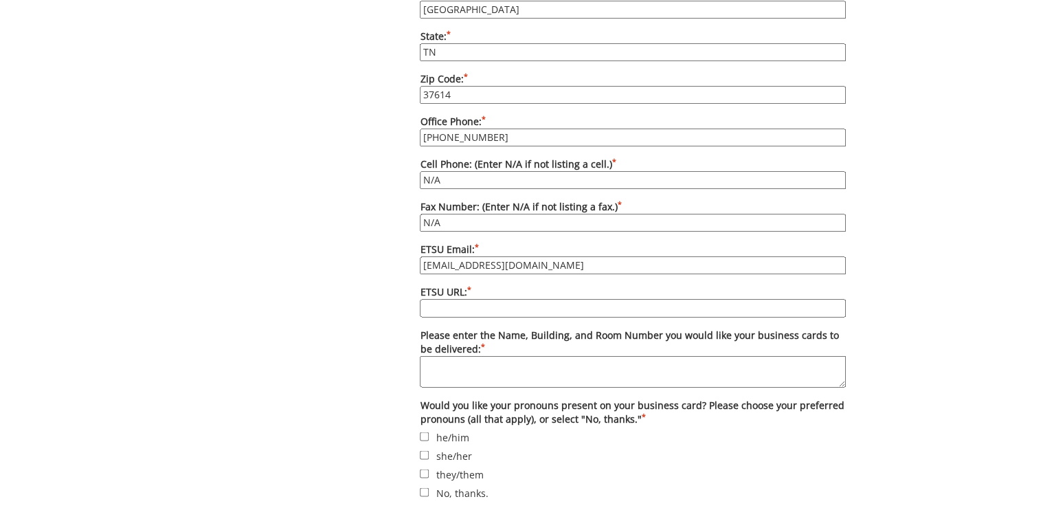
scroll to position [1044, 0]
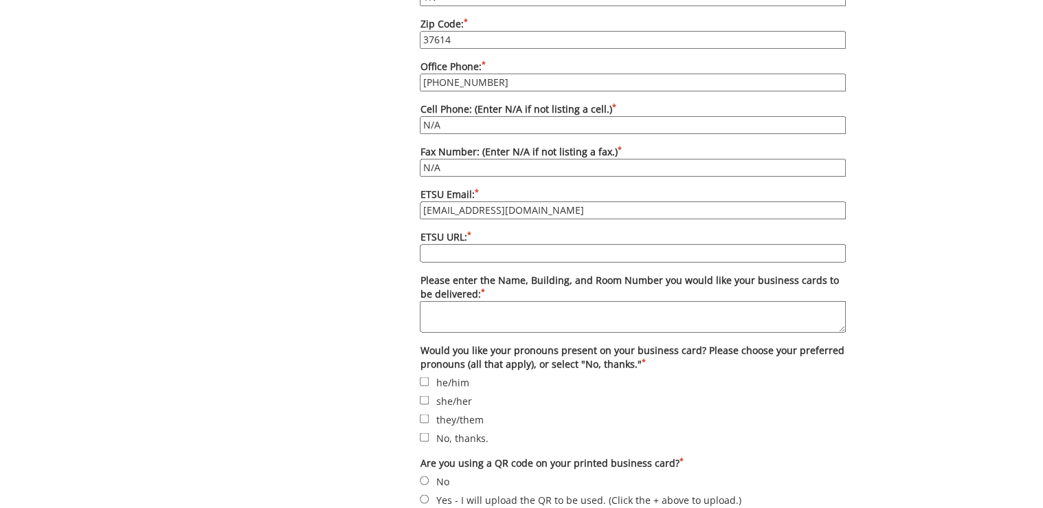
paste input "[DOMAIN_NAME][URL]"
type input "[DOMAIN_NAME][URL]"
click at [435, 300] on textarea "Please enter the Name, Building, and Room Number you would like your business c…" at bounding box center [633, 316] width 426 height 32
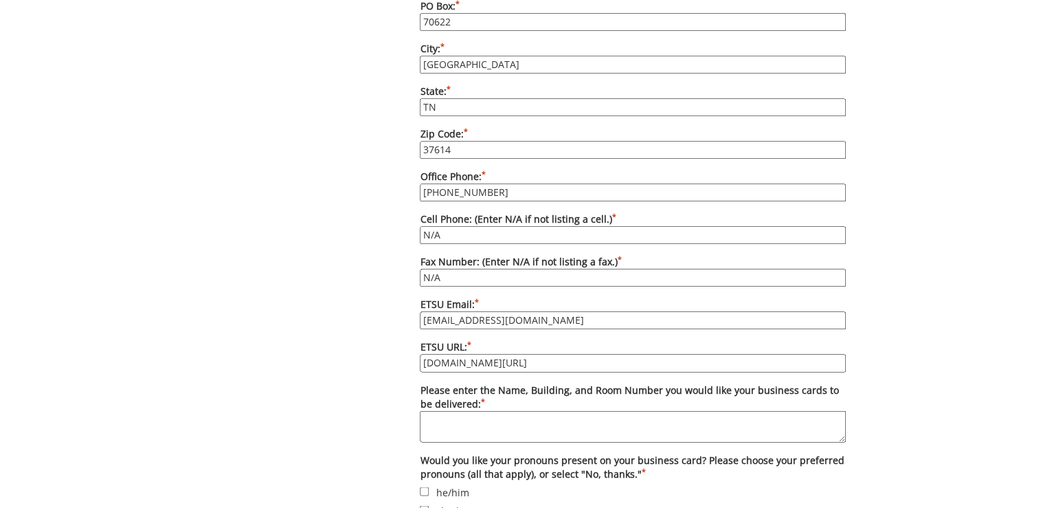
scroll to position [989, 0]
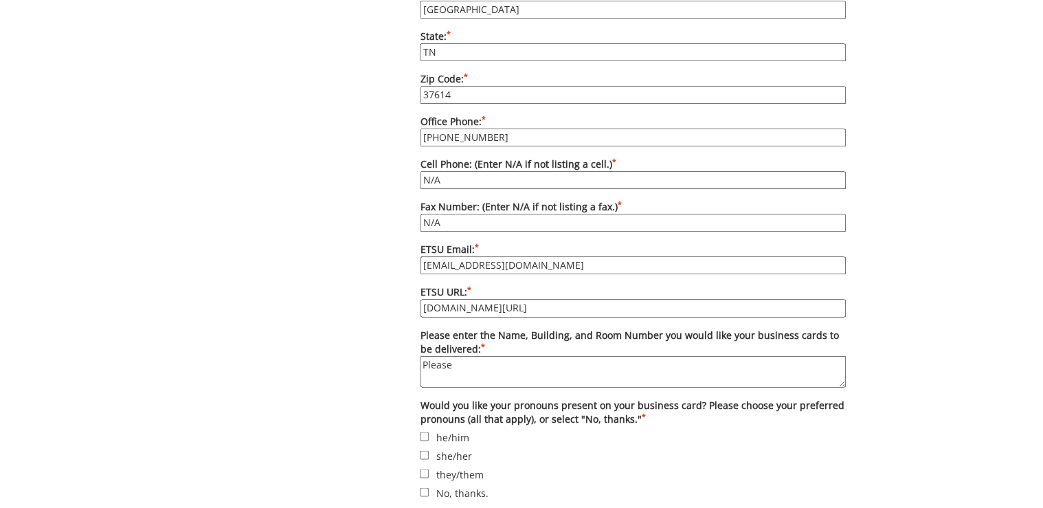
paste textarea "Deliver to PO Box 70622, Internal Medicine, [PERSON_NAME][GEOGRAPHIC_DATA][PERS…"
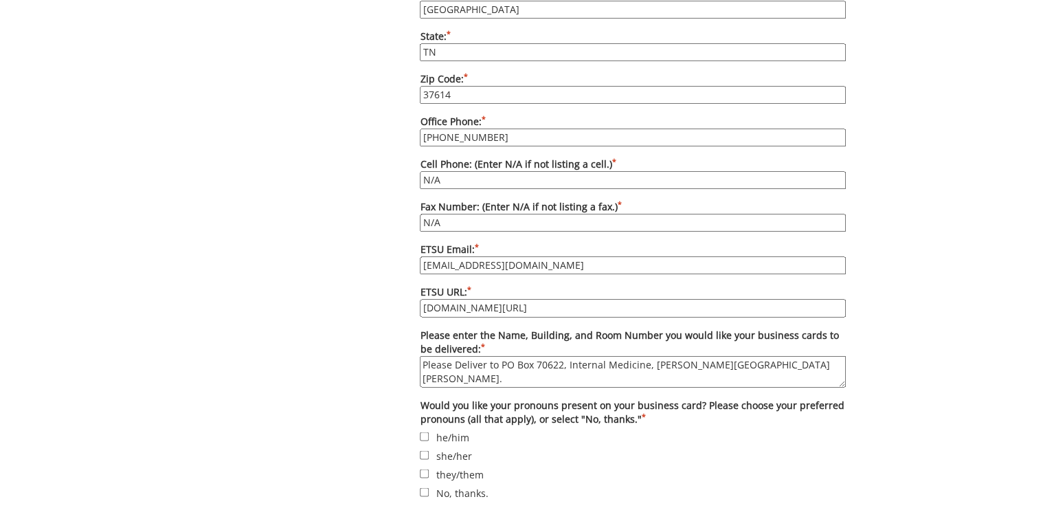
click at [464, 355] on textarea "Please Deliver to PO Box 70622, Internal Medicine, Carl A Jones Hall." at bounding box center [633, 371] width 426 height 32
type textarea "Please deliver to PO Box 70622, Internal Medicine, Carl A Jones Hall."
click at [468, 484] on label "No, thanks." at bounding box center [633, 491] width 426 height 15
click at [429, 487] on input "No, thanks." at bounding box center [424, 491] width 9 height 9
checkbox input "true"
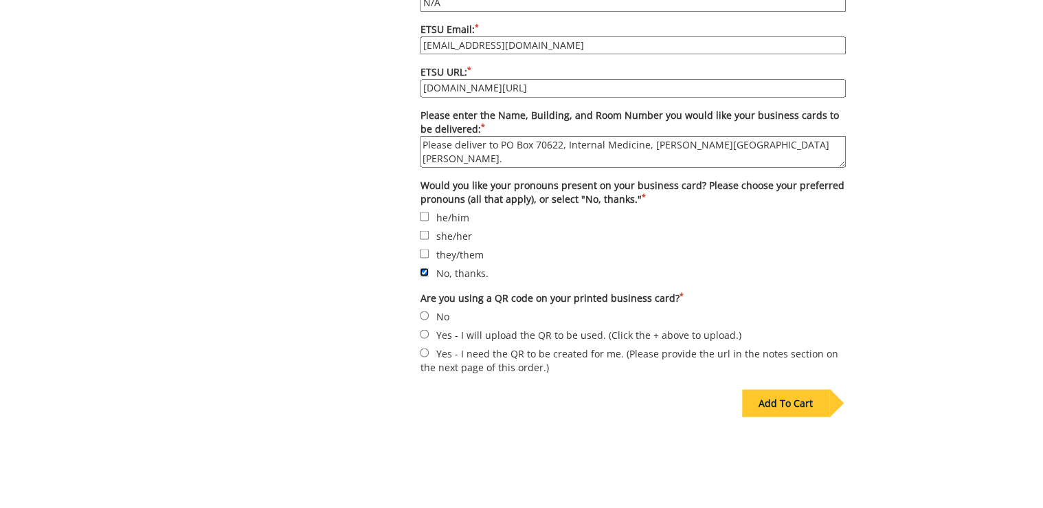
scroll to position [1264, 0]
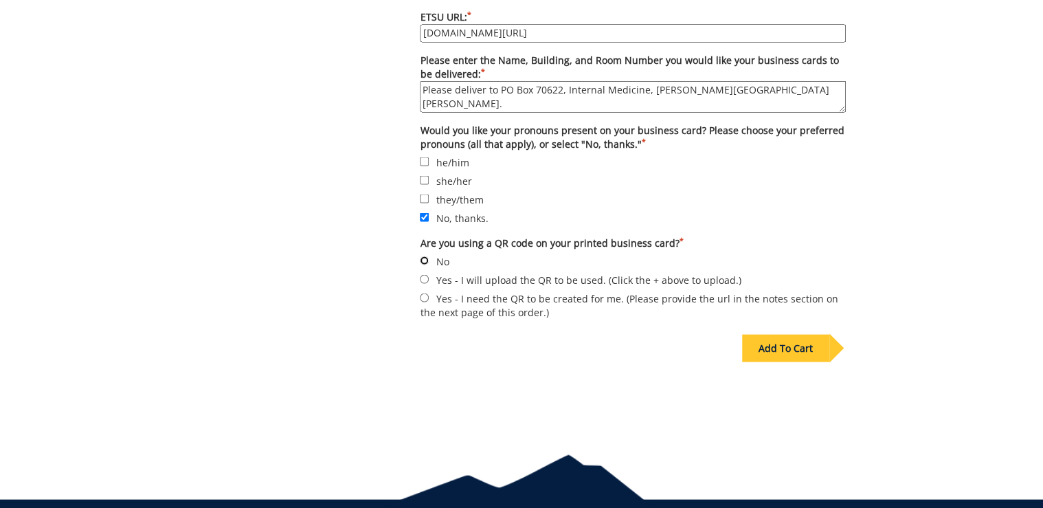
click at [427, 255] on input "No" at bounding box center [424, 259] width 9 height 9
radio input "true"
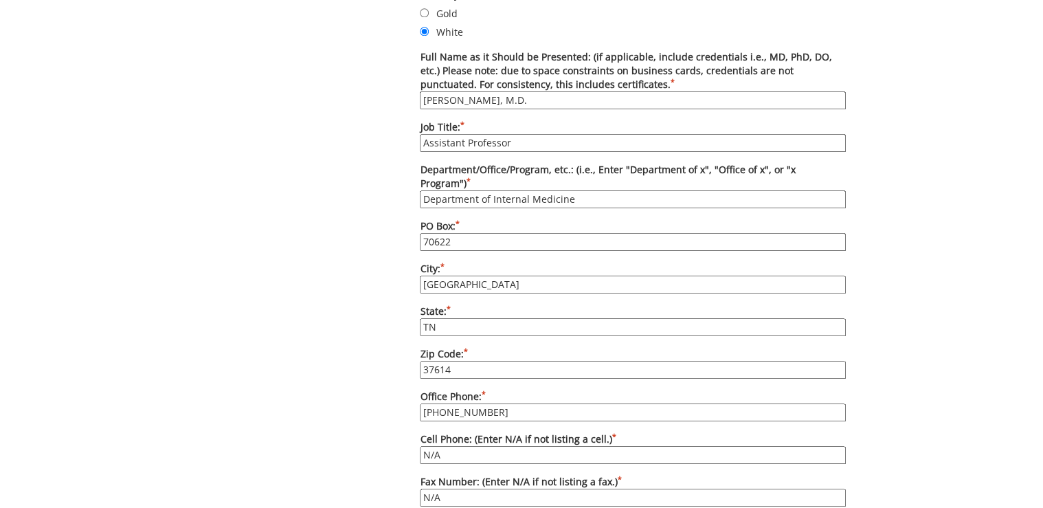
scroll to position [934, 0]
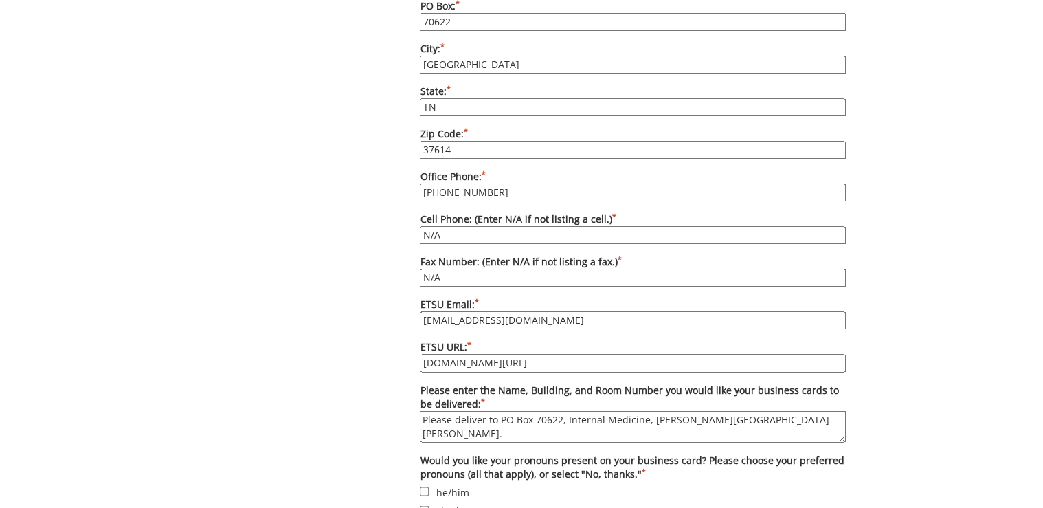
click at [494, 410] on textarea "Please deliver to PO Box 70622, Internal Medicine, Carl A Jones Hall." at bounding box center [633, 426] width 426 height 32
drag, startPoint x: 562, startPoint y: 397, endPoint x: 621, endPoint y: 399, distance: 58.4
click at [621, 410] on textarea "Please deliver to Lani Ditcharo PO Box 70622, Internal Medicine, Carl A Jones H…" at bounding box center [633, 426] width 426 height 32
drag, startPoint x: 723, startPoint y: 397, endPoint x: 647, endPoint y: 397, distance: 75.5
click at [647, 410] on textarea "Please deliver to Lani Ditcharo , Internal Medicine, Carl A Jones Hall." at bounding box center [633, 426] width 426 height 32
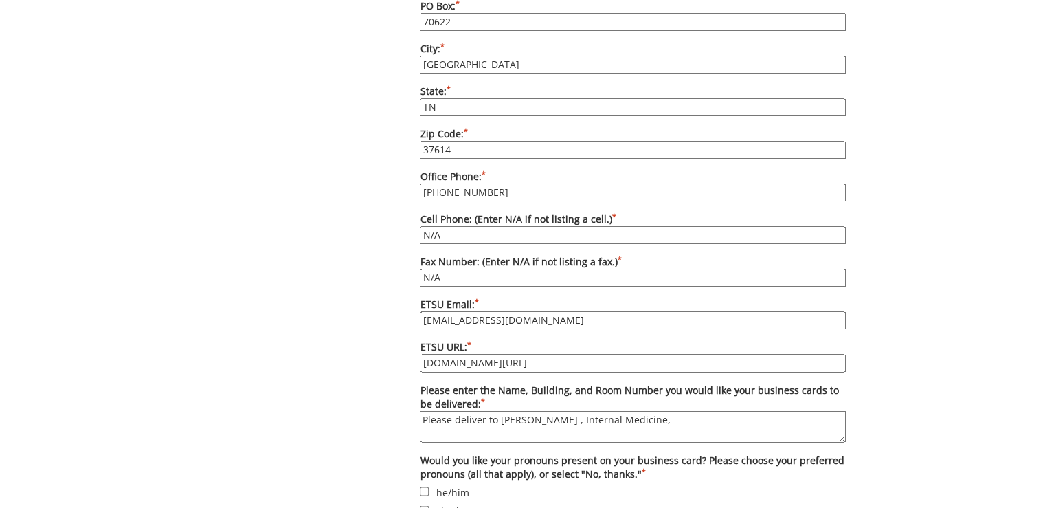
paste textarea "Carl A Jones Hall."
click at [788, 410] on textarea "Please deliver to Lani Ditcharo Carl A Jones Hall, Building 1, Internal Medicin…" at bounding box center [633, 426] width 426 height 32
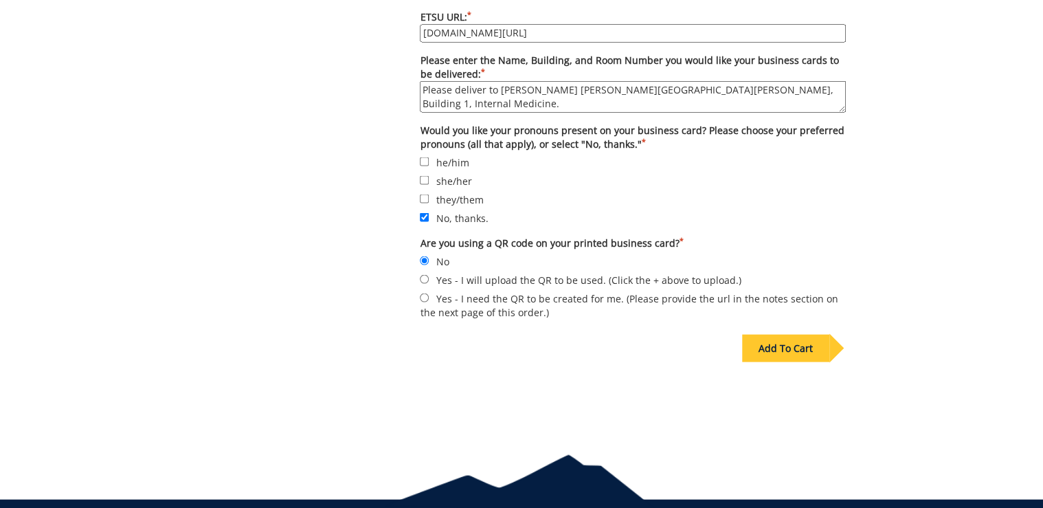
scroll to position [1295, 0]
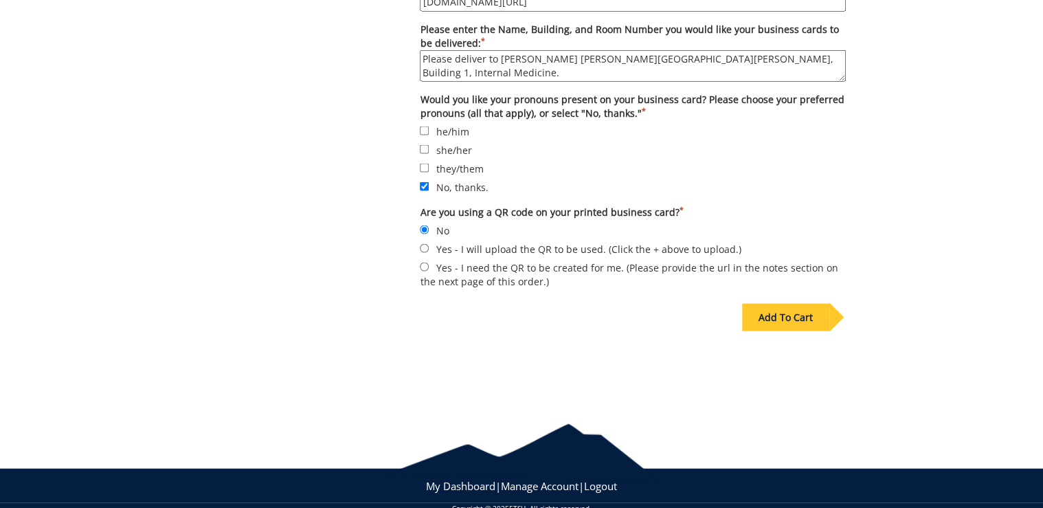
type textarea "Please deliver to Lani Ditcharo Carl A Jones Hall, Building 1, Internal Medicin…"
click at [771, 303] on div "Add To Cart" at bounding box center [785, 316] width 87 height 27
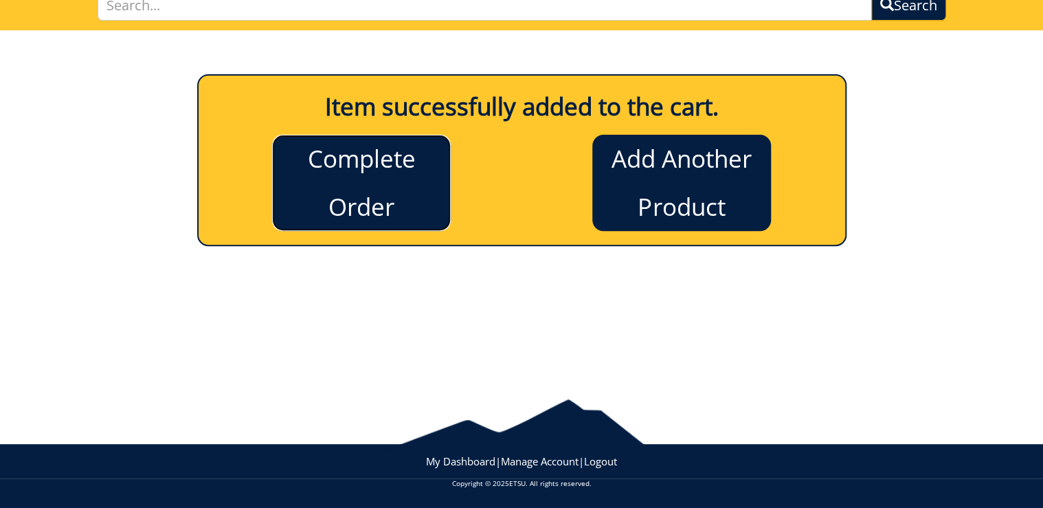
click at [351, 154] on link "Complete Order" at bounding box center [361, 183] width 179 height 96
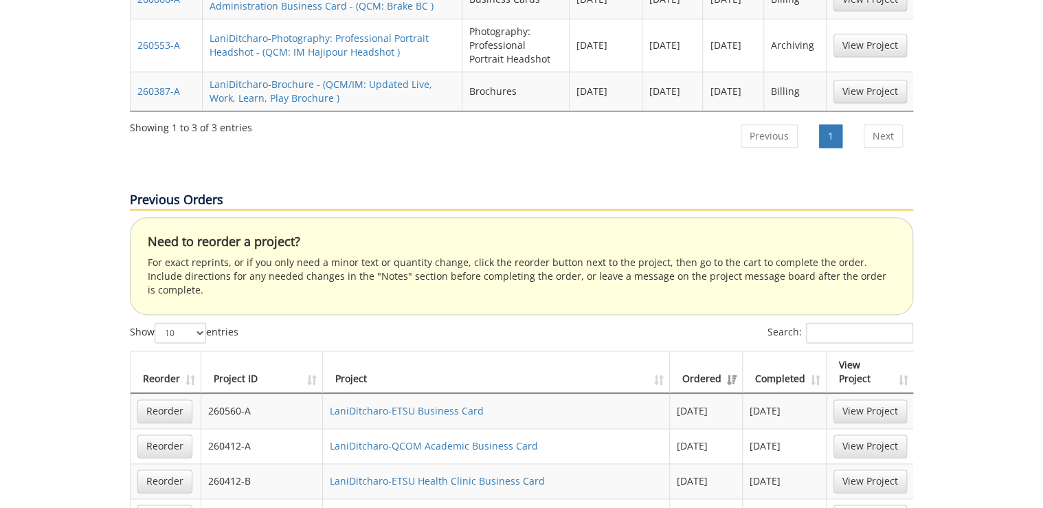
scroll to position [879, 0]
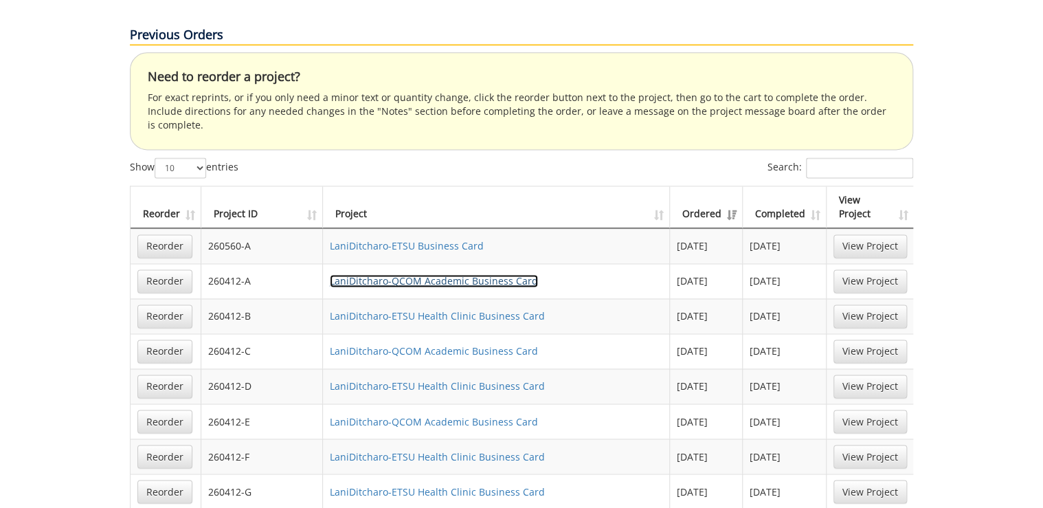
click at [435, 274] on link "LaniDitcharo-QCOM Academic Business Card" at bounding box center [434, 280] width 208 height 13
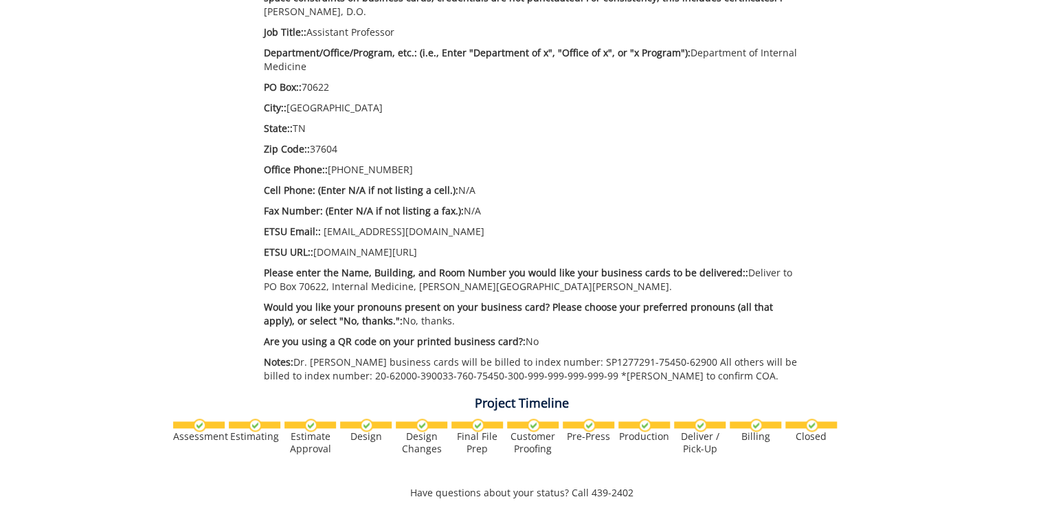
scroll to position [385, 0]
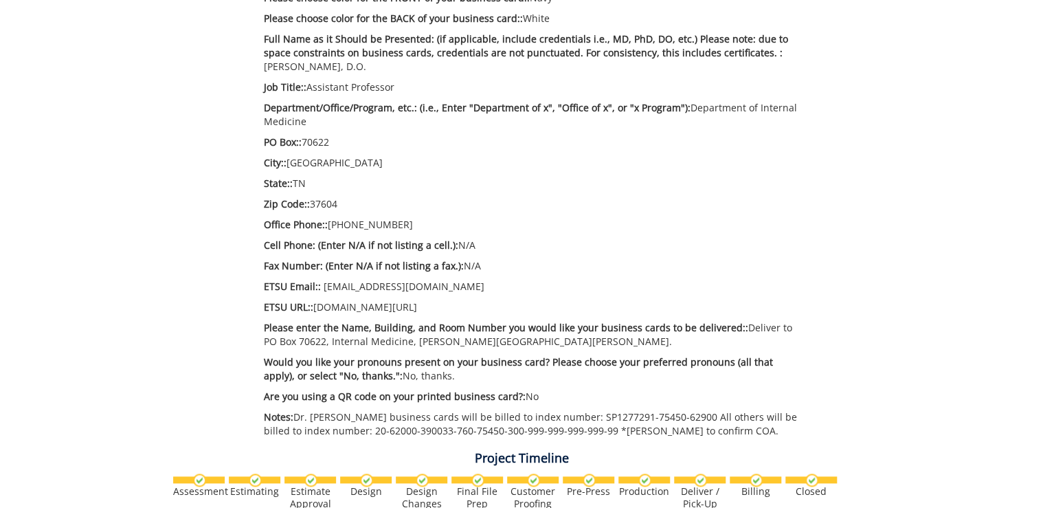
drag, startPoint x: 681, startPoint y: 108, endPoint x: 689, endPoint y: 115, distance: 11.2
click at [689, 115] on p "Department/Office/Program, etc.: (i.e., Enter "Department of x", "Office of x",…" at bounding box center [533, 114] width 538 height 27
drag, startPoint x: 689, startPoint y: 115, endPoint x: 688, endPoint y: 109, distance: 6.9
copy p "Department of Internal Medicine"
drag, startPoint x: 333, startPoint y: 144, endPoint x: 306, endPoint y: 144, distance: 27.5
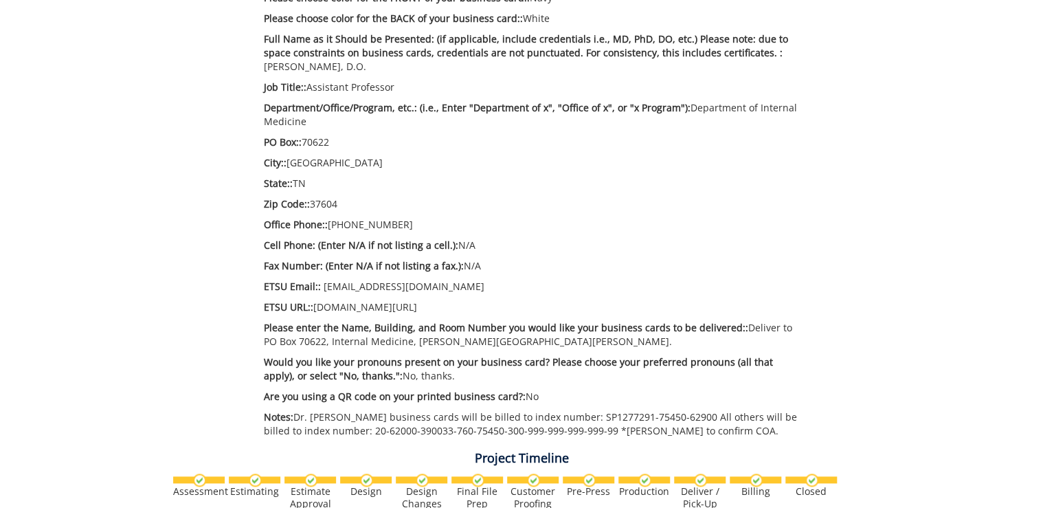
click at [306, 144] on p "PO Box:: 70622" at bounding box center [533, 142] width 538 height 14
copy p "70622"
drag, startPoint x: 343, startPoint y: 165, endPoint x: 284, endPoint y: 164, distance: 59.1
click at [284, 164] on p "City:: [GEOGRAPHIC_DATA]" at bounding box center [533, 163] width 538 height 14
drag, startPoint x: 284, startPoint y: 164, endPoint x: 294, endPoint y: 163, distance: 9.6
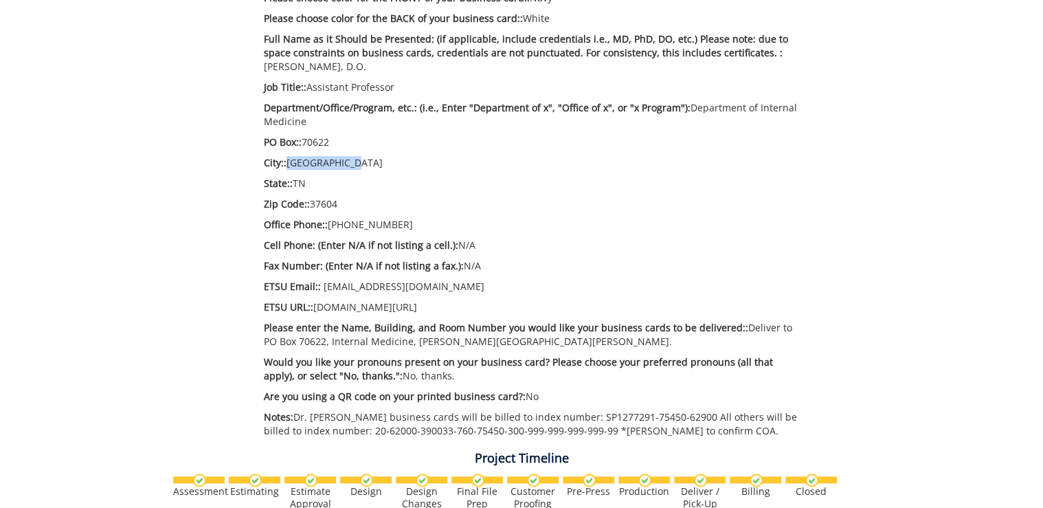
copy p "[GEOGRAPHIC_DATA]"
drag, startPoint x: 401, startPoint y: 223, endPoint x: 330, endPoint y: 222, distance: 71.4
click at [330, 222] on p "Office Phone:: [PHONE_NUMBER]" at bounding box center [533, 225] width 538 height 14
copy p "[PHONE_NUMBER]"
drag, startPoint x: 418, startPoint y: 304, endPoint x: 315, endPoint y: 313, distance: 102.8
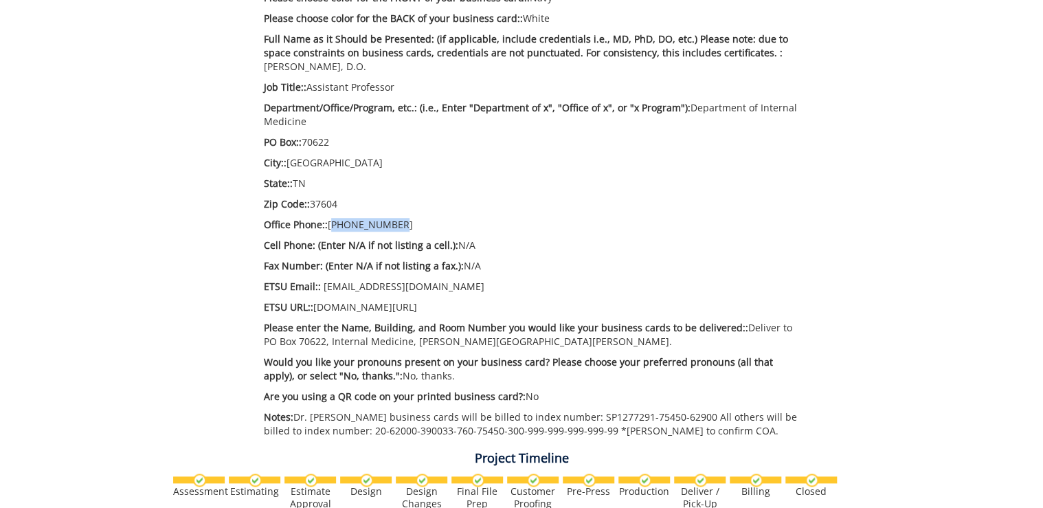
click at [315, 313] on div "Estimate Approver: [PERSON_NAME][EMAIL_ADDRESS][DOMAIN_NAME] Payment Type: Bill…" at bounding box center [532, 147] width 558 height 594
drag, startPoint x: 315, startPoint y: 313, endPoint x: 384, endPoint y: 311, distance: 68.7
click at [383, 311] on p "ETSU URL:: [DOMAIN_NAME][URL]" at bounding box center [533, 307] width 538 height 14
drag, startPoint x: 414, startPoint y: 306, endPoint x: 315, endPoint y: 313, distance: 99.2
click at [315, 313] on p "ETSU URL:: [DOMAIN_NAME][URL]" at bounding box center [533, 307] width 538 height 14
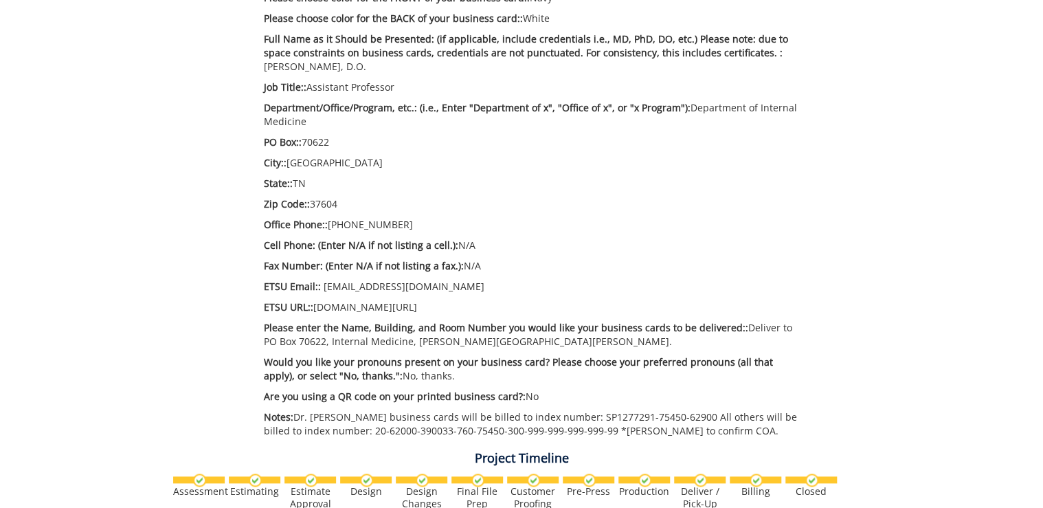
drag, startPoint x: 315, startPoint y: 313, endPoint x: 323, endPoint y: 308, distance: 9.5
copy p "[DOMAIN_NAME][URL]"
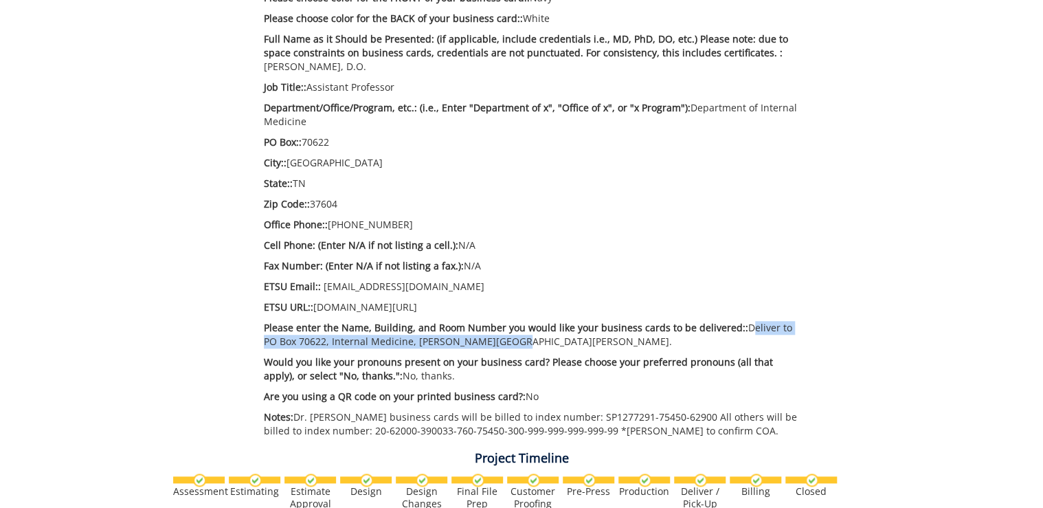
drag, startPoint x: 736, startPoint y: 328, endPoint x: 740, endPoint y: 337, distance: 9.8
click at [740, 337] on p "Please enter the Name, Building, and Room Number you would like your business c…" at bounding box center [533, 334] width 538 height 27
copy p "Deliver to PO Box 70622, Internal Medicine, Carl A Jones Hall."
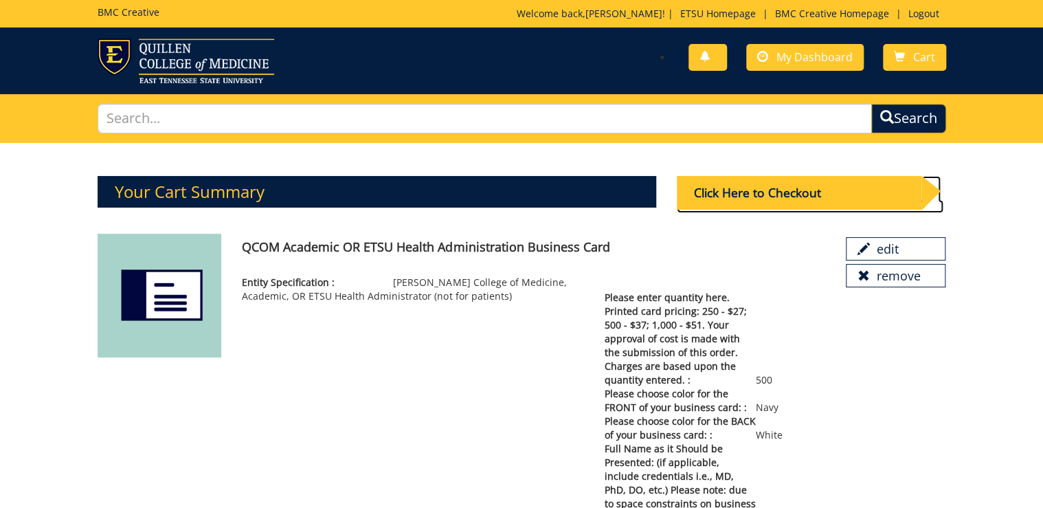
click at [865, 186] on div "Click Here to Checkout" at bounding box center [798, 193] width 245 height 34
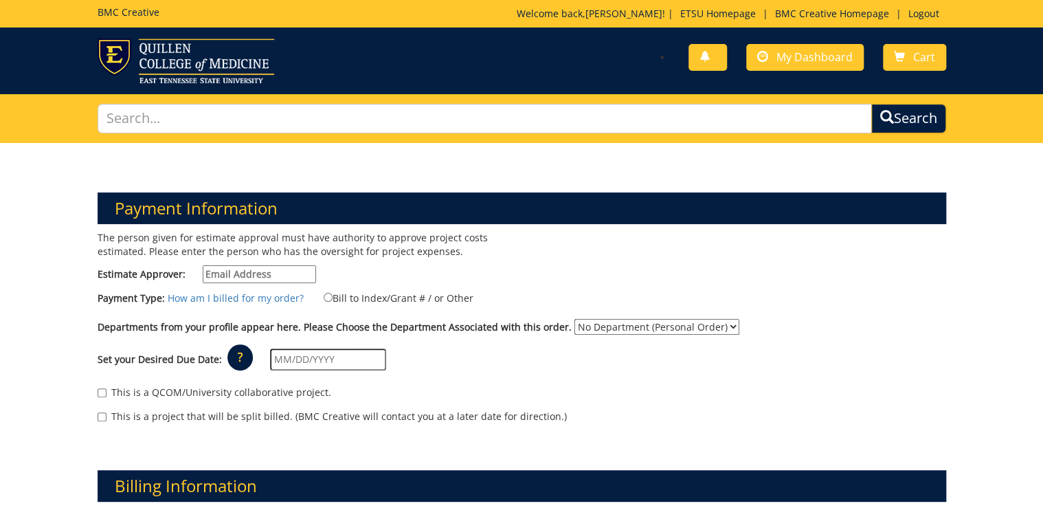
click at [282, 272] on input "Estimate Approver:" at bounding box center [259, 274] width 113 height 18
type input "[PERSON_NAME][EMAIL_ADDRESS][DOMAIN_NAME]"
type input "[DATE]"
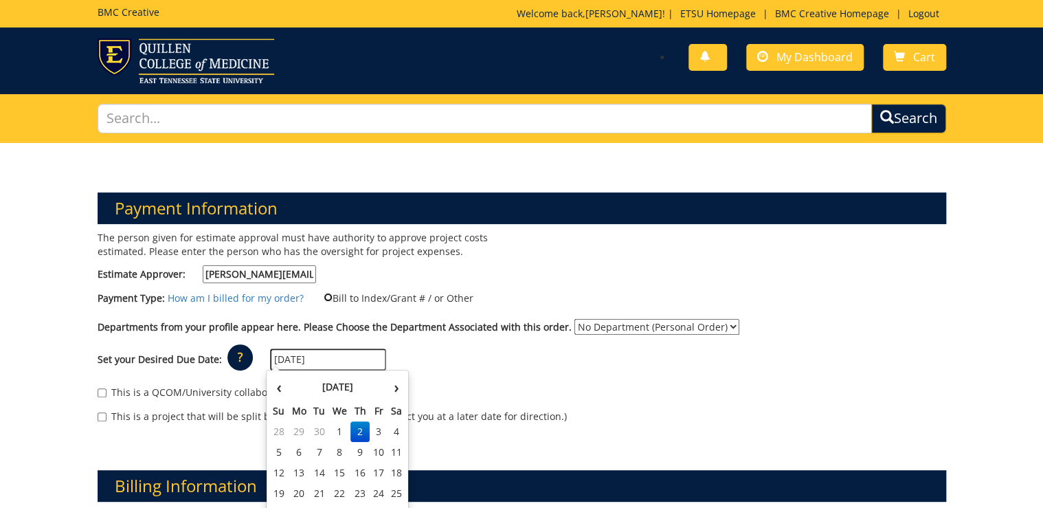
click at [323, 297] on input "Bill to Index/Grant # / or Other" at bounding box center [327, 297] width 9 height 9
radio input "true"
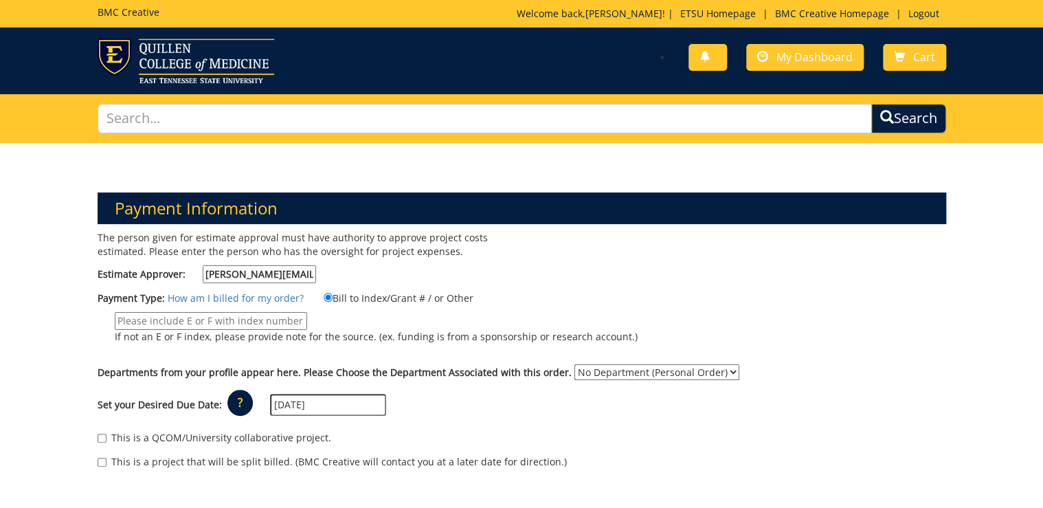
paste input "20-62000-390033-760-75450-300-999-999-999-999-99"
type input "20-62000-390033-760-75450-300-999-999-999-999-99"
click at [667, 372] on select "No Department (Personal Order) Internal Medicine" at bounding box center [656, 372] width 165 height 16
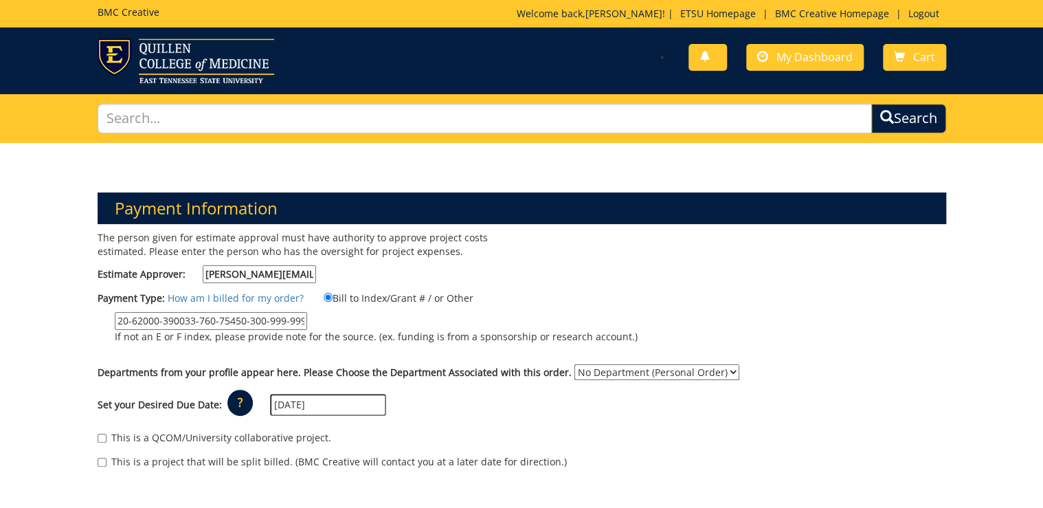
select select "247"
click at [574, 364] on select "No Department (Personal Order) Internal Medicine" at bounding box center [656, 372] width 165 height 16
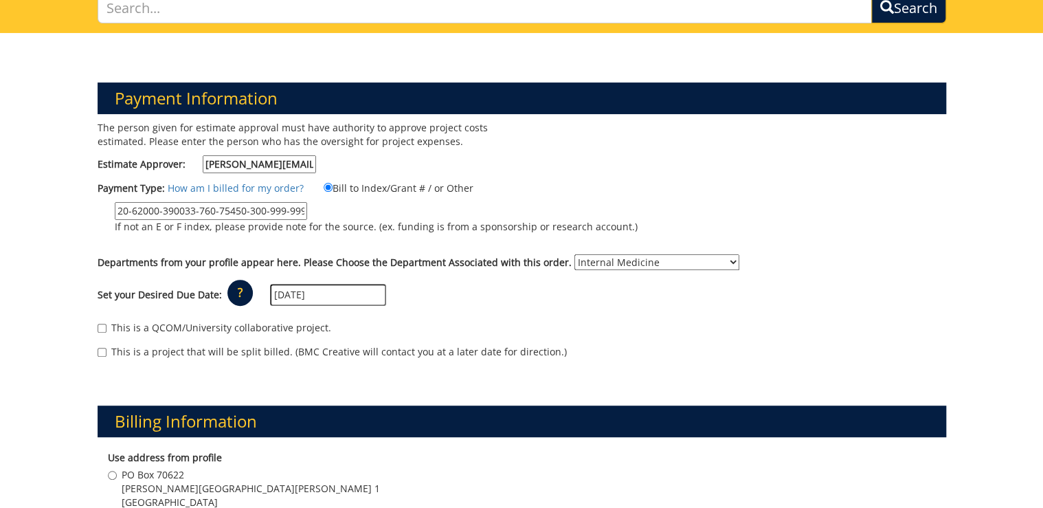
scroll to position [165, 0]
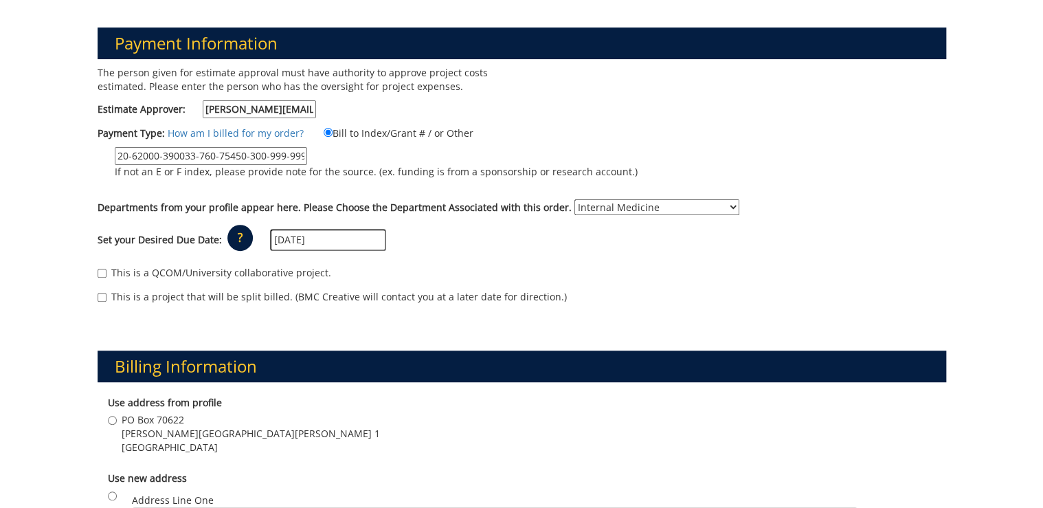
click at [307, 240] on input "10/02/2025" at bounding box center [328, 240] width 116 height 22
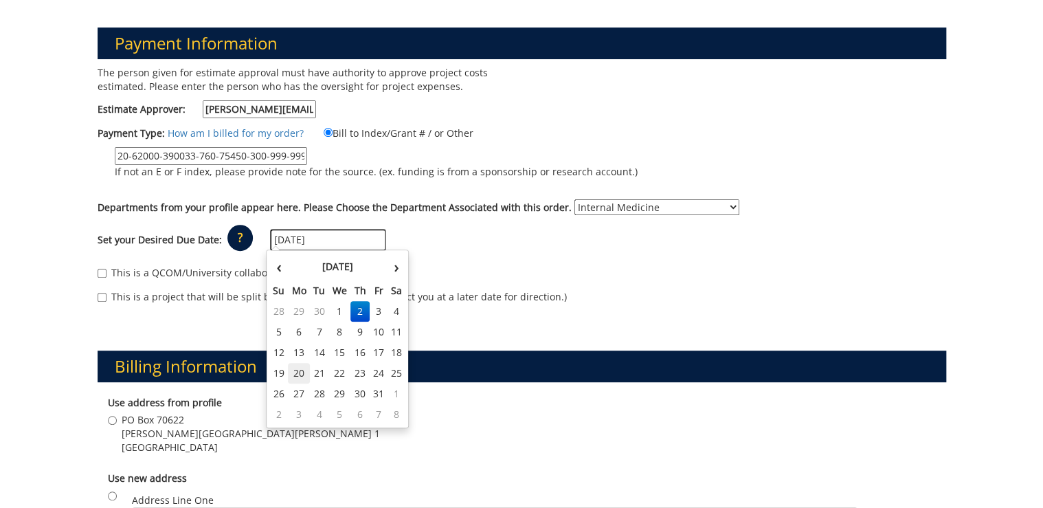
click at [297, 374] on td "20" at bounding box center [299, 373] width 22 height 21
type input "[DATE]"
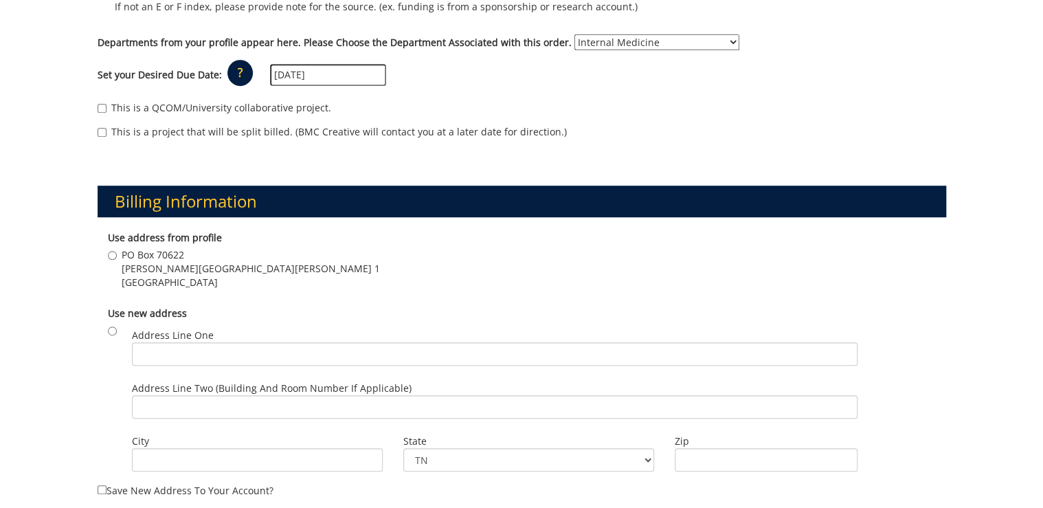
scroll to position [385, 0]
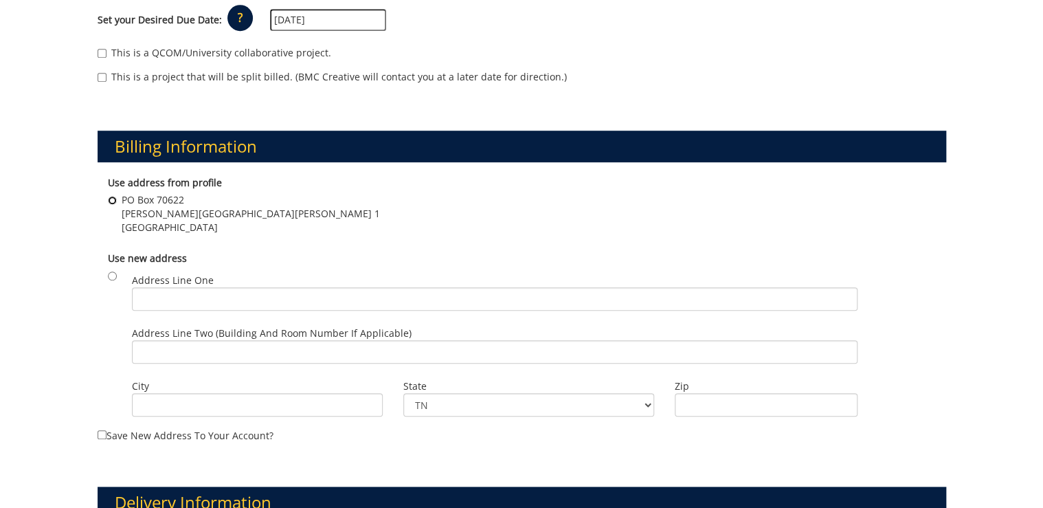
click at [110, 198] on input "PO Box 70622 Carl A Jones hall Building 1 Johnson City , TN 37604" at bounding box center [112, 200] width 9 height 9
radio input "true"
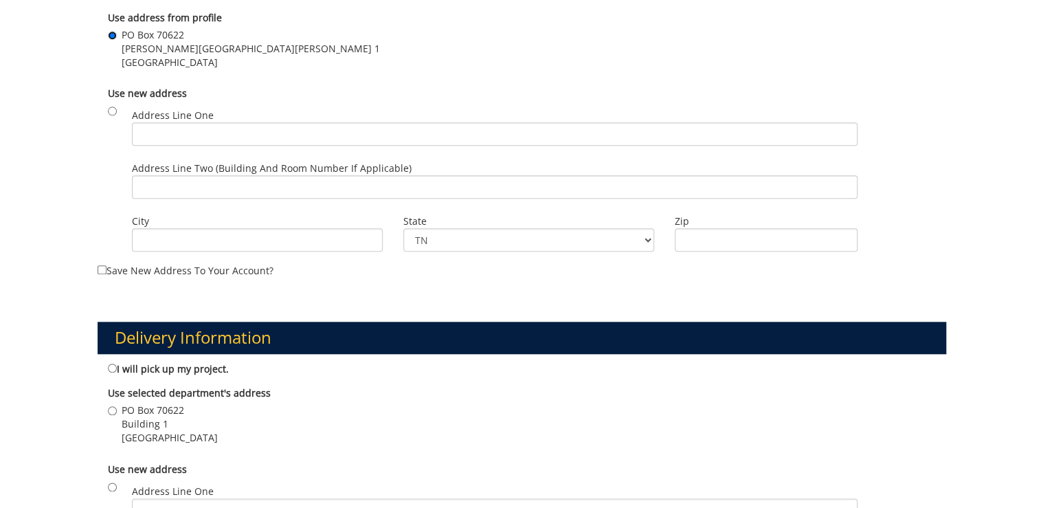
scroll to position [659, 0]
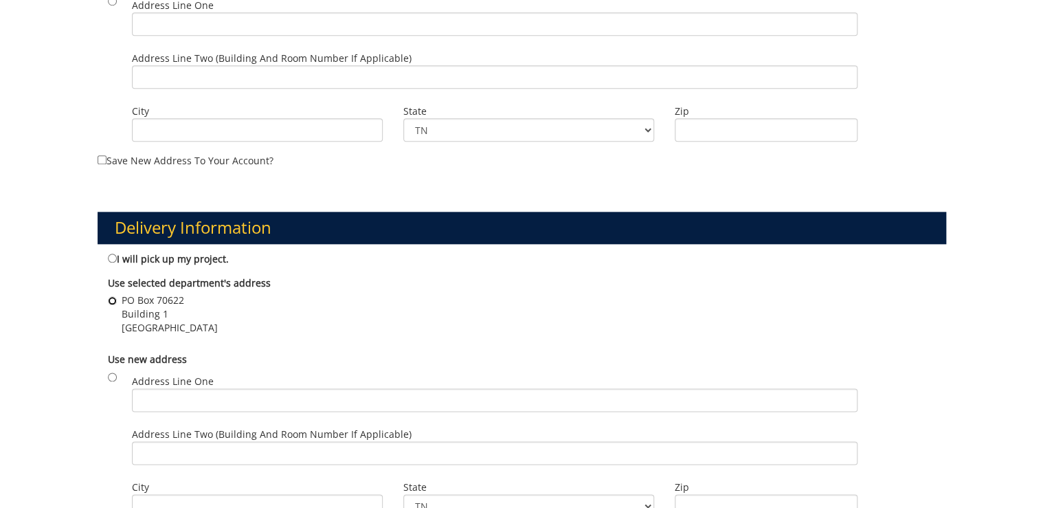
click at [108, 297] on input "PO Box 70622 Building 1 Johnson City , TN 37614" at bounding box center [112, 300] width 9 height 9
radio input "true"
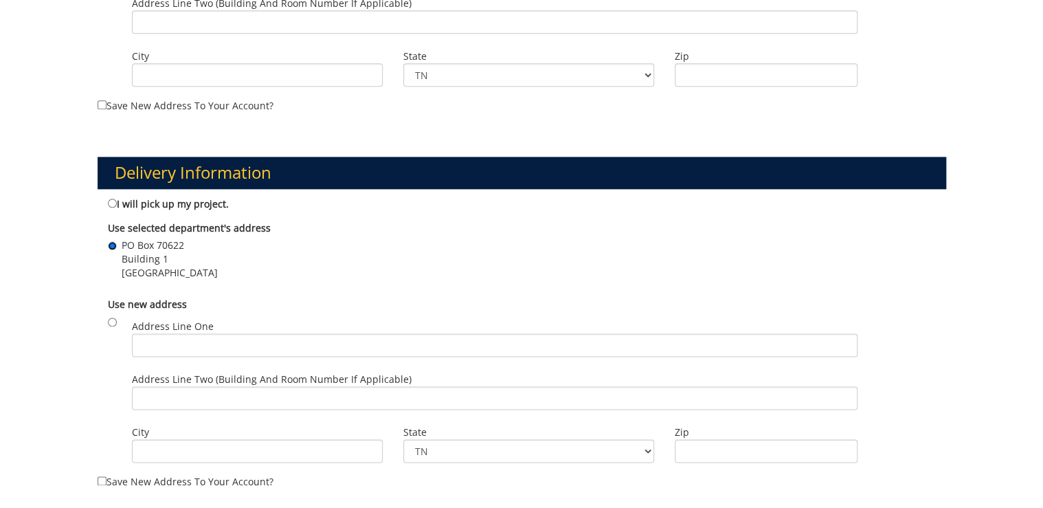
scroll to position [1044, 0]
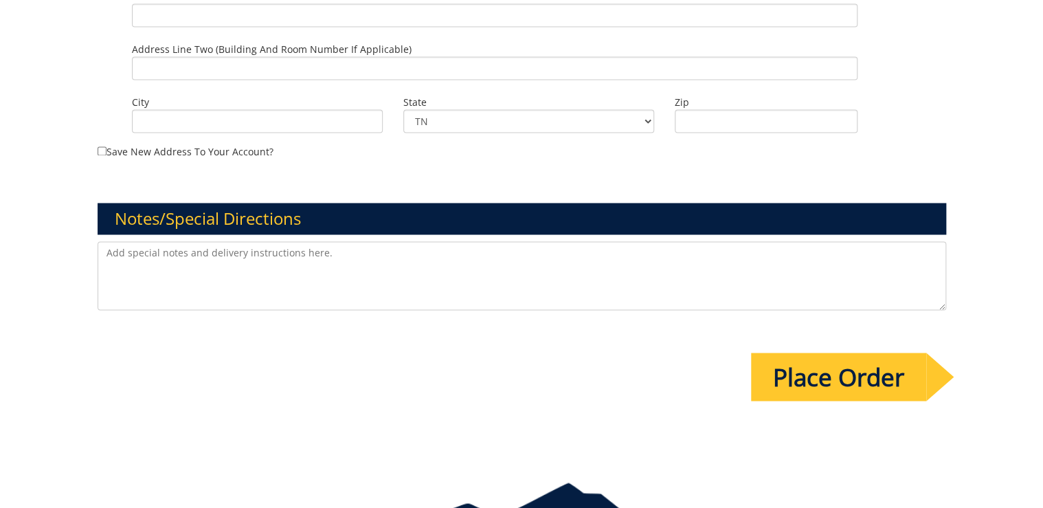
click at [812, 379] on input "Place Order" at bounding box center [838, 376] width 175 height 48
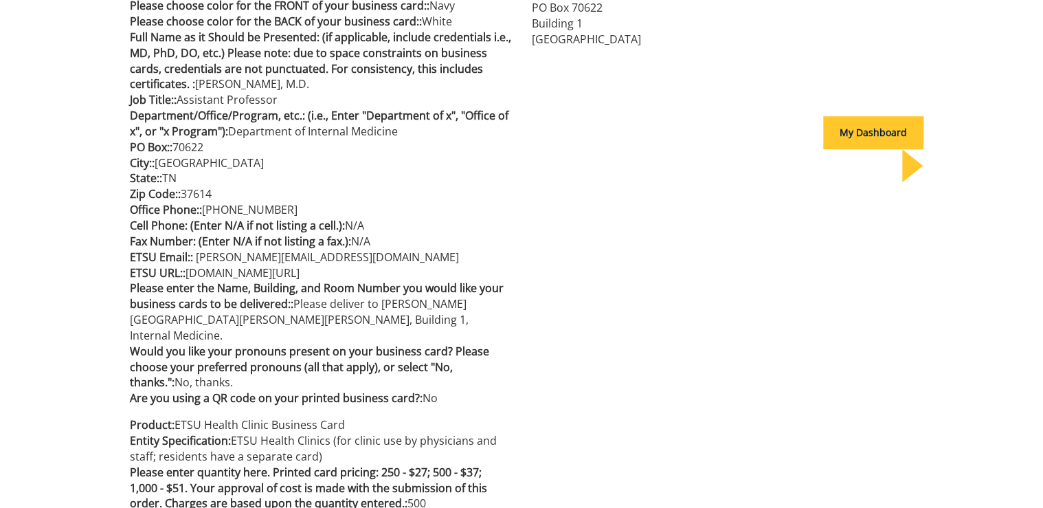
scroll to position [440, 0]
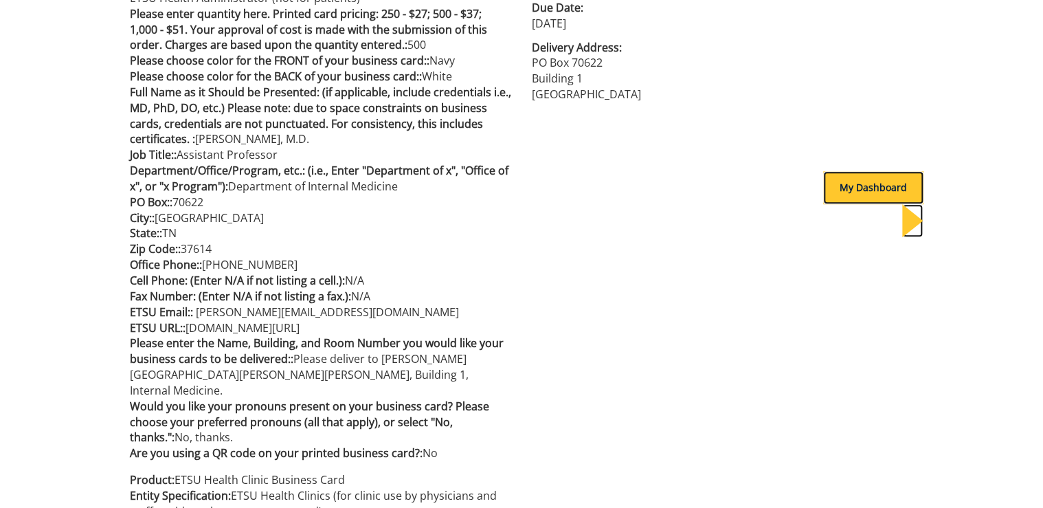
click at [842, 196] on div "My Dashboard" at bounding box center [873, 187] width 100 height 33
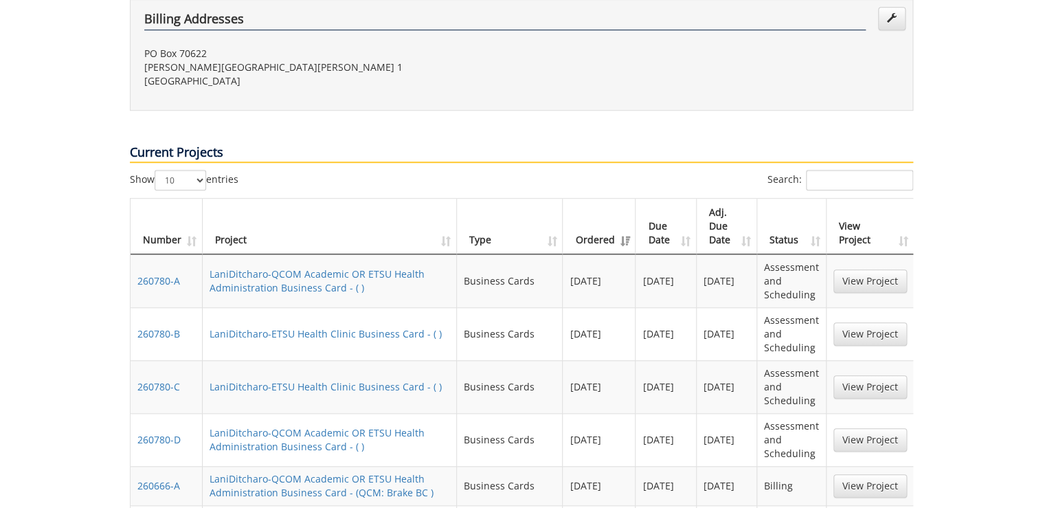
scroll to position [494, 0]
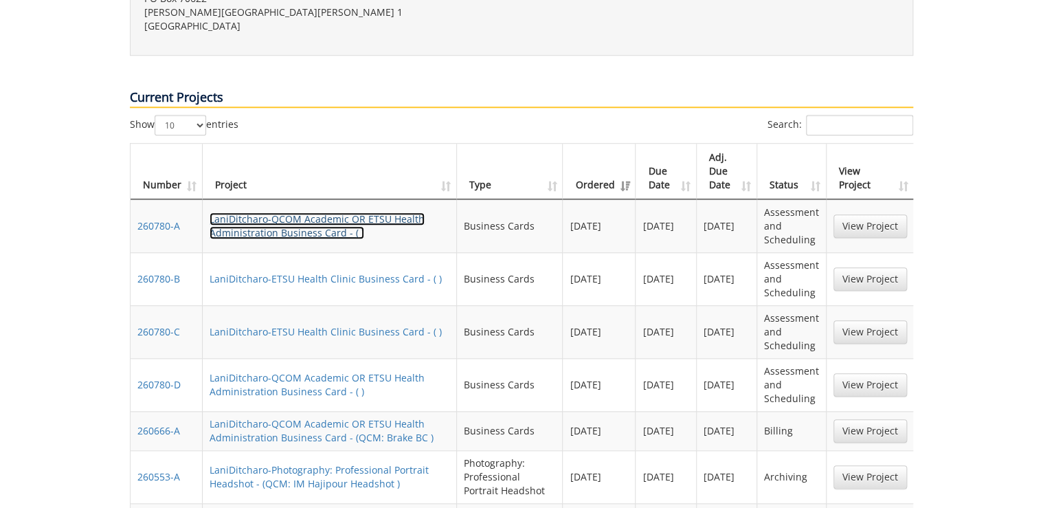
click at [259, 212] on link "LaniDitcharo-QCOM Academic OR ETSU Health Administration Business Card - ( )" at bounding box center [316, 225] width 215 height 27
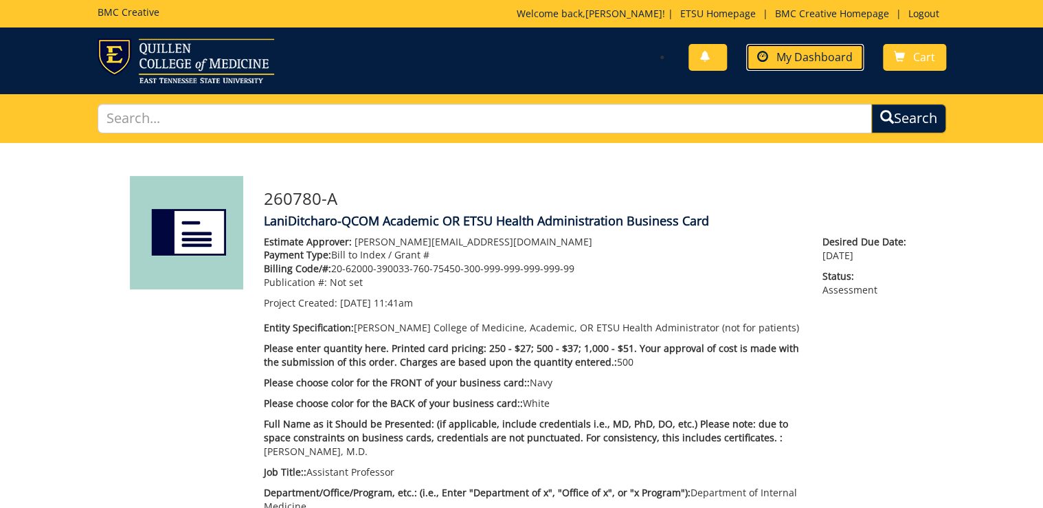
click at [833, 64] on link "My Dashboard" at bounding box center [804, 57] width 117 height 27
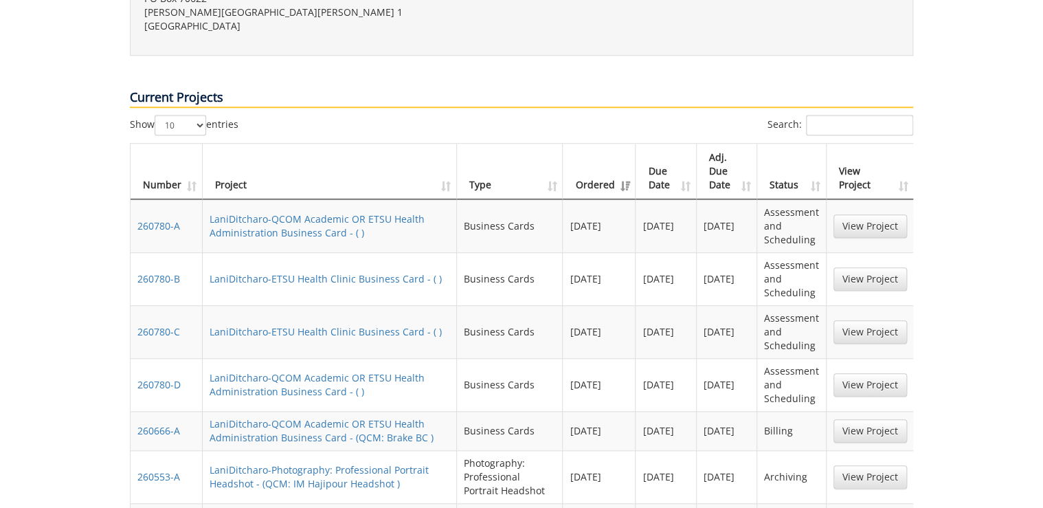
scroll to position [549, 0]
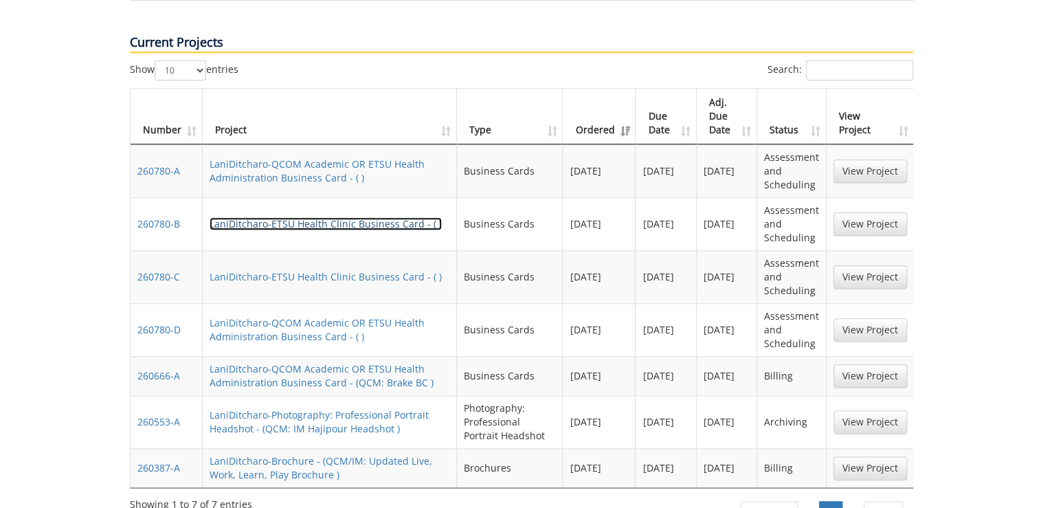
click at [288, 217] on link "LaniDitcharo-ETSU Health Clinic Business Card - ( )" at bounding box center [325, 223] width 232 height 13
